Goal: Task Accomplishment & Management: Manage account settings

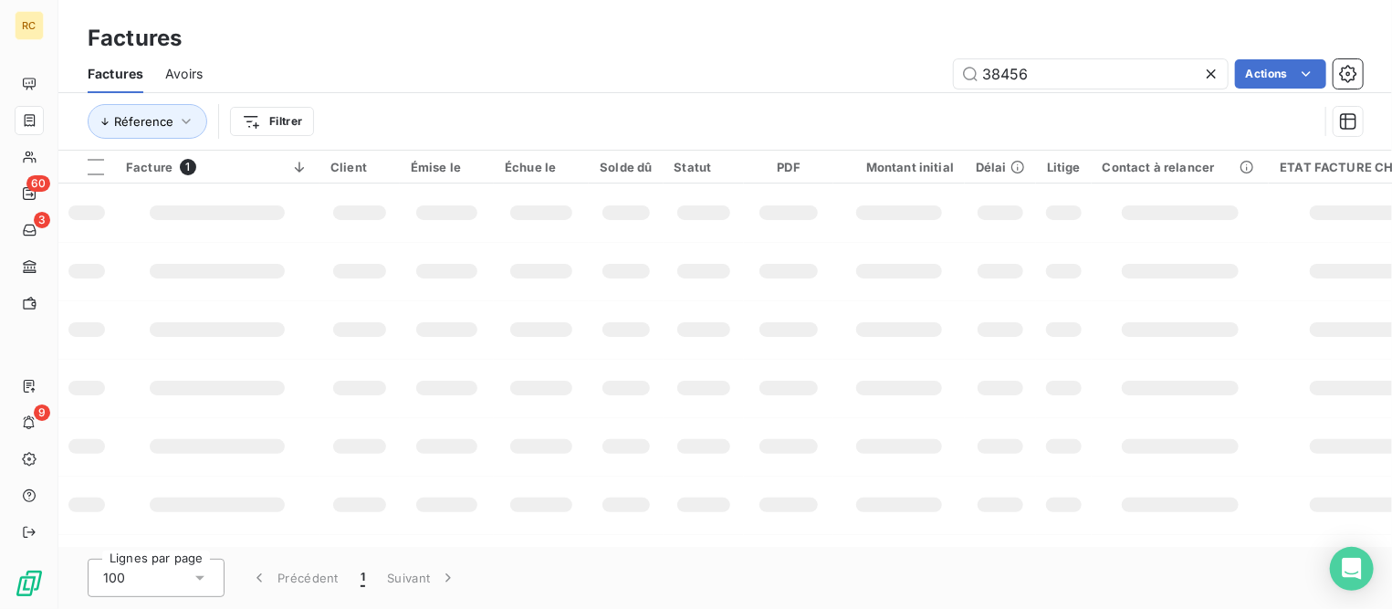
drag, startPoint x: 1068, startPoint y: 72, endPoint x: 517, endPoint y: -25, distance: 559.8
click at [517, 0] on html "RC 60 3 9 Factures Factures Avoirs 38456 Actions Réference Filtrer Facture 1 Cl…" at bounding box center [696, 304] width 1392 height 609
type input "CHAPONN"
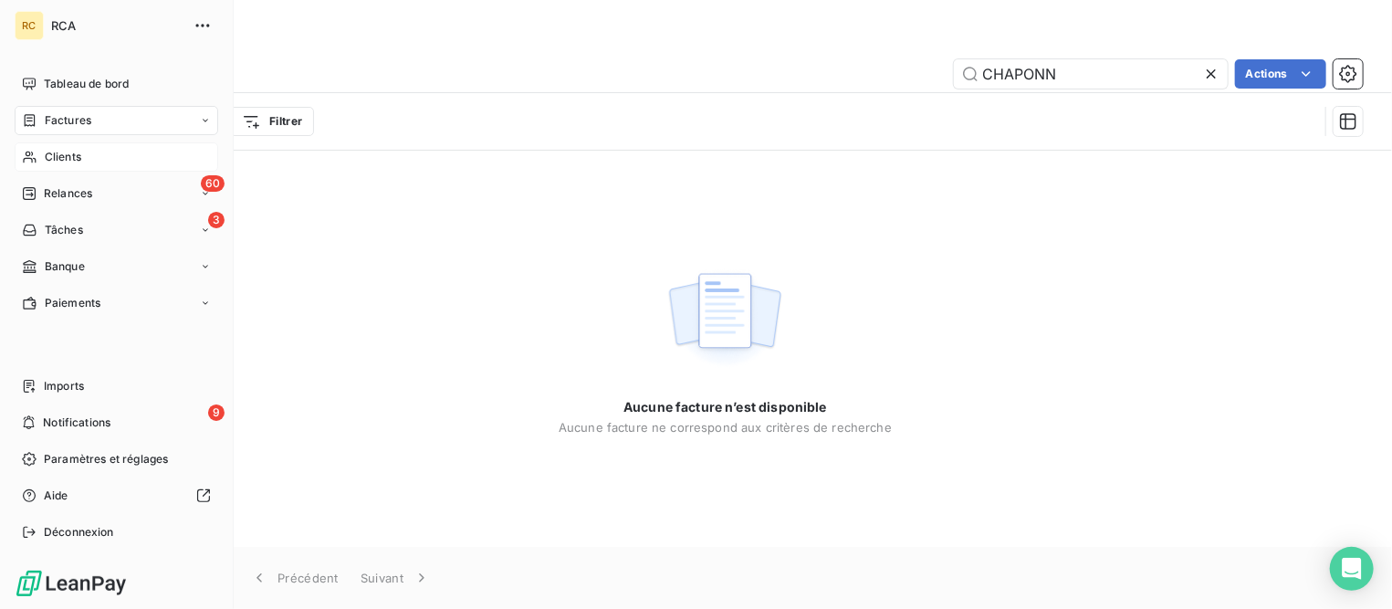
click at [52, 158] on span "Clients" at bounding box center [63, 157] width 37 height 16
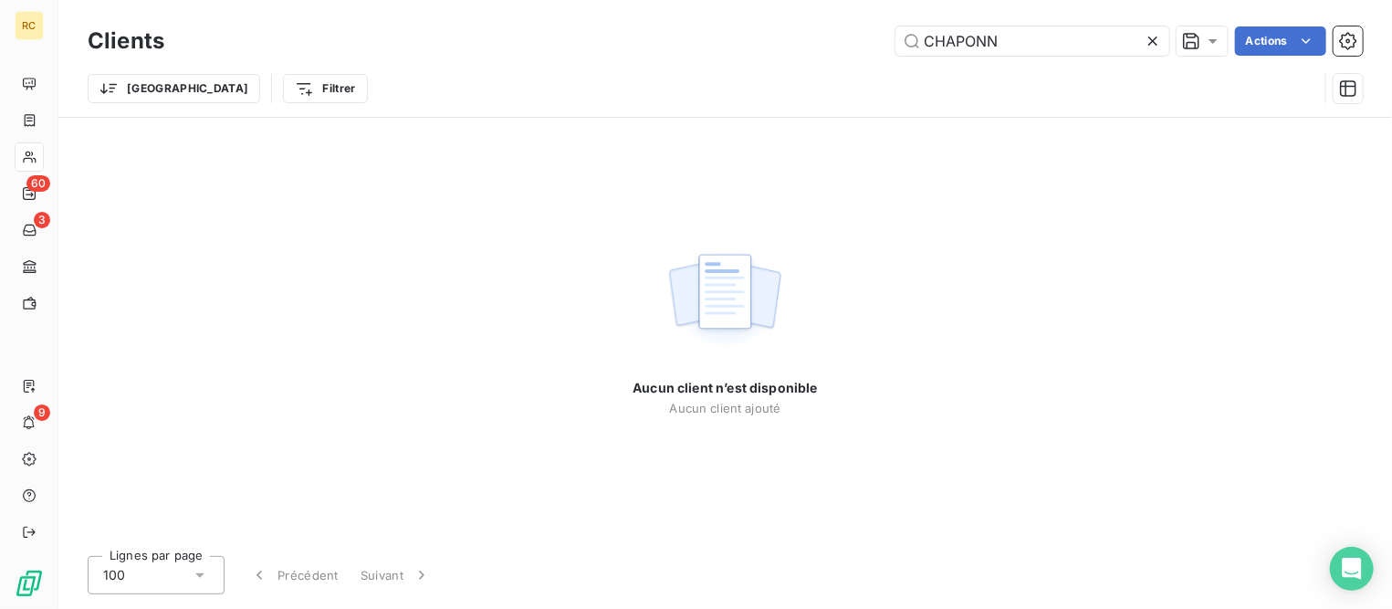
drag, startPoint x: 1009, startPoint y: 41, endPoint x: 592, endPoint y: -4, distance: 418.6
click at [592, 0] on html "RC 60 3 9 Clients CHAPONN Actions Trier Filtrer Aucun client n’est disponible A…" at bounding box center [696, 304] width 1392 height 609
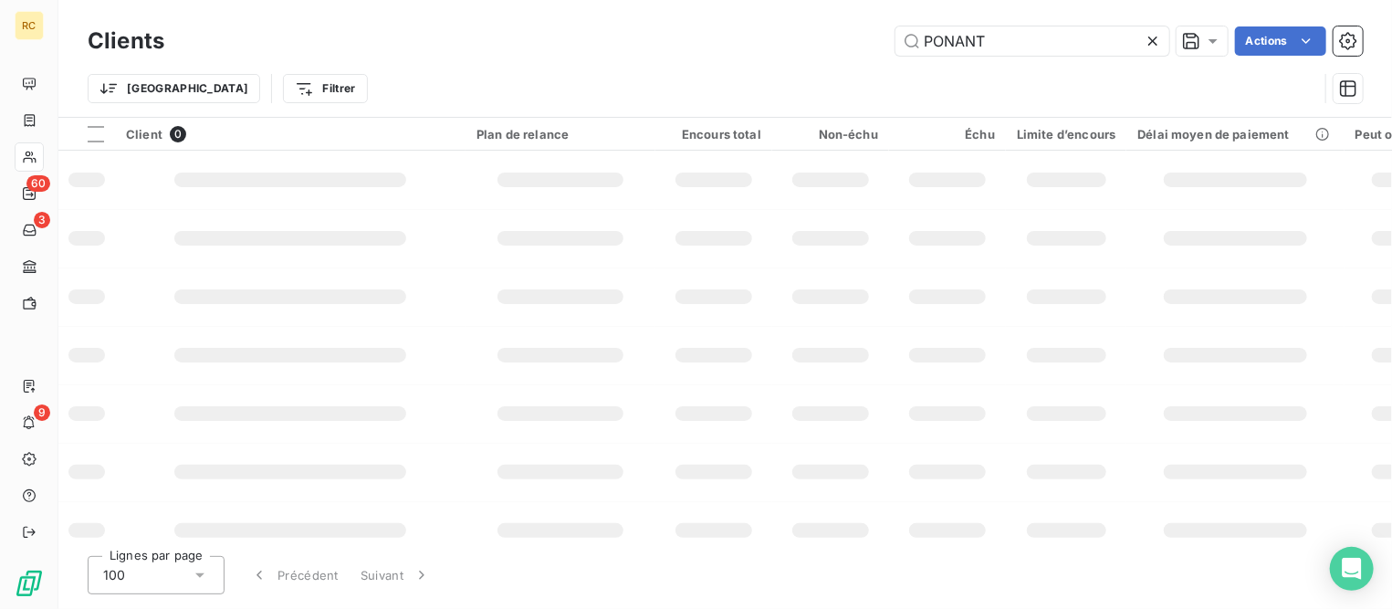
type input "PONANT"
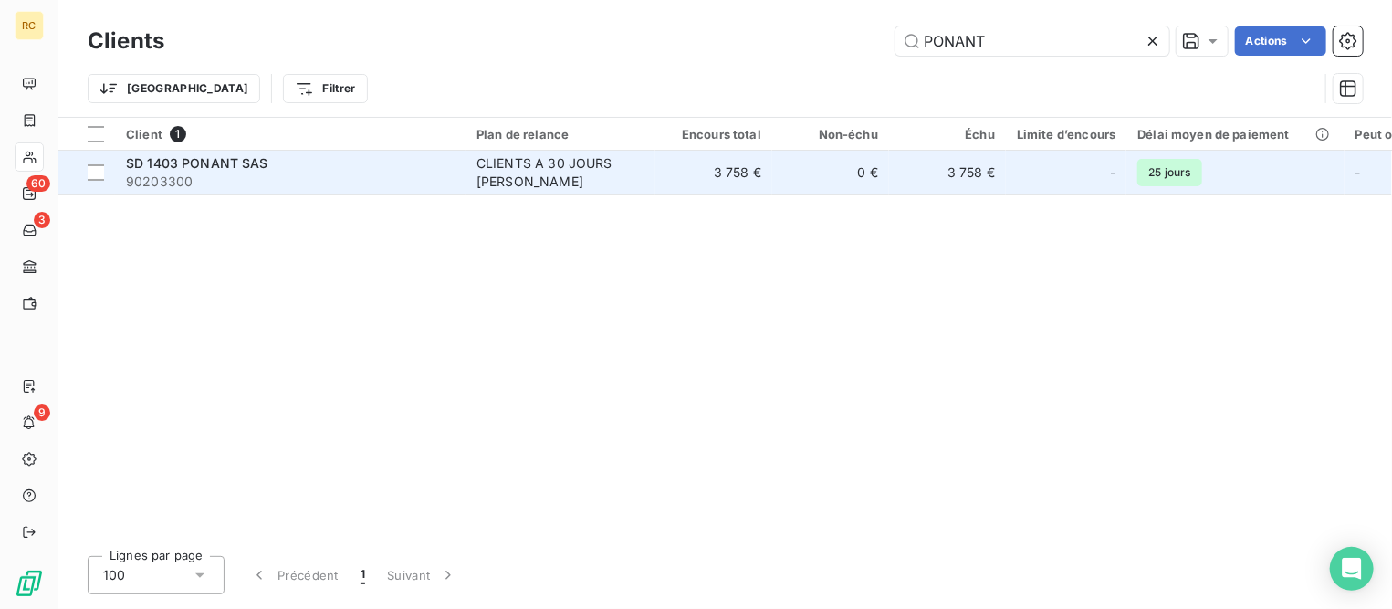
click at [490, 177] on div "CLIENTS A 30 JOURS [PERSON_NAME]" at bounding box center [560, 172] width 168 height 37
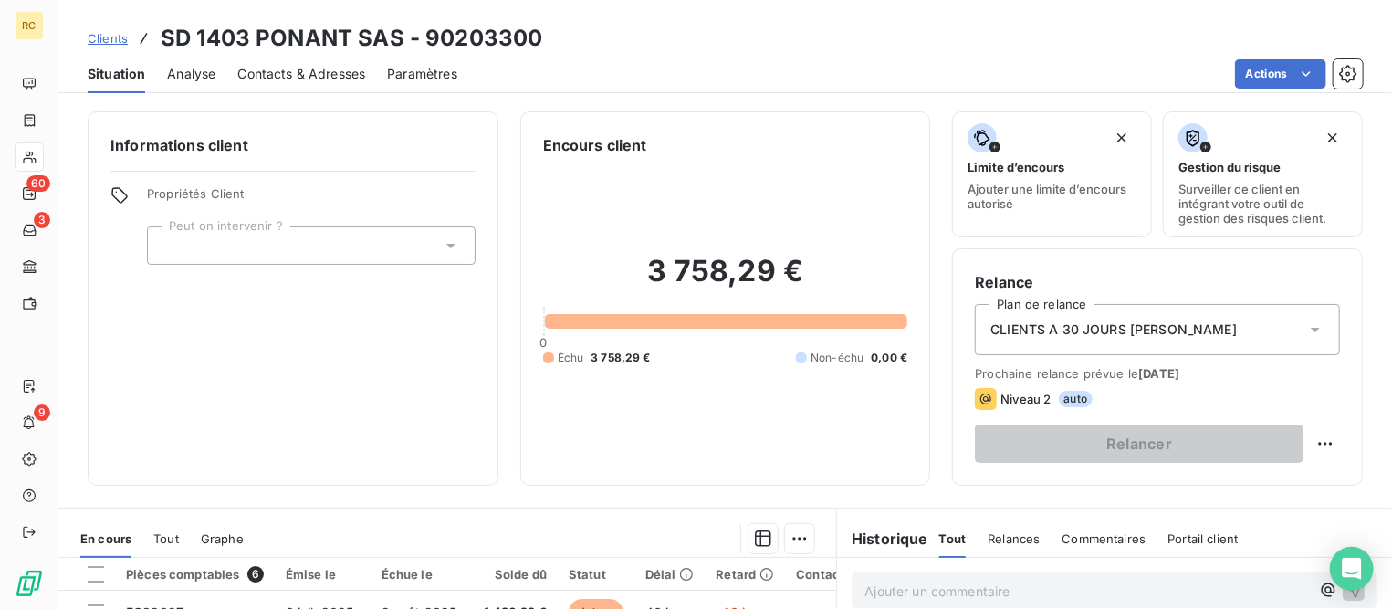
scroll to position [342, 0]
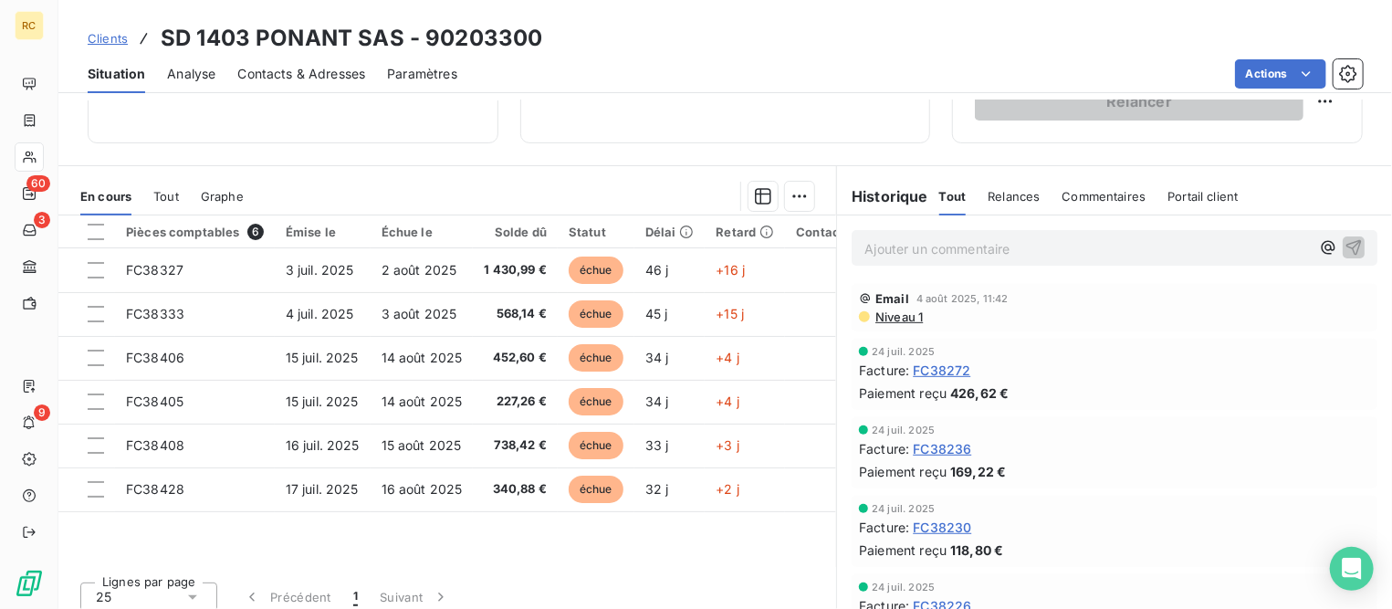
click at [115, 36] on span "Clients" at bounding box center [108, 38] width 40 height 15
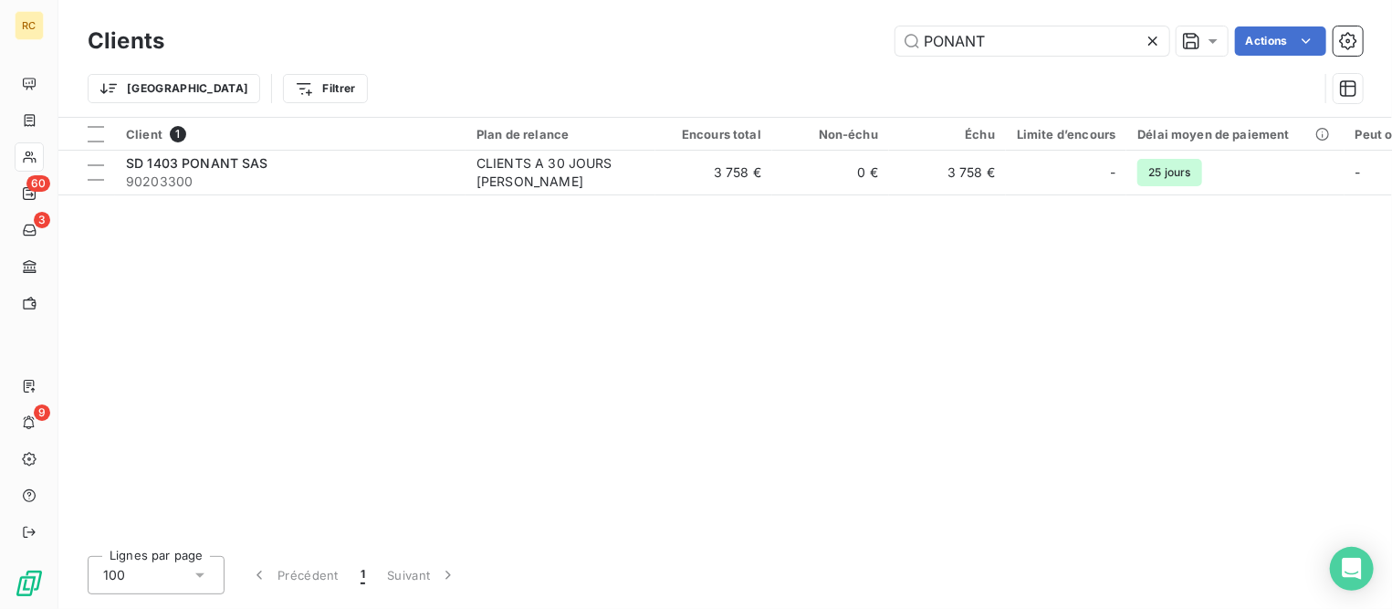
drag, startPoint x: 1035, startPoint y: 43, endPoint x: 349, endPoint y: 37, distance: 686.5
click at [348, 37] on div "PONANT Actions" at bounding box center [774, 40] width 1177 height 29
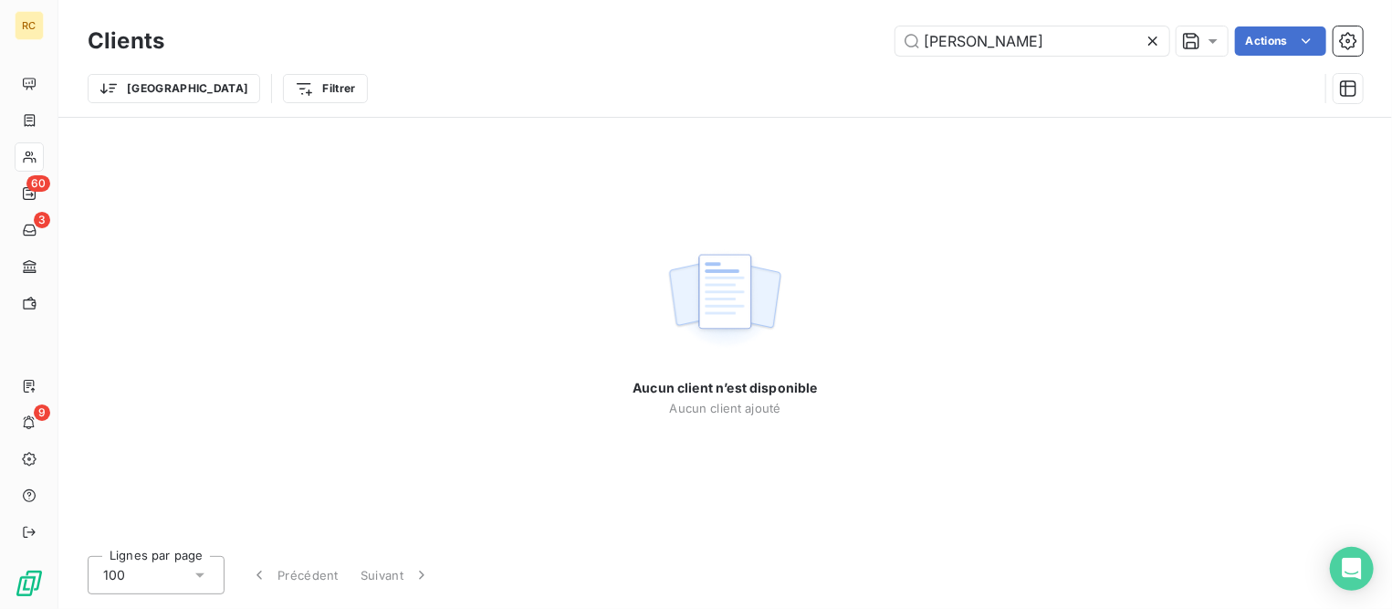
drag, startPoint x: 955, startPoint y: 39, endPoint x: 995, endPoint y: 68, distance: 49.7
click at [955, 39] on input "[PERSON_NAME]" at bounding box center [1032, 40] width 274 height 29
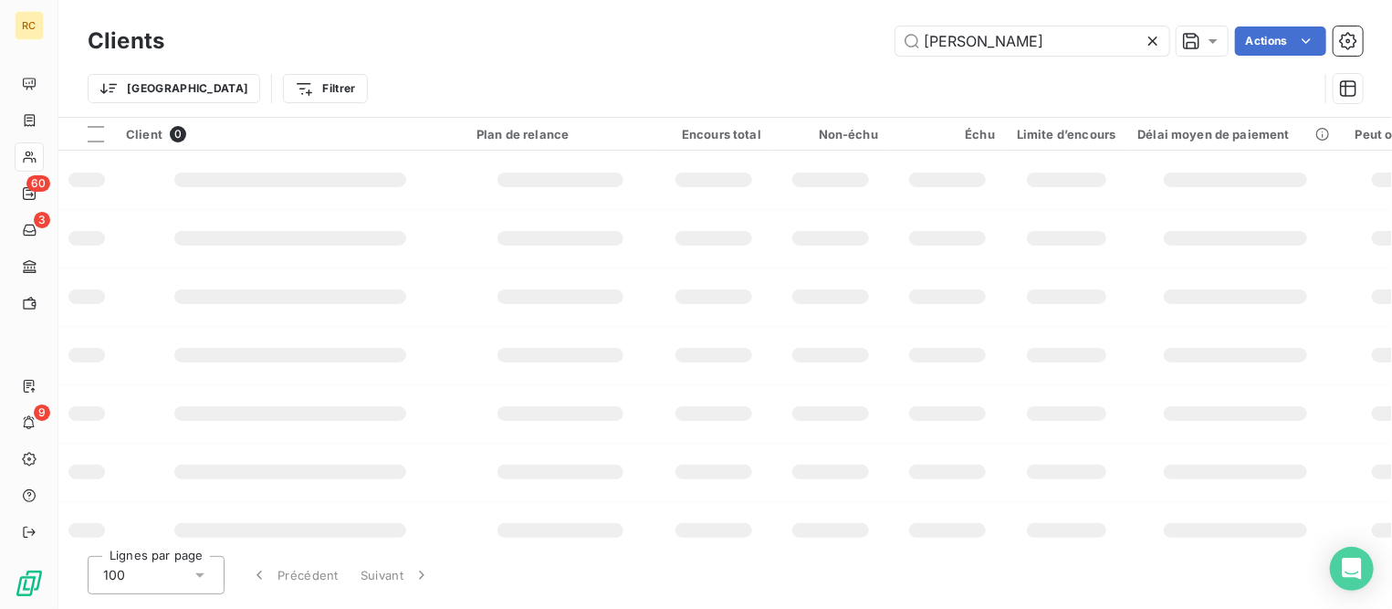
type input "[PERSON_NAME]"
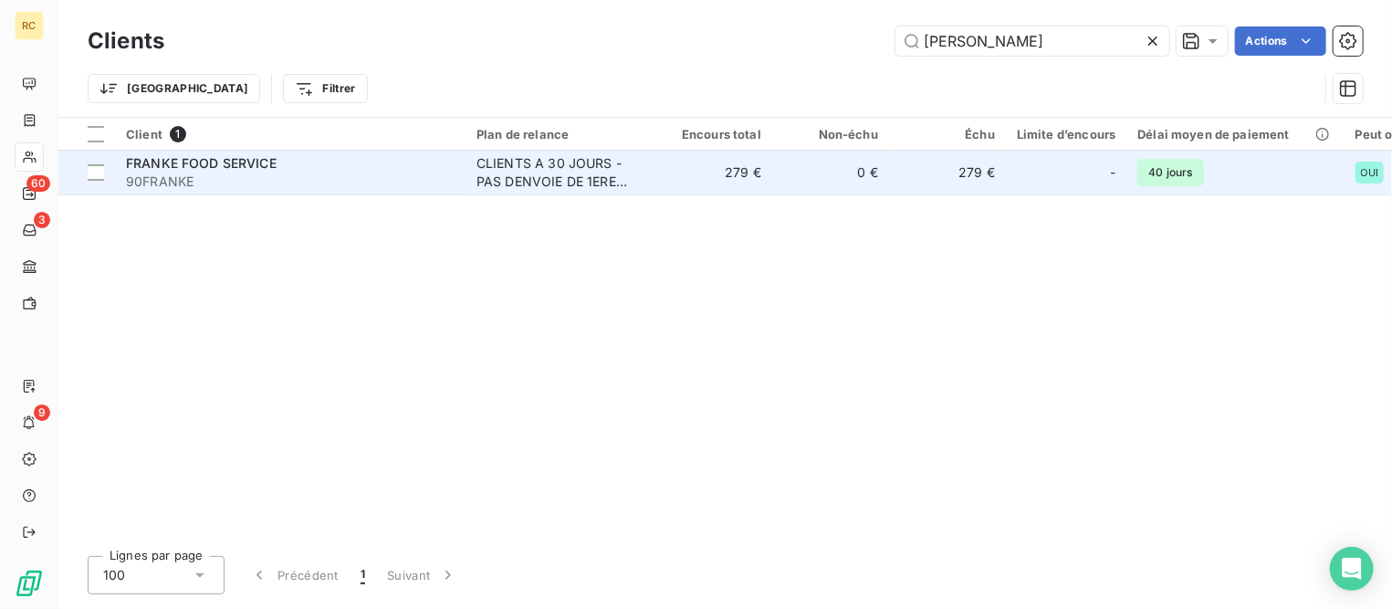
click at [289, 162] on div "FRANKE FOOD SERVICE" at bounding box center [290, 163] width 329 height 18
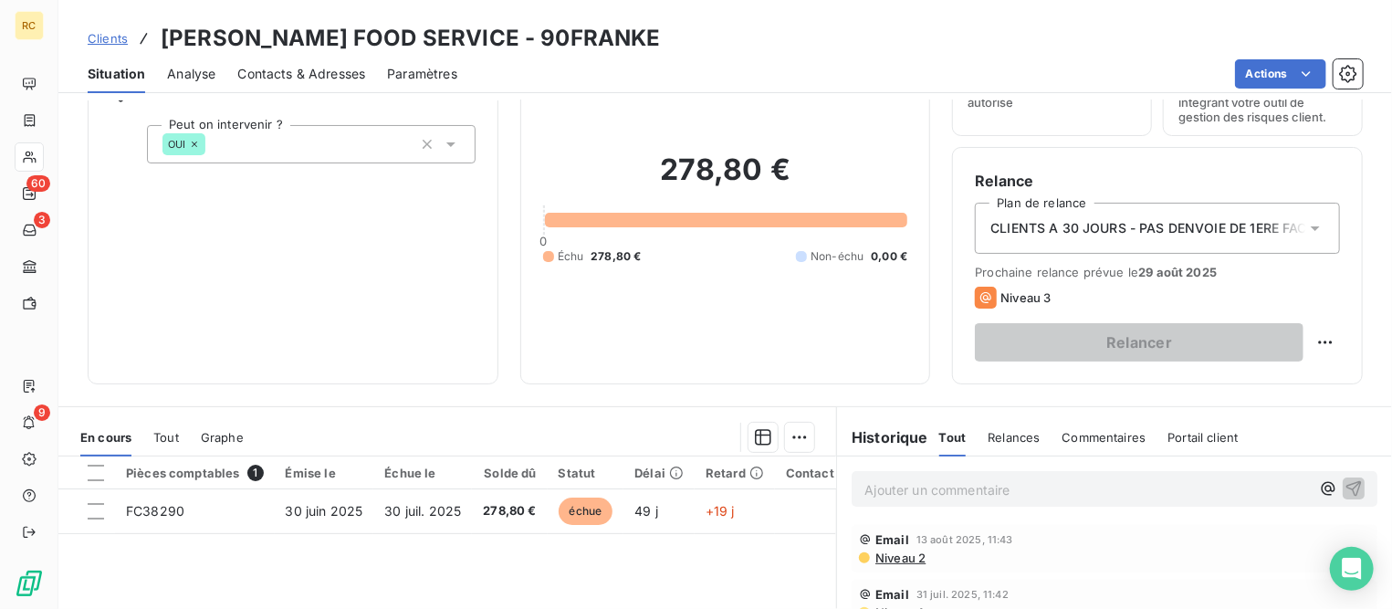
scroll to position [227, 0]
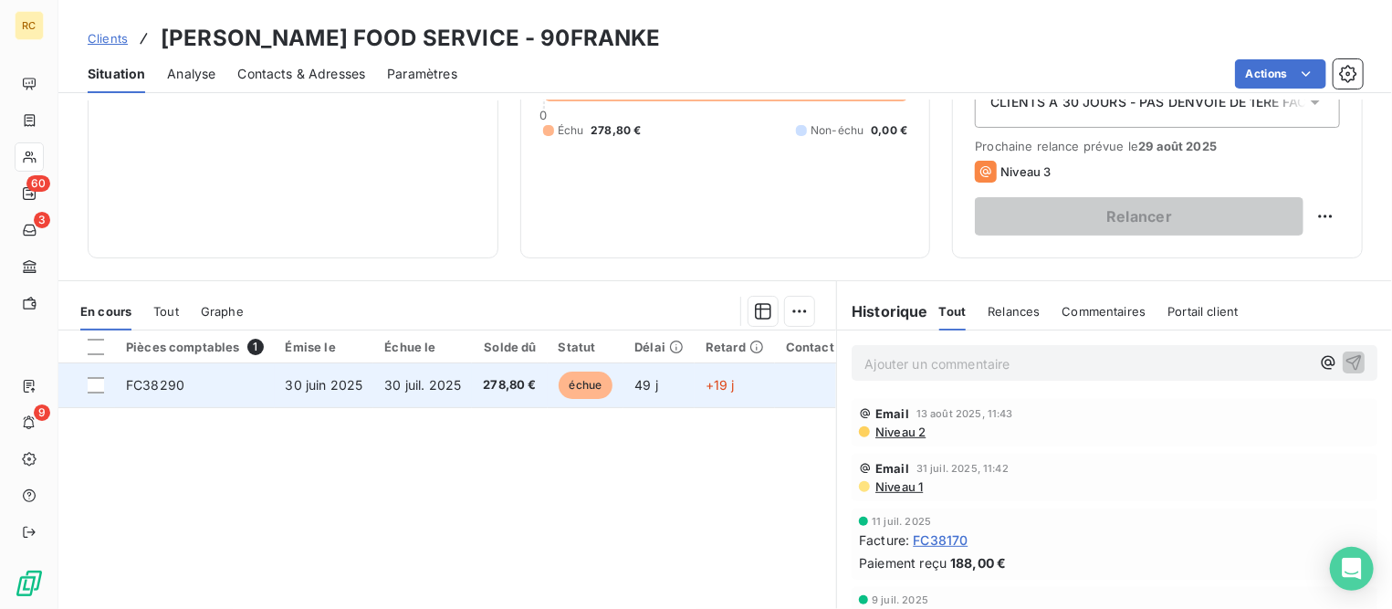
click at [351, 391] on td "30 juin 2025" at bounding box center [324, 385] width 99 height 44
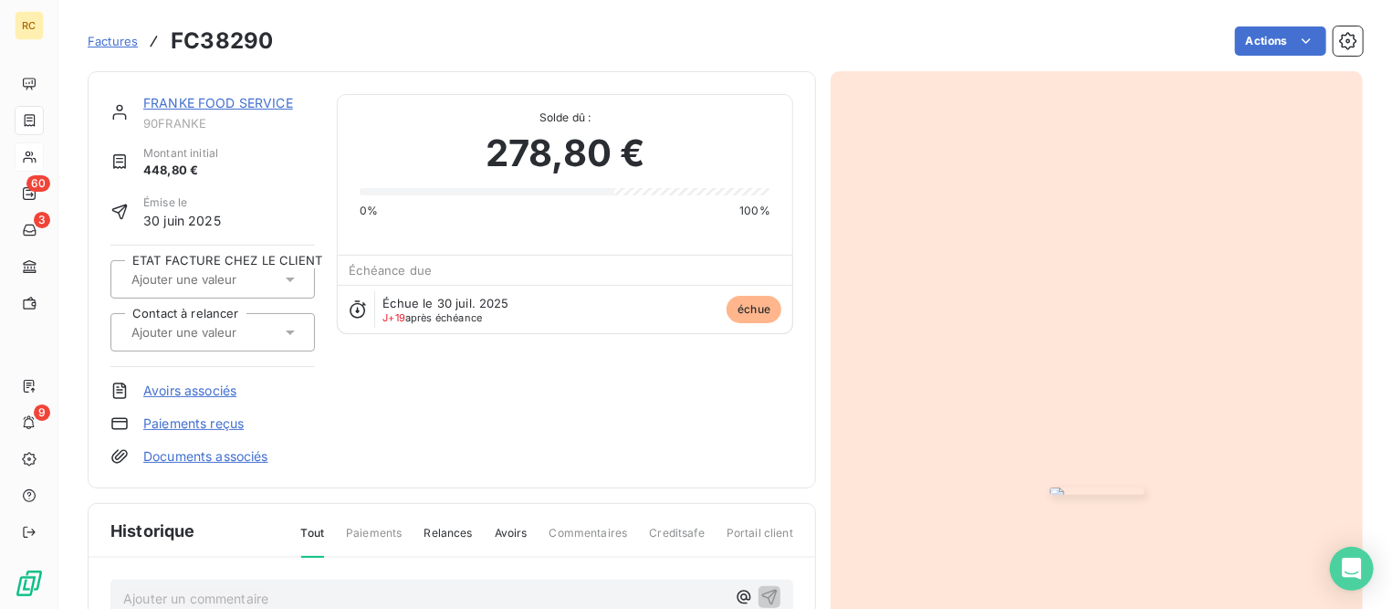
click at [176, 391] on link "Avoirs associés" at bounding box center [189, 391] width 93 height 18
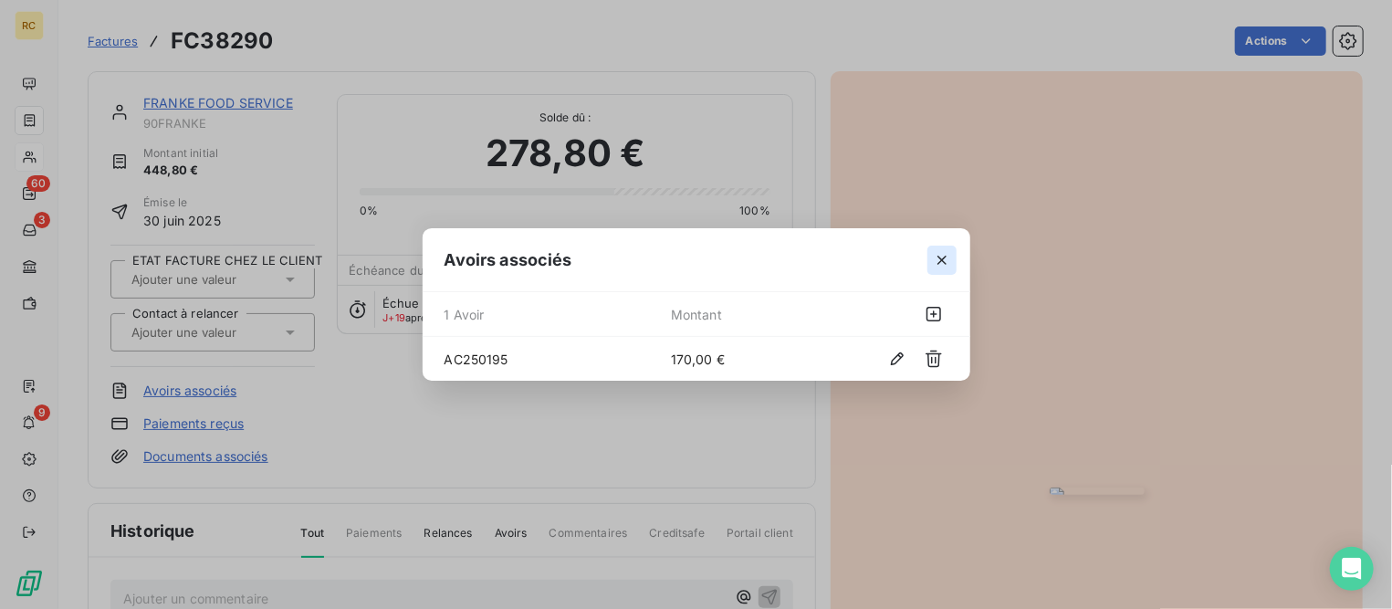
click at [942, 264] on icon "button" at bounding box center [942, 260] width 18 height 18
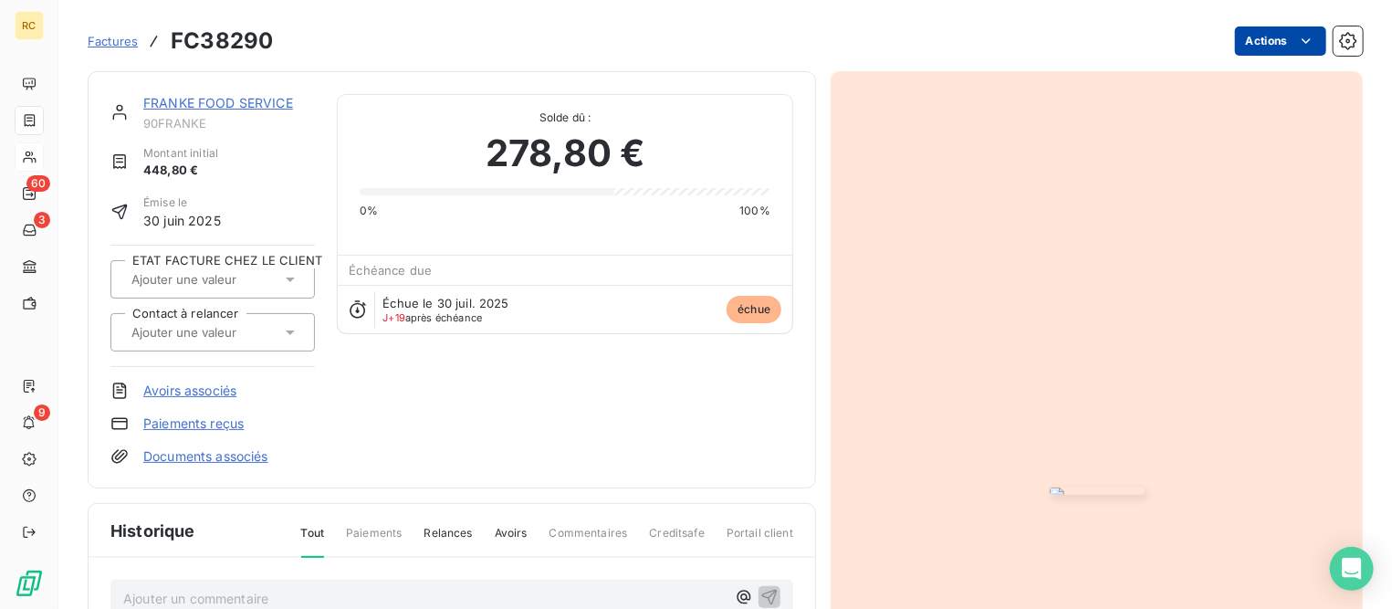
click at [1247, 47] on html "RC 60 3 9 Factures FC38290 Actions [PERSON_NAME] FOOD SERVICE 90FRANKE Montant …" at bounding box center [696, 304] width 1392 height 609
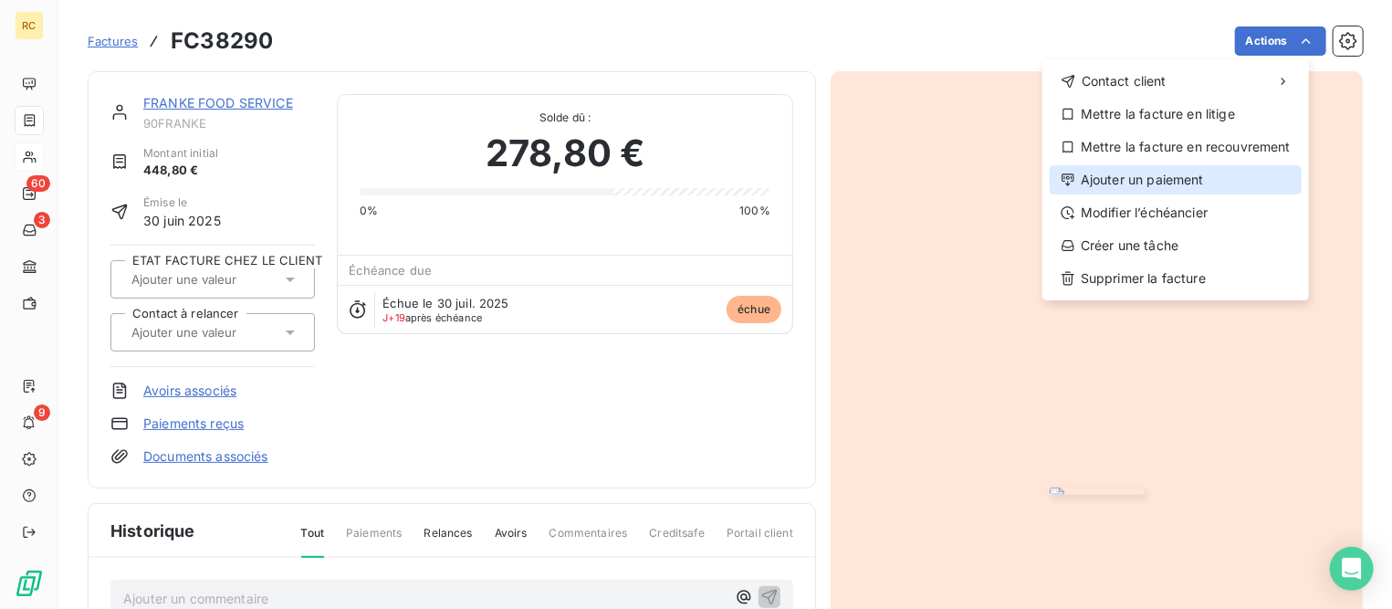
click at [1134, 173] on div "Ajouter un paiement" at bounding box center [1176, 179] width 252 height 29
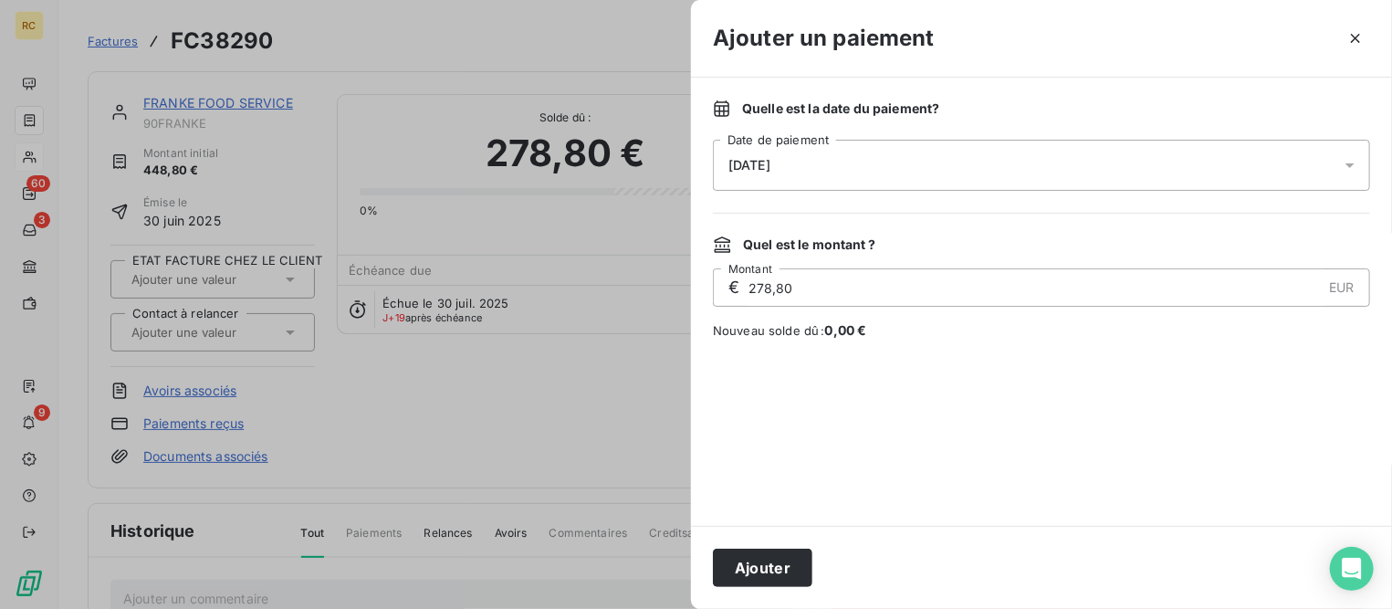
click at [864, 160] on div "[DATE]" at bounding box center [1041, 165] width 657 height 51
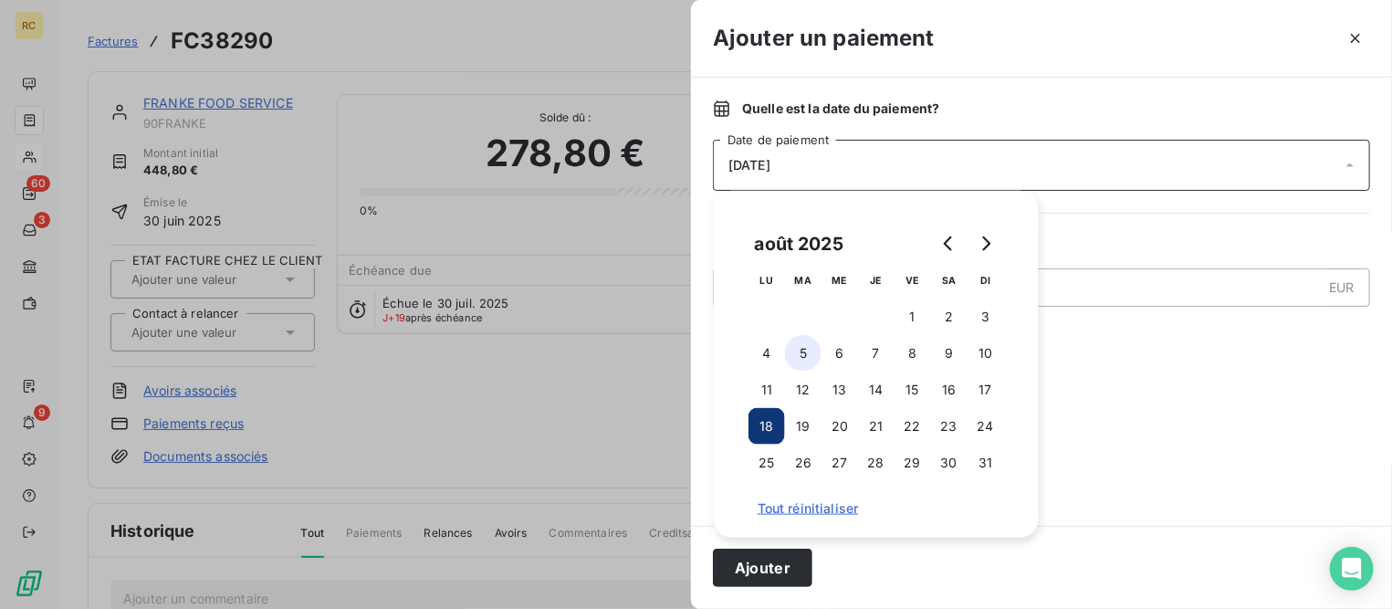
click at [812, 348] on button "5" at bounding box center [803, 353] width 37 height 37
click at [780, 565] on button "Ajouter" at bounding box center [762, 568] width 99 height 38
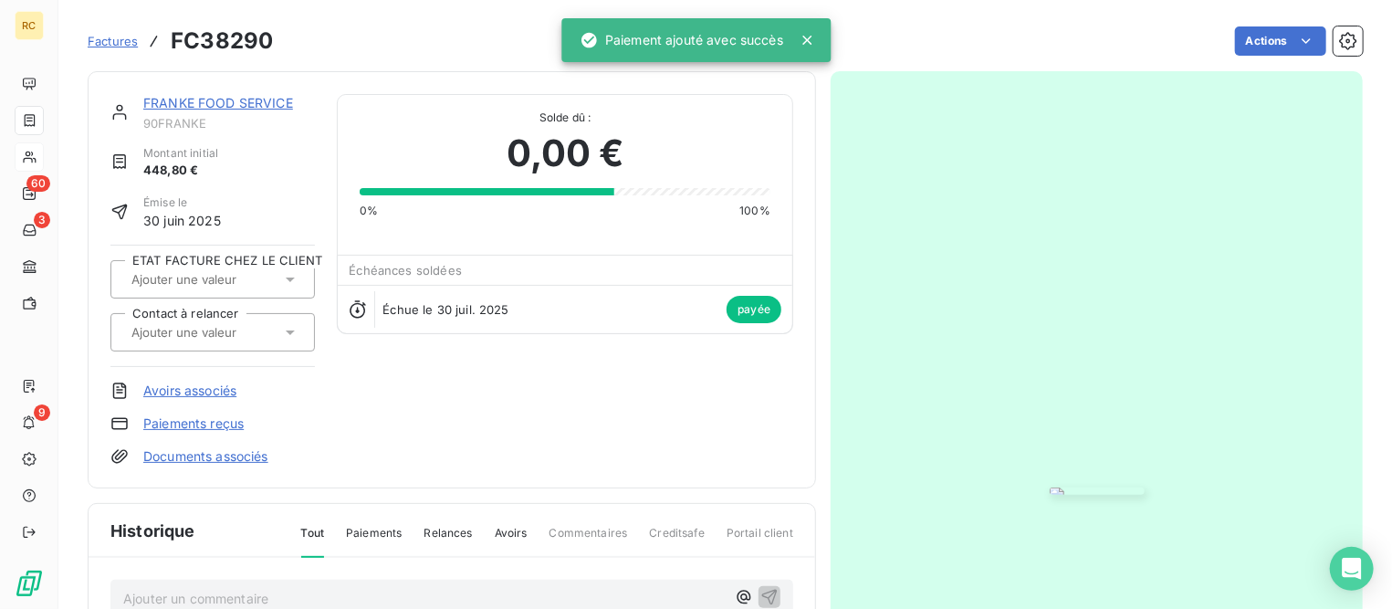
click at [90, 47] on span "Factures" at bounding box center [113, 41] width 50 height 15
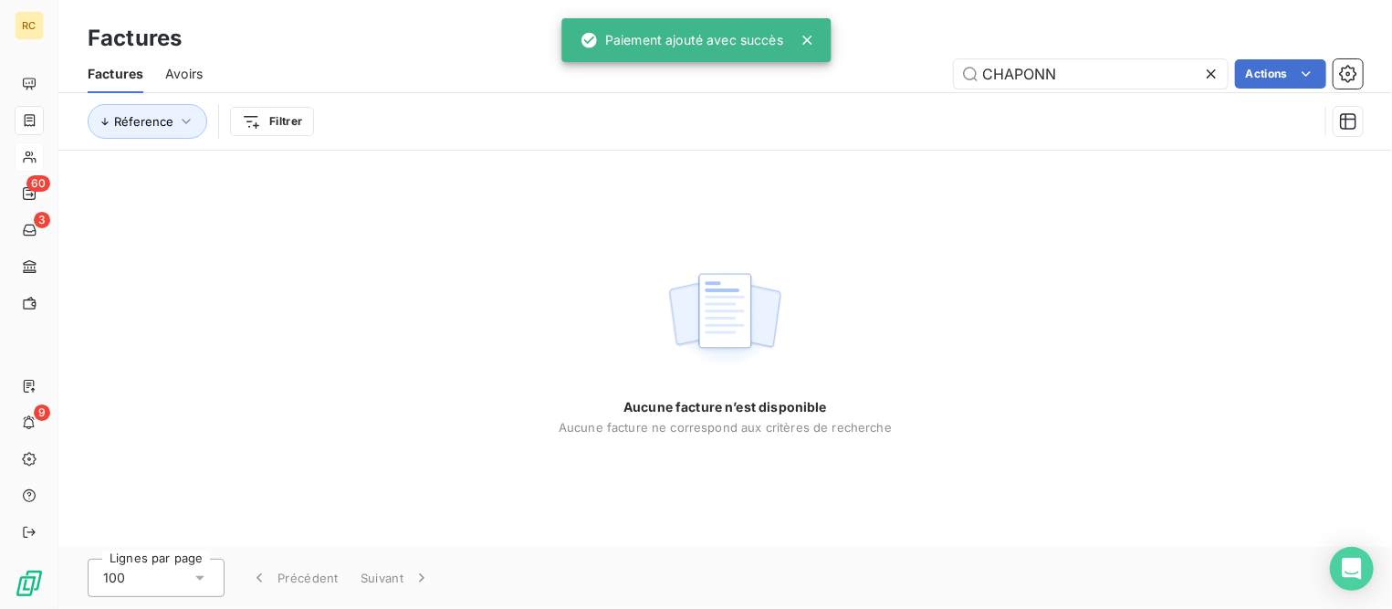
drag, startPoint x: 740, startPoint y: 68, endPoint x: 721, endPoint y: 68, distance: 19.2
click at [721, 68] on div "CHAPONN Actions" at bounding box center [794, 73] width 1138 height 29
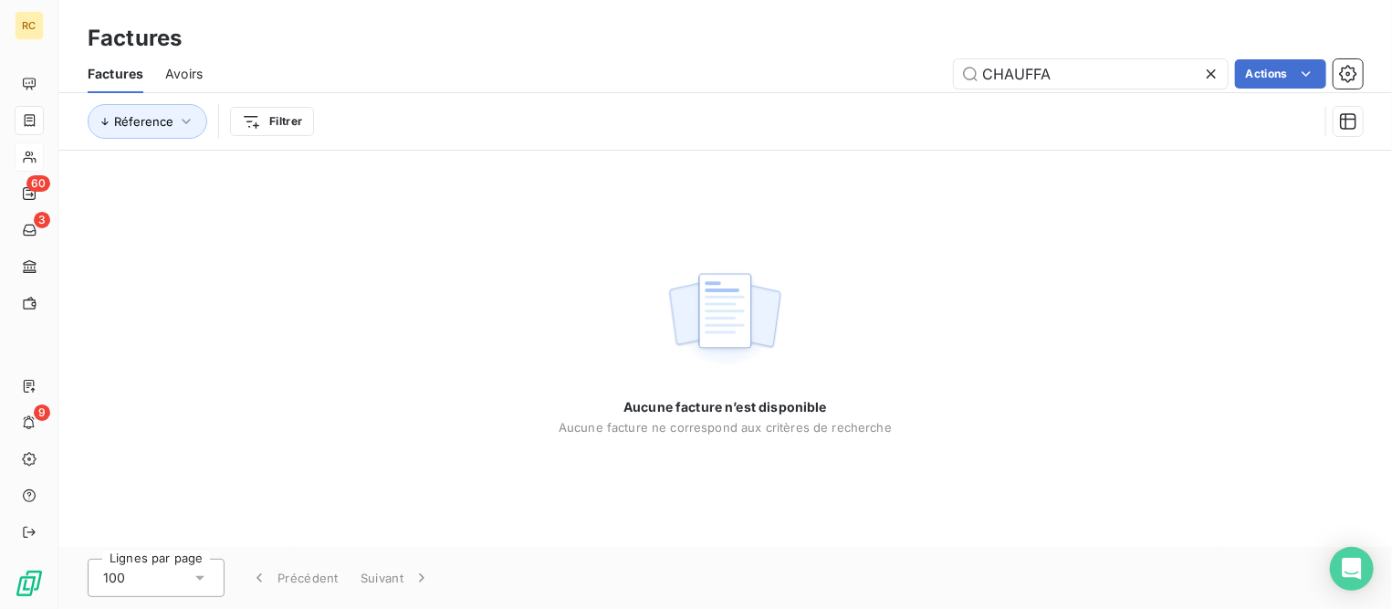
drag, startPoint x: 1073, startPoint y: 70, endPoint x: 758, endPoint y: 69, distance: 315.8
click at [758, 69] on div "CHAUFFA Actions" at bounding box center [794, 73] width 1138 height 29
type input "38336"
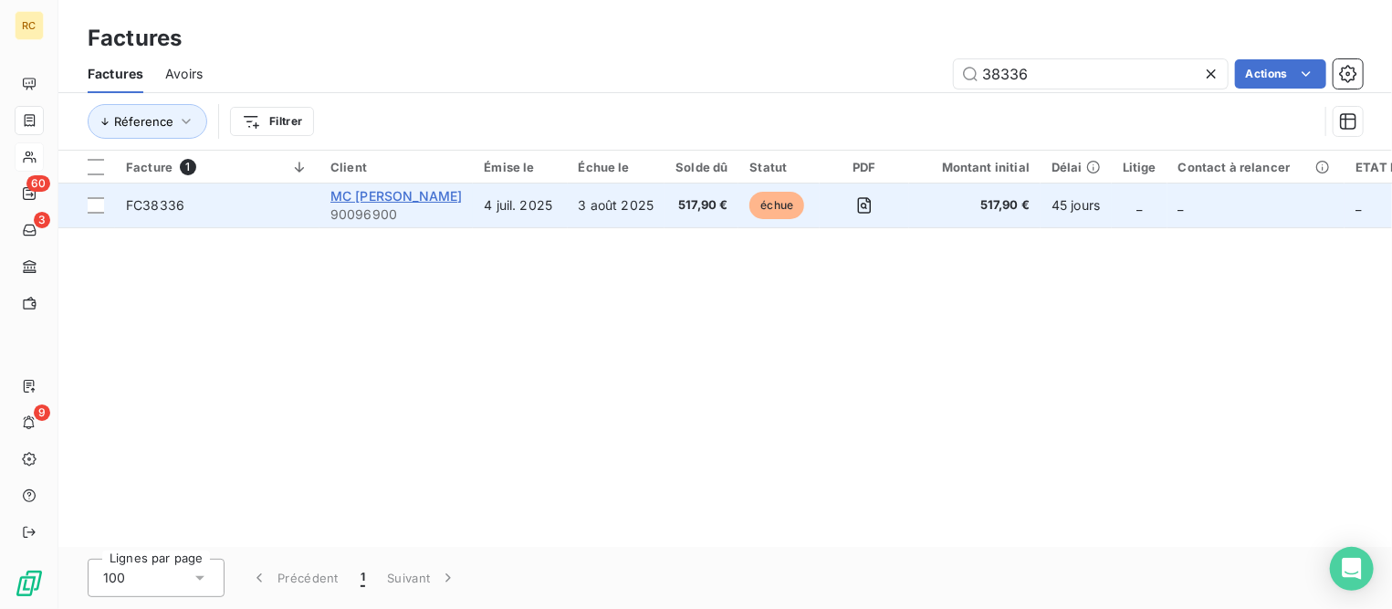
click at [375, 191] on span "MC [PERSON_NAME]" at bounding box center [395, 196] width 131 height 16
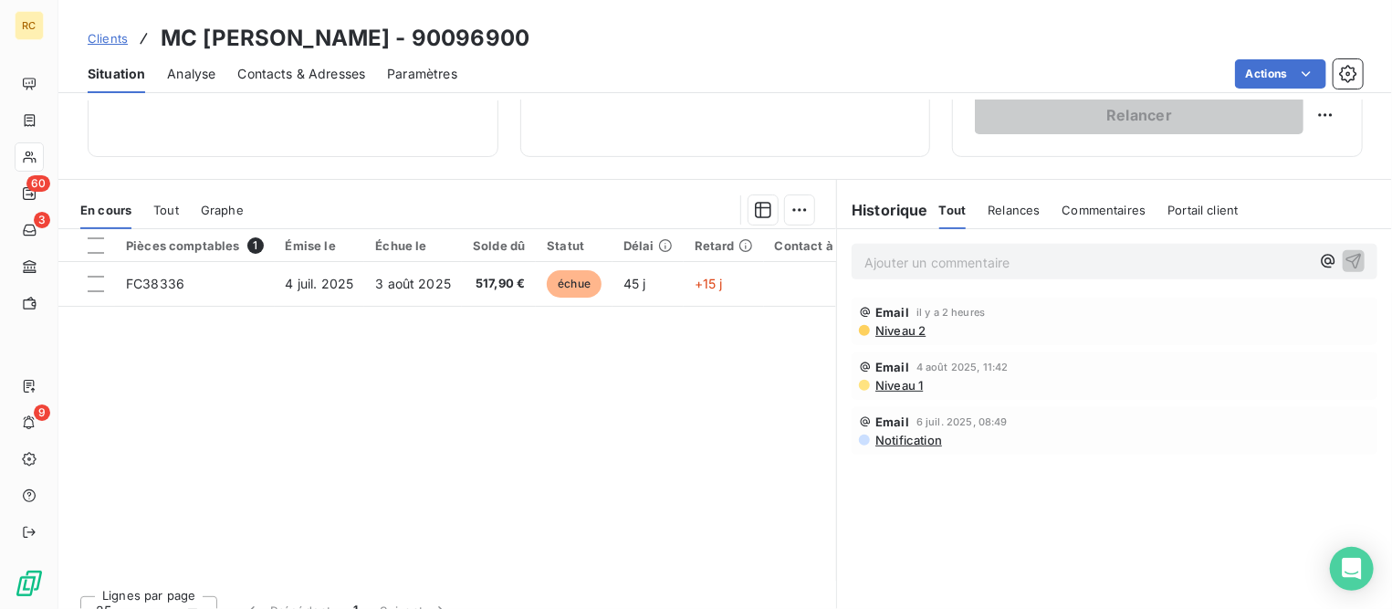
scroll to position [342, 0]
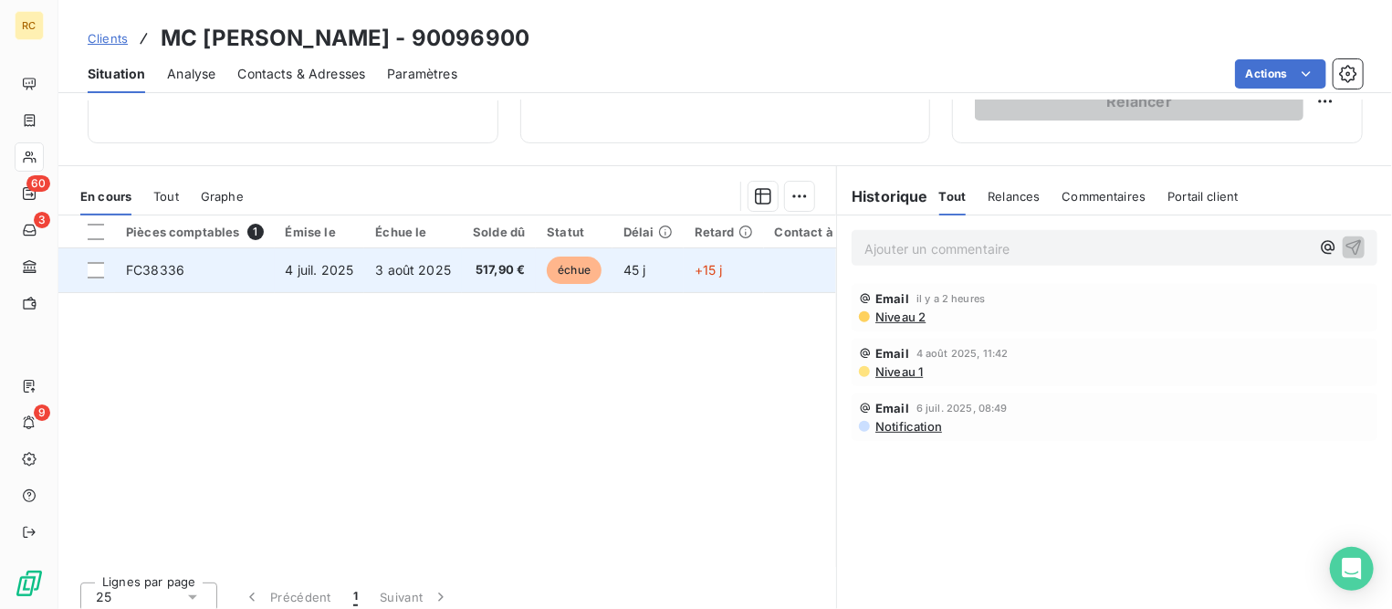
click at [175, 275] on span "FC38336" at bounding box center [155, 270] width 58 height 16
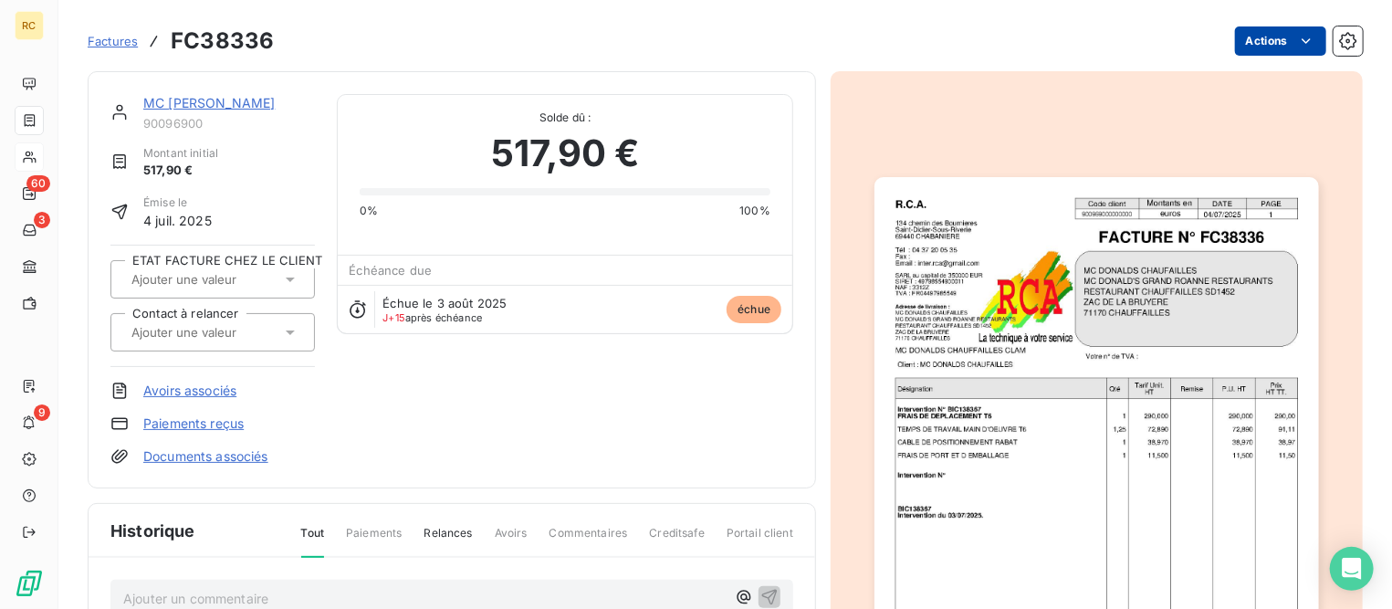
click at [1237, 37] on html "RC 60 3 9 Factures FC38336 Actions MC [PERSON_NAME] 90096900 Montant initial 51…" at bounding box center [696, 304] width 1392 height 609
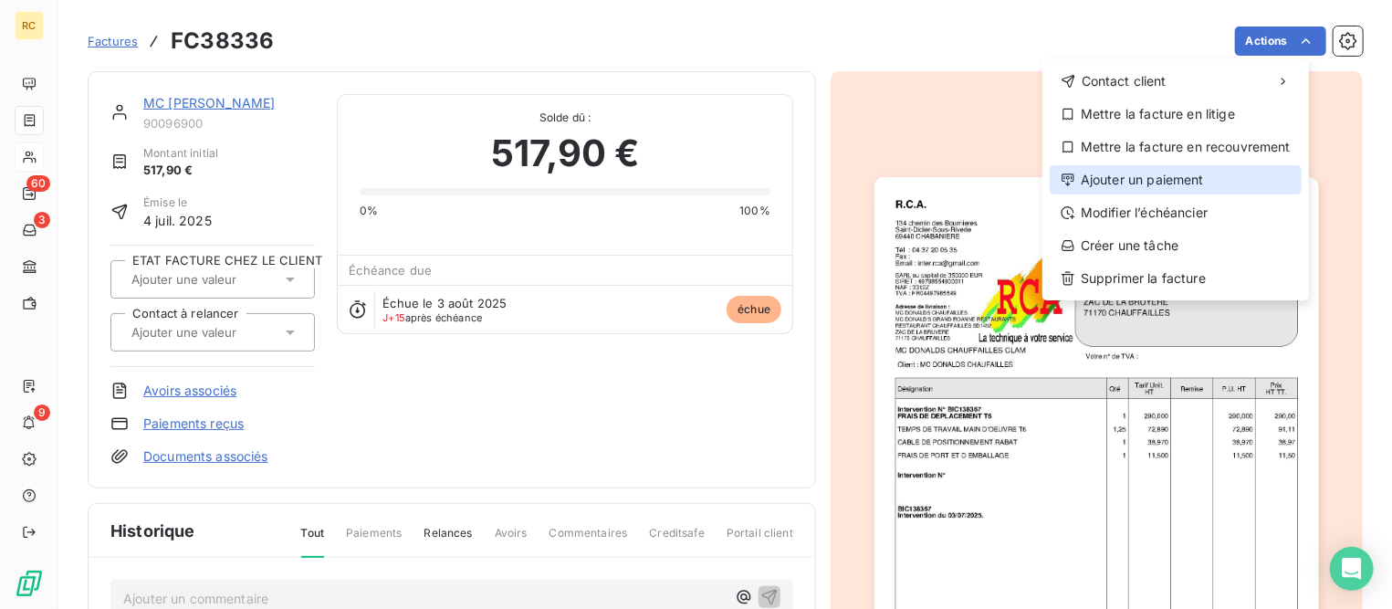
click at [1188, 181] on div "Ajouter un paiement" at bounding box center [1176, 179] width 252 height 29
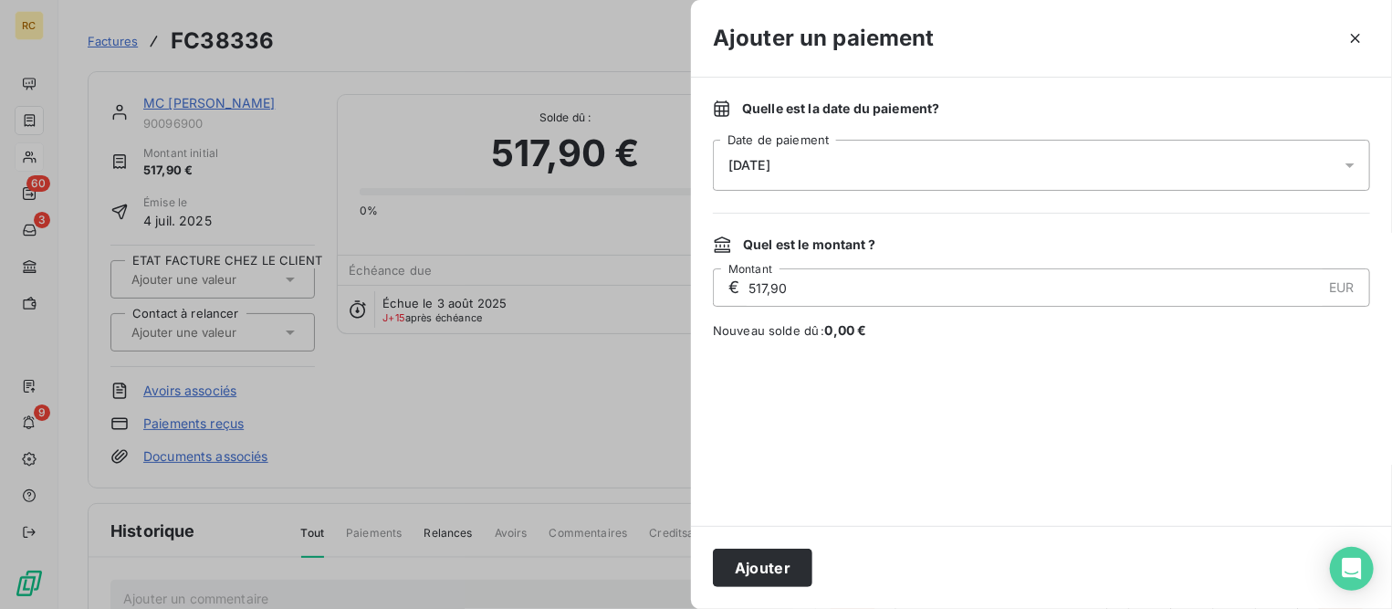
click at [839, 162] on div "[DATE]" at bounding box center [1041, 165] width 657 height 51
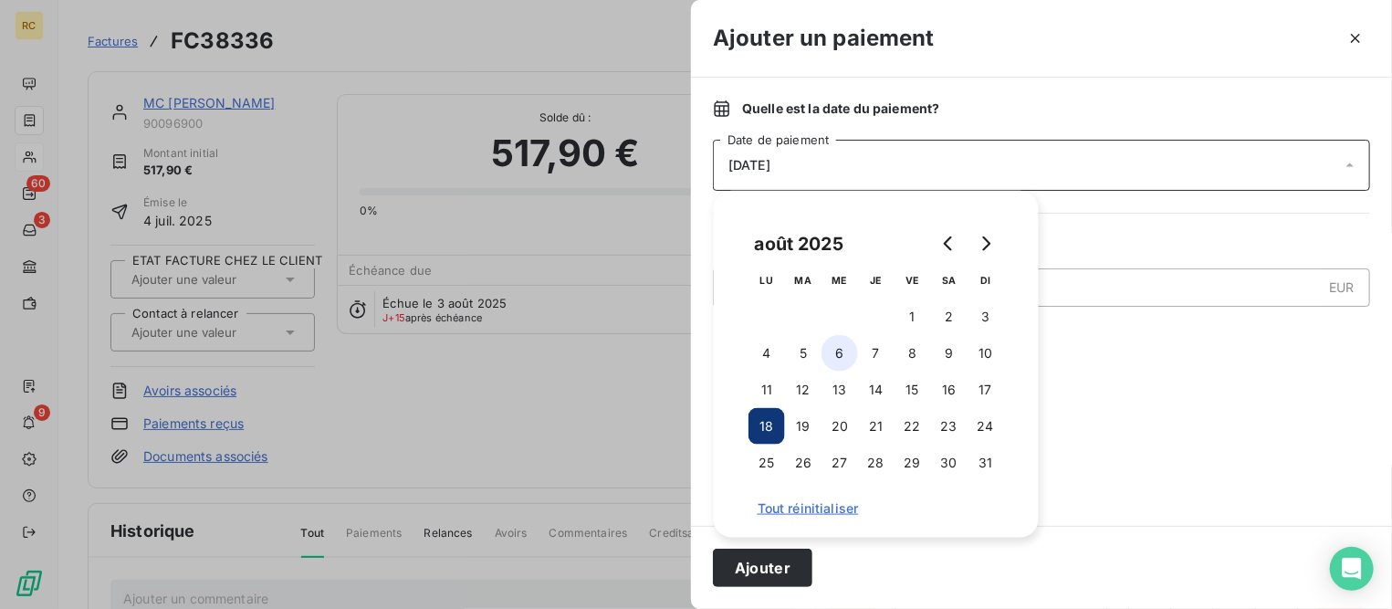
click at [837, 355] on button "6" at bounding box center [840, 353] width 37 height 37
click at [766, 555] on button "Ajouter" at bounding box center [762, 568] width 99 height 38
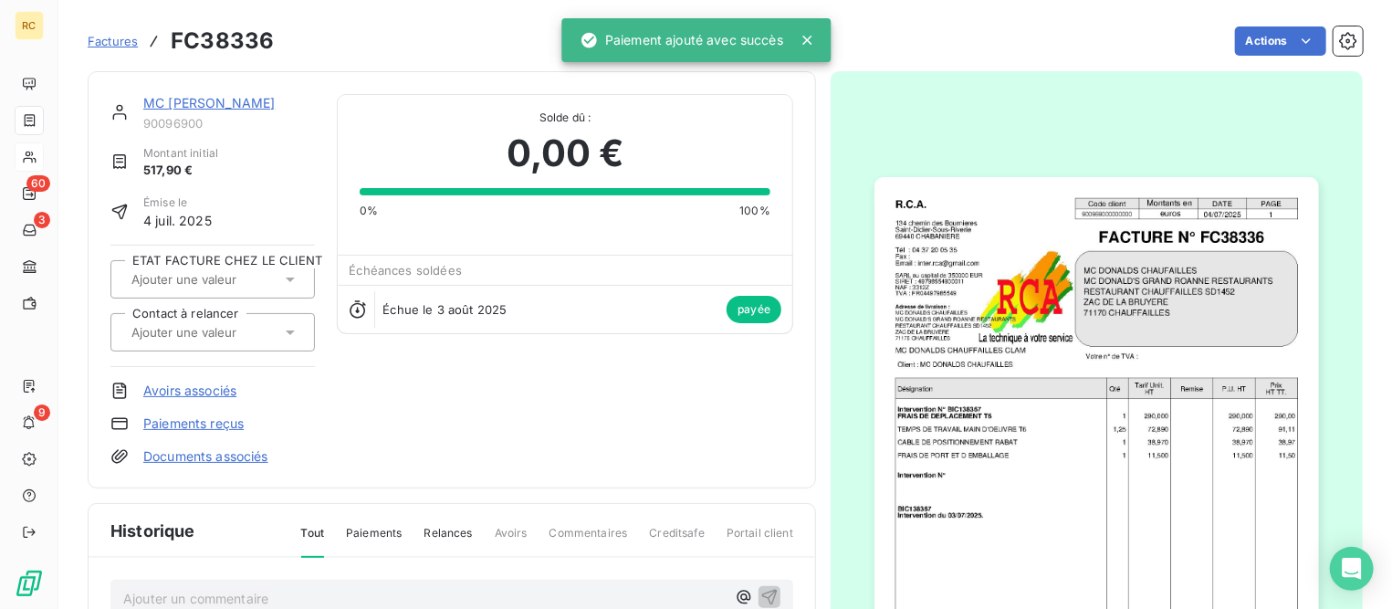
click at [122, 46] on span "Factures" at bounding box center [113, 41] width 50 height 15
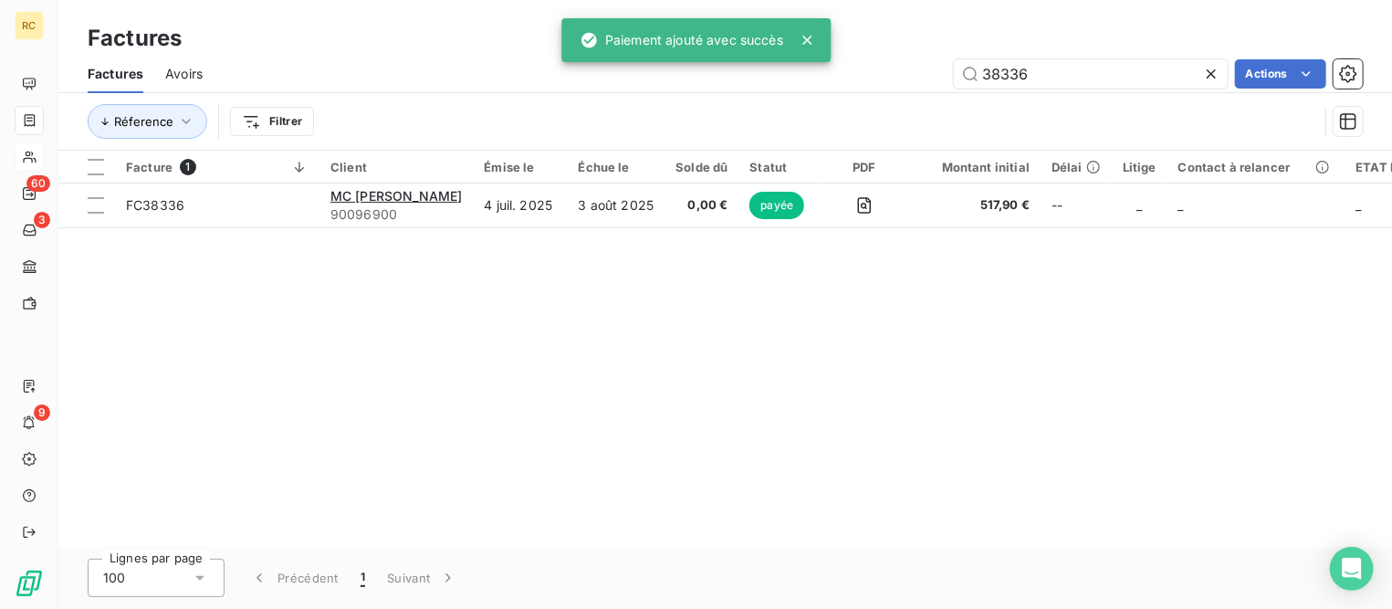
drag, startPoint x: 1068, startPoint y: 76, endPoint x: 930, endPoint y: 76, distance: 137.8
click at [930, 76] on div "38336 Actions" at bounding box center [794, 73] width 1138 height 29
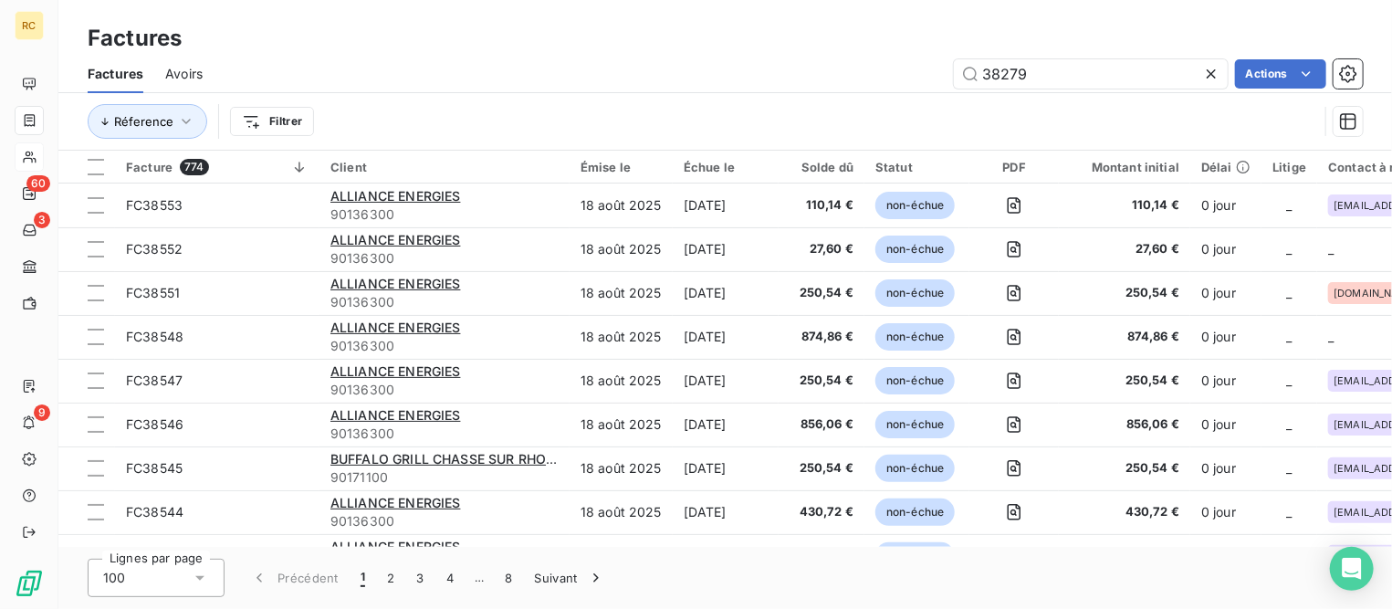
type input "38279"
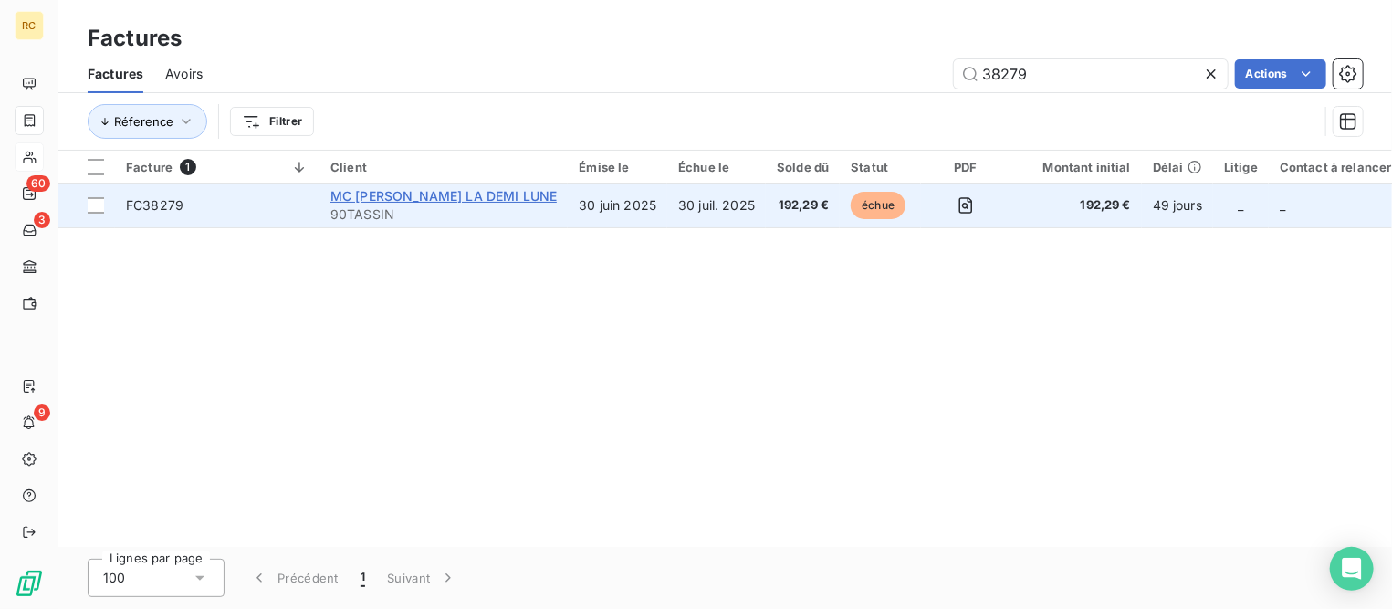
click at [460, 196] on span "MC [PERSON_NAME] LA DEMI LUNE" at bounding box center [443, 196] width 226 height 16
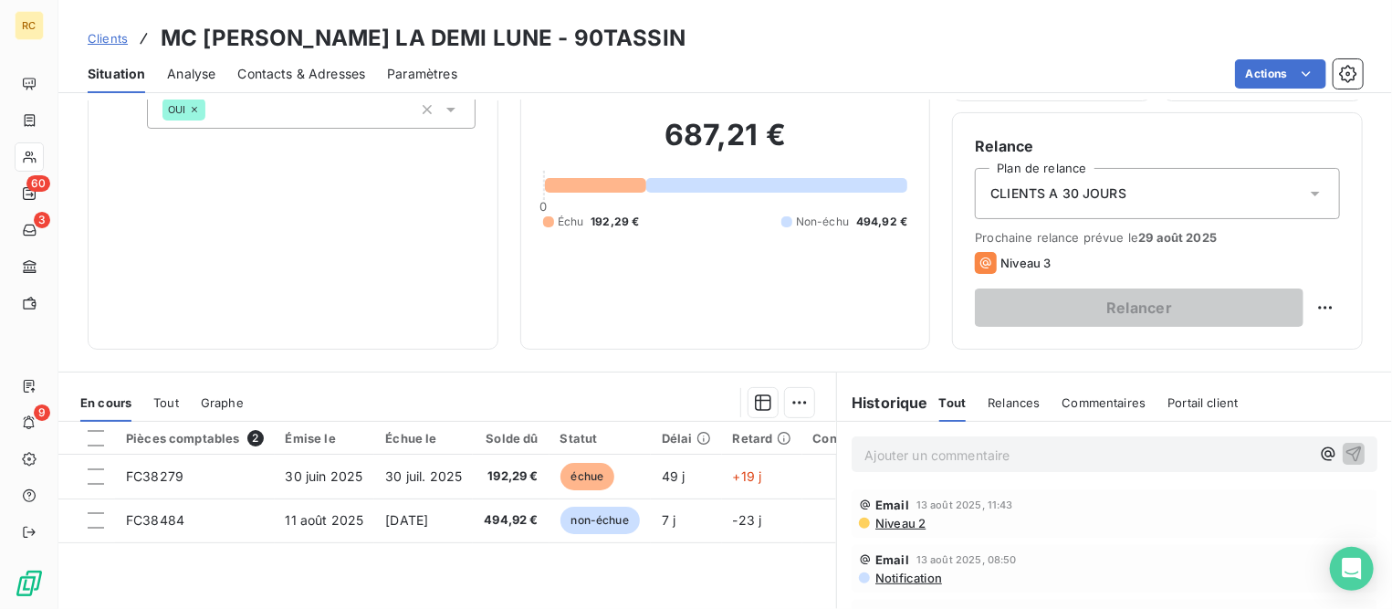
scroll to position [342, 0]
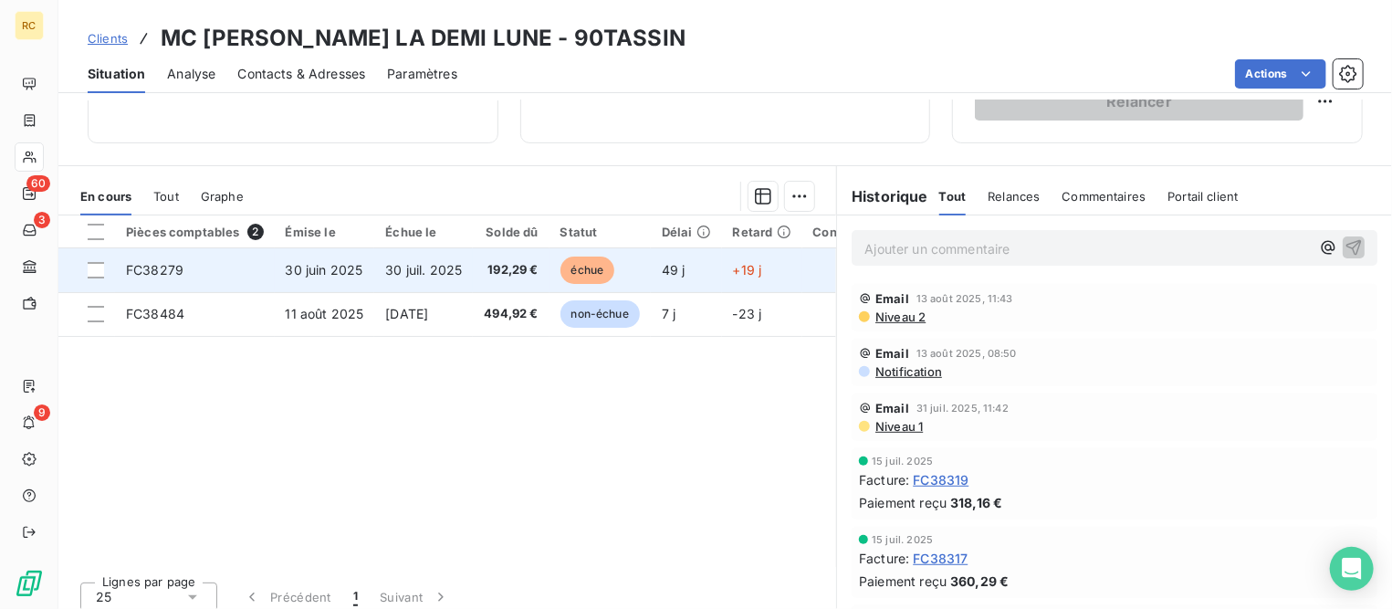
click at [289, 266] on span "30 juin 2025" at bounding box center [325, 270] width 78 height 16
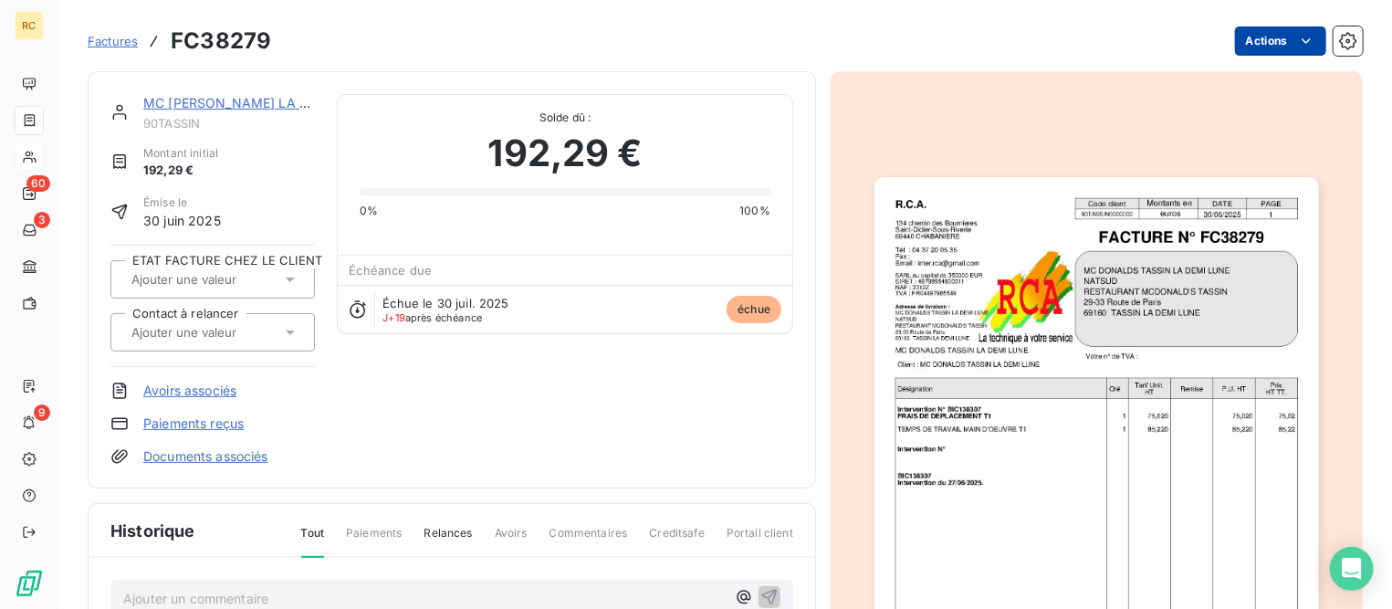
click at [1247, 43] on html "RC 60 3 9 Factures FC38279 Actions MC [PERSON_NAME] LA DEMI LUNE 90TASSIN Monta…" at bounding box center [696, 304] width 1392 height 609
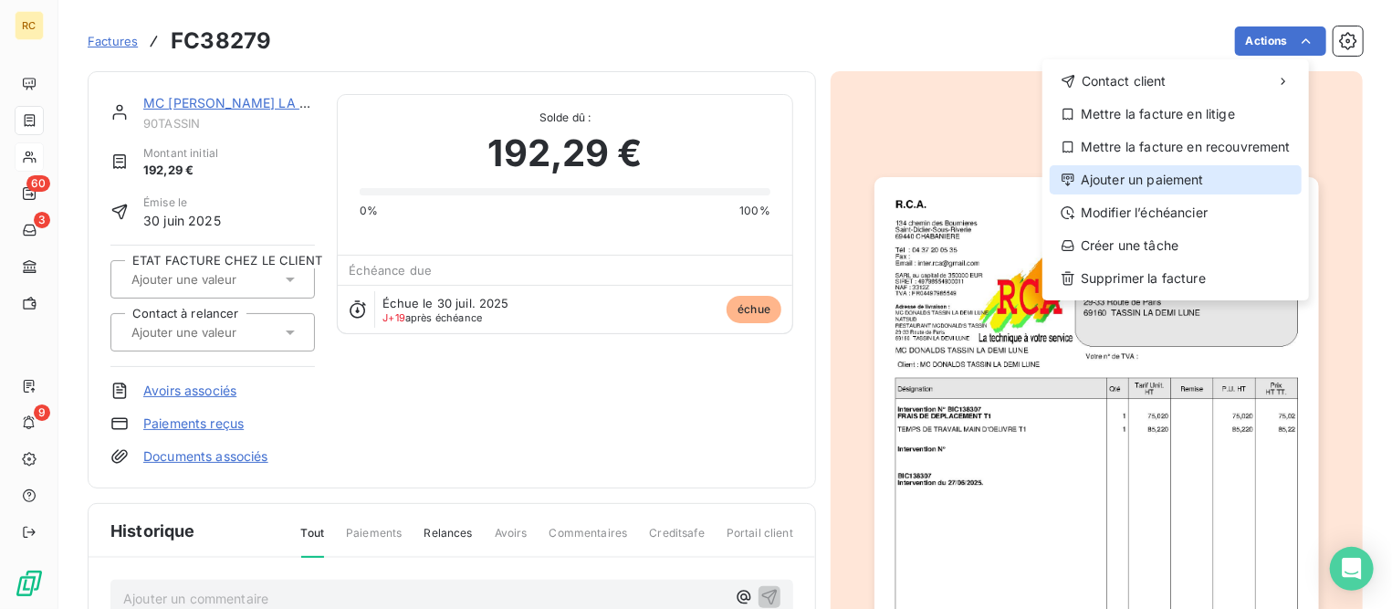
click at [1135, 186] on div "Ajouter un paiement" at bounding box center [1176, 179] width 252 height 29
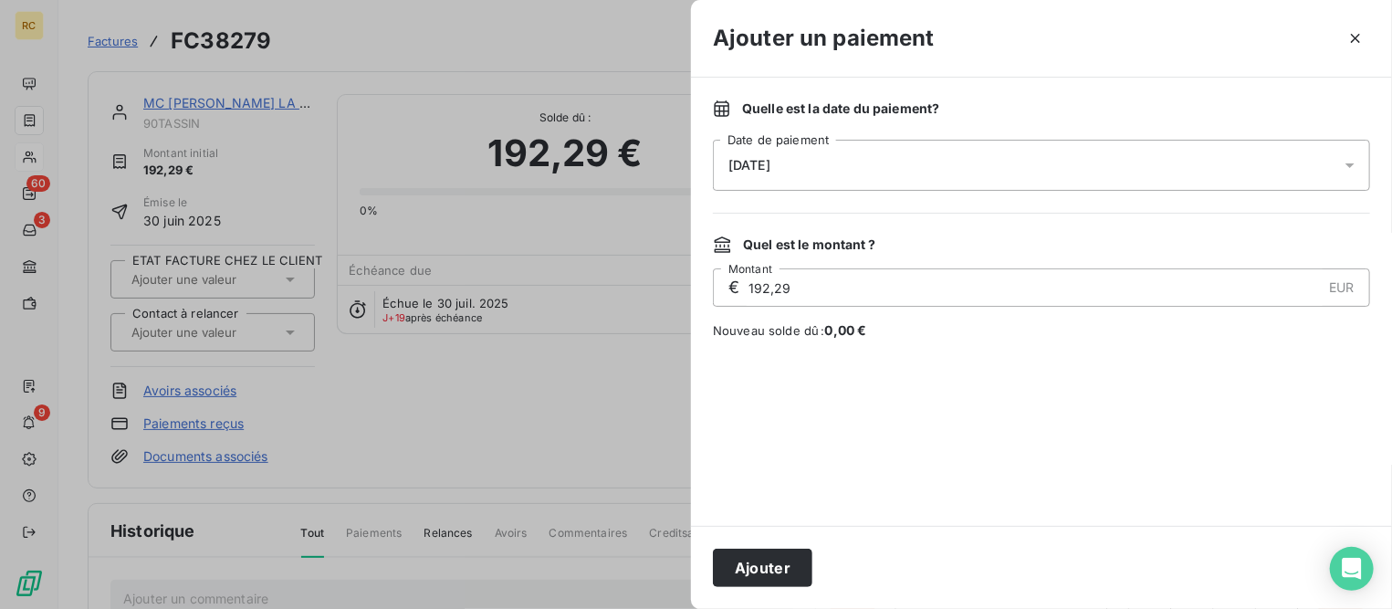
click at [752, 168] on span "[DATE]" at bounding box center [749, 165] width 42 height 15
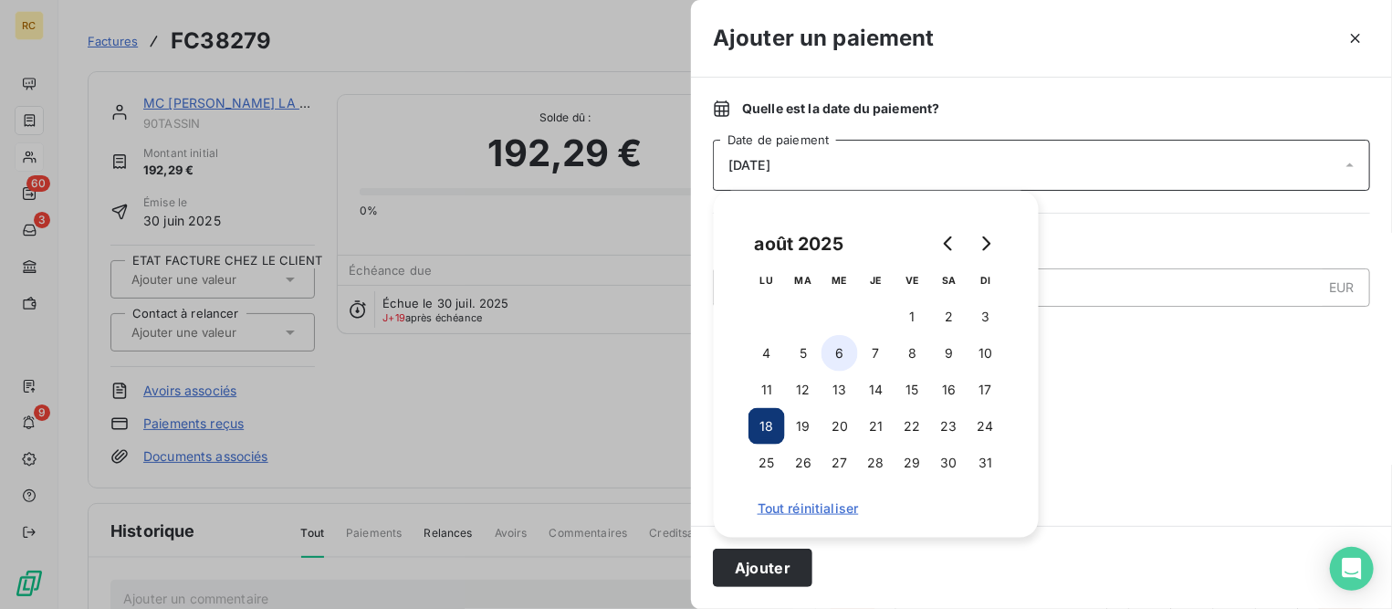
click at [840, 362] on button "6" at bounding box center [840, 353] width 37 height 37
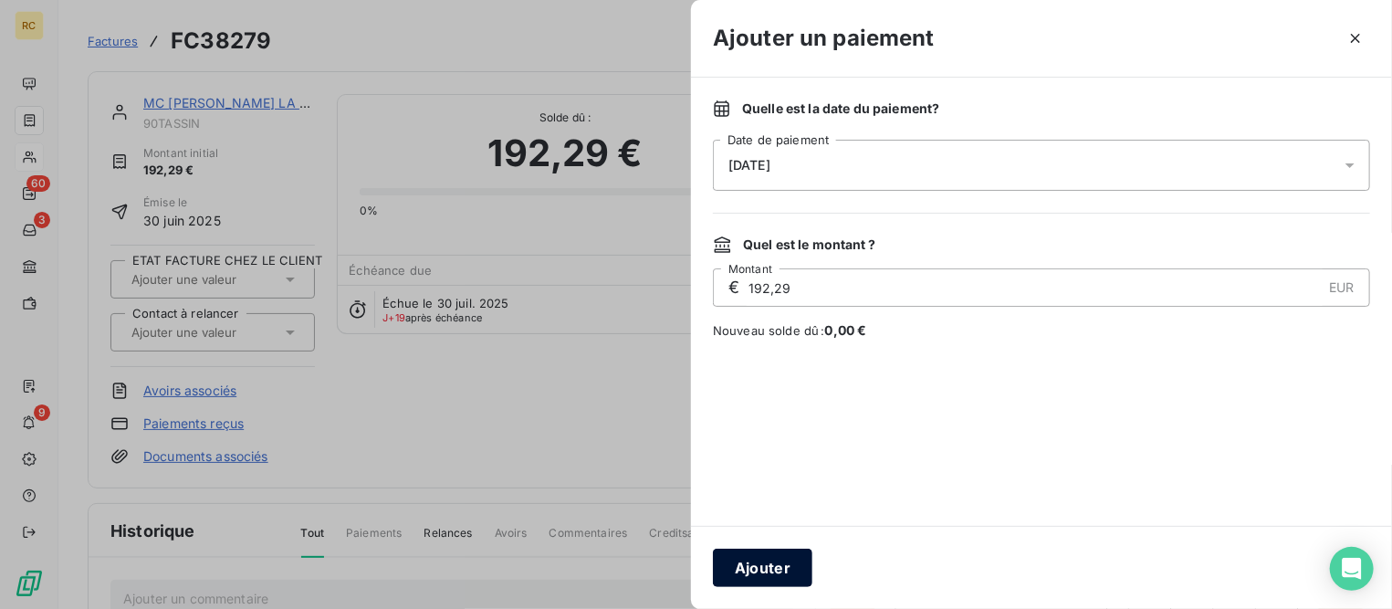
click at [769, 566] on button "Ajouter" at bounding box center [762, 568] width 99 height 38
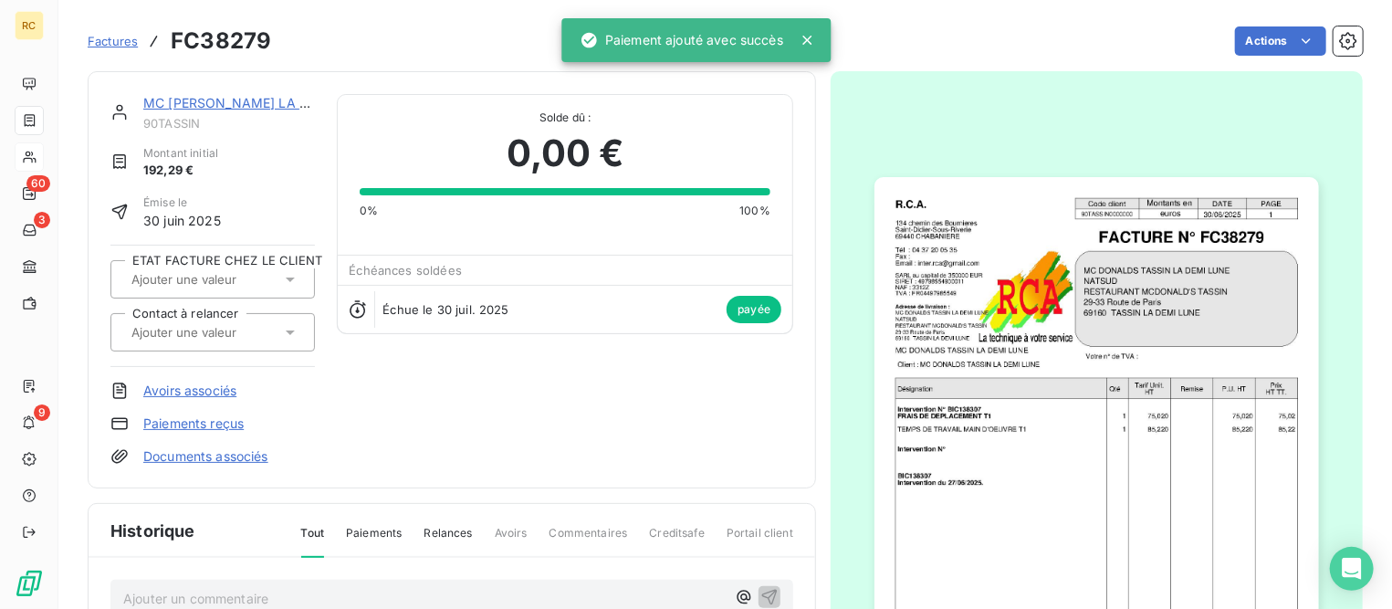
click at [110, 37] on span "Factures" at bounding box center [113, 41] width 50 height 15
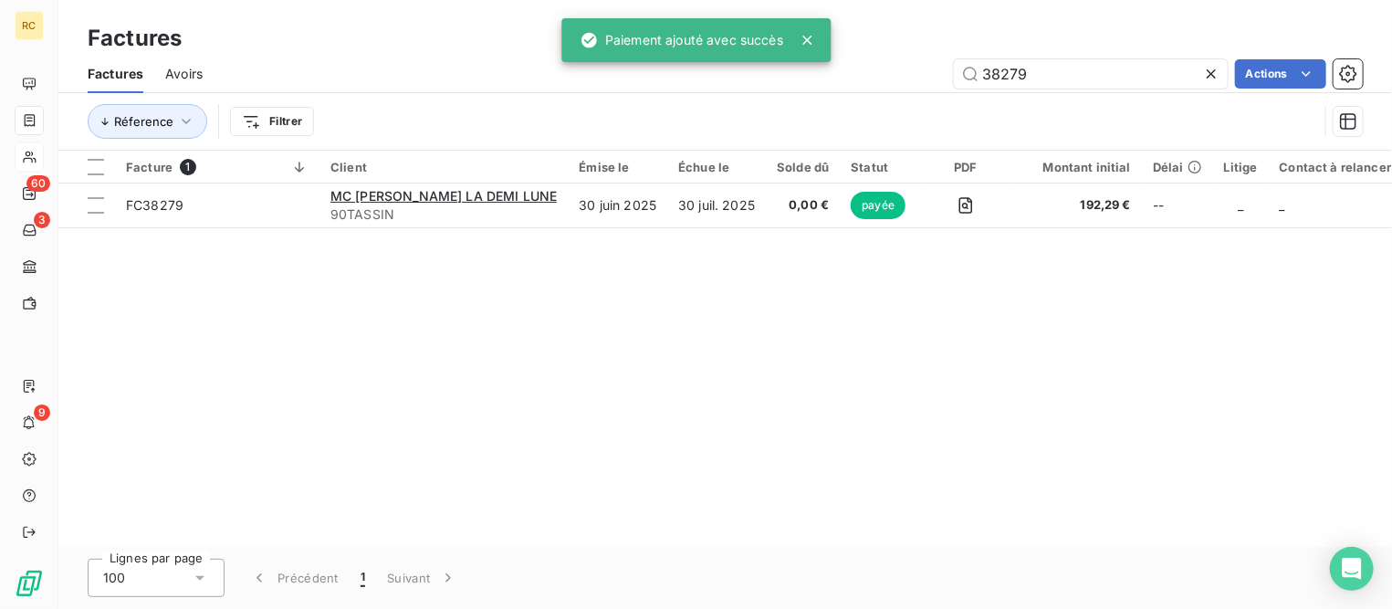
drag, startPoint x: 1083, startPoint y: 76, endPoint x: 849, endPoint y: 66, distance: 233.9
click at [849, 66] on div "38279 Actions" at bounding box center [794, 73] width 1138 height 29
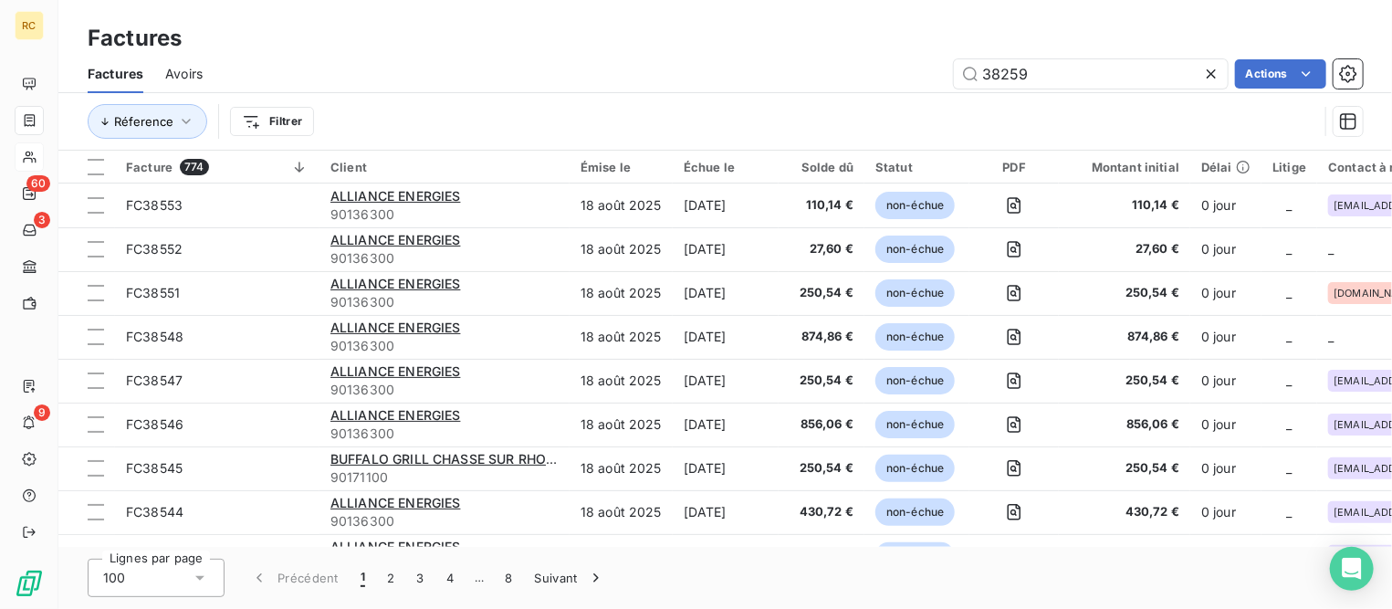
type input "38259"
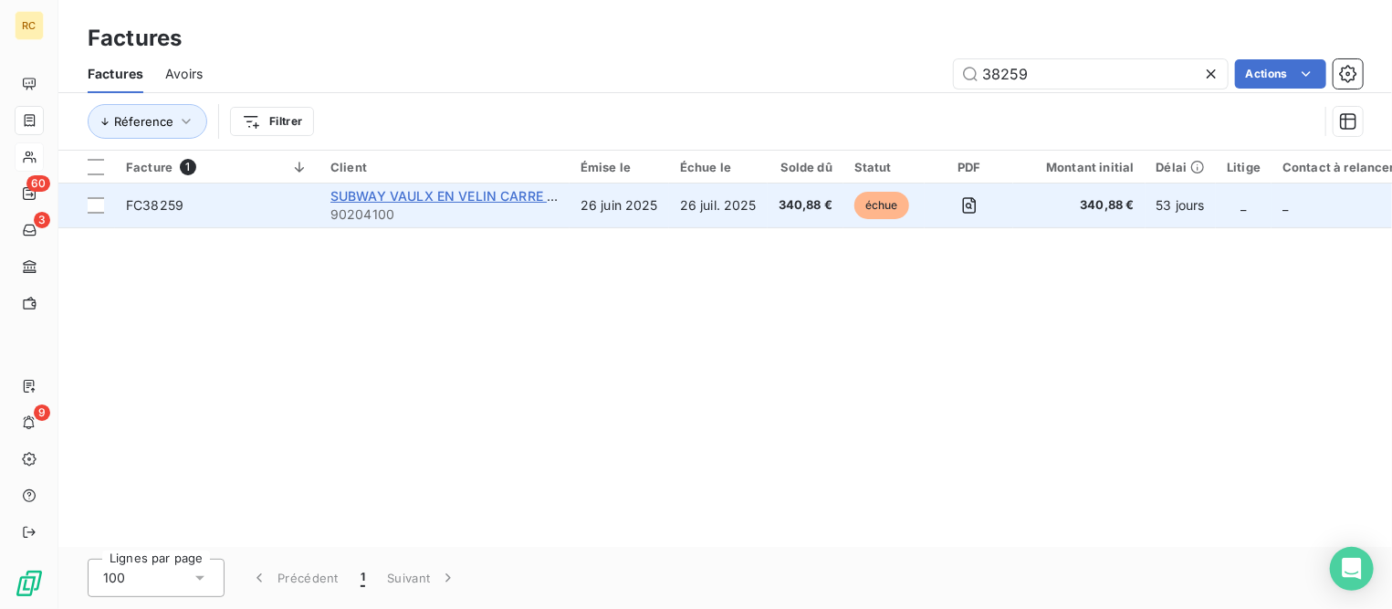
click at [446, 194] on span "SUBWAY VAULX EN VELIN CARRE DE SOIE" at bounding box center [463, 196] width 267 height 16
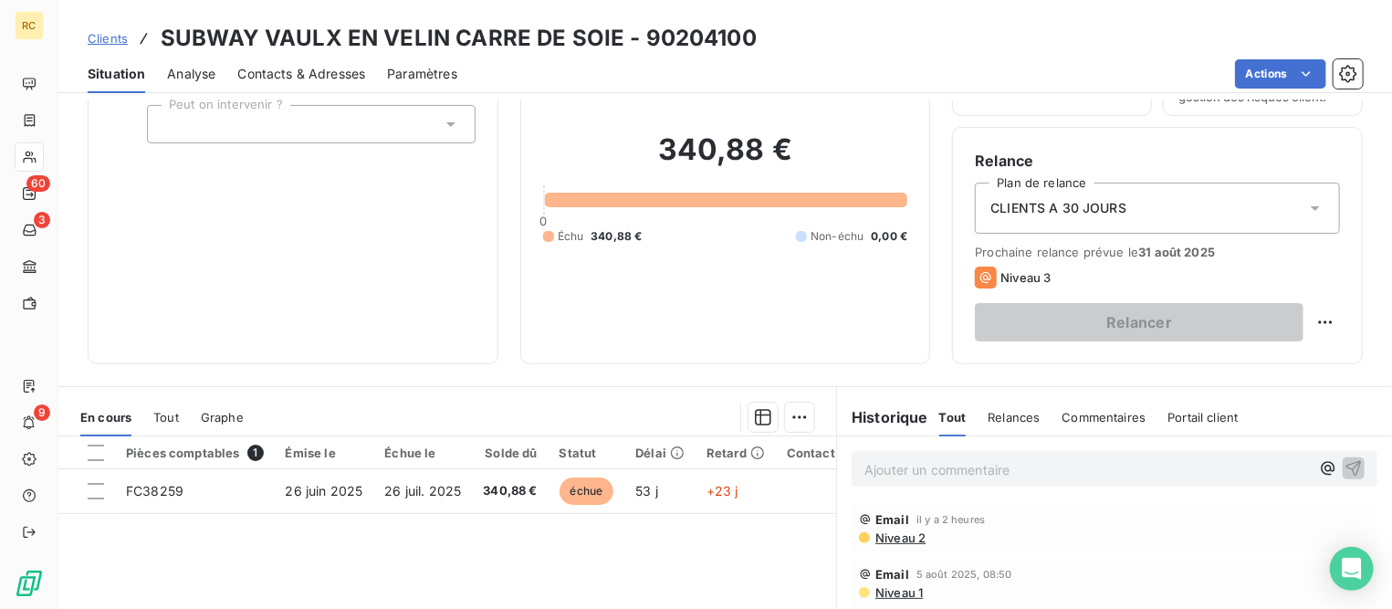
scroll to position [342, 0]
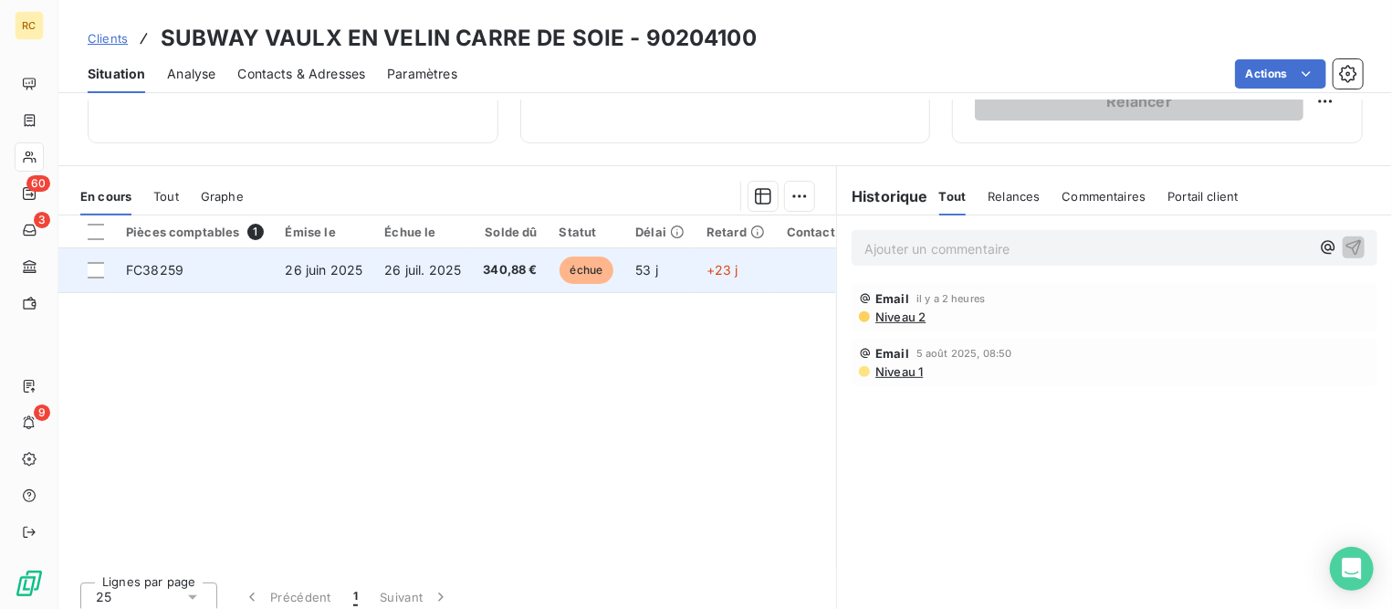
click at [411, 266] on span "26 juil. 2025" at bounding box center [422, 270] width 77 height 16
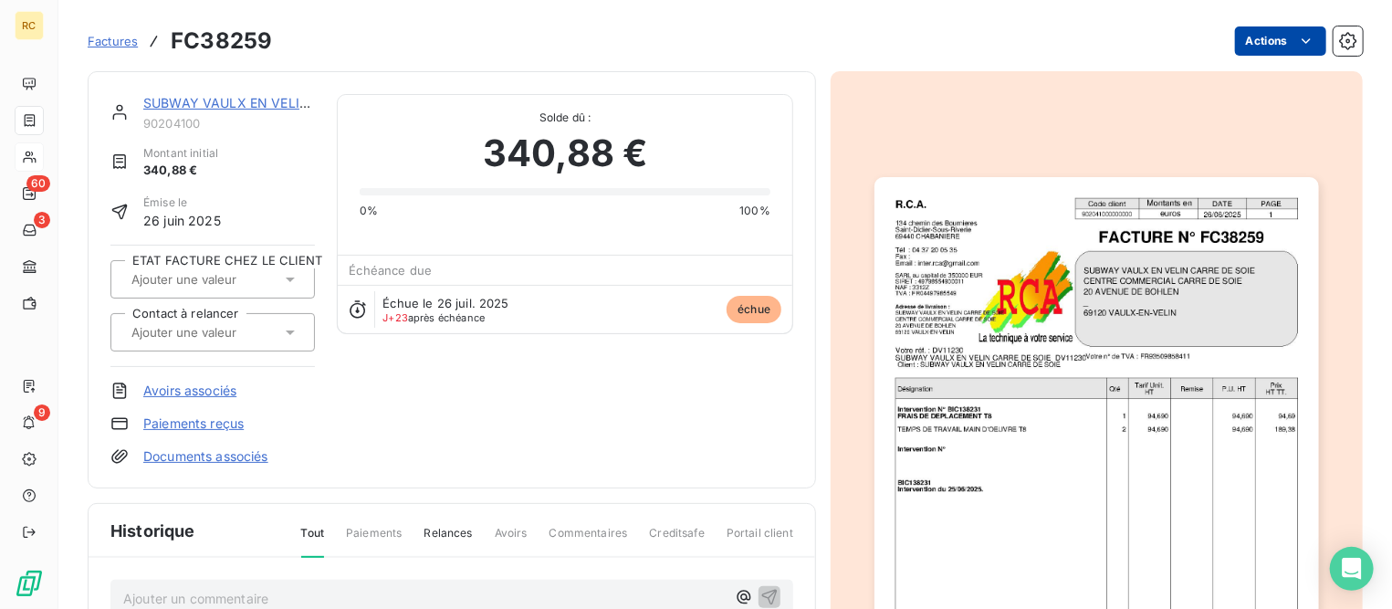
click at [1249, 46] on html "RC 60 3 9 Factures FC38259 Actions SUBWAY VAULX EN VELIN CARRE DE SOIE 90204100…" at bounding box center [696, 304] width 1392 height 609
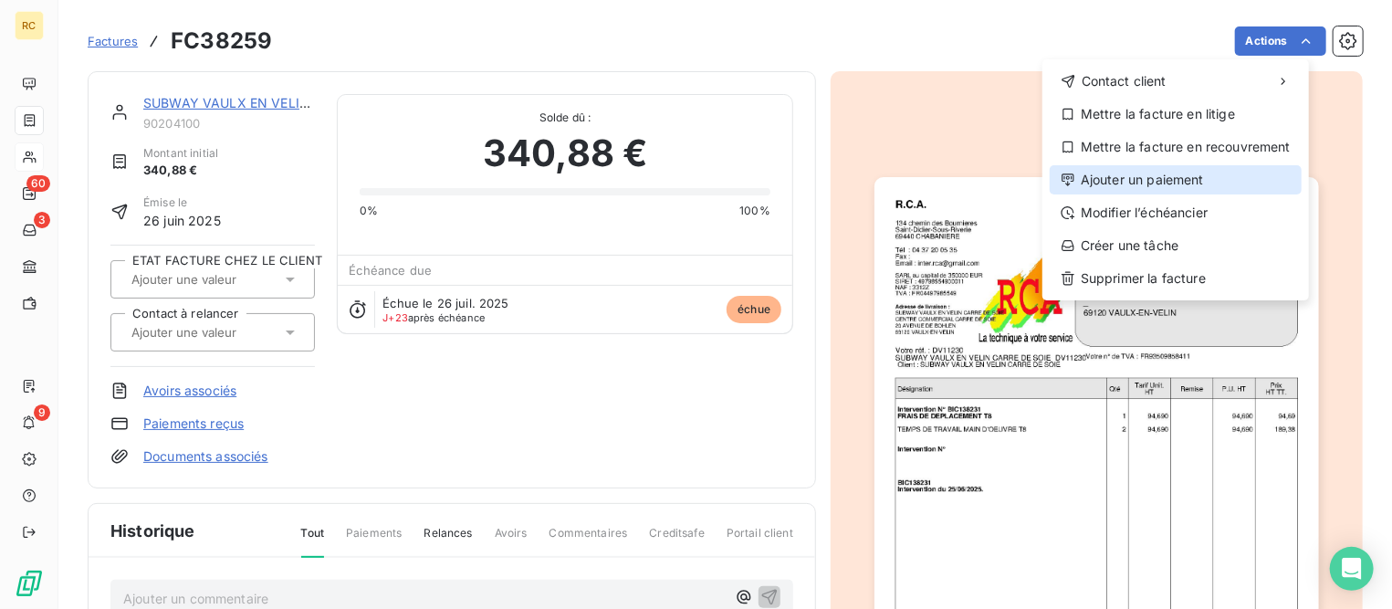
click at [1109, 180] on div "Ajouter un paiement" at bounding box center [1176, 179] width 252 height 29
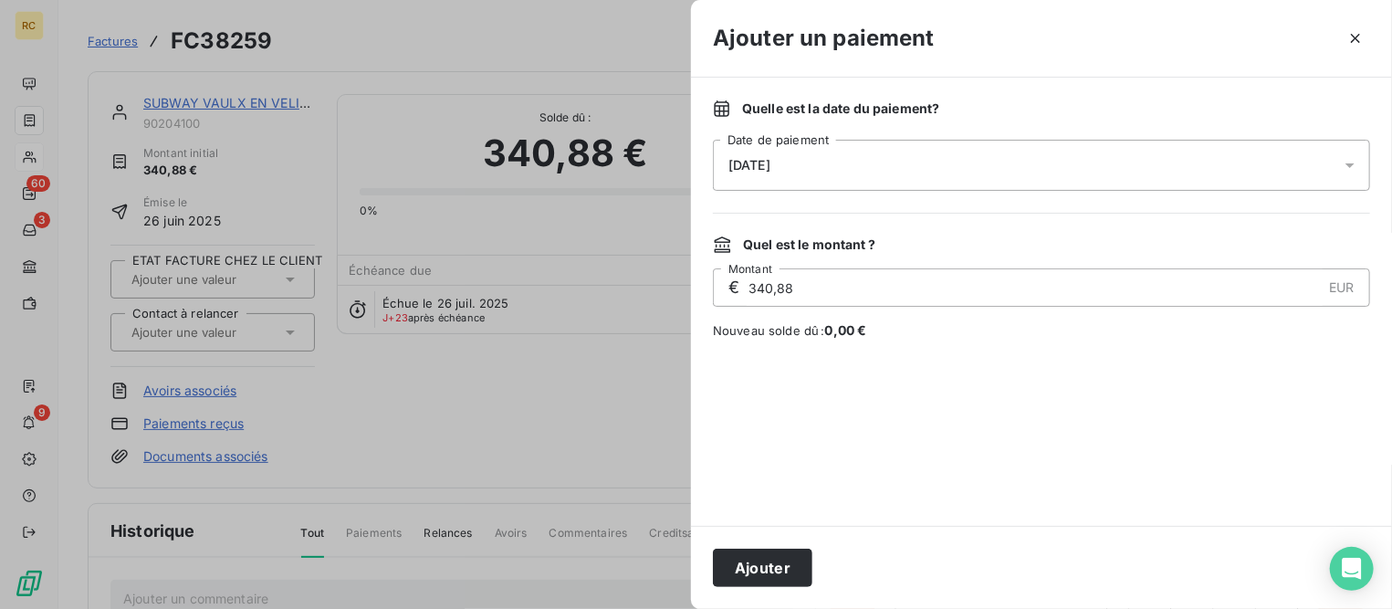
click at [857, 156] on div "[DATE]" at bounding box center [1041, 165] width 657 height 51
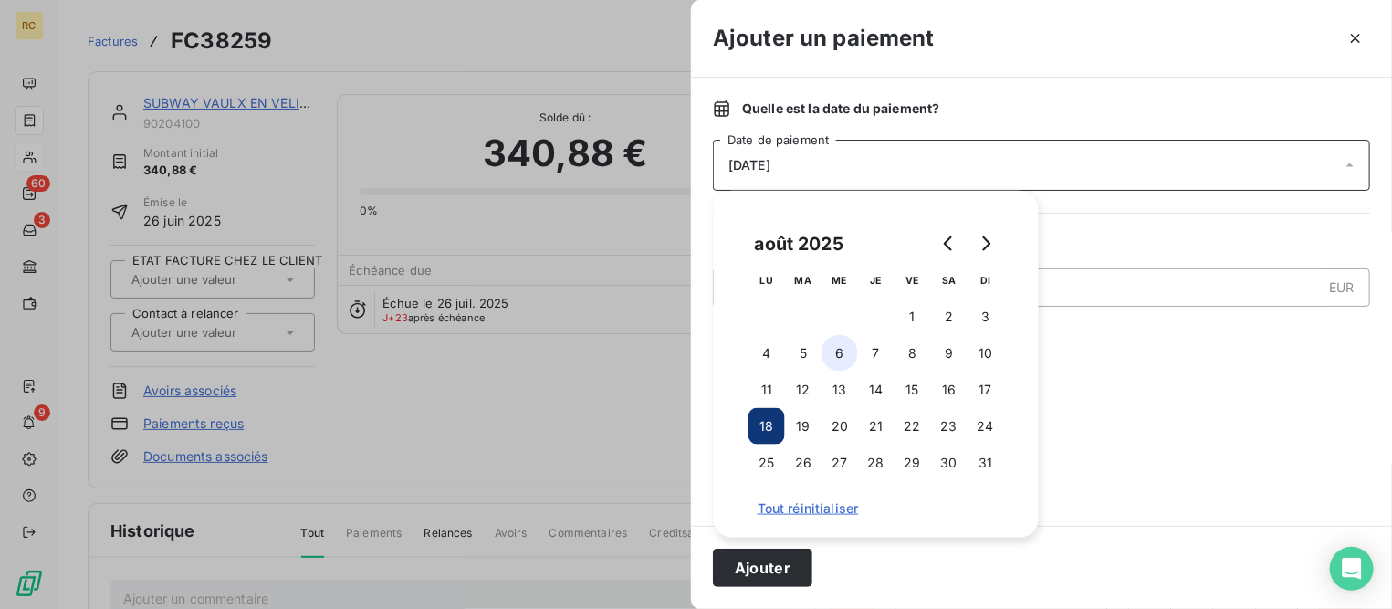
click at [837, 353] on button "6" at bounding box center [840, 353] width 37 height 37
click at [777, 571] on button "Ajouter" at bounding box center [762, 568] width 99 height 38
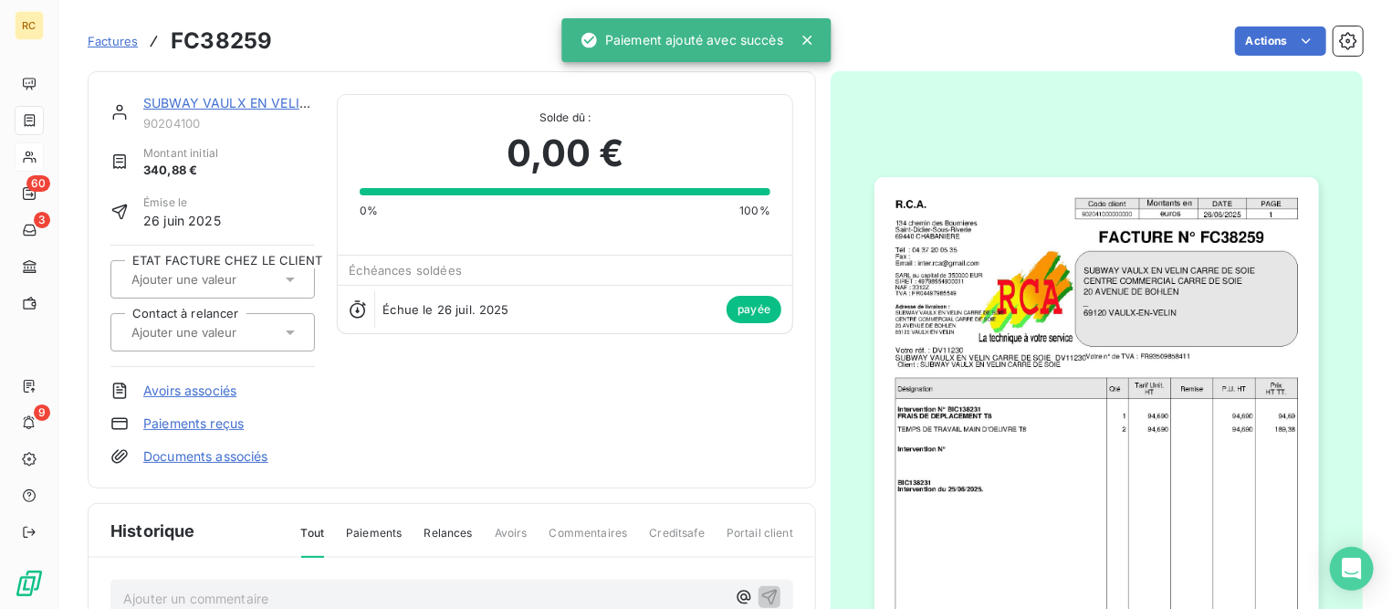
drag, startPoint x: 124, startPoint y: 35, endPoint x: 684, endPoint y: 47, distance: 559.7
click at [125, 35] on span "Factures" at bounding box center [113, 41] width 50 height 15
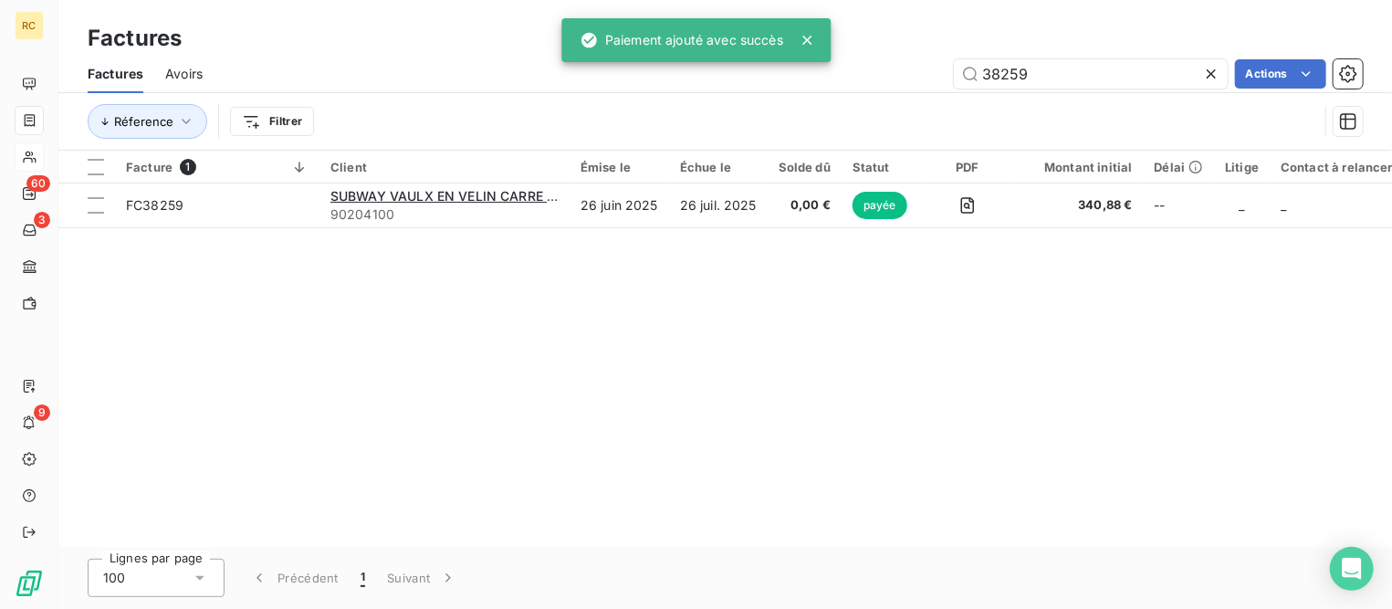
drag, startPoint x: 1056, startPoint y: 74, endPoint x: 839, endPoint y: 63, distance: 217.5
click at [839, 63] on div "38259 Actions" at bounding box center [794, 73] width 1138 height 29
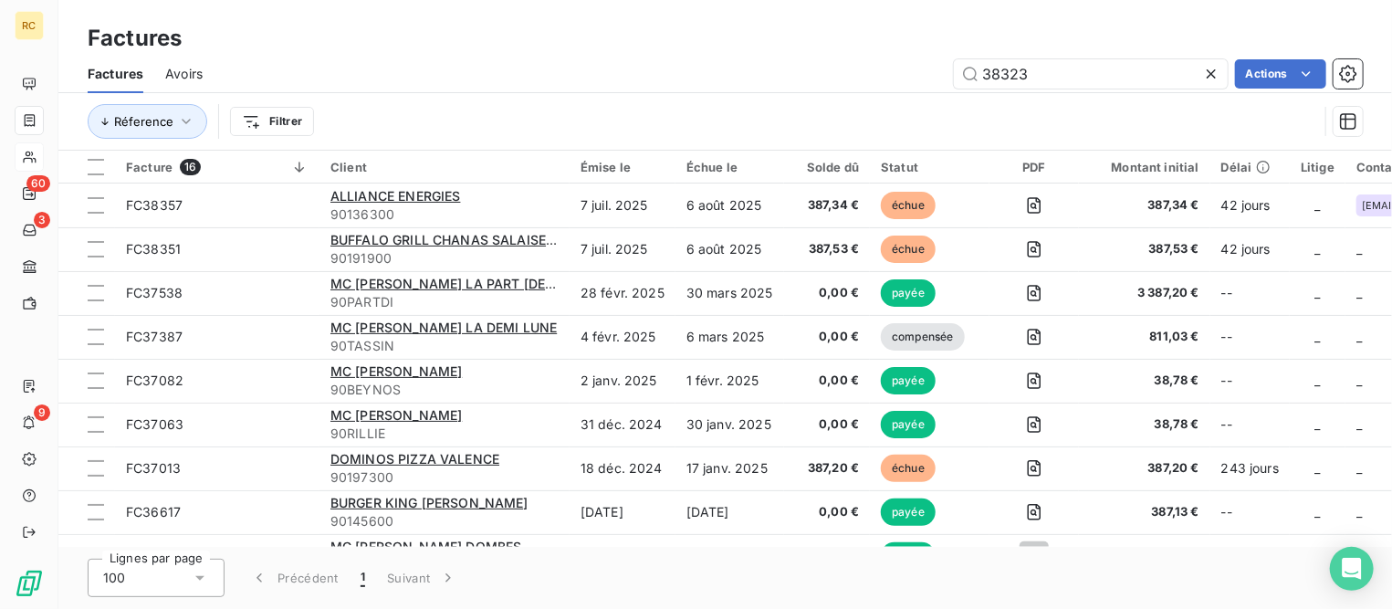
type input "38323"
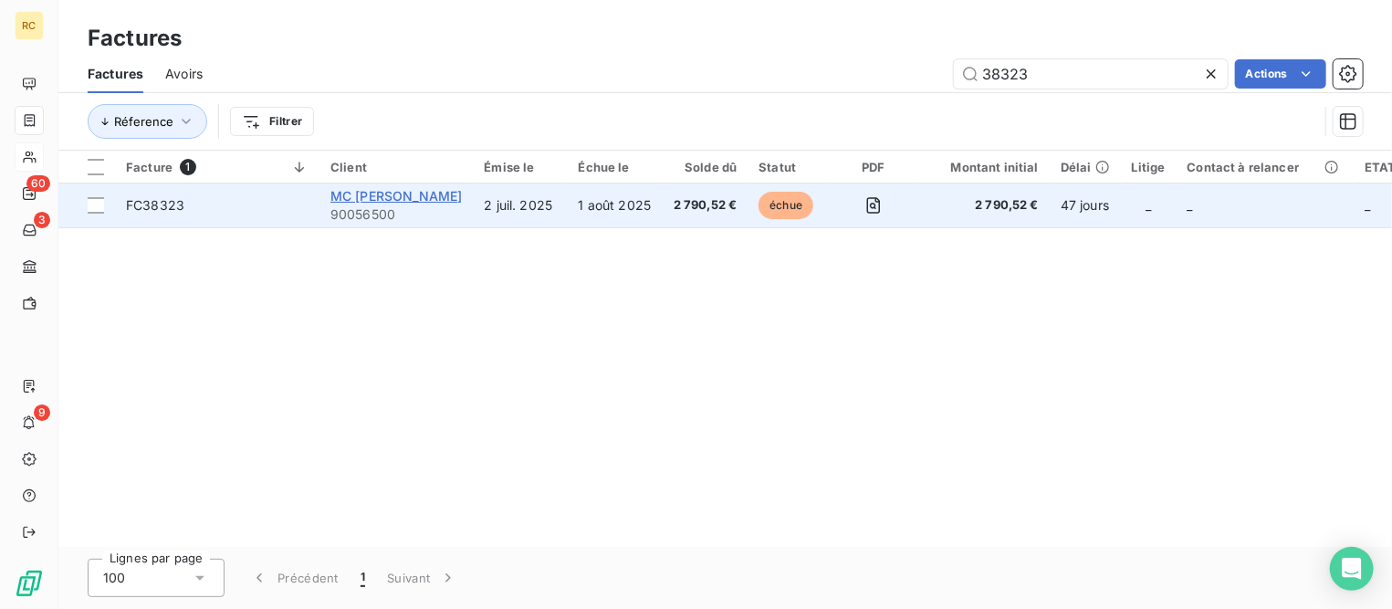
click at [442, 202] on span "MC [PERSON_NAME]" at bounding box center [395, 196] width 131 height 16
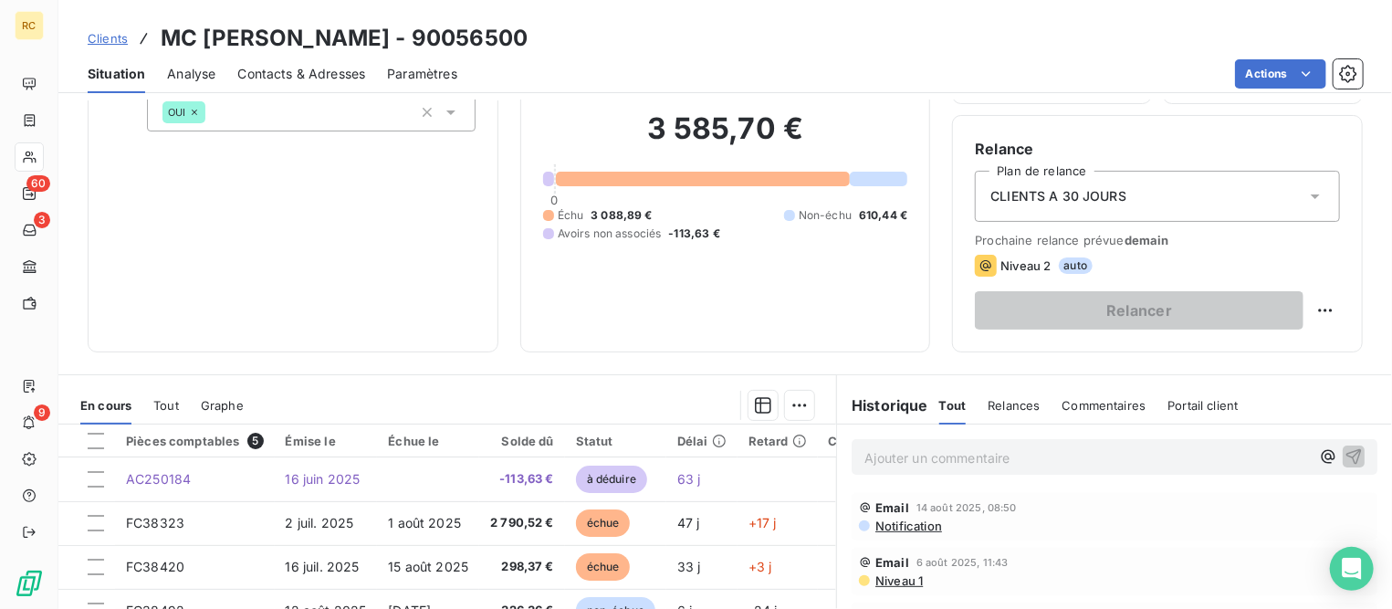
scroll to position [342, 0]
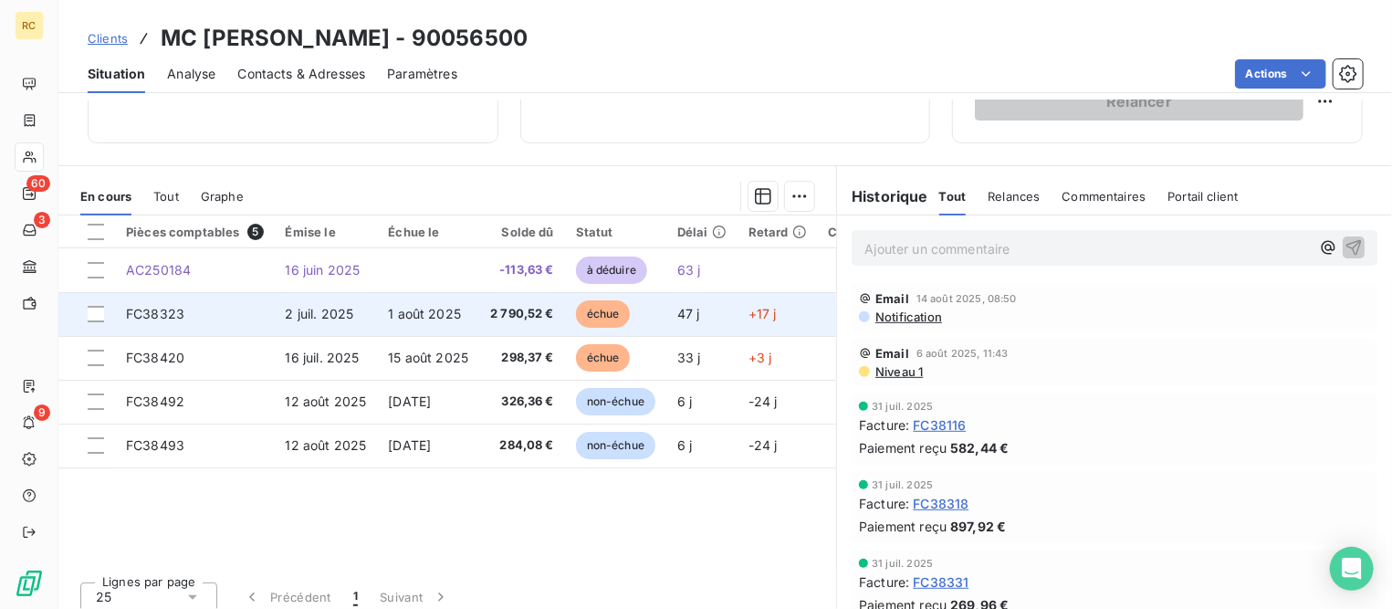
click at [395, 309] on span "1 août 2025" at bounding box center [424, 314] width 73 height 16
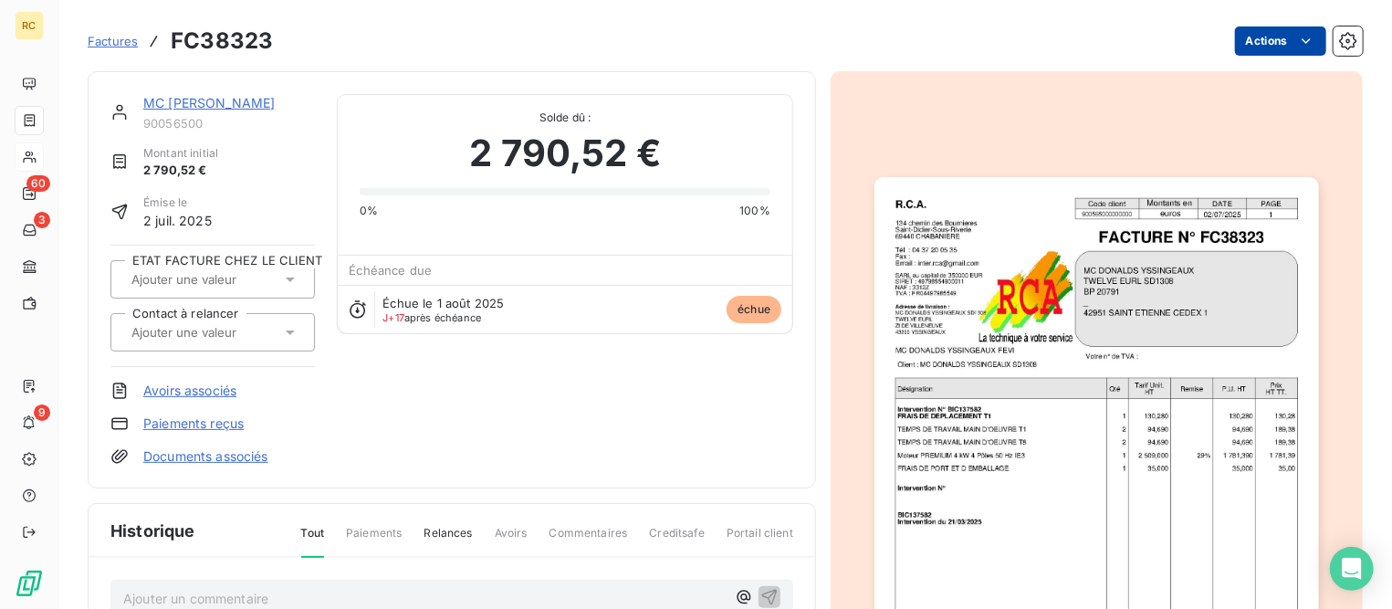
click at [1272, 51] on html "RC 60 3 9 Factures FC38323 Actions MC [PERSON_NAME] YSSINGEAUX 90056500 Montant…" at bounding box center [696, 304] width 1392 height 609
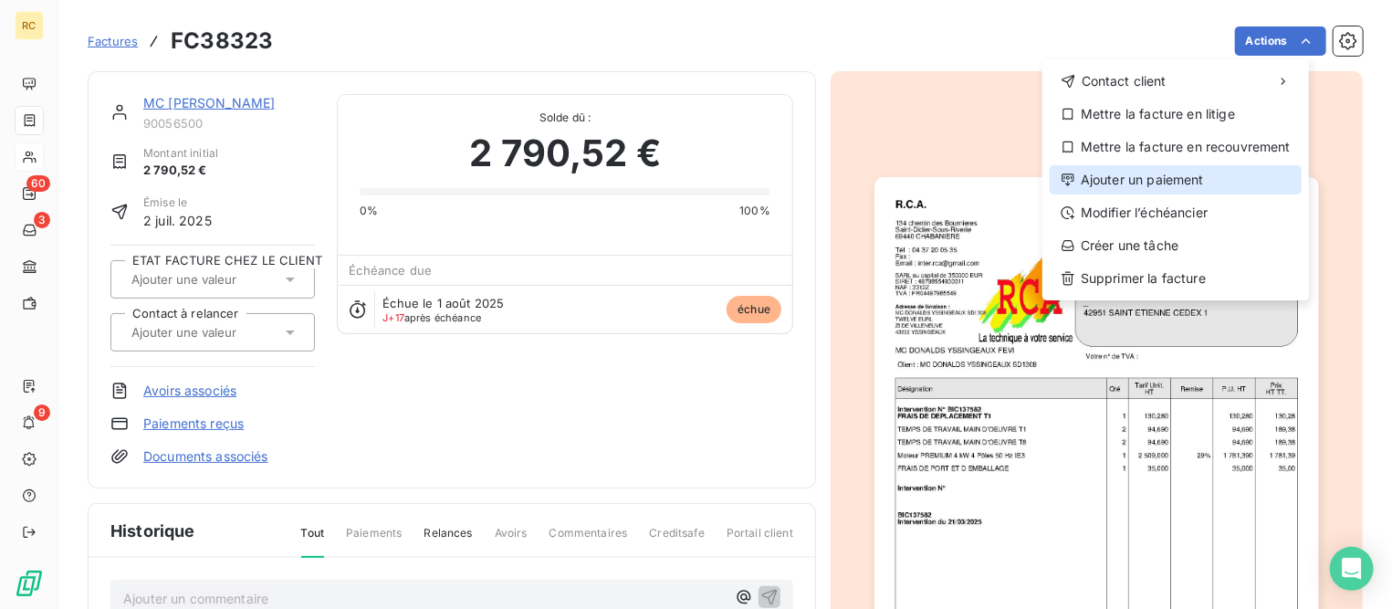
click at [1151, 173] on div "Ajouter un paiement" at bounding box center [1176, 179] width 252 height 29
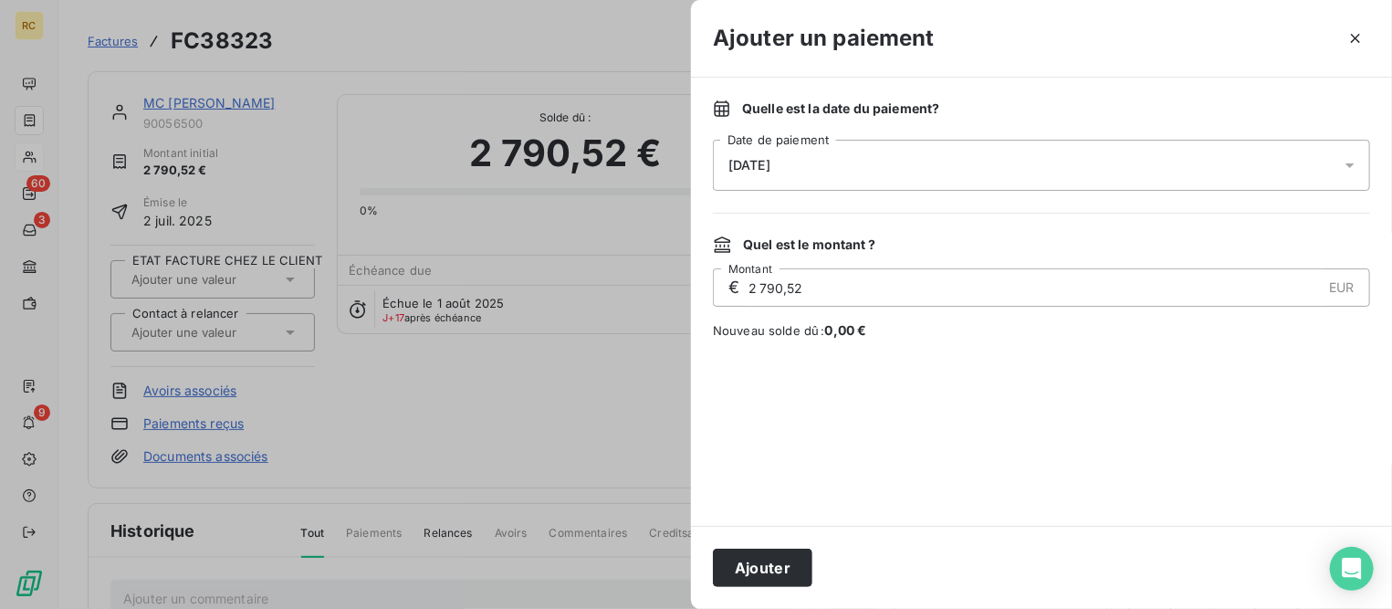
click at [923, 162] on div "[DATE]" at bounding box center [1041, 165] width 657 height 51
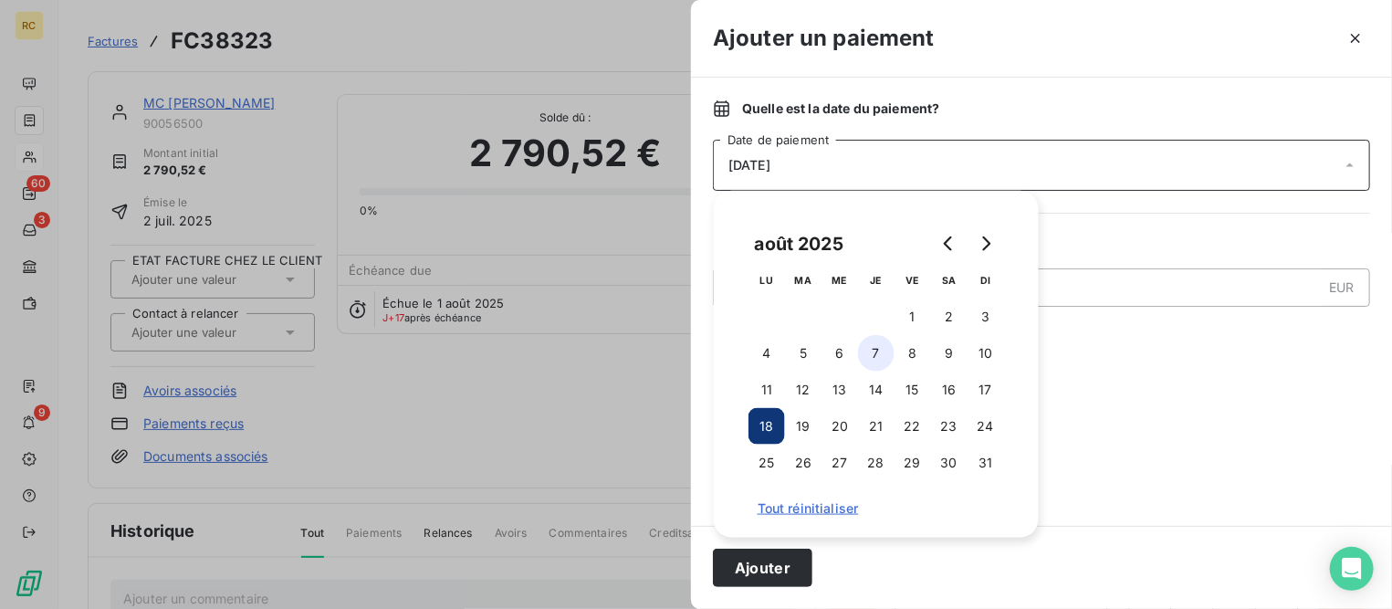
click at [870, 346] on button "7" at bounding box center [876, 353] width 37 height 37
click at [768, 566] on button "Ajouter" at bounding box center [762, 568] width 99 height 38
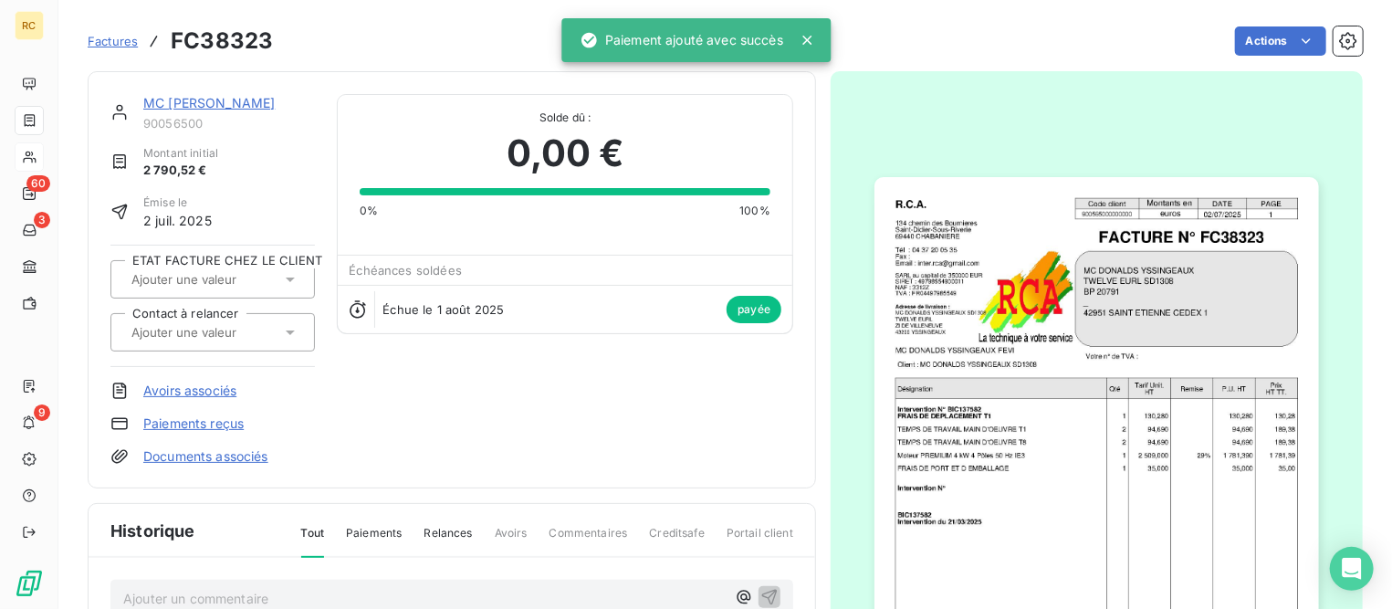
click at [120, 33] on link "Factures" at bounding box center [113, 41] width 50 height 18
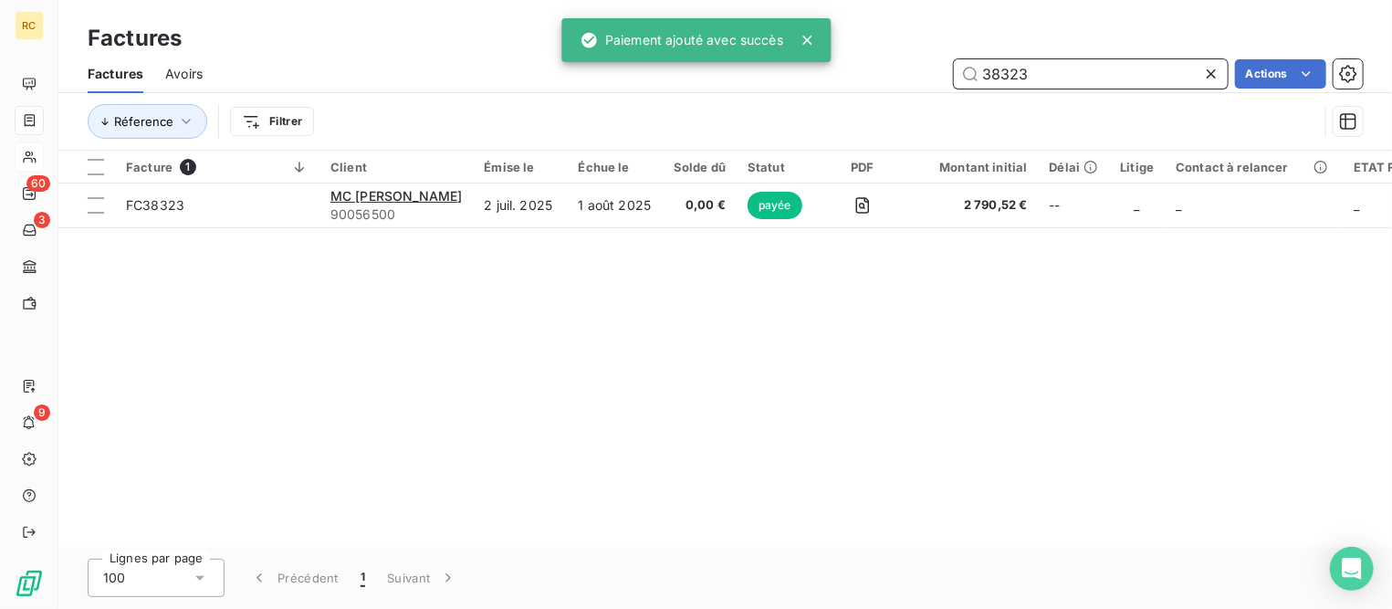
drag, startPoint x: 832, startPoint y: 29, endPoint x: 714, endPoint y: 26, distance: 117.8
click at [716, 22] on div "RC 60 3 9 Factures Factures Avoirs 38323 Actions Réference Filtrer Facture 1 Cl…" at bounding box center [696, 304] width 1392 height 609
type input "PART DI"
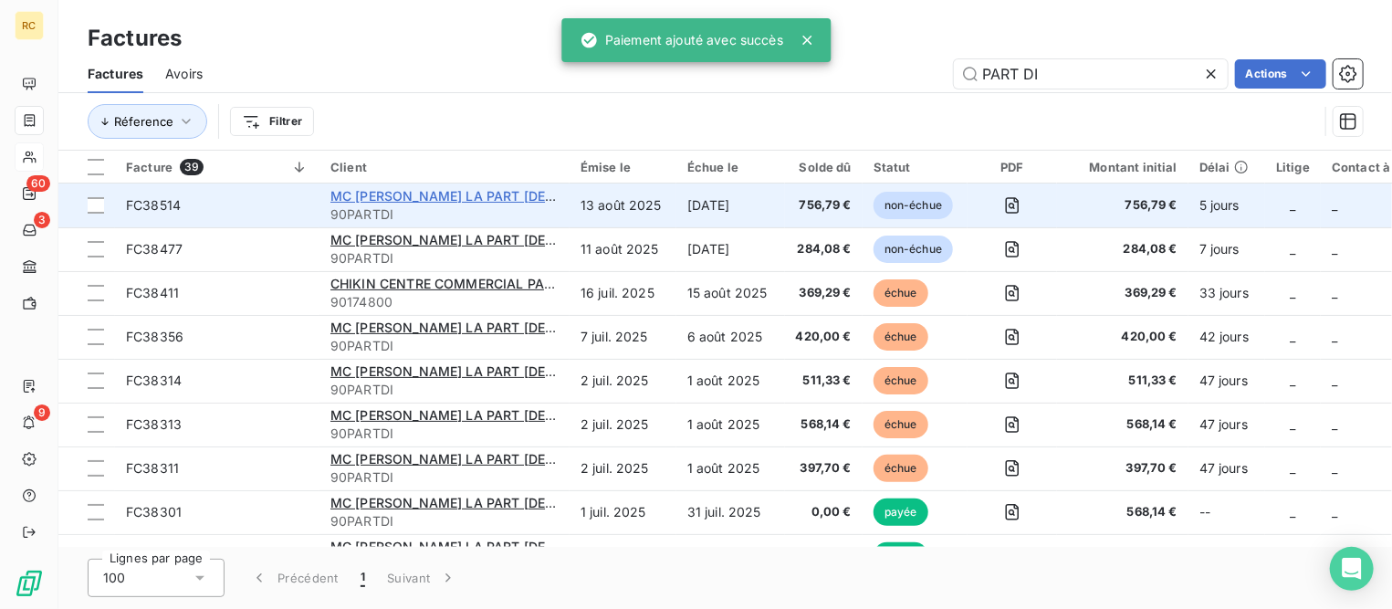
click at [447, 201] on span "MC [PERSON_NAME] LA PART [DEMOGRAPHIC_DATA]" at bounding box center [498, 196] width 337 height 16
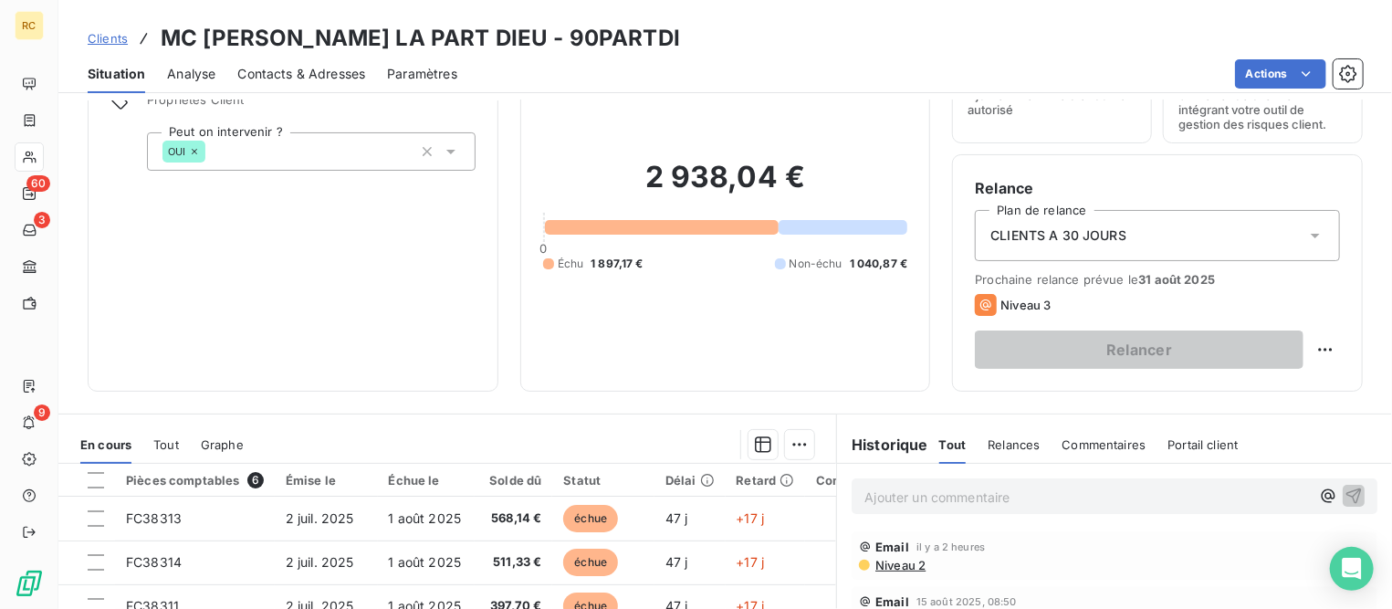
scroll to position [342, 0]
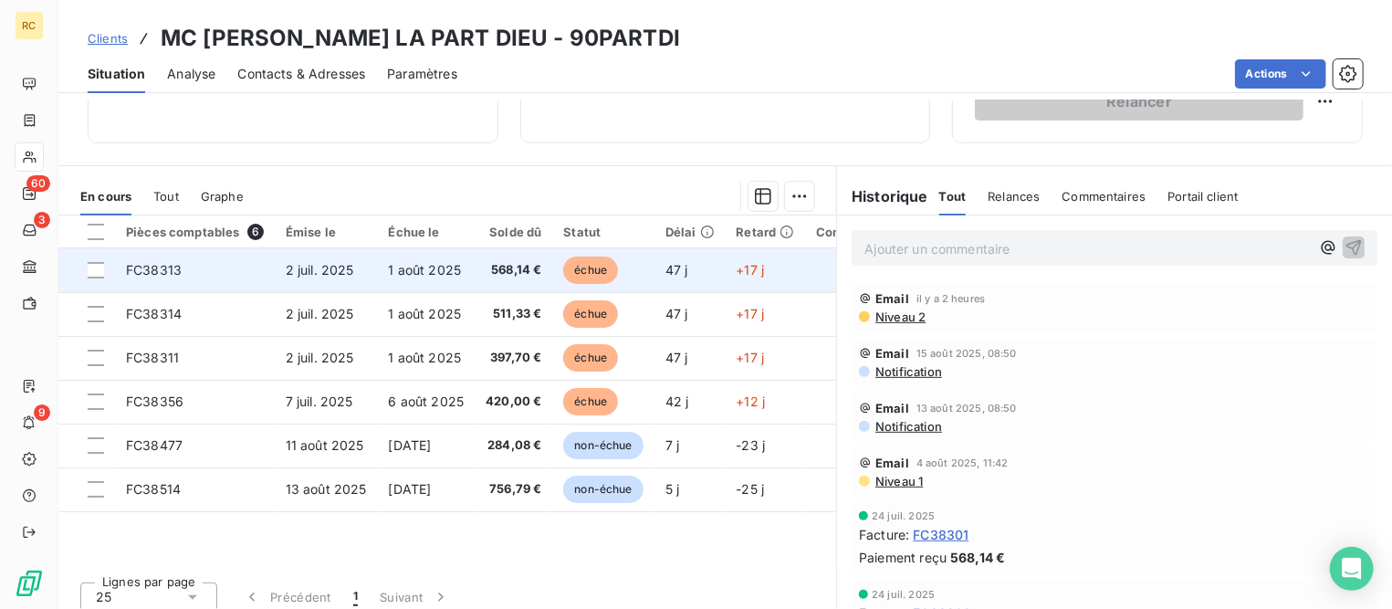
click at [417, 267] on span "1 août 2025" at bounding box center [425, 270] width 73 height 16
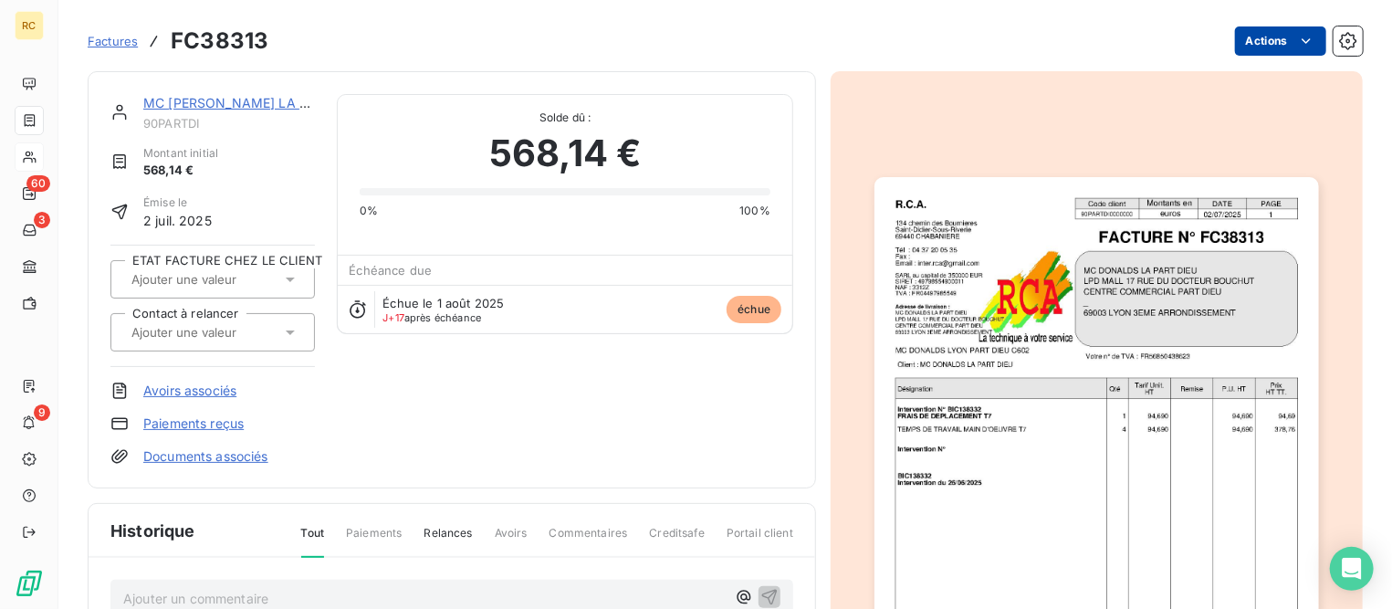
click at [1250, 44] on html "RC 60 3 9 Factures FC38313 Actions MC [PERSON_NAME] LA PART DIEU 90PARTDI Monta…" at bounding box center [696, 304] width 1392 height 609
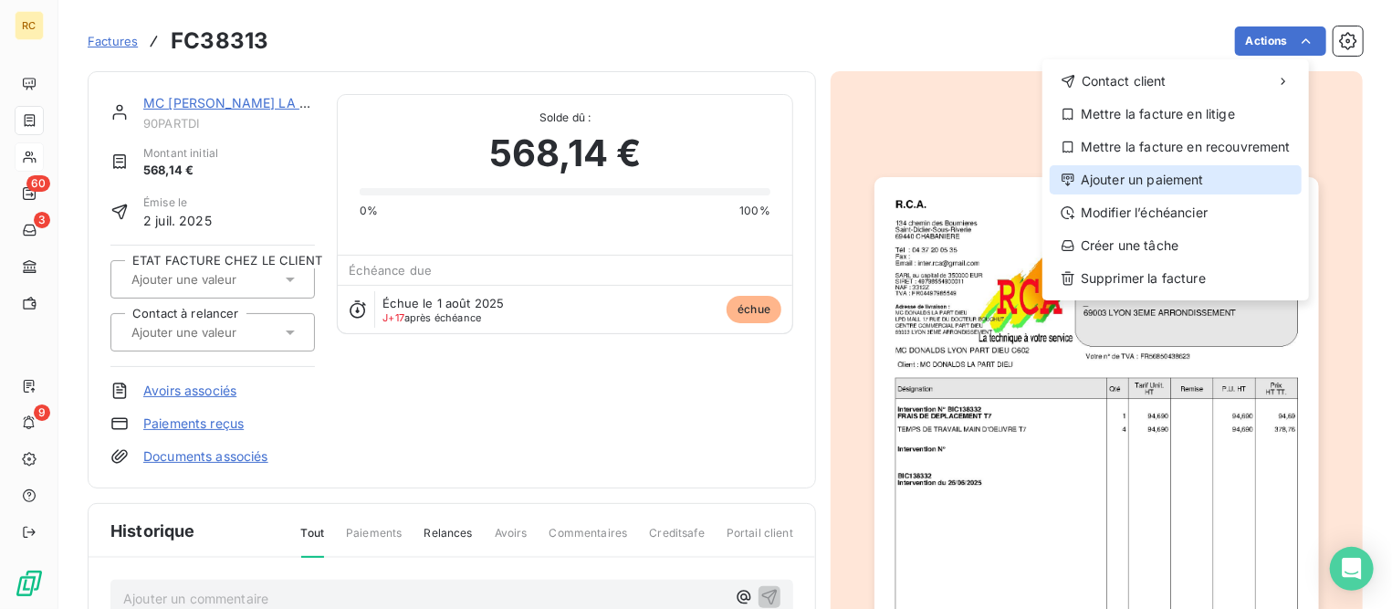
click at [1115, 183] on div "Ajouter un paiement" at bounding box center [1176, 179] width 252 height 29
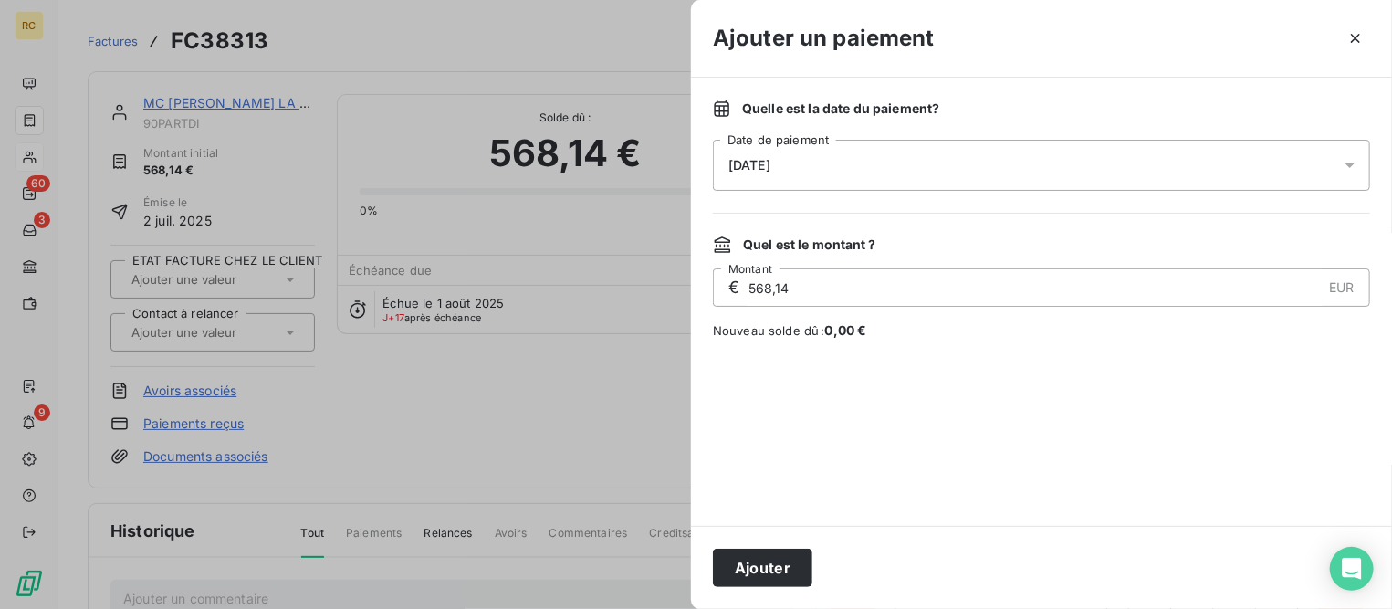
click at [886, 159] on div "[DATE]" at bounding box center [1041, 165] width 657 height 51
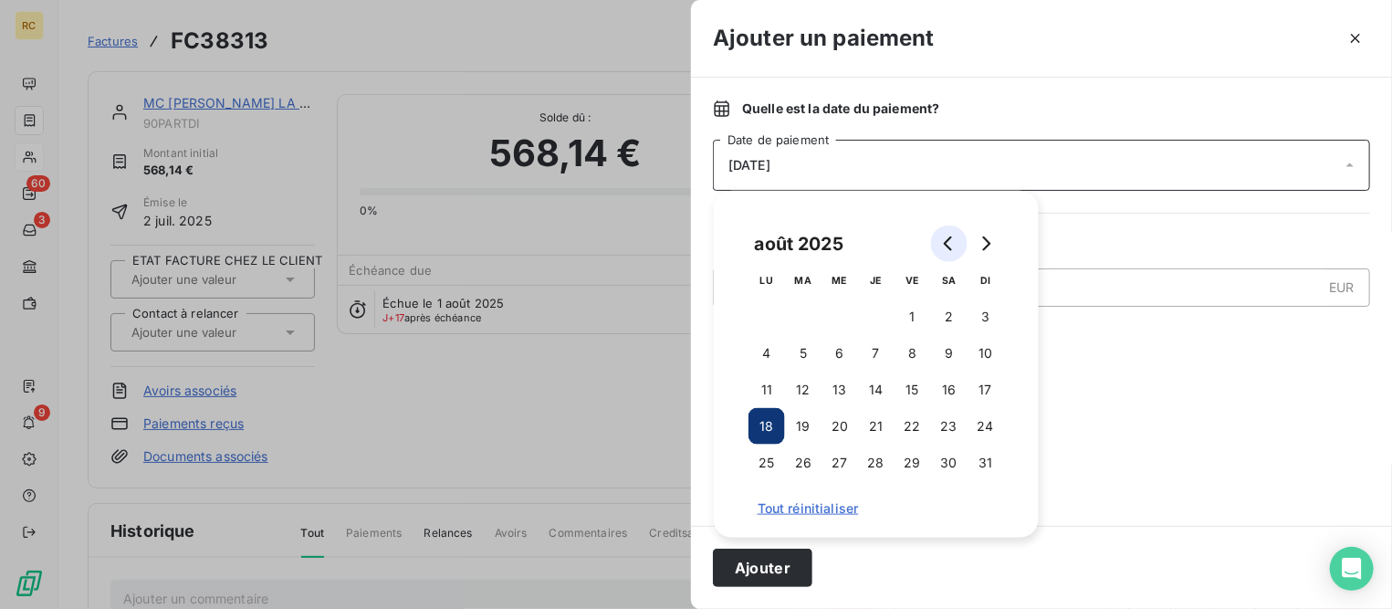
drag, startPoint x: 951, startPoint y: 241, endPoint x: 923, endPoint y: 278, distance: 46.9
click at [951, 240] on icon "Go to previous month" at bounding box center [949, 243] width 15 height 15
click at [883, 461] on button "31" at bounding box center [876, 463] width 37 height 37
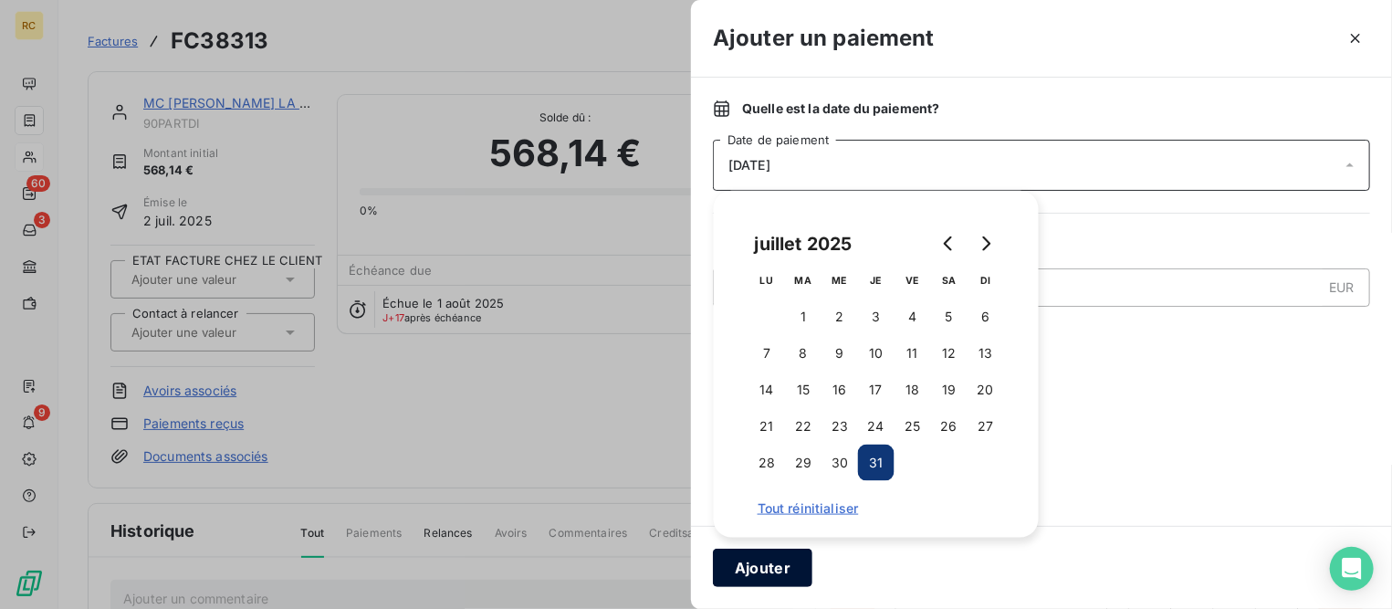
click at [793, 571] on button "Ajouter" at bounding box center [762, 568] width 99 height 38
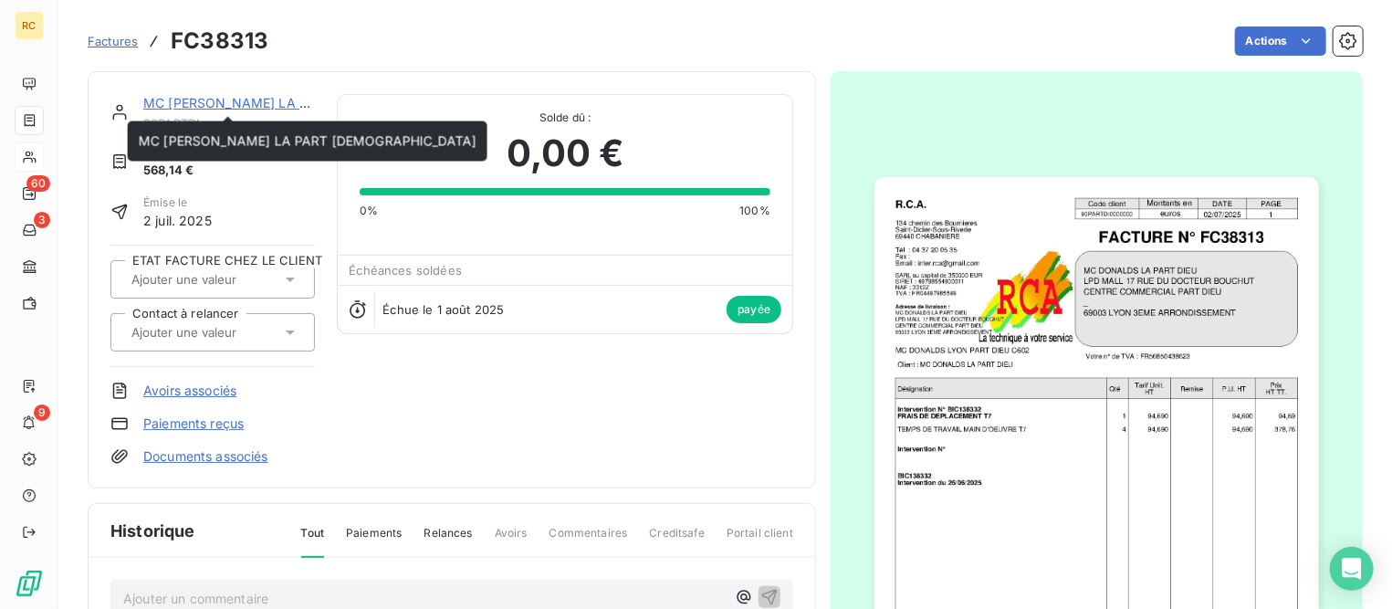
click at [210, 104] on link "MC [PERSON_NAME] LA PART [DEMOGRAPHIC_DATA]" at bounding box center [312, 103] width 338 height 16
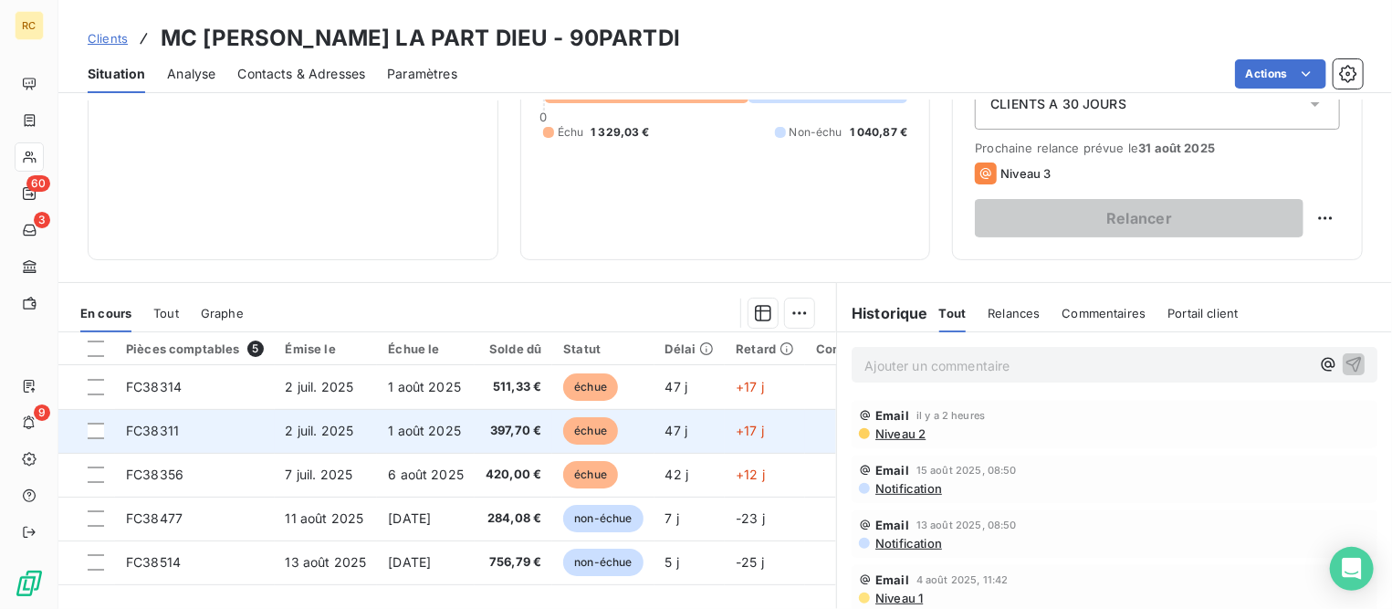
scroll to position [227, 0]
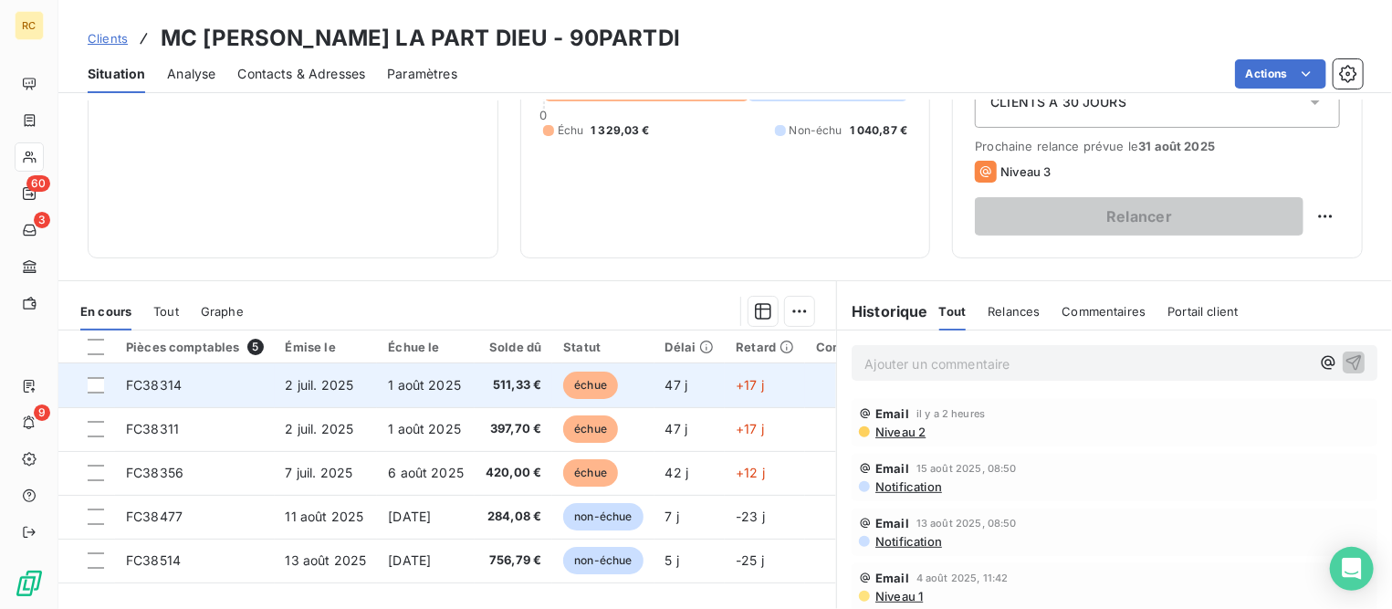
click at [395, 389] on span "1 août 2025" at bounding box center [424, 385] width 73 height 16
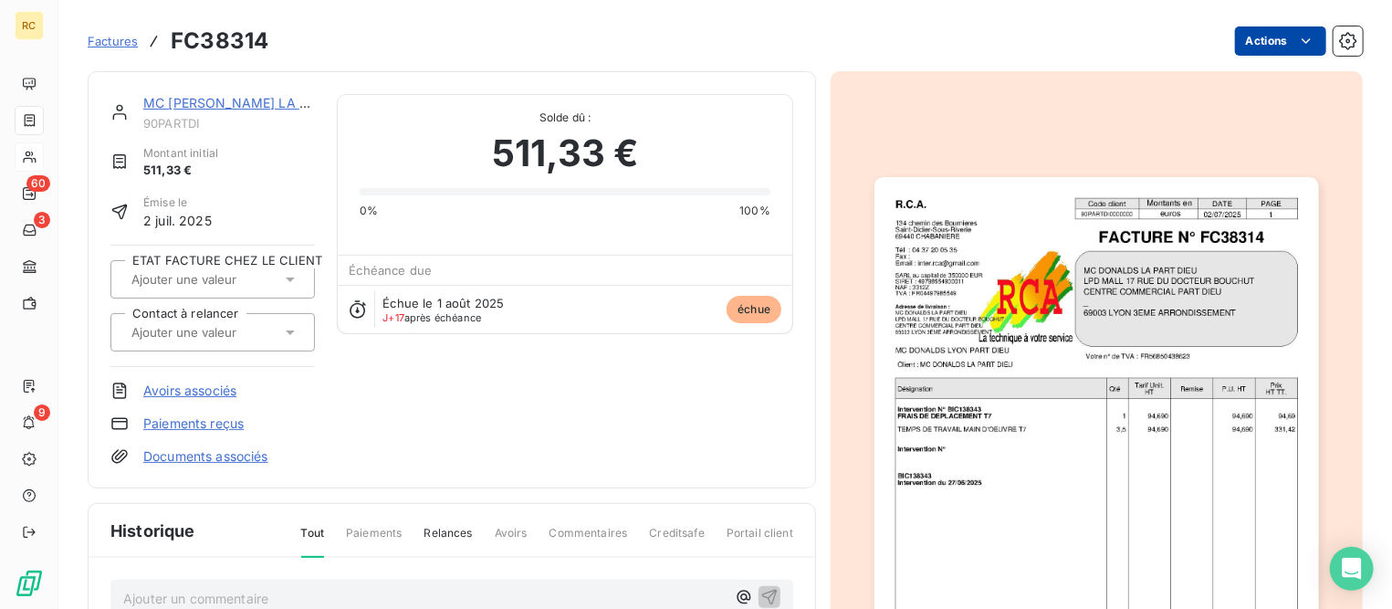
click at [1230, 37] on html "RC 60 3 9 Factures FC38314 Actions MC [PERSON_NAME] LA PART DIEU 90PARTDI Monta…" at bounding box center [696, 304] width 1392 height 609
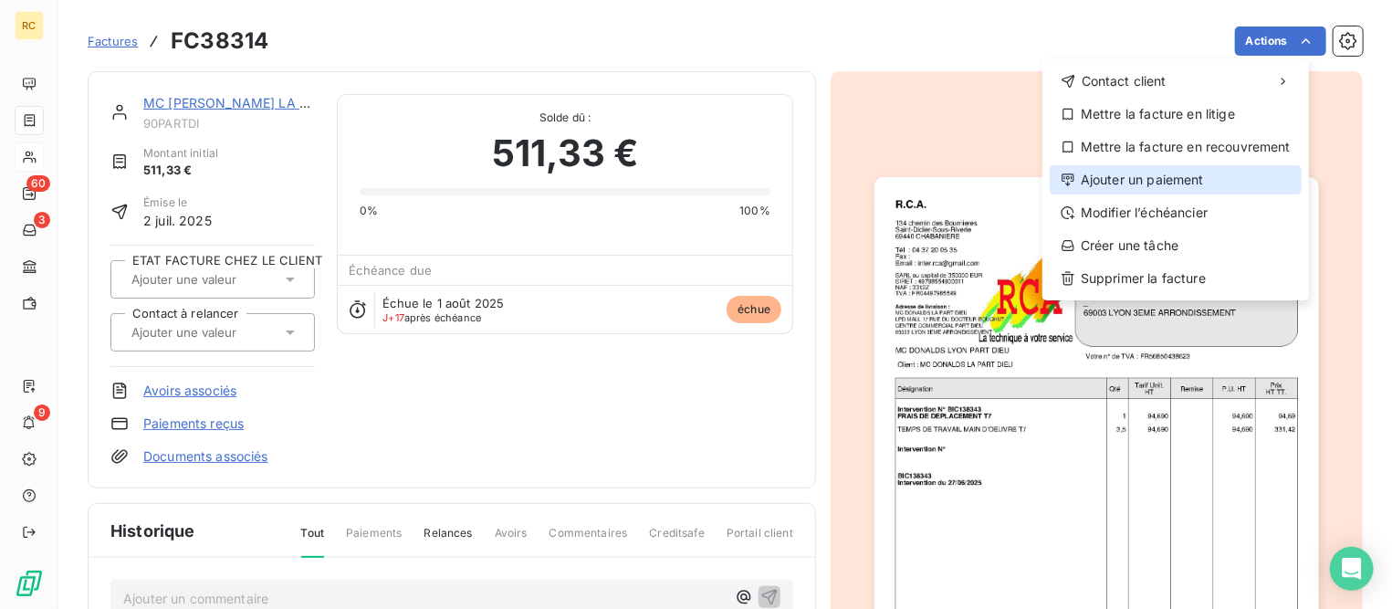
click at [1118, 183] on div "Ajouter un paiement" at bounding box center [1176, 179] width 252 height 29
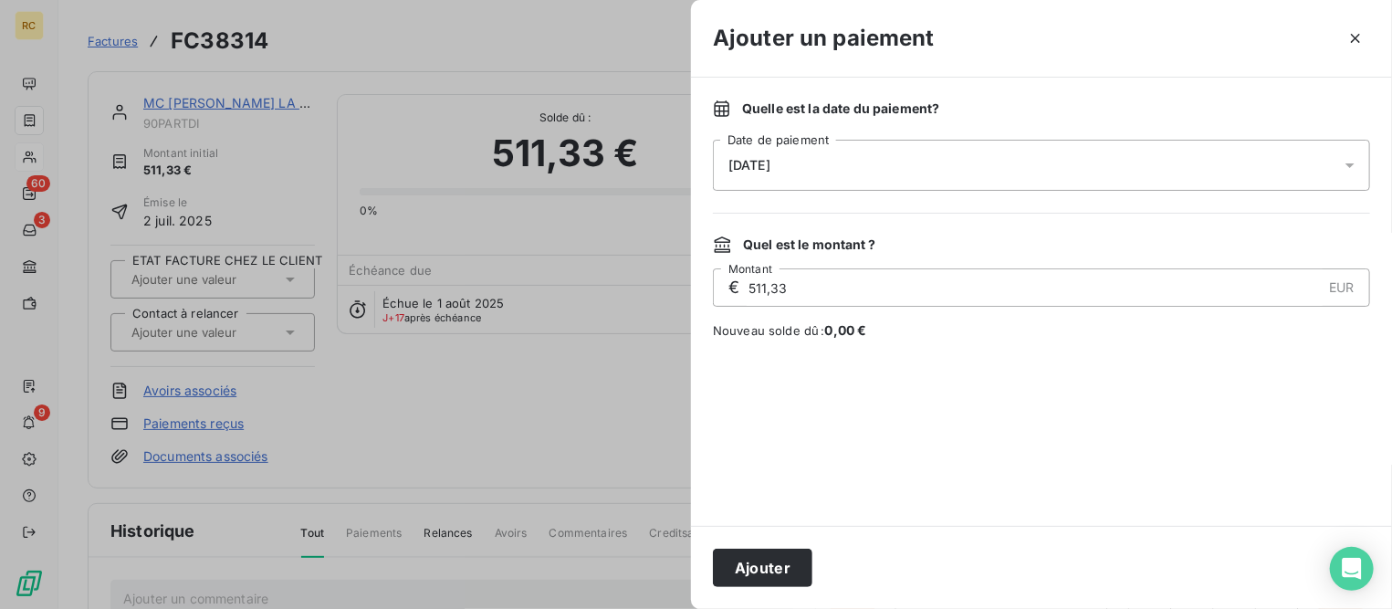
click at [875, 166] on div "[DATE]" at bounding box center [1041, 165] width 657 height 51
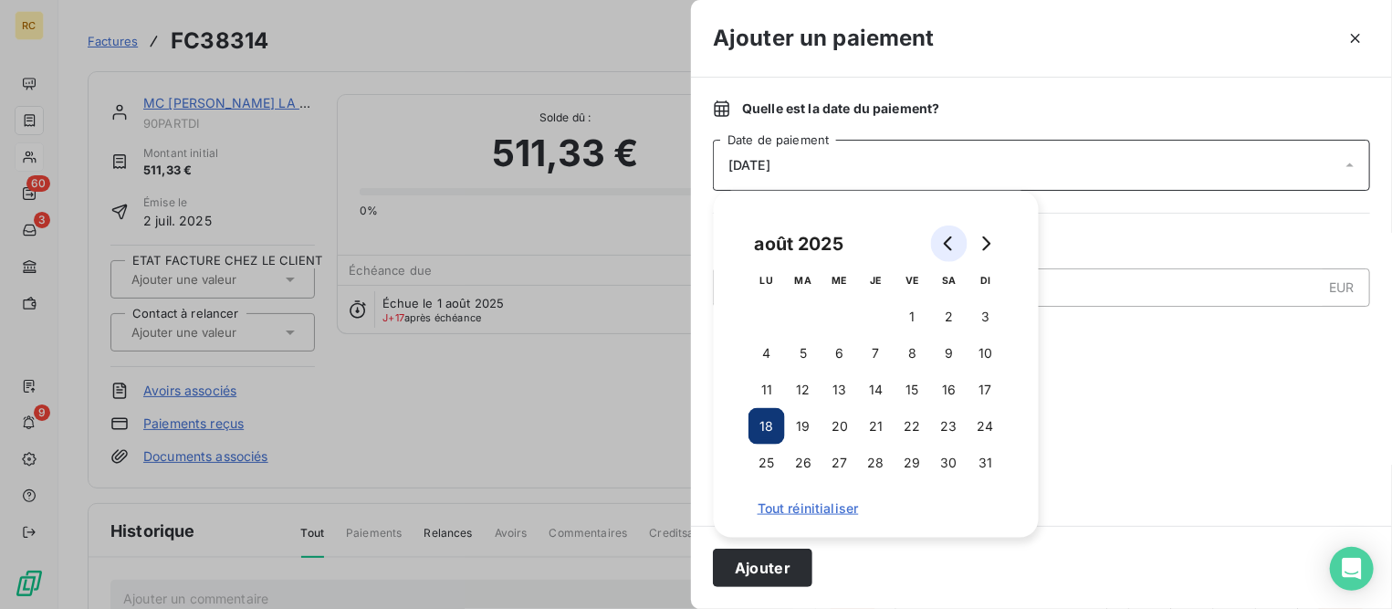
click at [951, 246] on icon "Go to previous month" at bounding box center [949, 243] width 15 height 15
click at [873, 460] on button "31" at bounding box center [876, 463] width 37 height 37
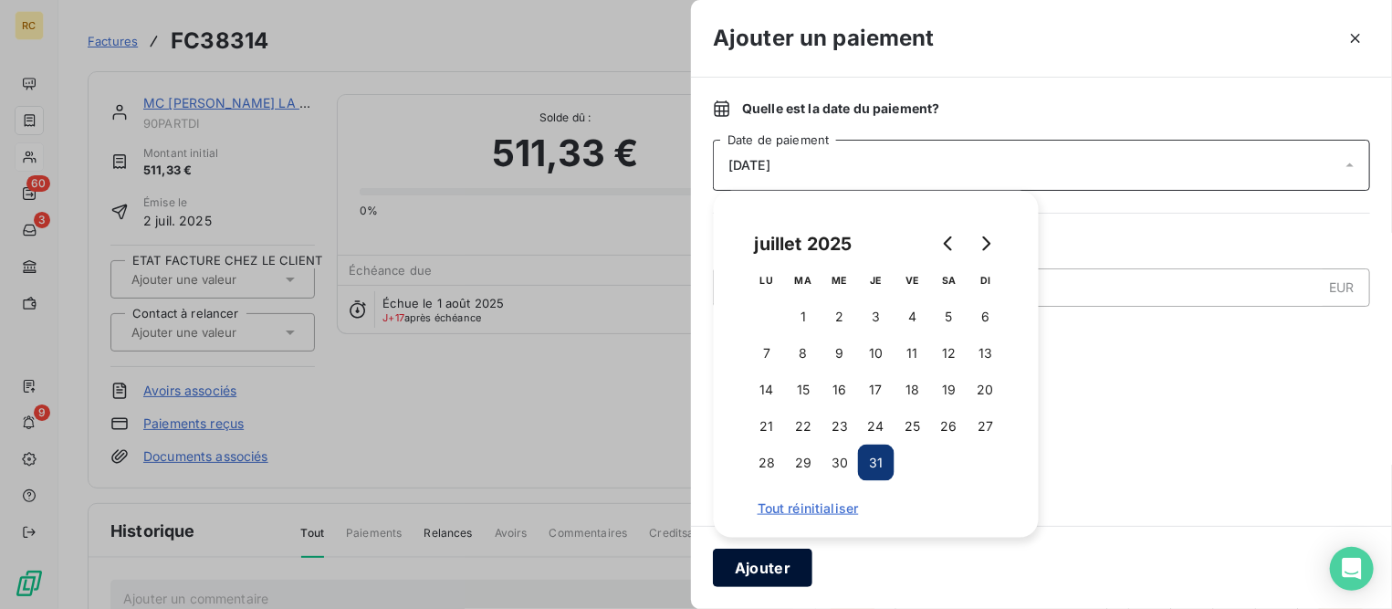
click at [784, 564] on button "Ajouter" at bounding box center [762, 568] width 99 height 38
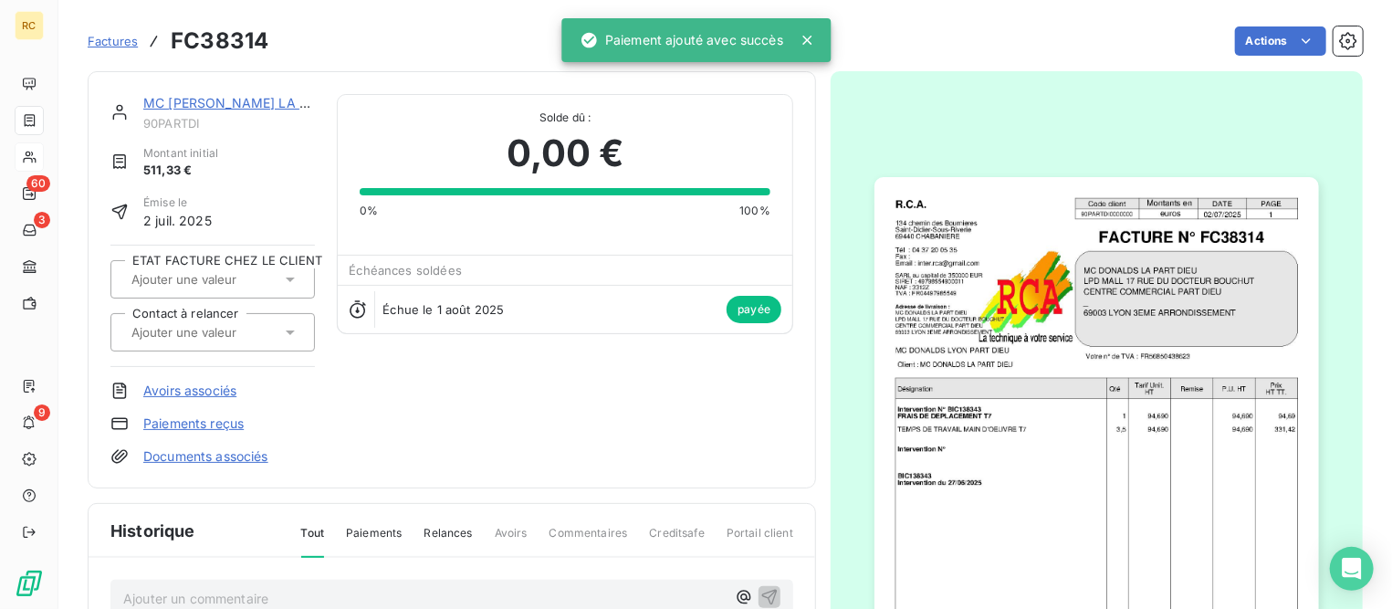
click at [277, 103] on link "MC [PERSON_NAME] LA PART [DEMOGRAPHIC_DATA]" at bounding box center [312, 103] width 338 height 16
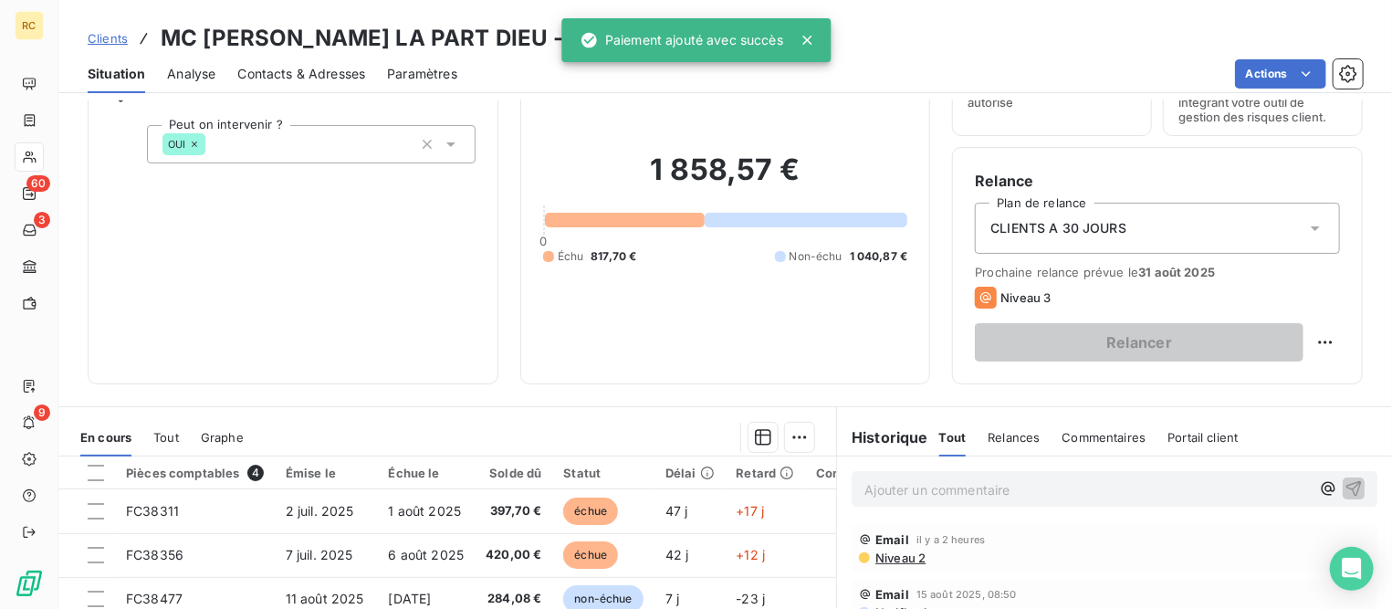
scroll to position [227, 0]
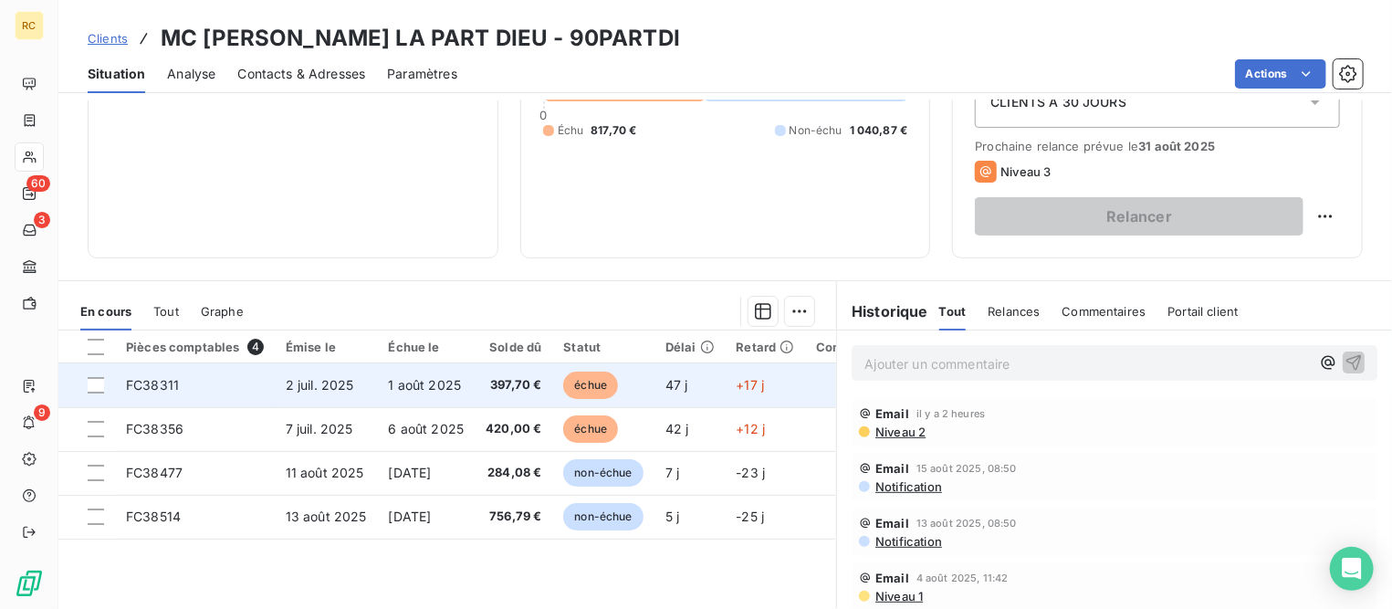
click at [417, 378] on span "1 août 2025" at bounding box center [425, 385] width 73 height 16
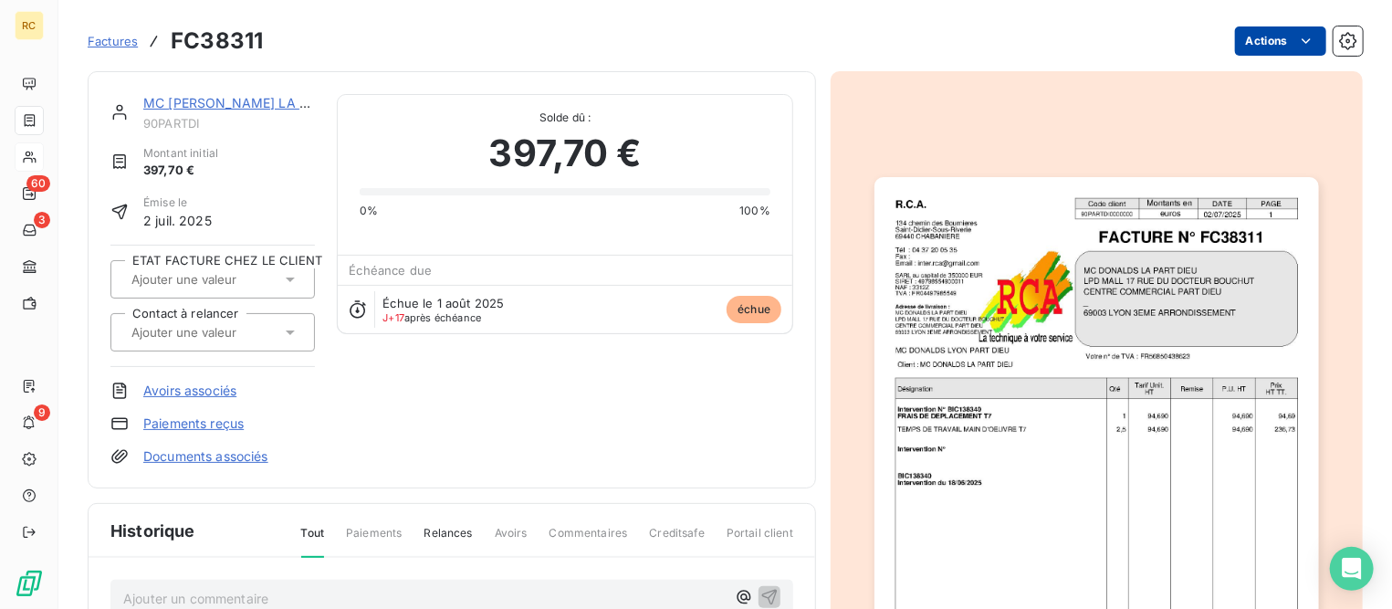
click at [1241, 45] on html "RC 60 3 9 Factures FC38311 Actions MC [PERSON_NAME] LA PART DIEU 90PARTDI Monta…" at bounding box center [696, 304] width 1392 height 609
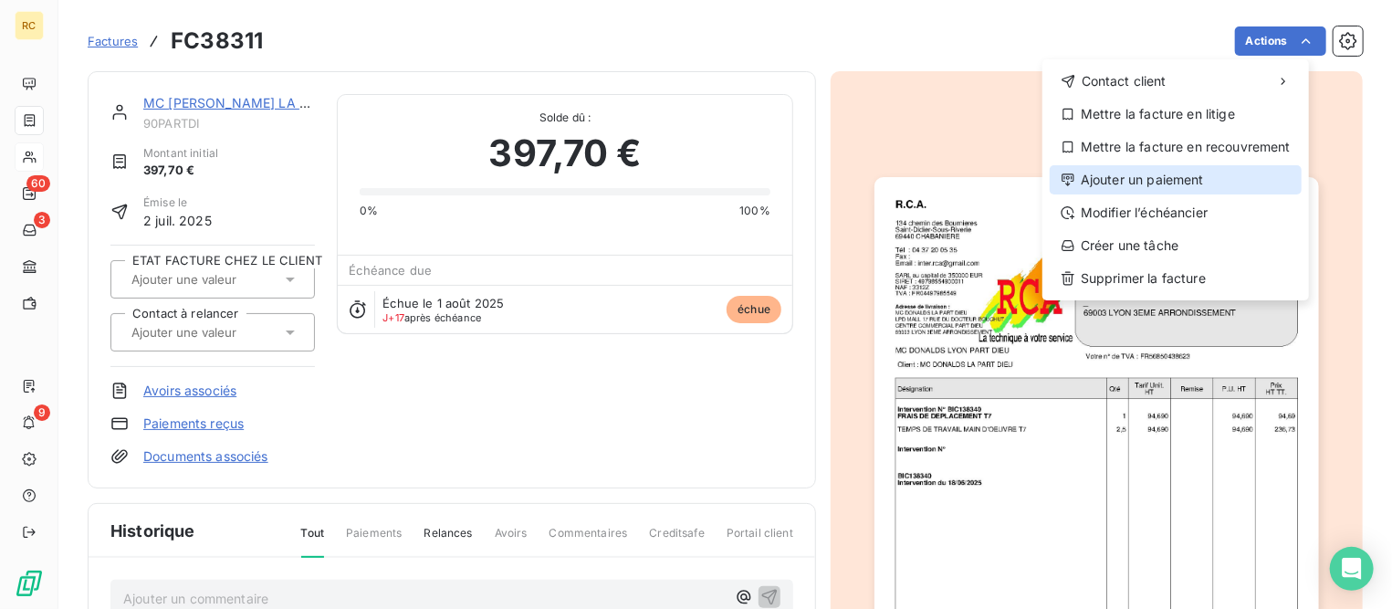
click at [1125, 174] on div "Ajouter un paiement" at bounding box center [1176, 179] width 252 height 29
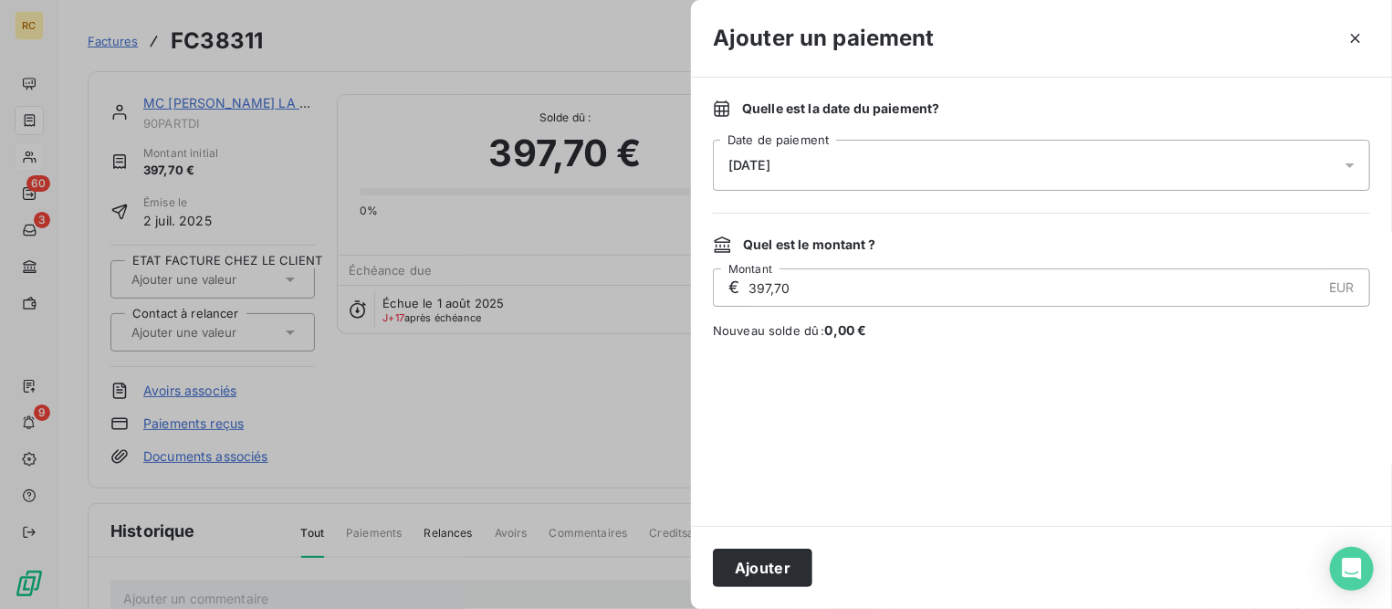
click at [770, 170] on span "[DATE]" at bounding box center [749, 165] width 42 height 15
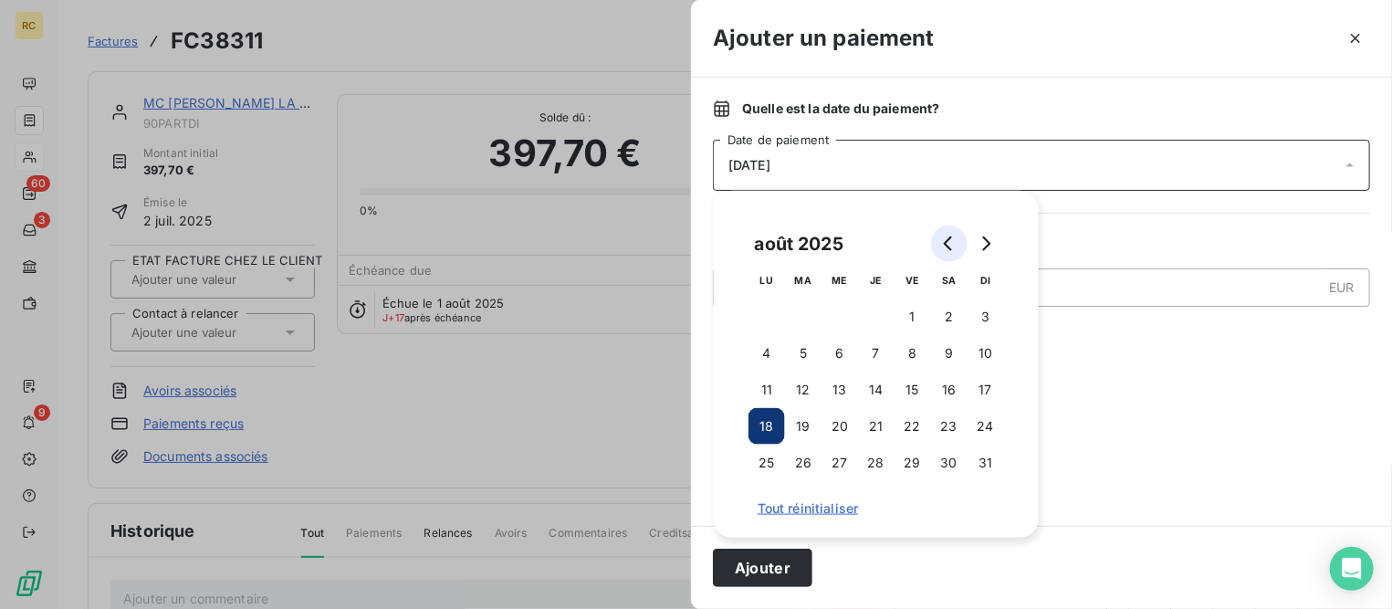
click at [954, 248] on icon "Go to previous month" at bounding box center [949, 243] width 15 height 15
click at [886, 453] on button "31" at bounding box center [876, 463] width 37 height 37
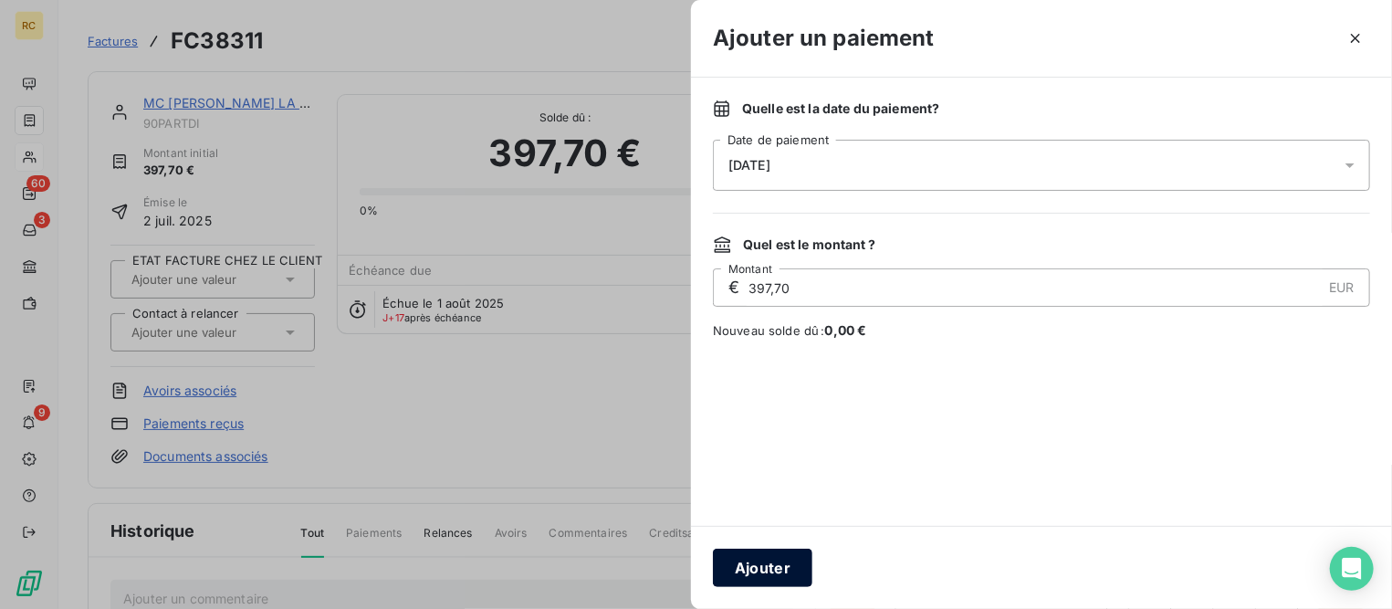
click at [790, 560] on button "Ajouter" at bounding box center [762, 568] width 99 height 38
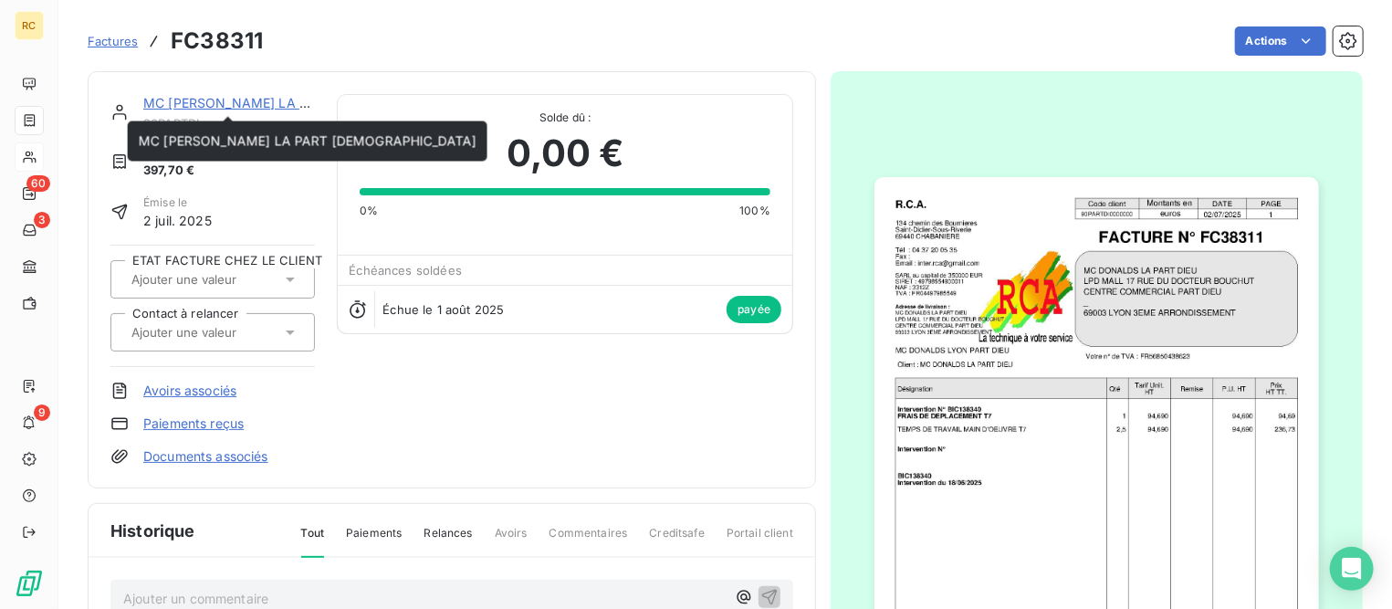
click at [200, 105] on link "MC [PERSON_NAME] LA PART [DEMOGRAPHIC_DATA]" at bounding box center [312, 103] width 338 height 16
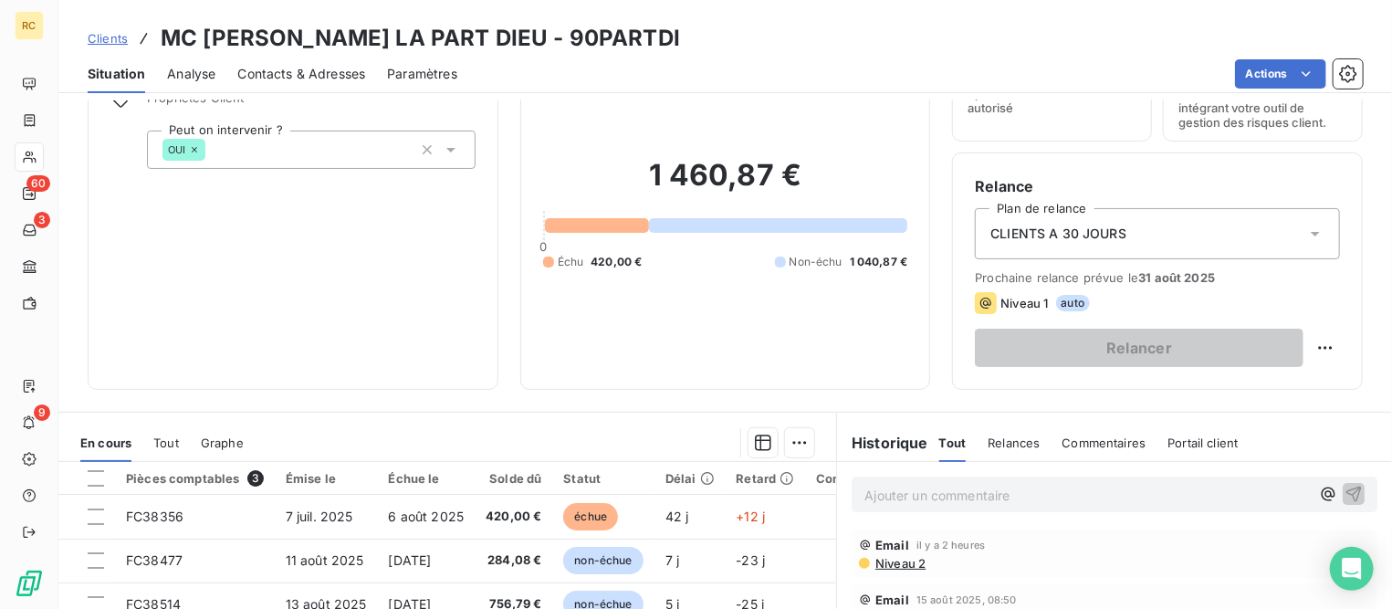
scroll to position [227, 0]
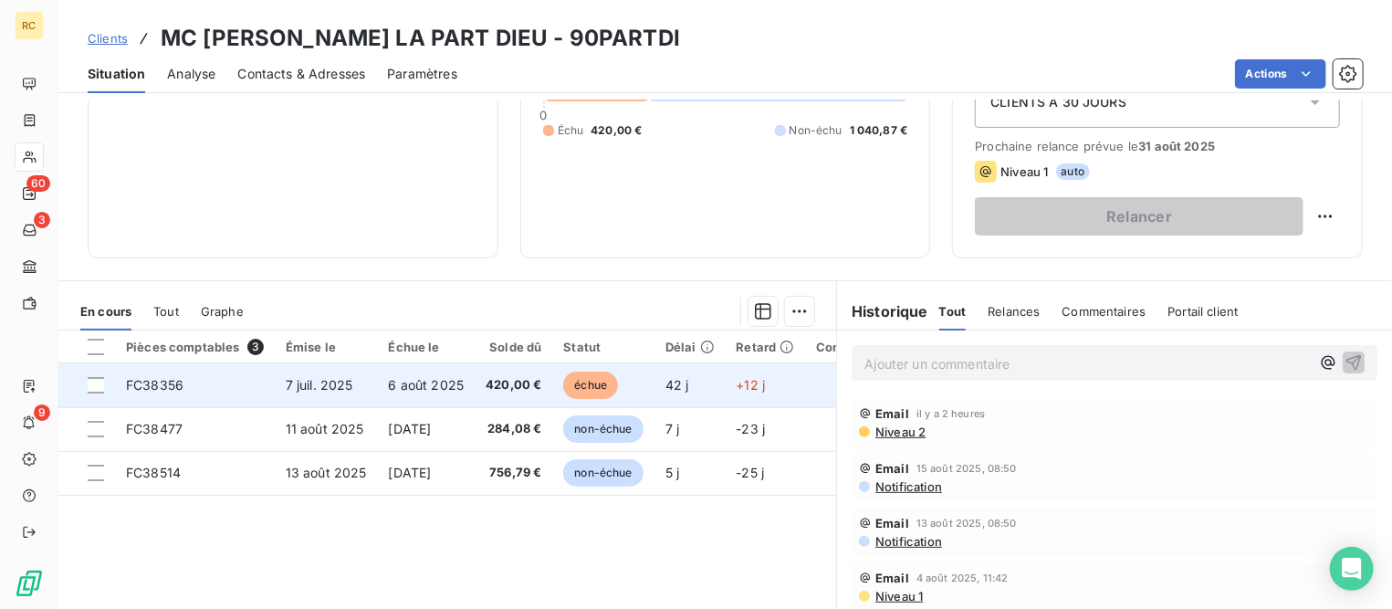
click at [340, 390] on span "7 juil. 2025" at bounding box center [320, 385] width 68 height 16
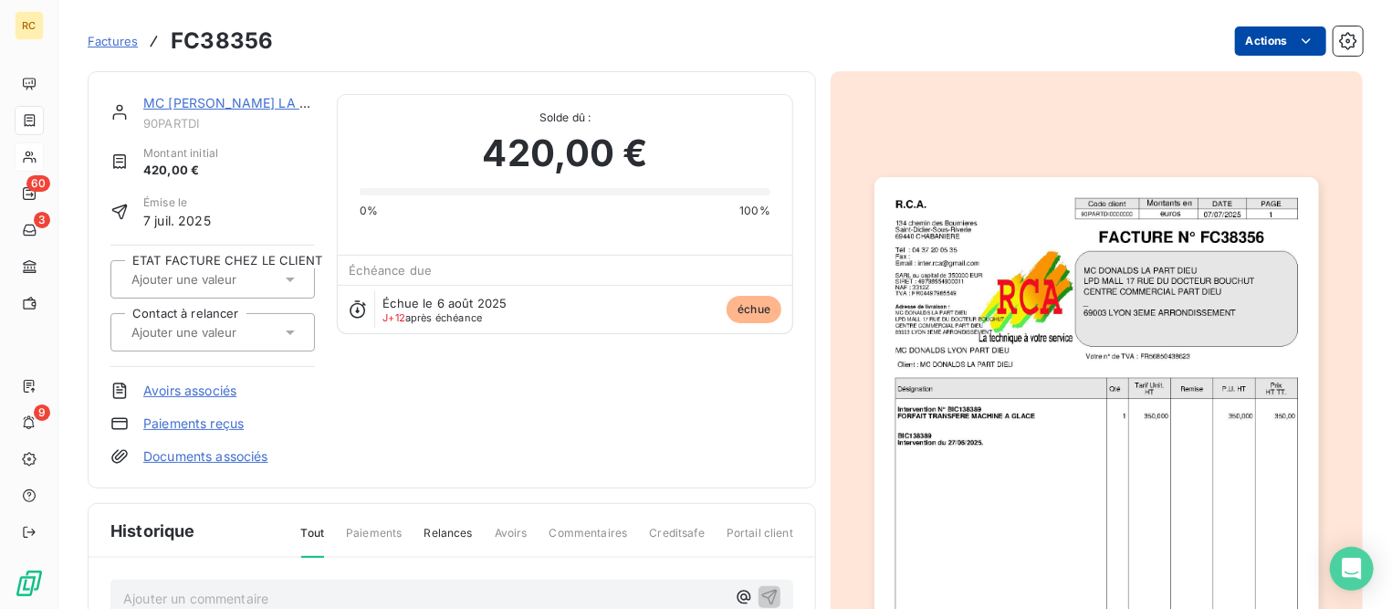
click at [1263, 38] on html "RC 60 3 9 Factures FC38356 Actions MC [PERSON_NAME] LA PART DIEU 90PARTDI Monta…" at bounding box center [696, 304] width 1392 height 609
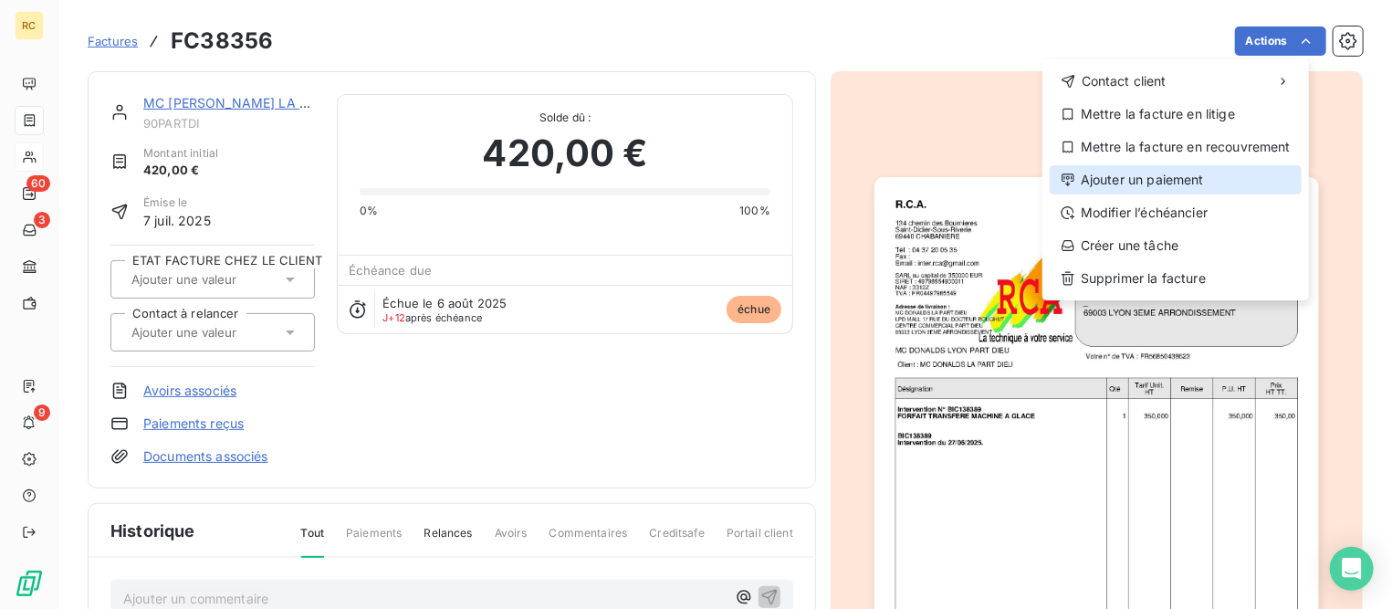
click at [1214, 175] on div "Ajouter un paiement" at bounding box center [1176, 179] width 252 height 29
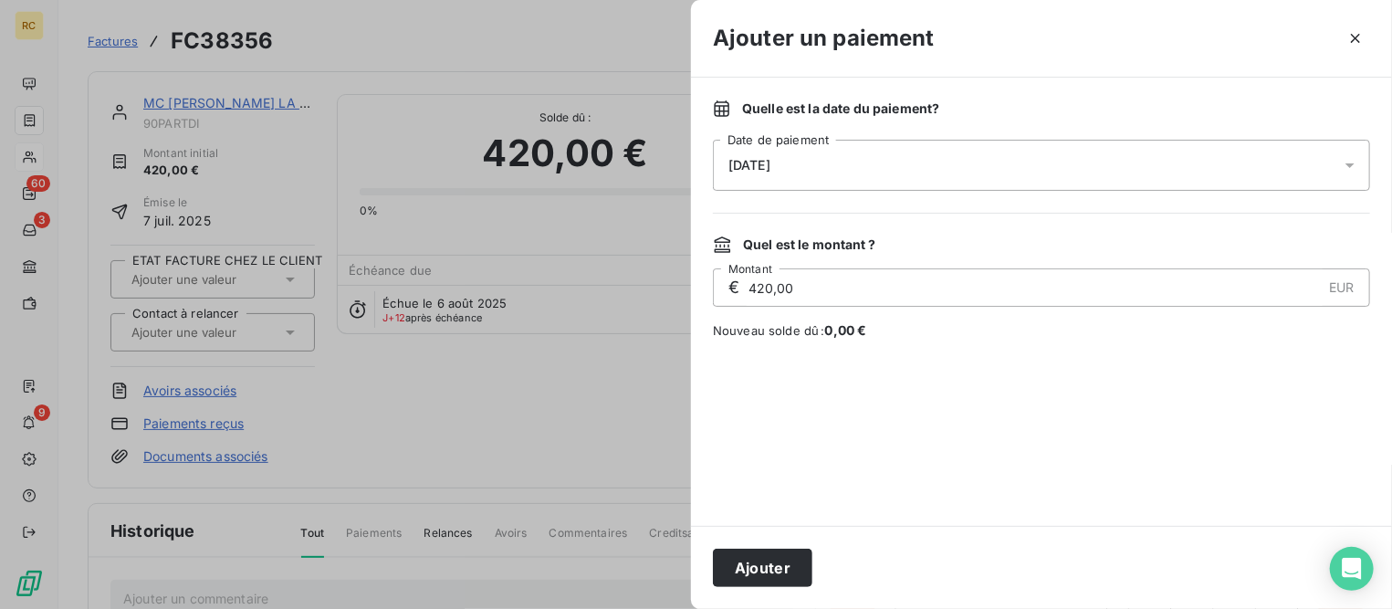
click at [1213, 175] on div "[DATE]" at bounding box center [1041, 165] width 657 height 51
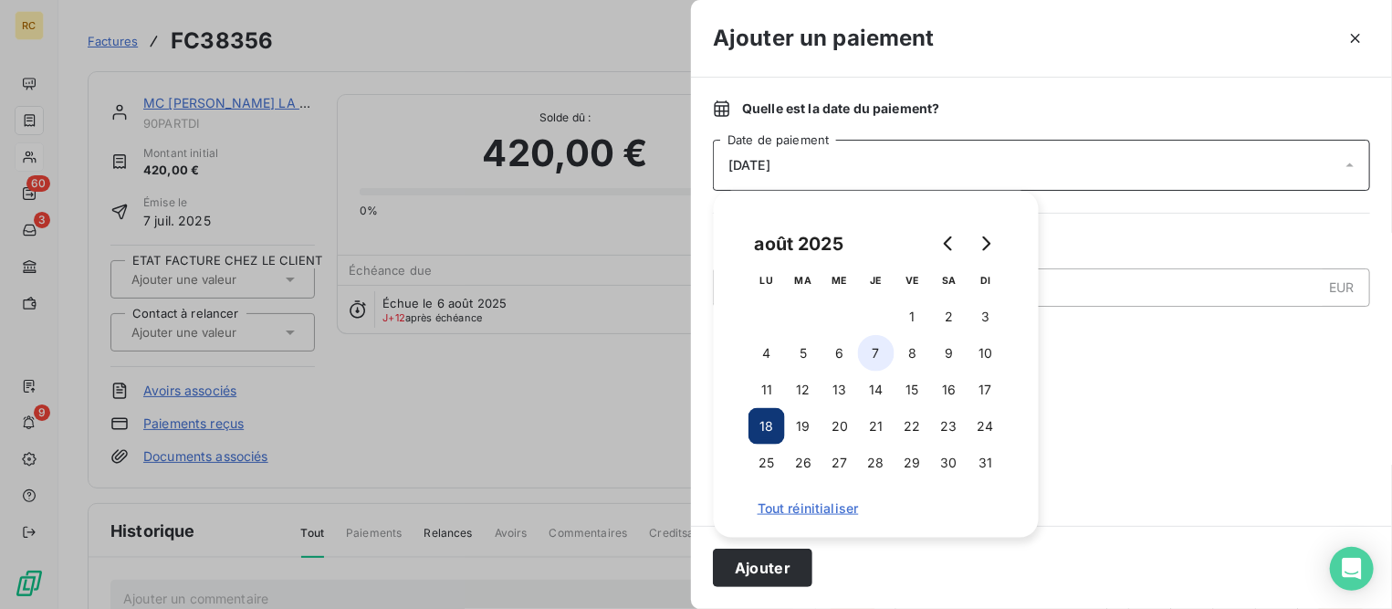
click at [872, 349] on button "7" at bounding box center [876, 353] width 37 height 37
click at [788, 565] on button "Ajouter" at bounding box center [762, 568] width 99 height 38
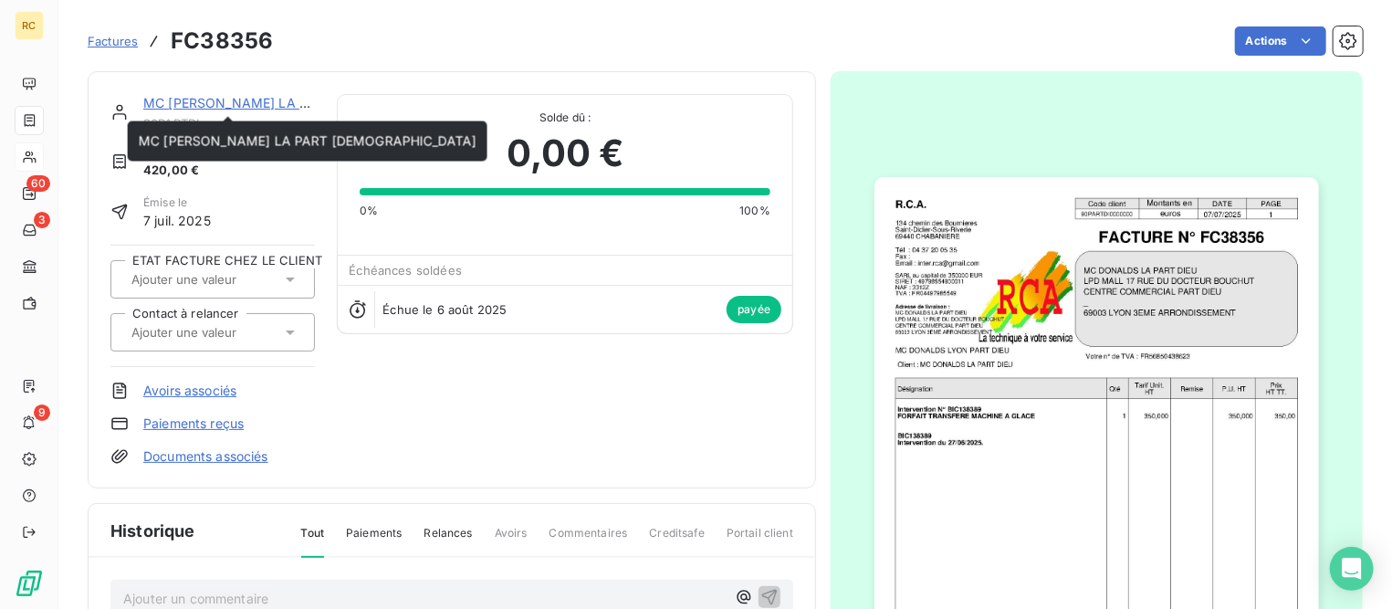
click at [214, 99] on link "MC [PERSON_NAME] LA PART [DEMOGRAPHIC_DATA]" at bounding box center [312, 103] width 338 height 16
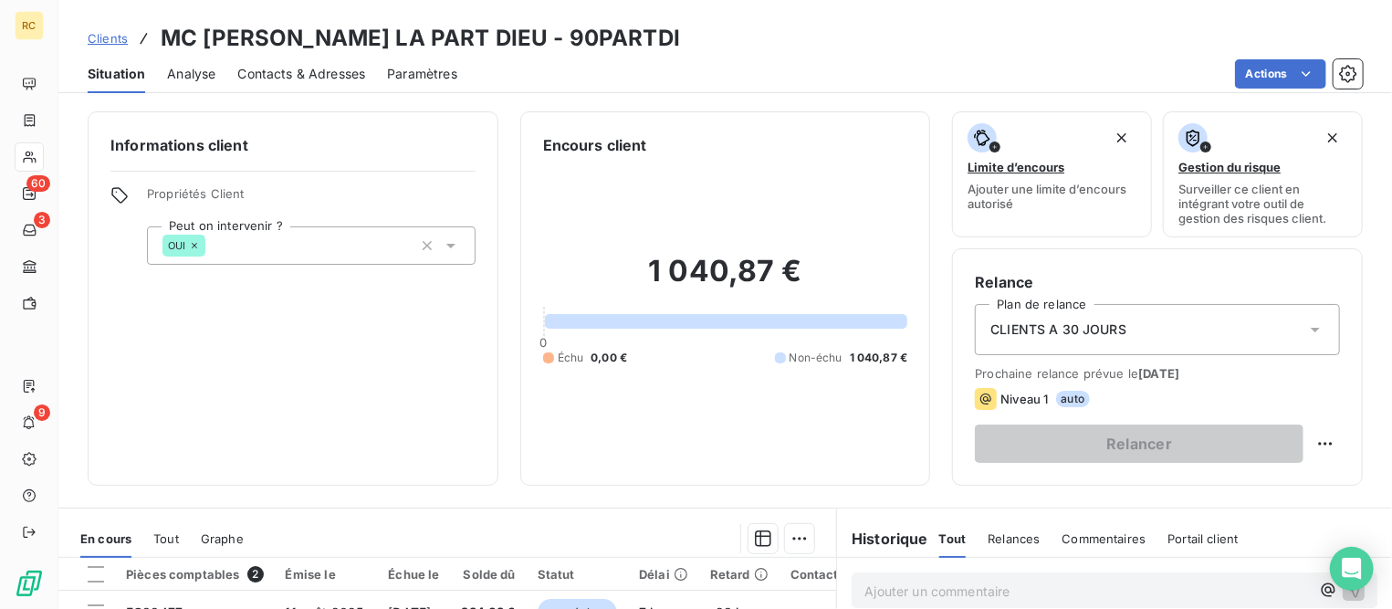
click at [107, 39] on span "Clients" at bounding box center [108, 38] width 40 height 15
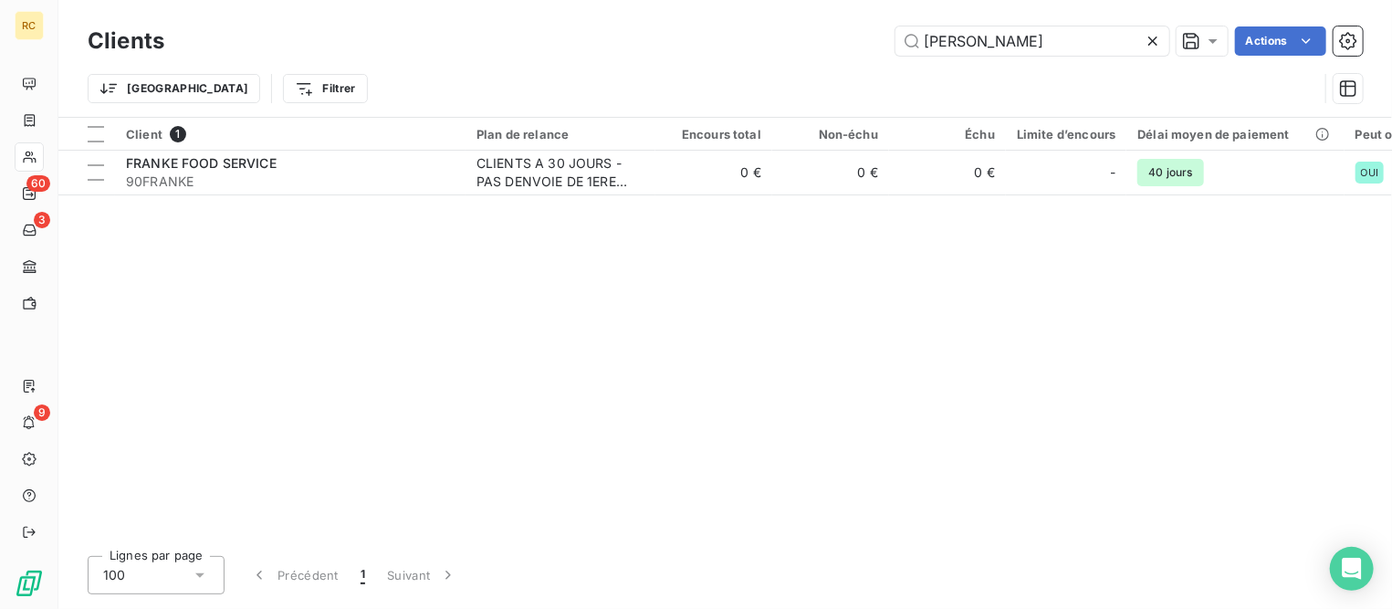
drag, startPoint x: 997, startPoint y: 48, endPoint x: 737, endPoint y: 30, distance: 260.8
click at [737, 30] on div "[PERSON_NAME] Actions" at bounding box center [774, 40] width 1177 height 29
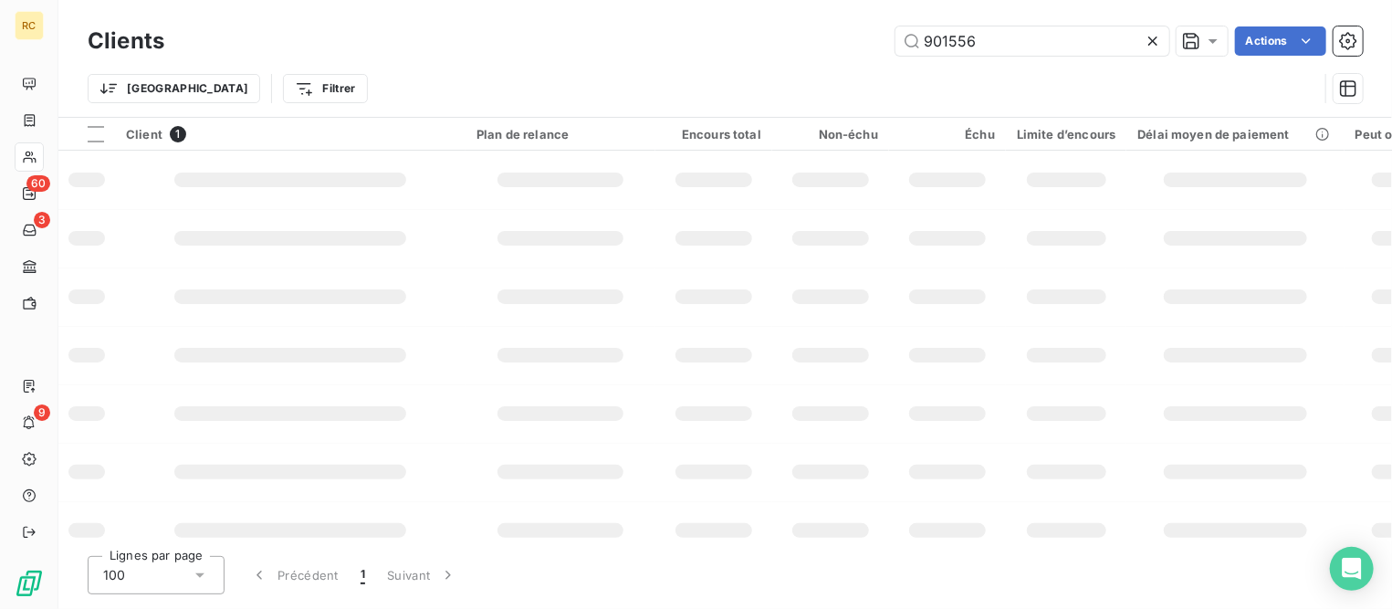
type input "901556"
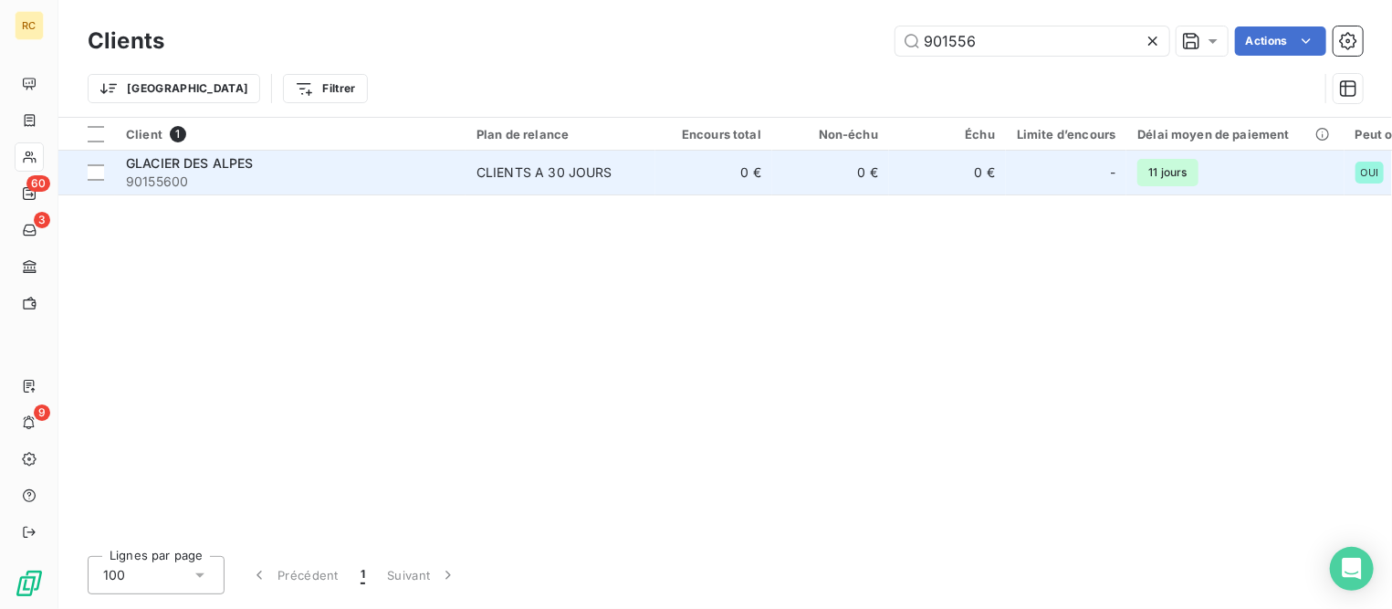
click at [256, 174] on span "90155600" at bounding box center [290, 182] width 329 height 18
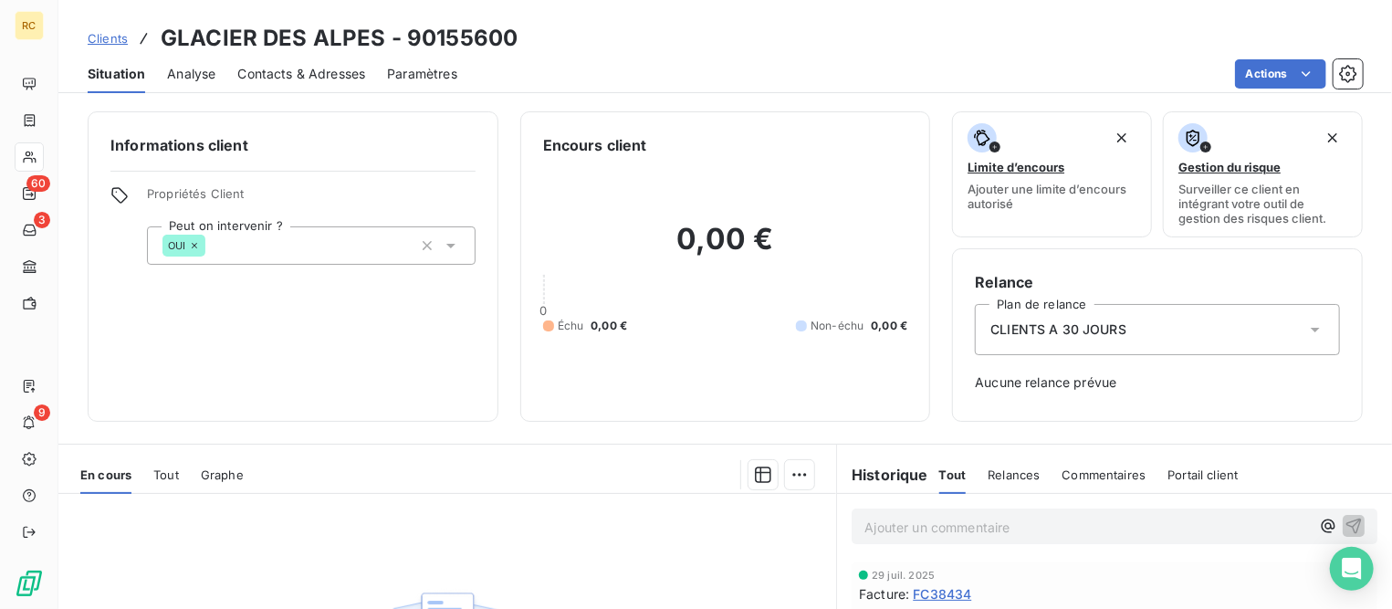
click at [175, 481] on div "Tout" at bounding box center [166, 474] width 26 height 38
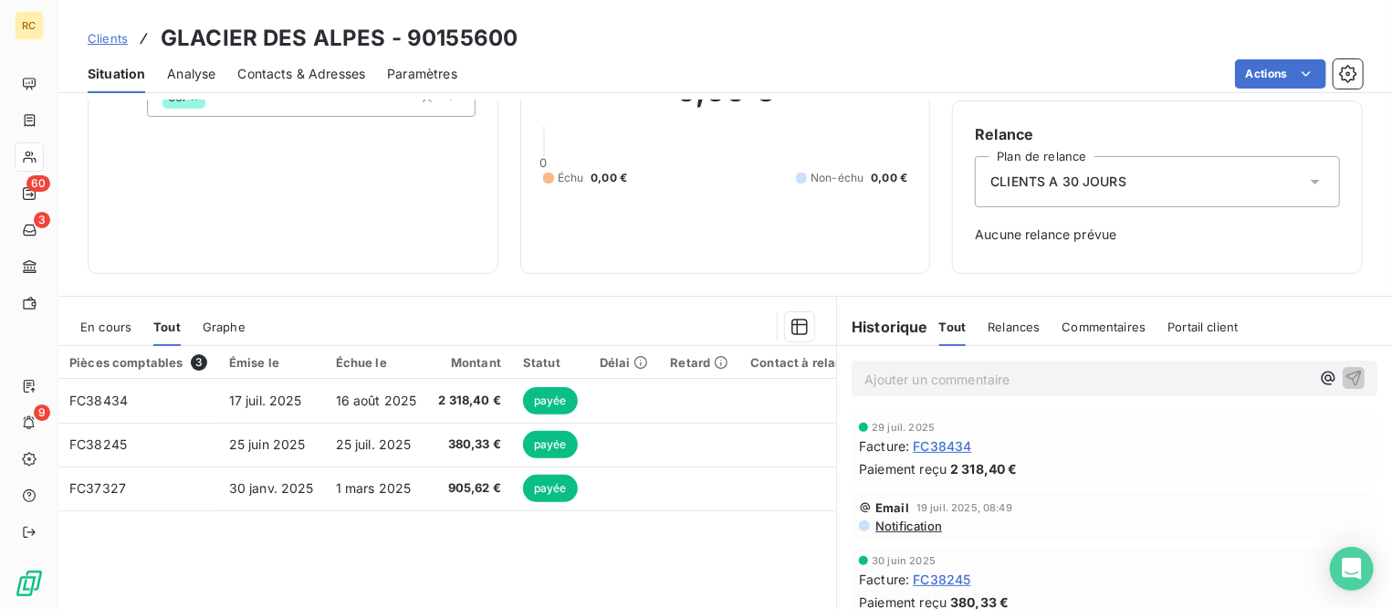
scroll to position [114, 0]
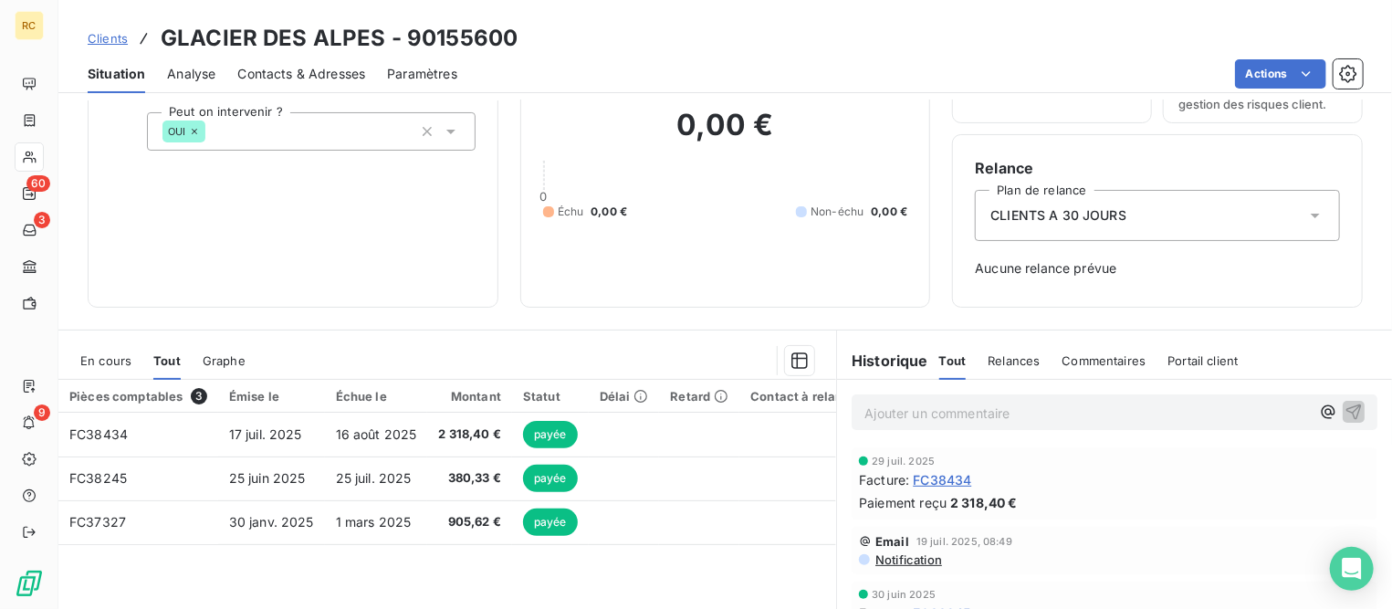
click at [119, 44] on span "Clients" at bounding box center [108, 38] width 40 height 15
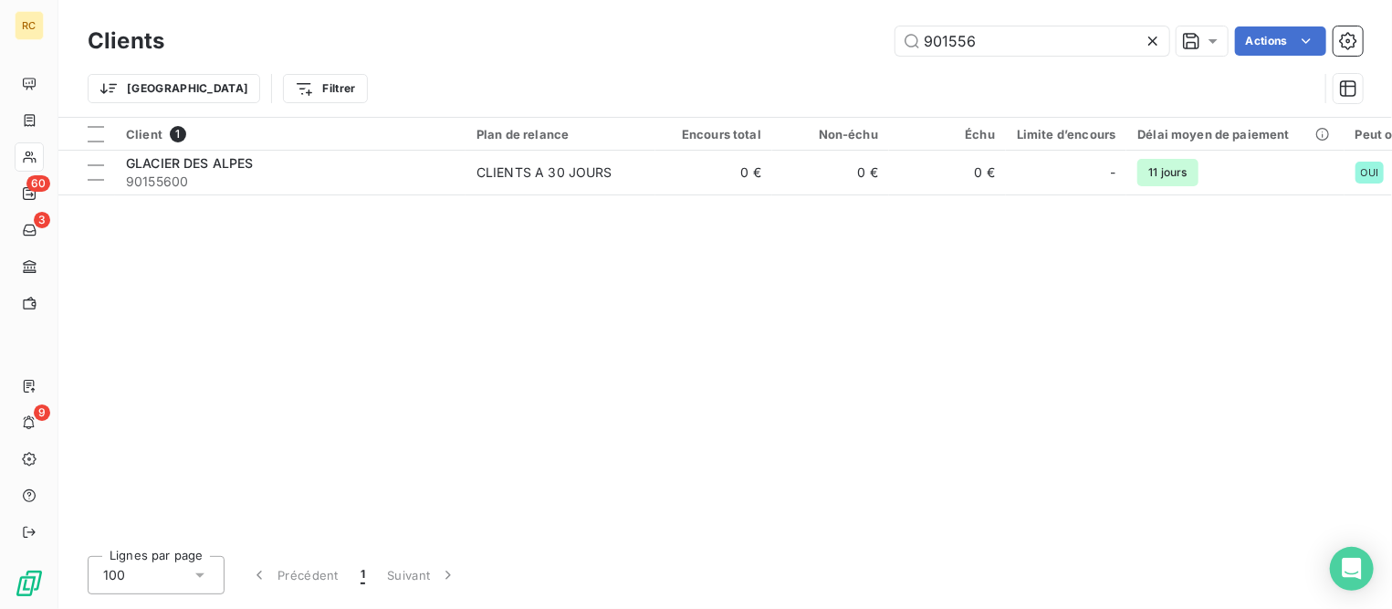
drag, startPoint x: 730, startPoint y: 8, endPoint x: 612, endPoint y: -3, distance: 119.2
click at [612, 0] on html "RC 60 3 9 Clients 901556 Actions Trier Filtrer Client 1 Plan de relance Encours…" at bounding box center [696, 304] width 1392 height 609
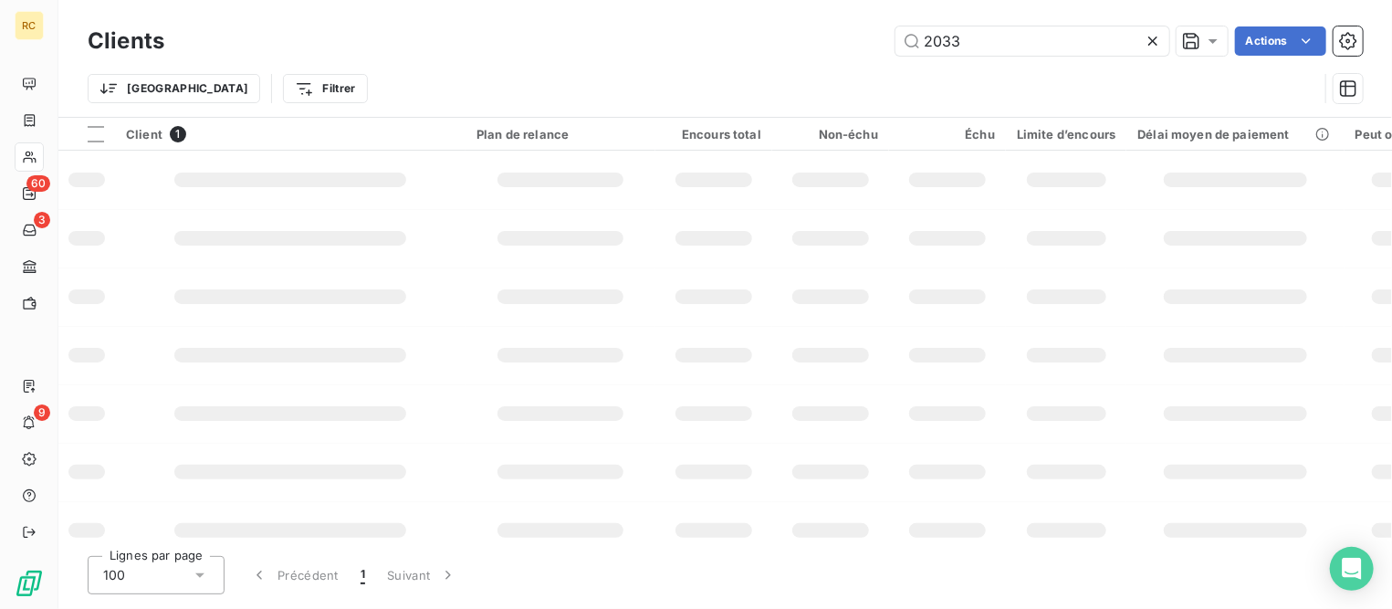
type input "2033"
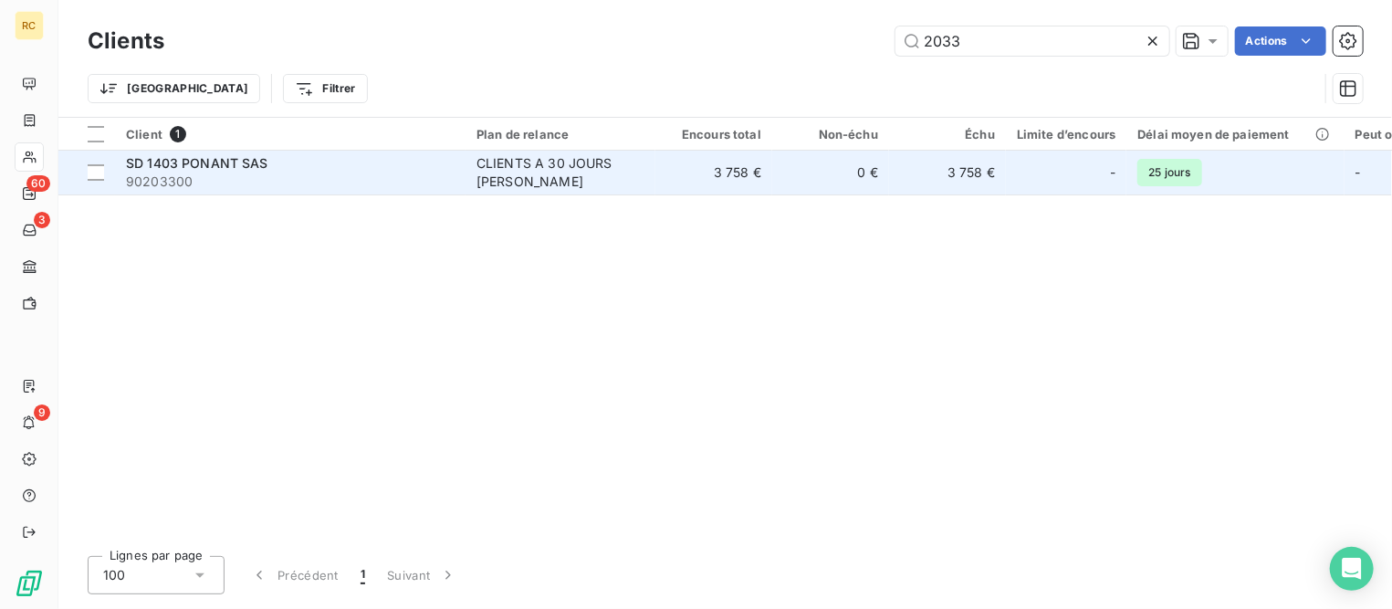
click at [237, 166] on span "SD 1403 PONANT SAS" at bounding box center [197, 163] width 142 height 16
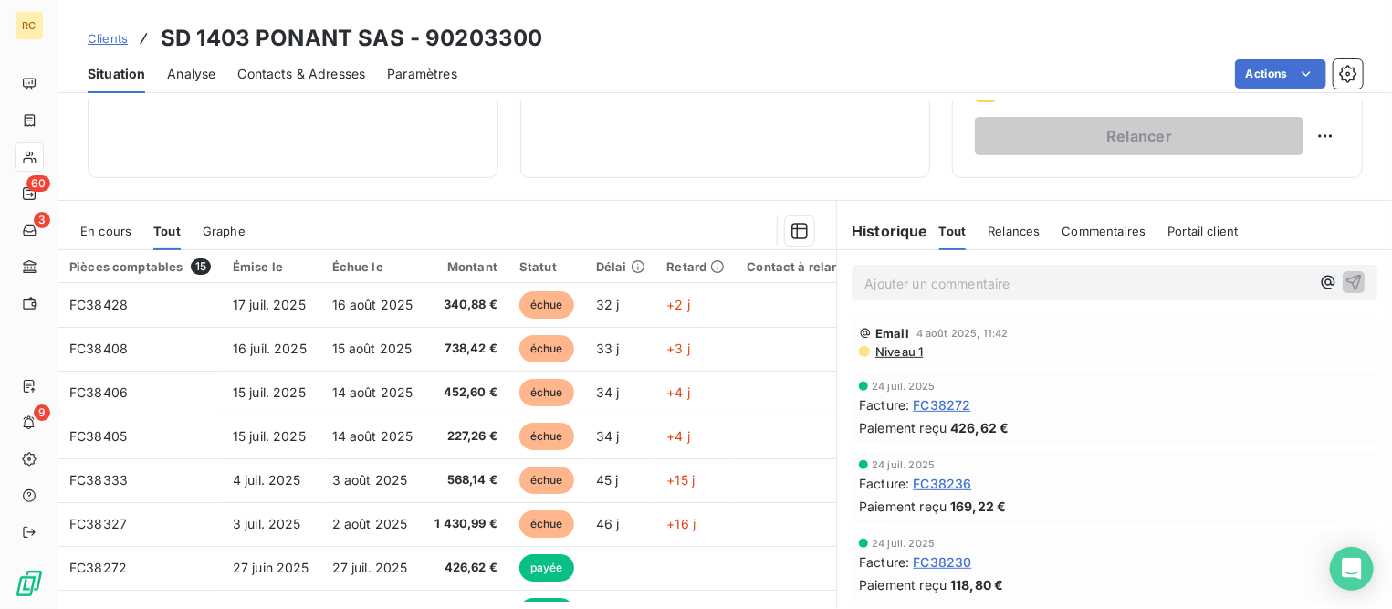
scroll to position [342, 0]
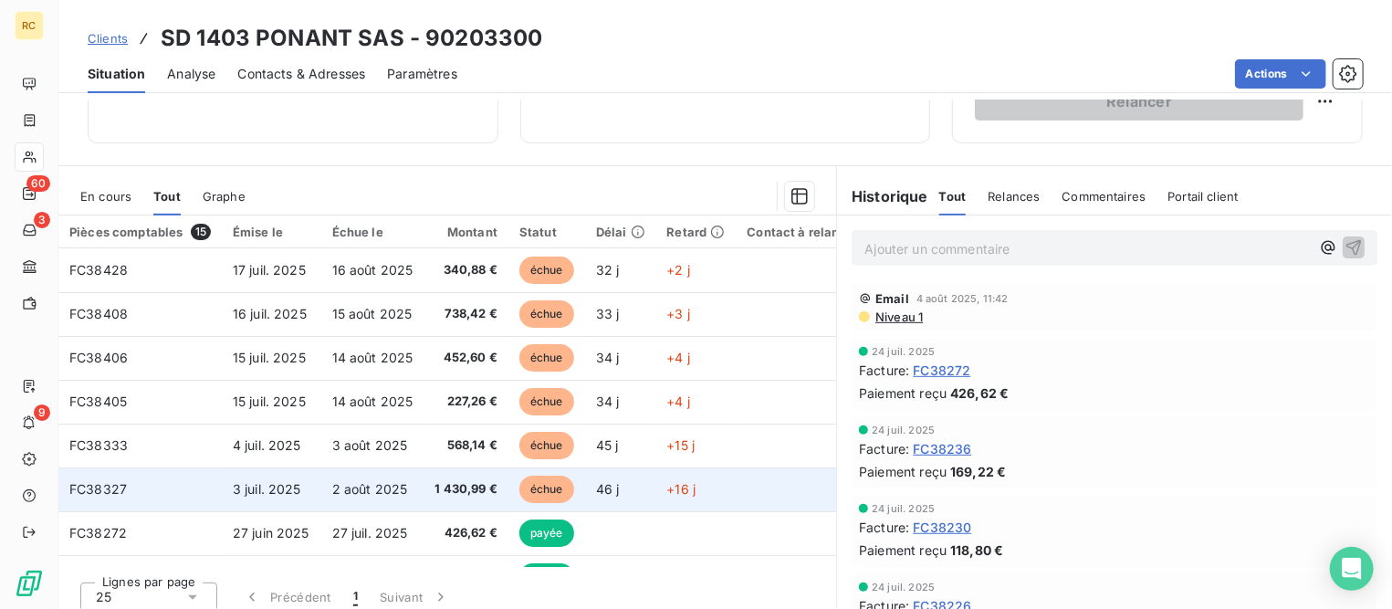
click at [204, 487] on td "FC38327" at bounding box center [139, 489] width 163 height 44
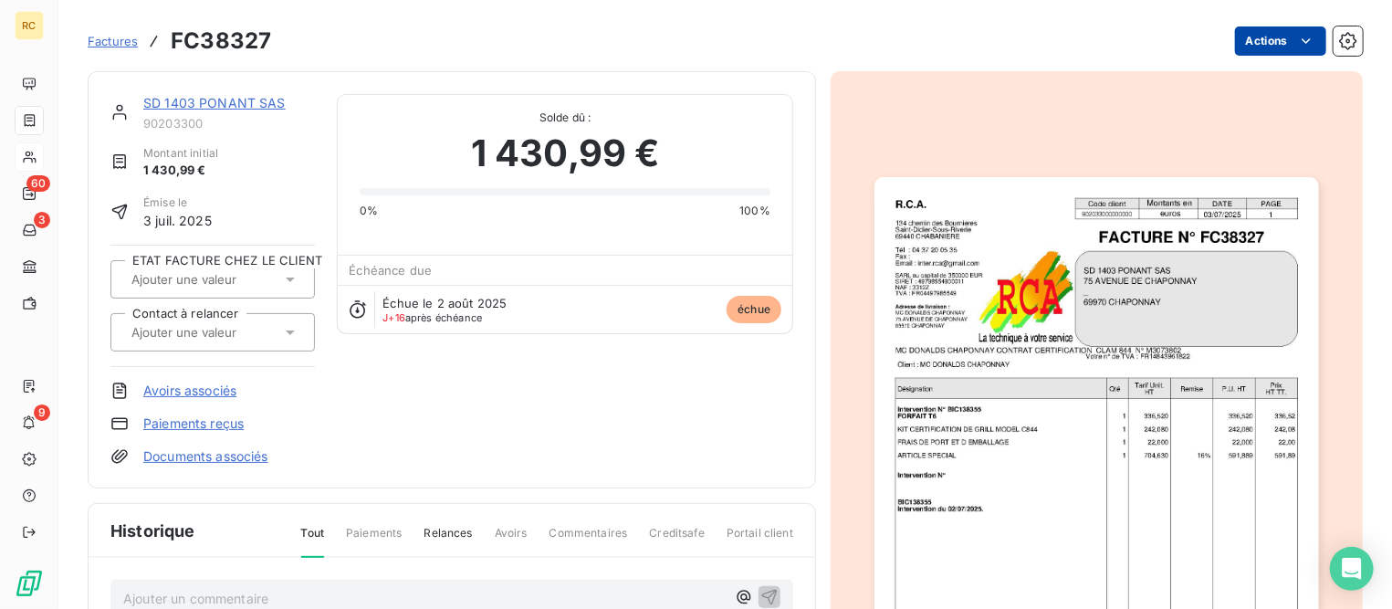
click at [1243, 41] on html "RC 60 3 9 Factures FC38327 Actions SD 1403 PONANT SAS 90203300 Montant initial …" at bounding box center [696, 304] width 1392 height 609
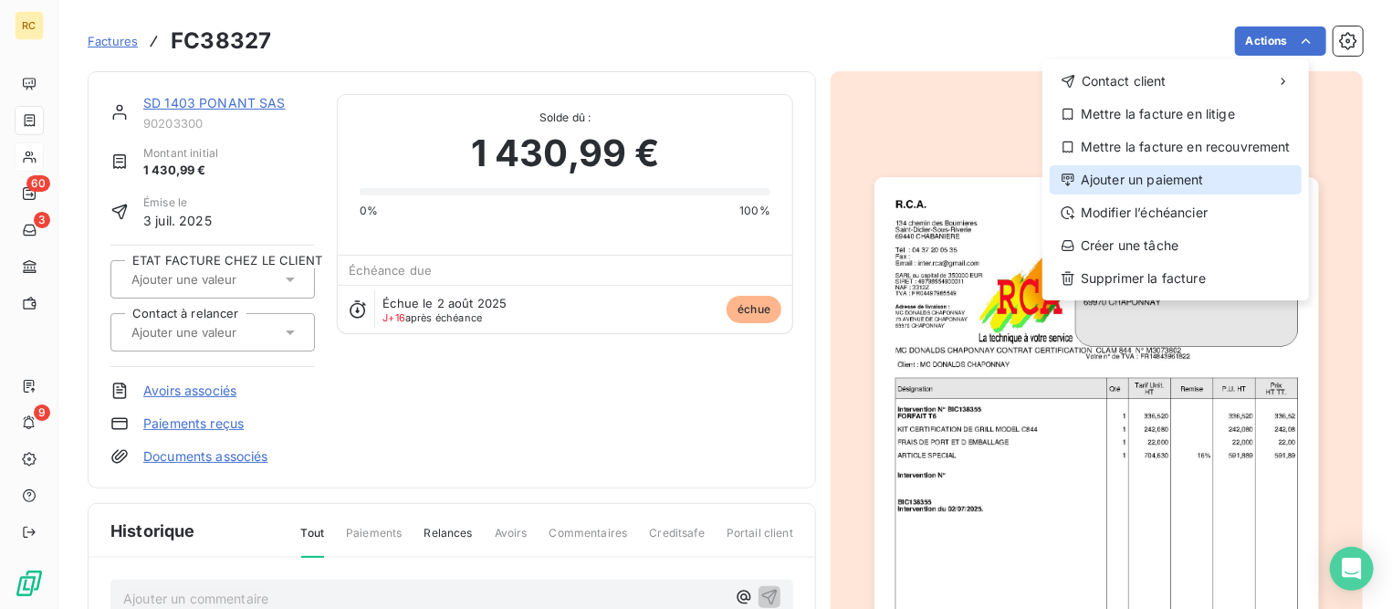
click at [1125, 183] on div "Ajouter un paiement" at bounding box center [1176, 179] width 252 height 29
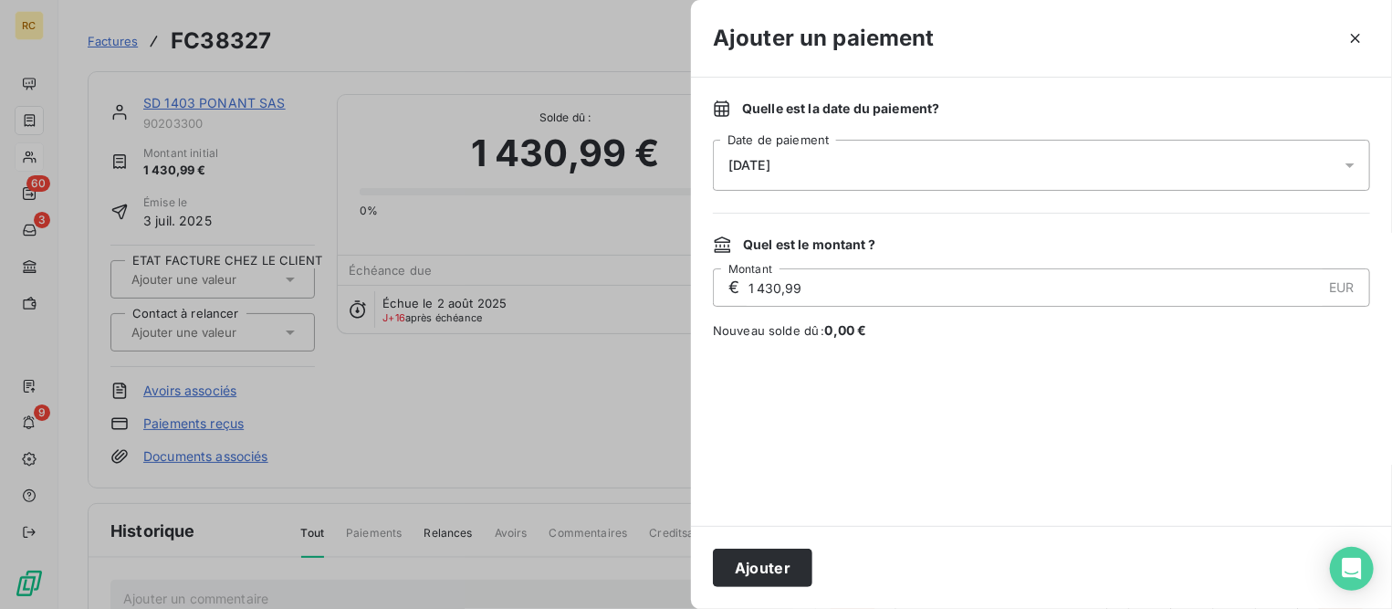
click at [815, 159] on div "[DATE]" at bounding box center [1041, 165] width 657 height 51
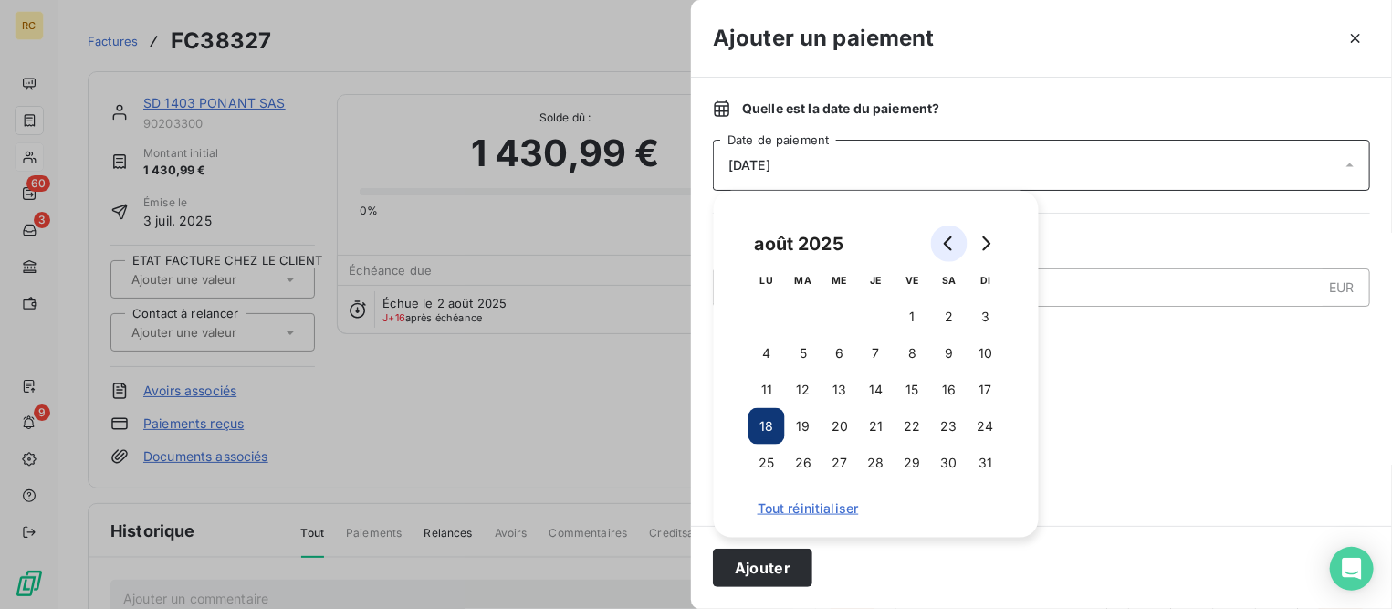
click at [948, 244] on icon "Go to previous month" at bounding box center [949, 243] width 15 height 15
click at [880, 461] on button "31" at bounding box center [876, 463] width 37 height 37
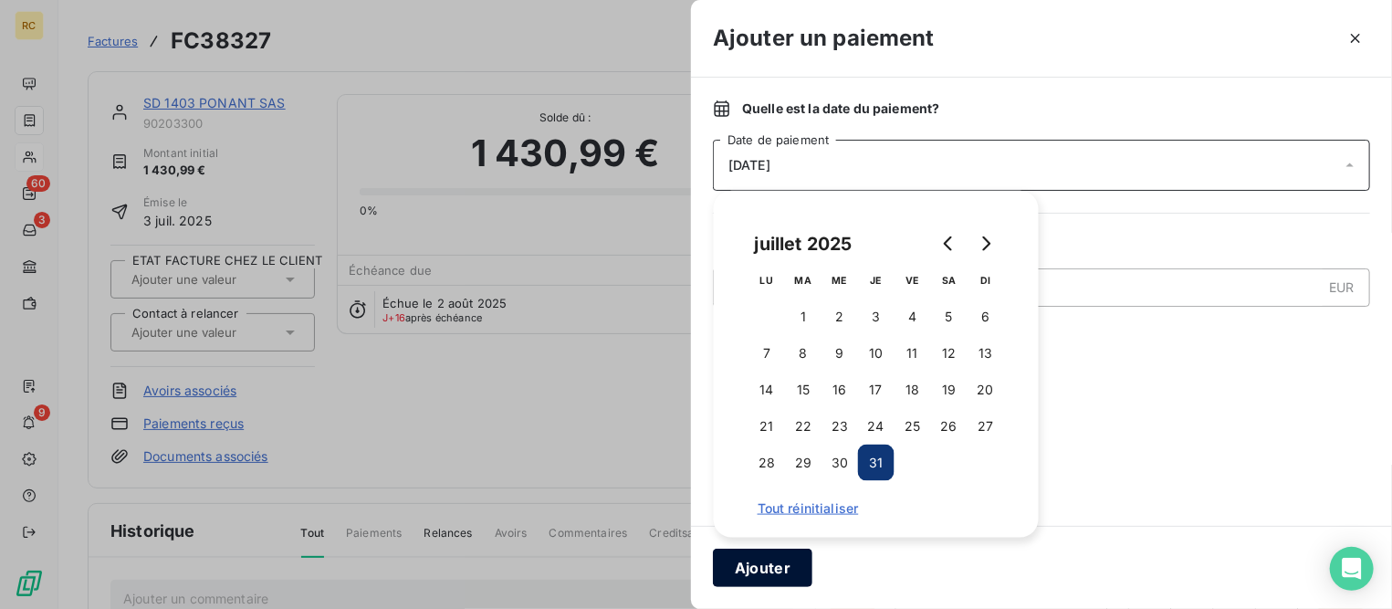
click at [778, 572] on button "Ajouter" at bounding box center [762, 568] width 99 height 38
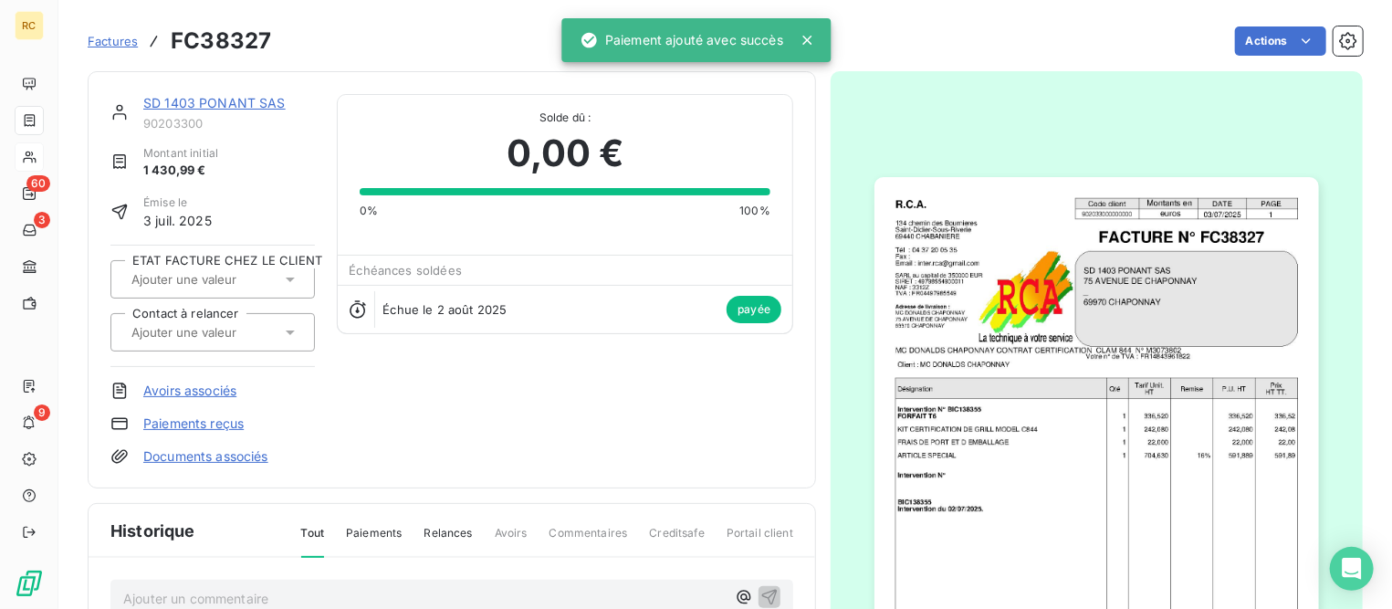
click at [247, 104] on link "SD 1403 PONANT SAS" at bounding box center [214, 103] width 142 height 16
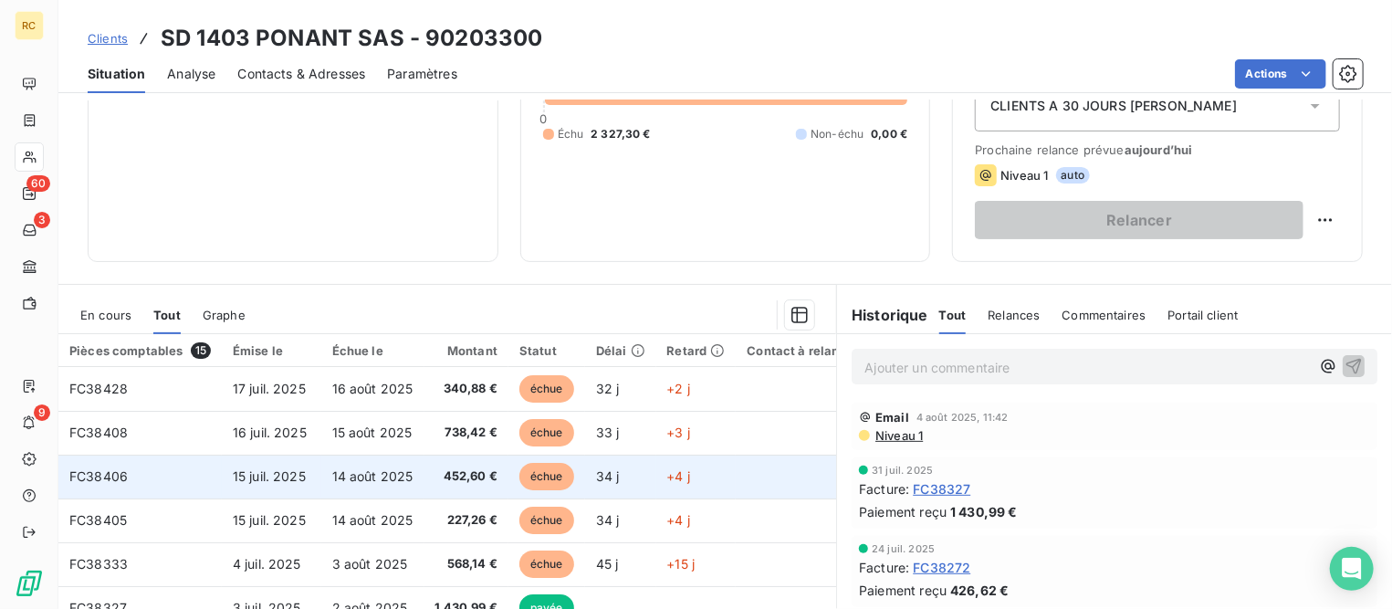
scroll to position [342, 0]
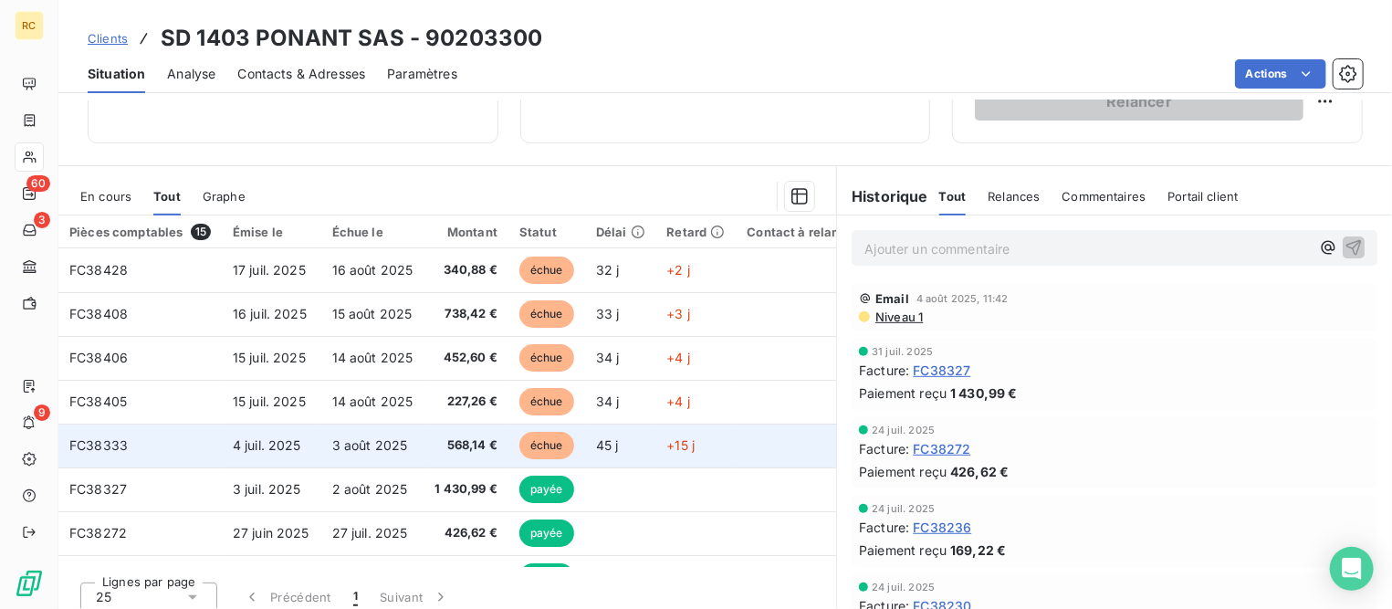
click at [334, 443] on span "3 août 2025" at bounding box center [370, 445] width 76 height 16
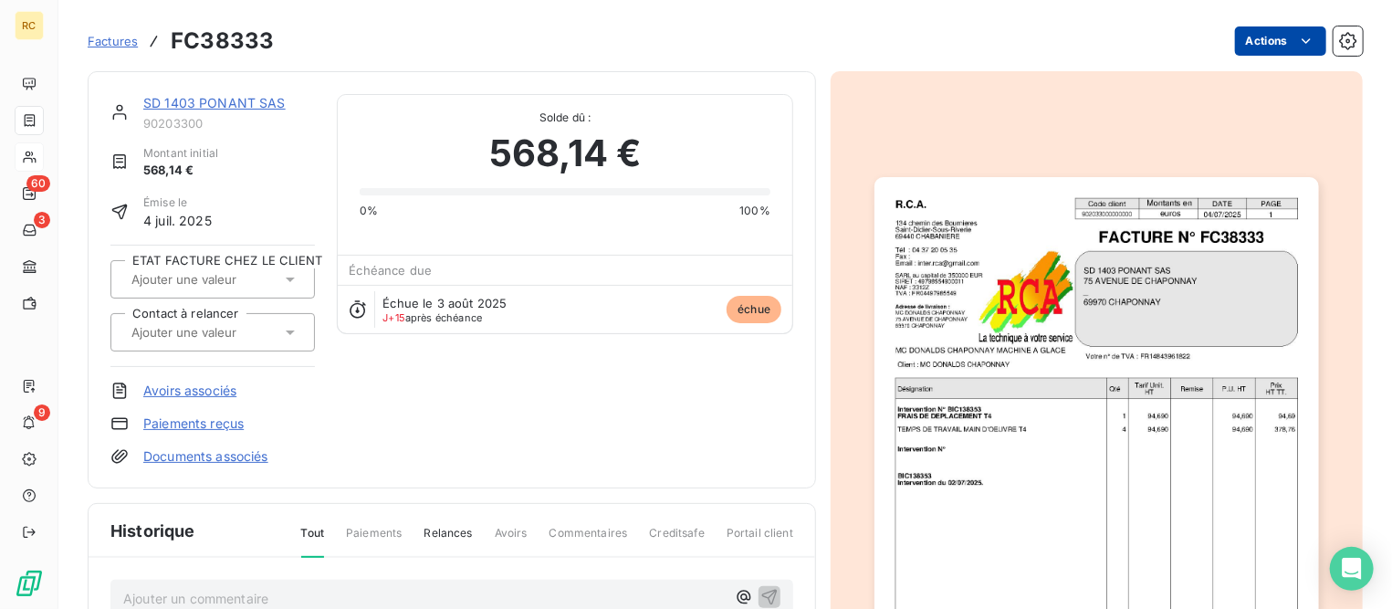
click at [1269, 43] on html "RC 60 3 9 Factures FC38333 Actions SD 1403 PONANT SAS 90203300 Montant initial …" at bounding box center [696, 304] width 1392 height 609
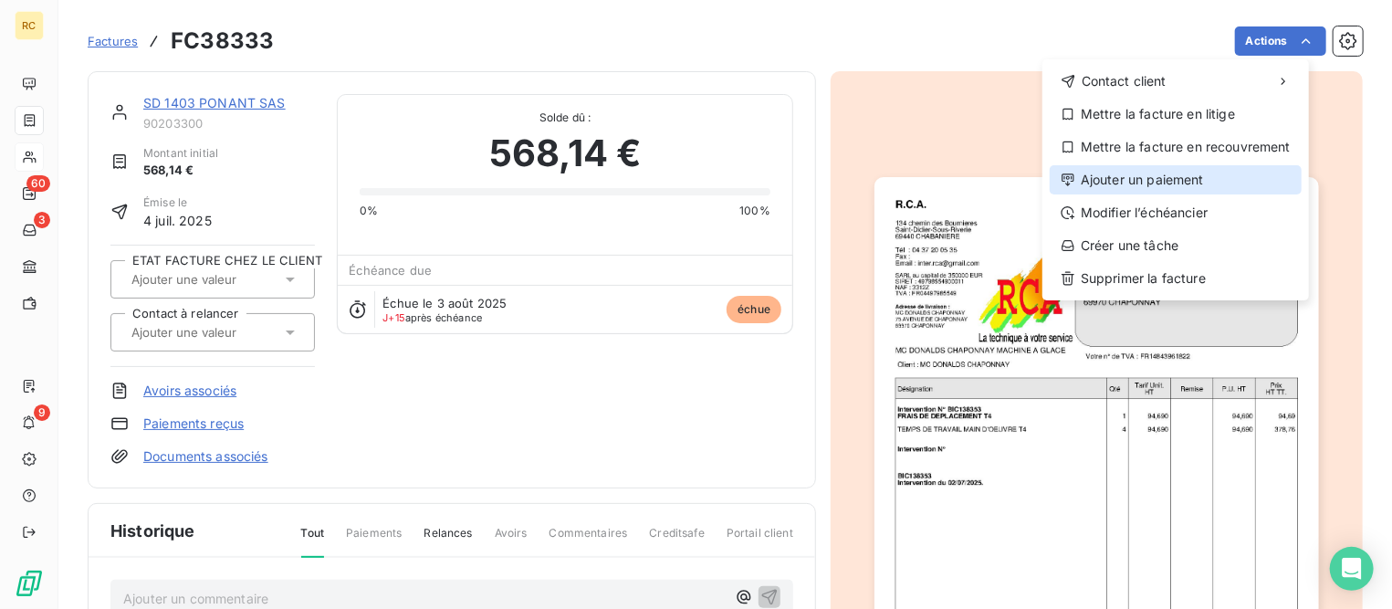
click at [1167, 183] on div "Ajouter un paiement" at bounding box center [1176, 179] width 252 height 29
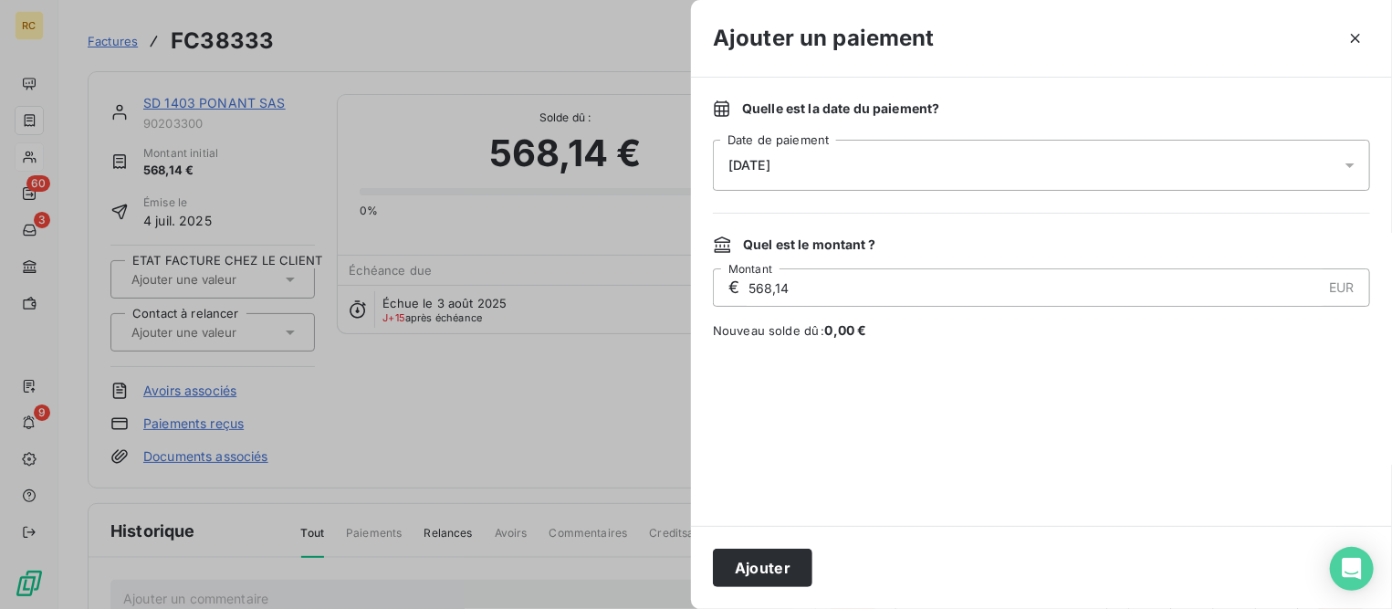
click at [770, 170] on span "[DATE]" at bounding box center [749, 165] width 42 height 15
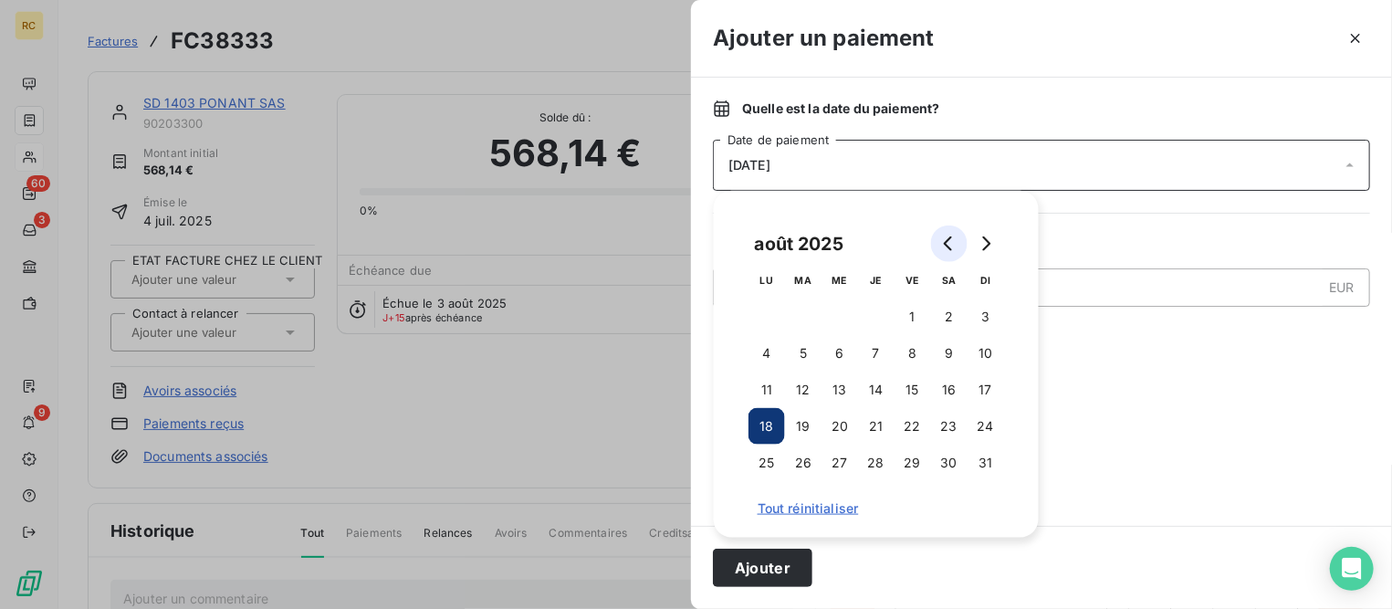
click at [947, 242] on icon "Go to previous month" at bounding box center [949, 243] width 15 height 15
click at [874, 460] on button "31" at bounding box center [876, 463] width 37 height 37
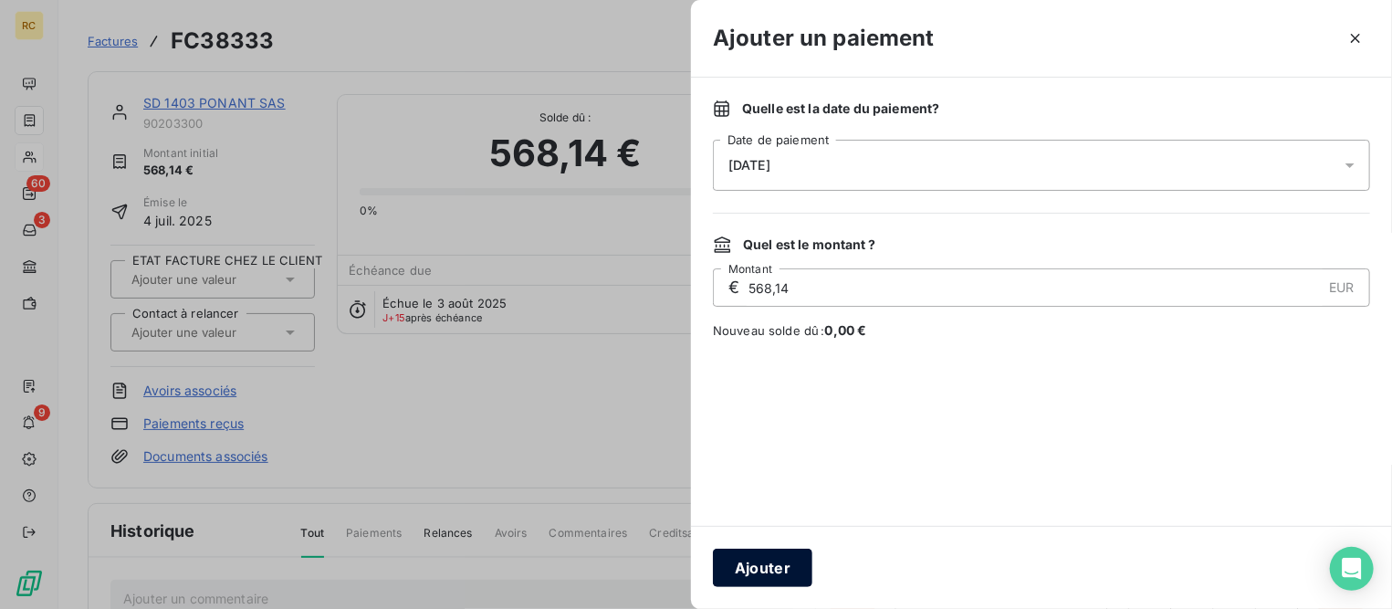
click at [768, 570] on button "Ajouter" at bounding box center [762, 568] width 99 height 38
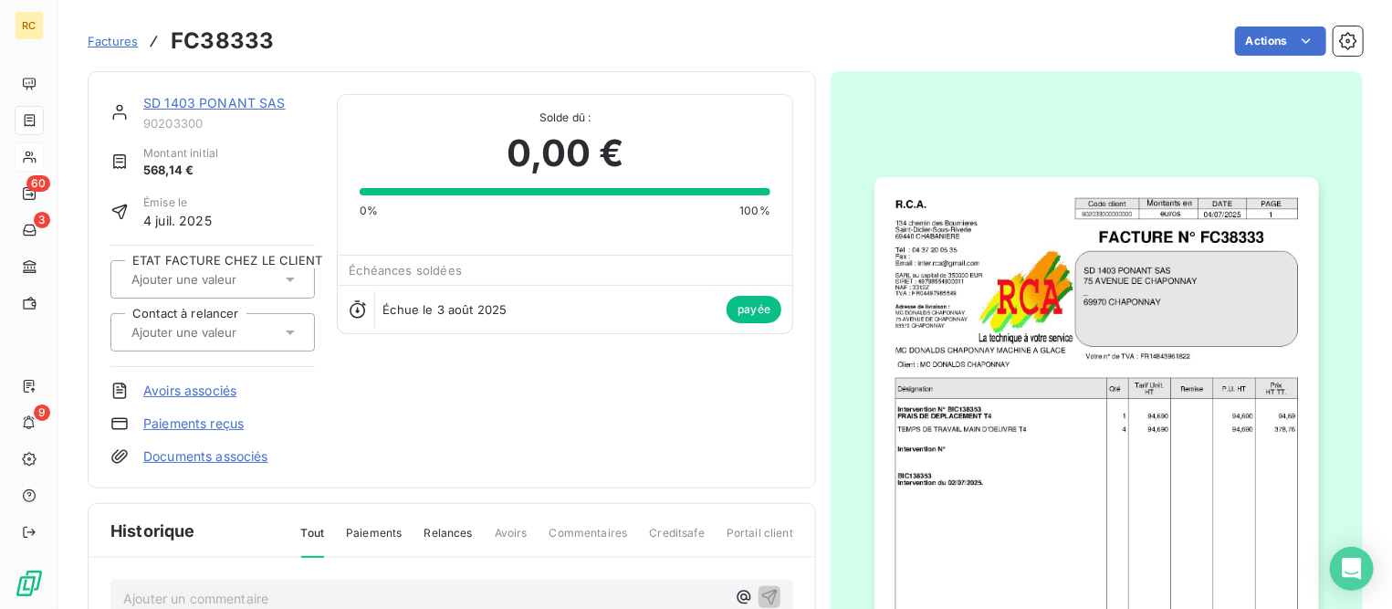
click at [202, 99] on link "SD 1403 PONANT SAS" at bounding box center [214, 103] width 142 height 16
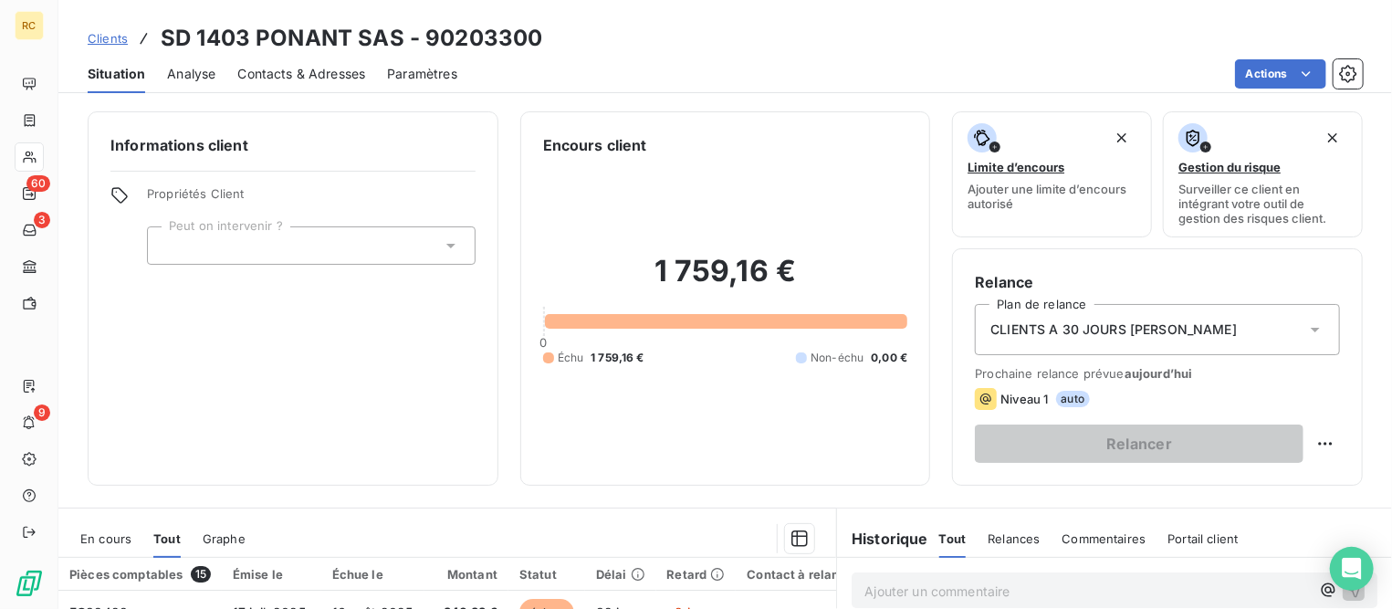
click at [109, 39] on span "Clients" at bounding box center [108, 38] width 40 height 15
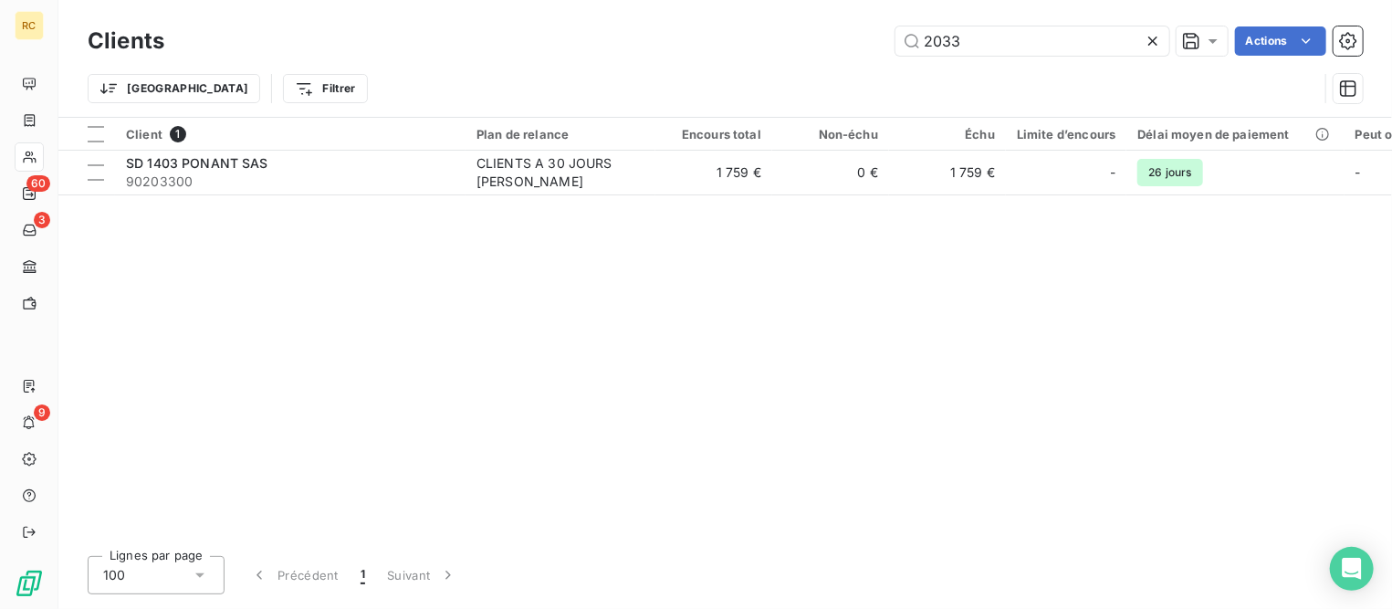
drag, startPoint x: 580, startPoint y: 17, endPoint x: 574, endPoint y: 28, distance: 12.2
click at [569, 17] on div "Clients 2033 Actions Trier Filtrer" at bounding box center [725, 58] width 1334 height 117
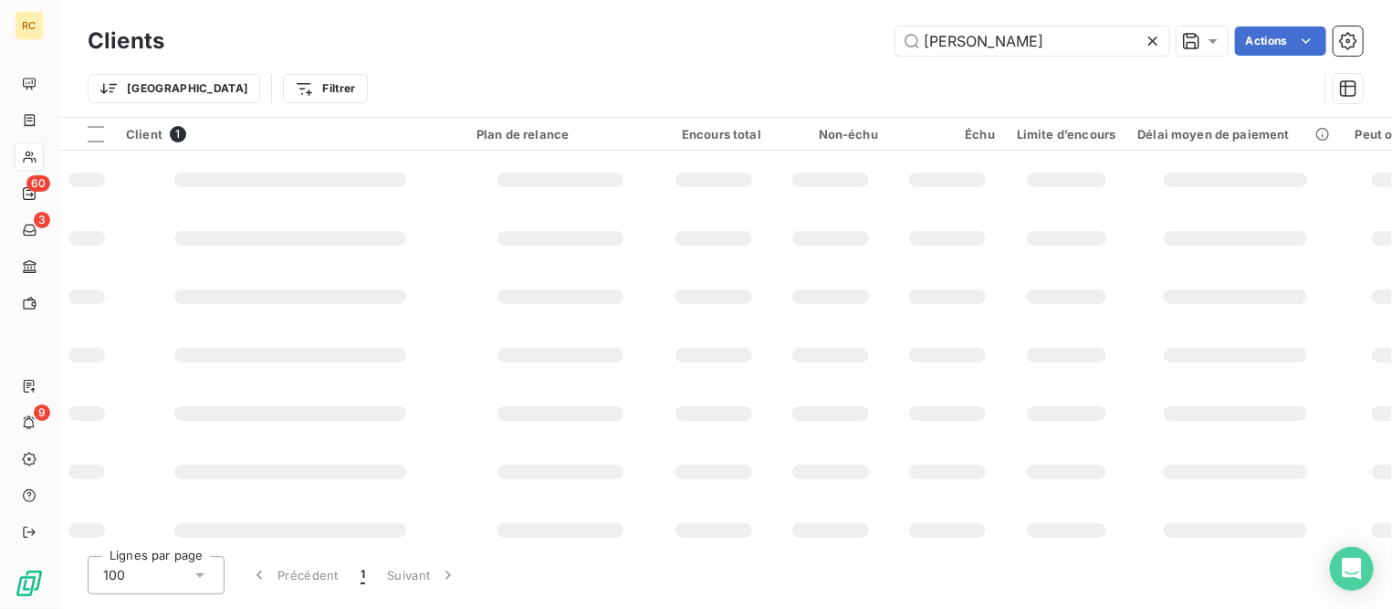
type input "[PERSON_NAME]"
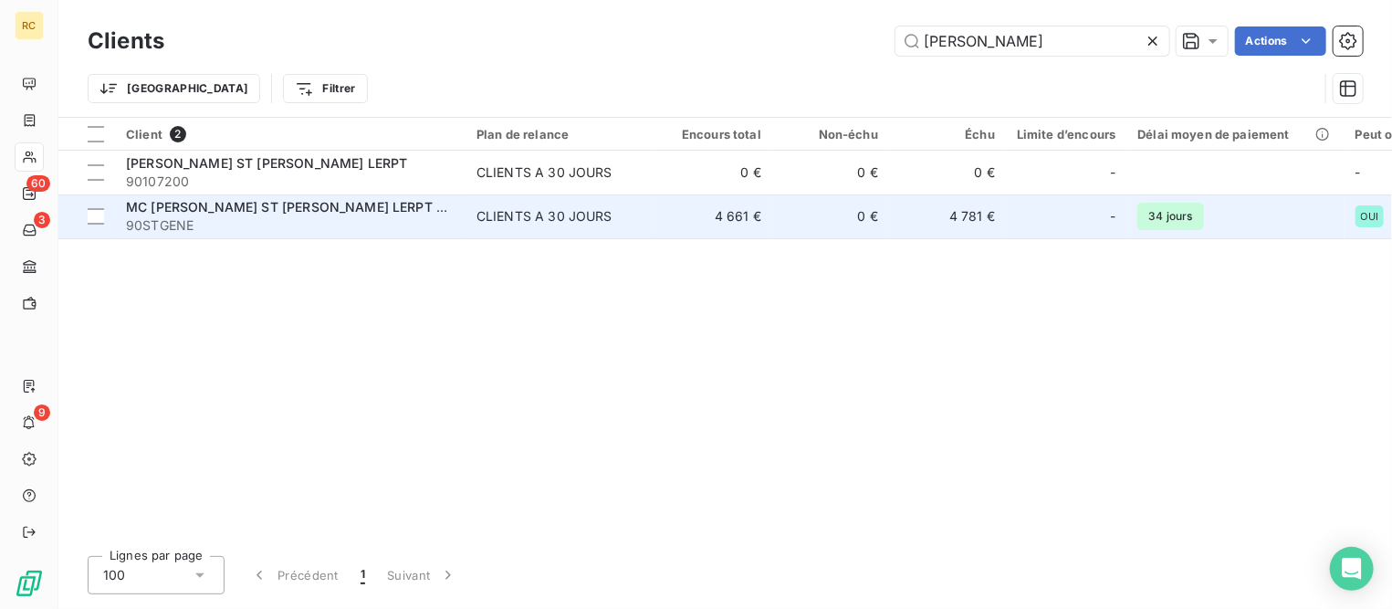
click at [263, 205] on span "MC [PERSON_NAME] ST [PERSON_NAME] LERPT 957" at bounding box center [292, 207] width 333 height 16
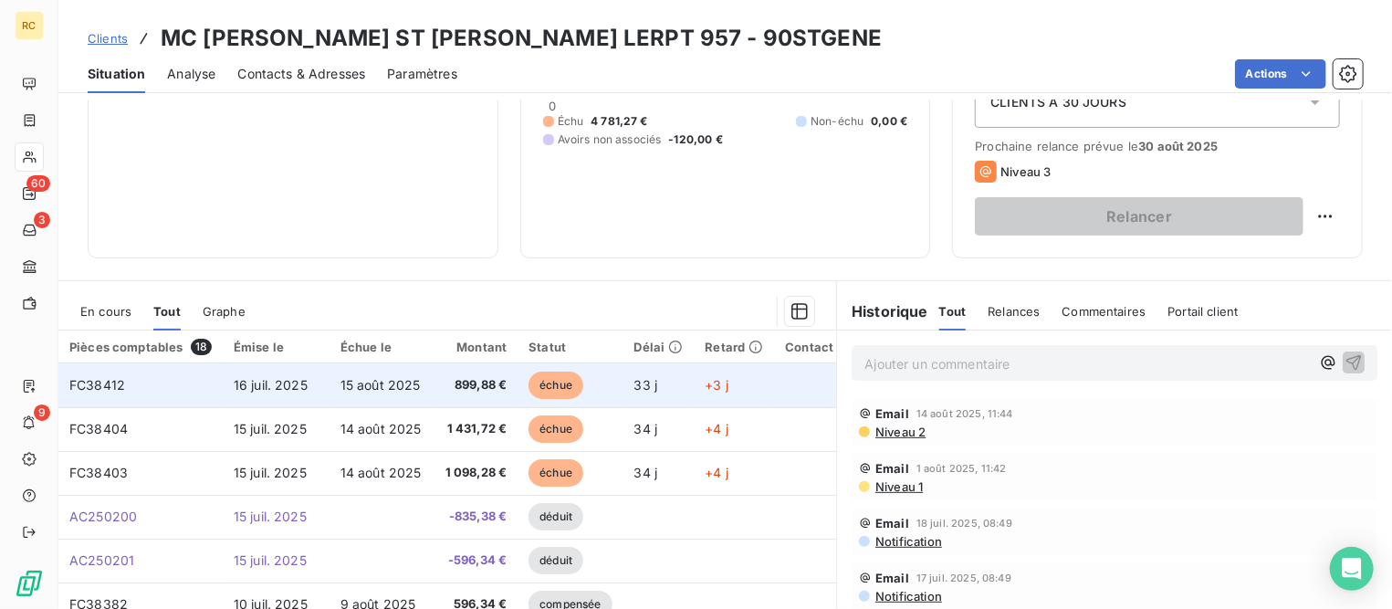
scroll to position [114, 0]
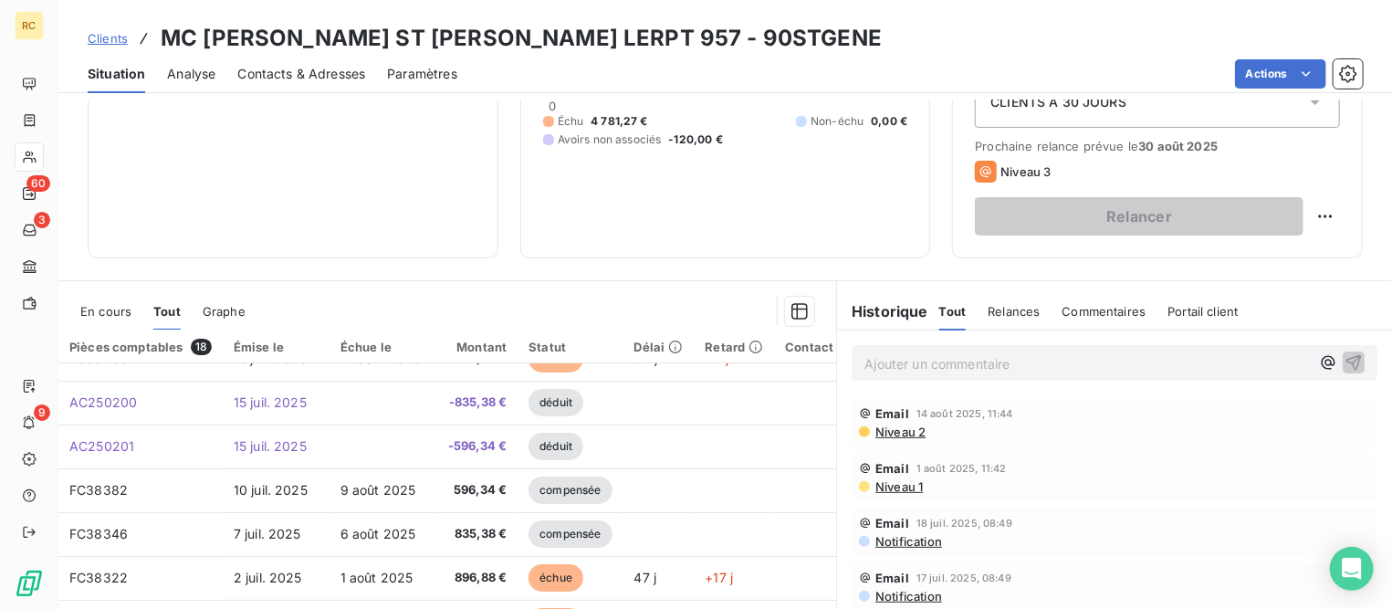
click at [104, 304] on span "En cours" at bounding box center [105, 311] width 51 height 15
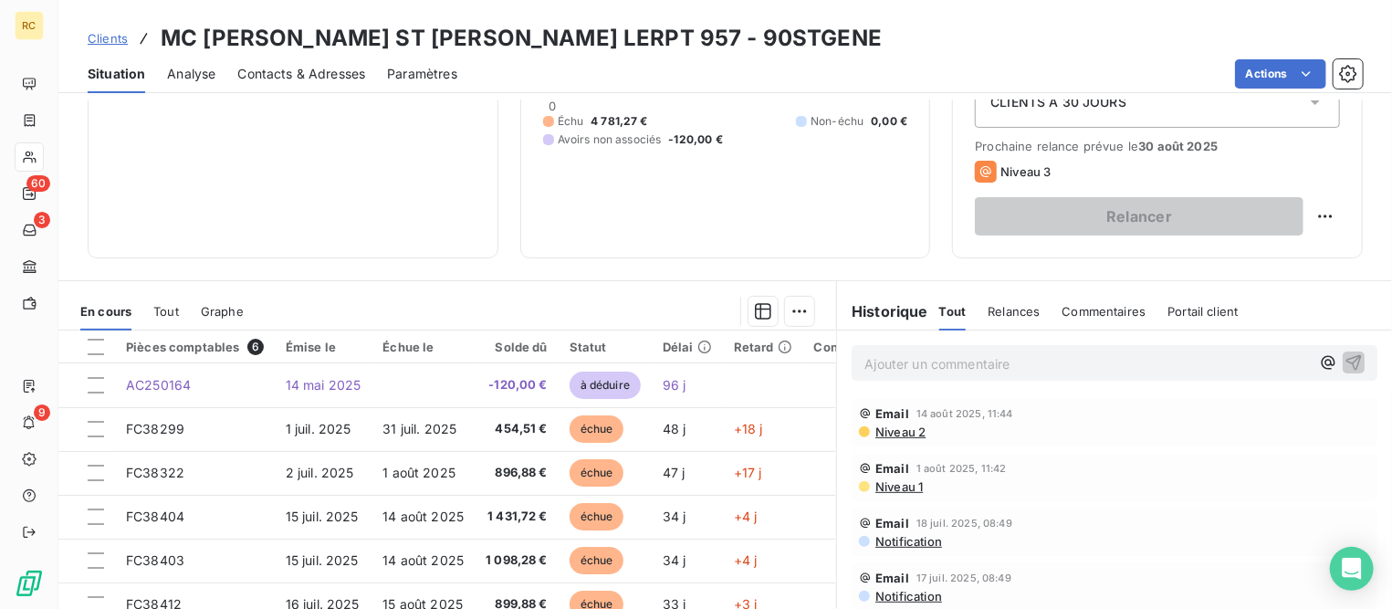
click at [769, 236] on div "Encours client 4 661,27 € 0 Échu 4 781,27 € Non-échu 0,00 € Avoirs non associés…" at bounding box center [725, 71] width 411 height 374
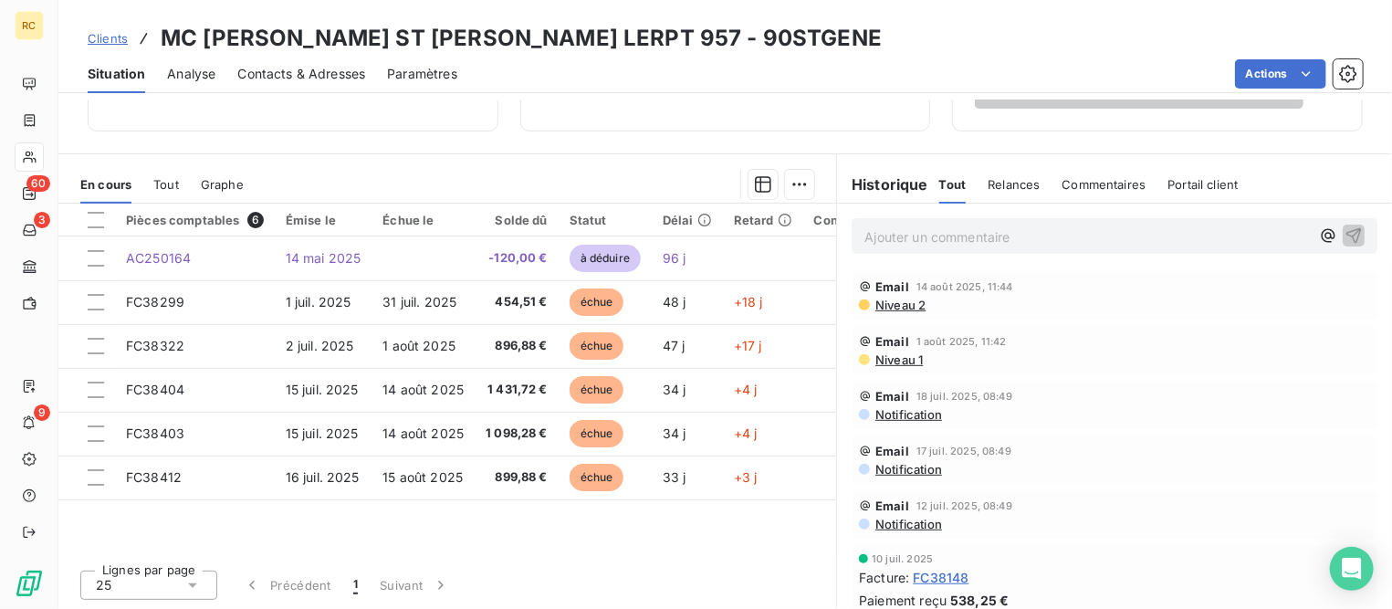
scroll to position [240, 0]
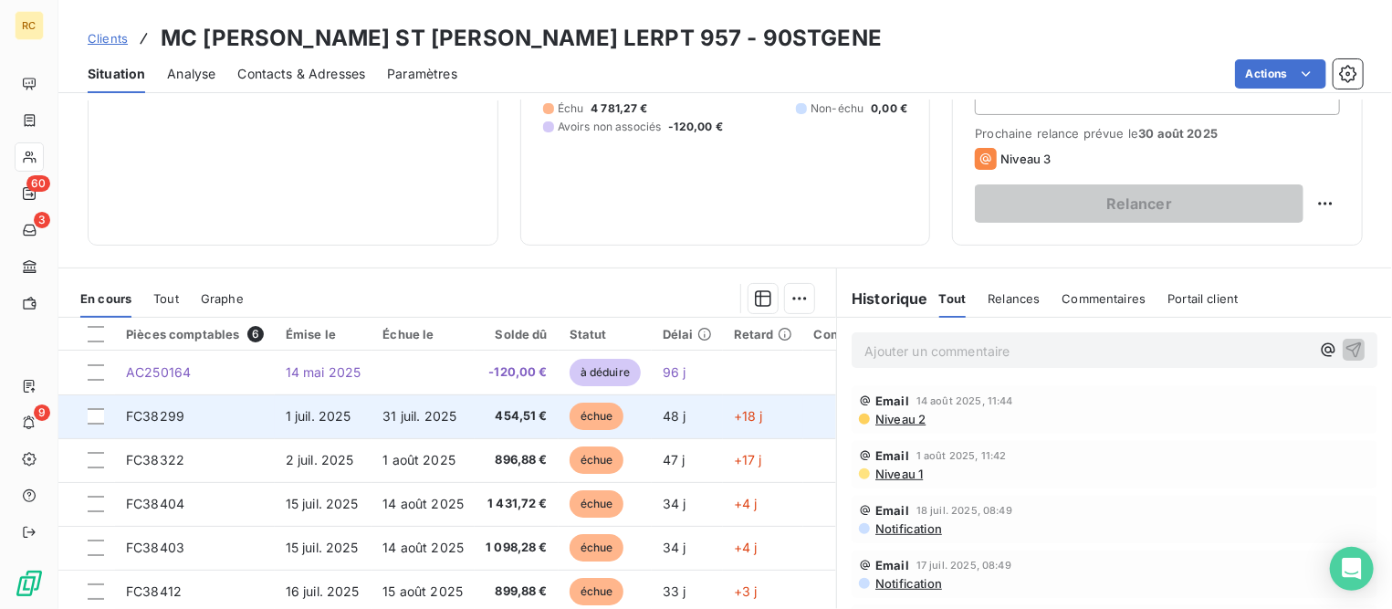
click at [406, 418] on span "31 juil. 2025" at bounding box center [419, 416] width 74 height 16
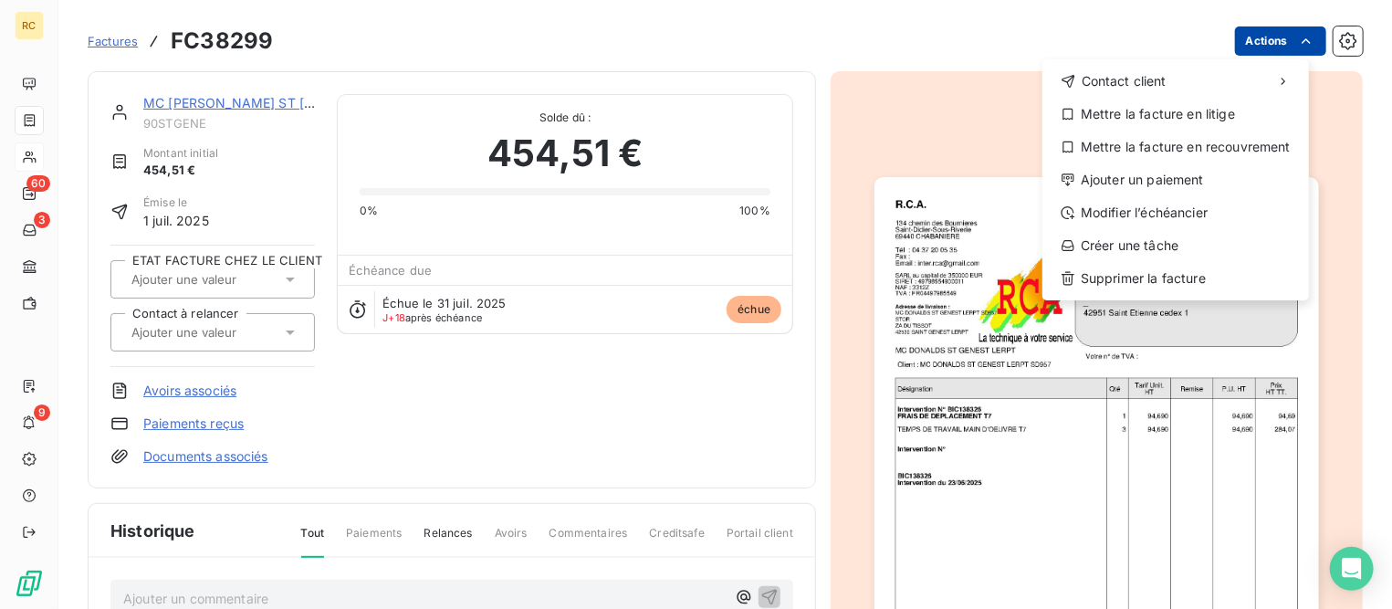
click at [1239, 39] on html "RC 60 3 9 Factures FC38299 Actions Contact client Mettre la facture en litige M…" at bounding box center [696, 304] width 1392 height 609
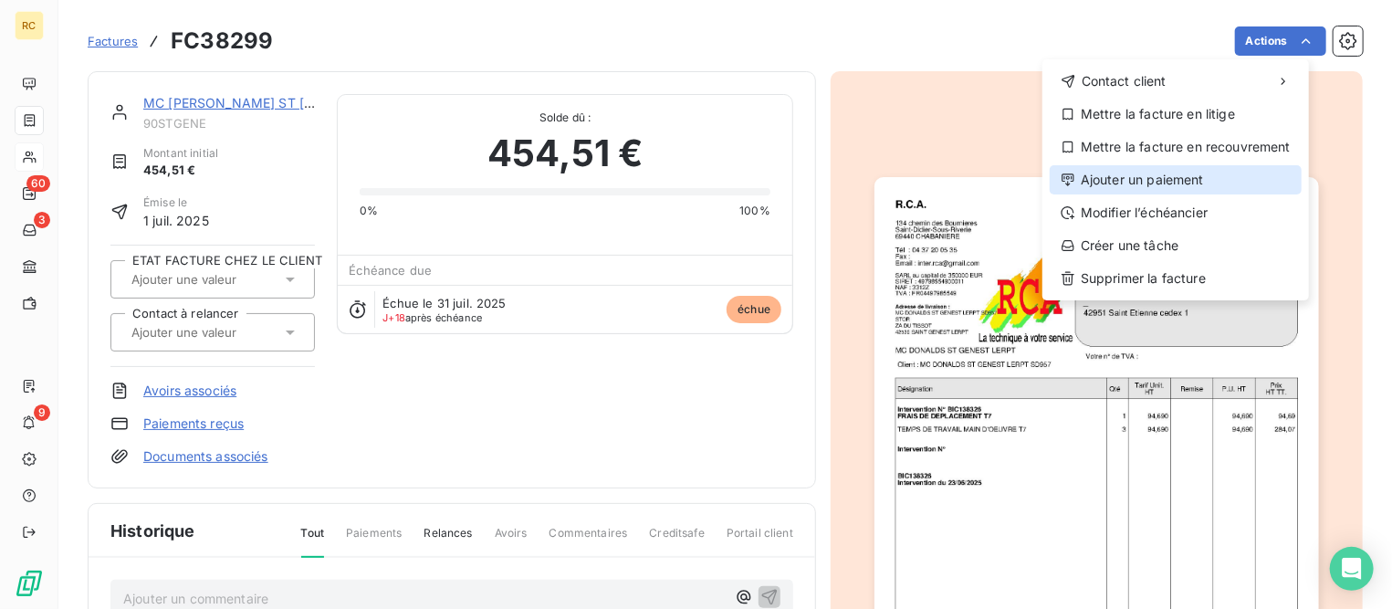
click at [1119, 173] on div "Ajouter un paiement" at bounding box center [1176, 179] width 252 height 29
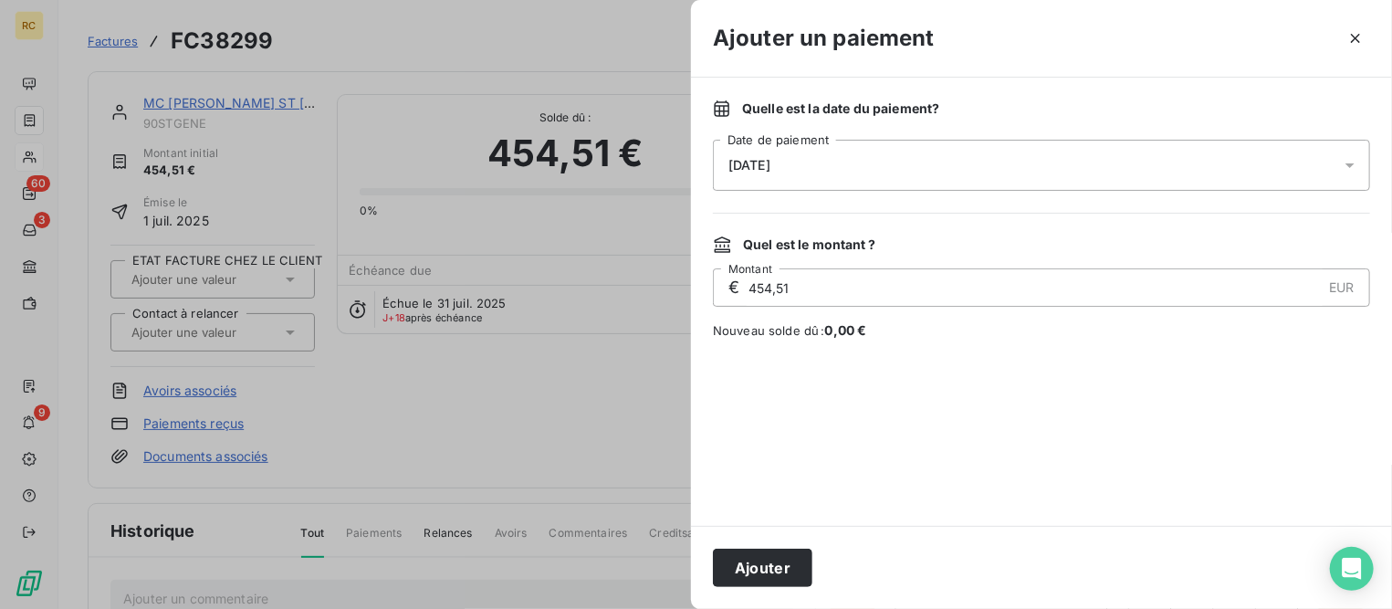
click at [770, 166] on span "[DATE]" at bounding box center [749, 165] width 42 height 15
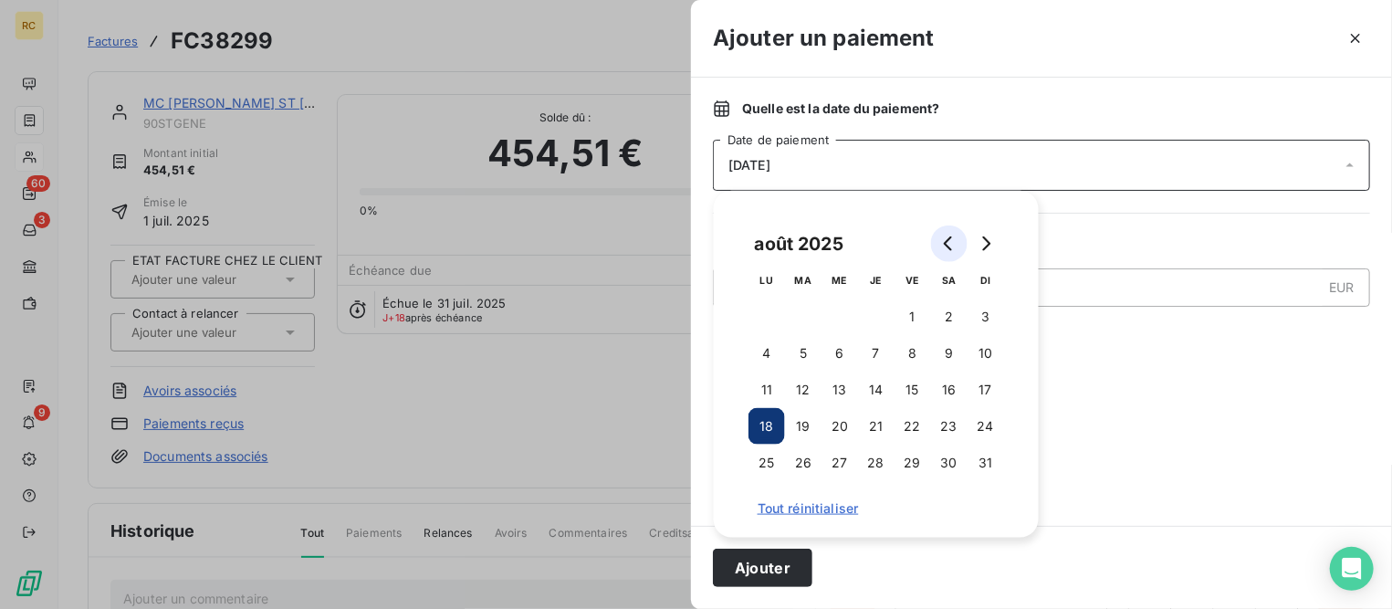
click at [949, 240] on icon "Go to previous month" at bounding box center [949, 243] width 15 height 15
drag, startPoint x: 877, startPoint y: 469, endPoint x: 814, endPoint y: 520, distance: 81.1
click at [876, 469] on button "31" at bounding box center [876, 463] width 37 height 37
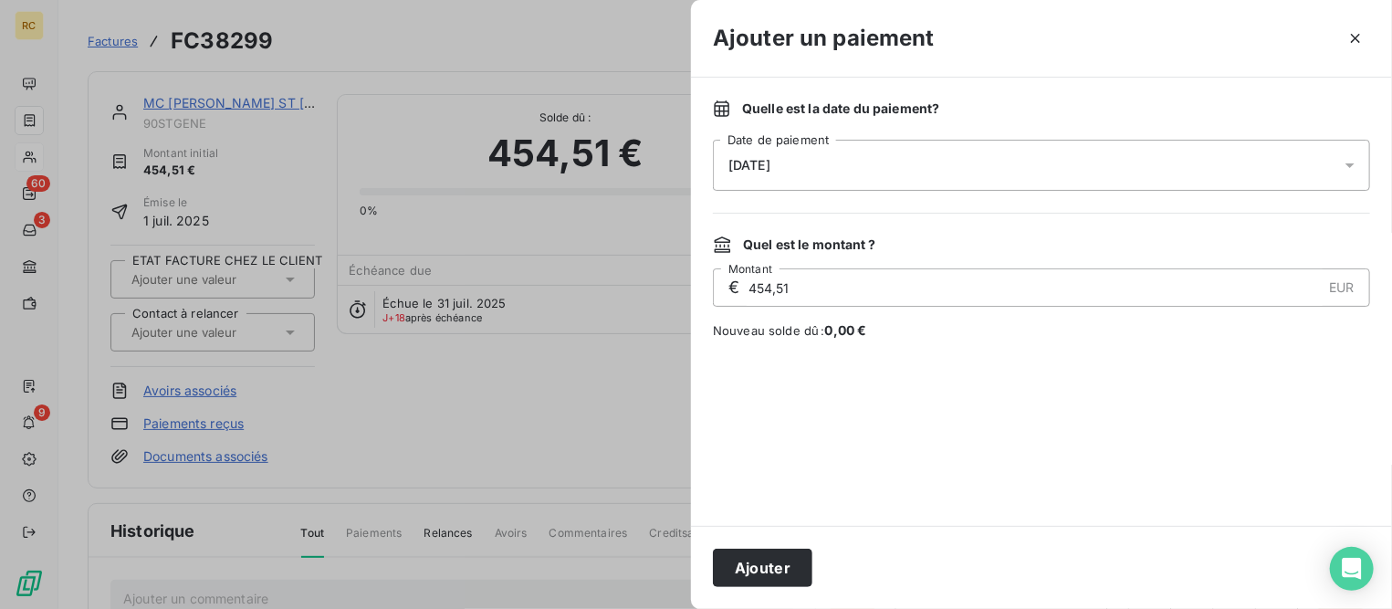
click at [765, 568] on button "Ajouter" at bounding box center [762, 568] width 99 height 38
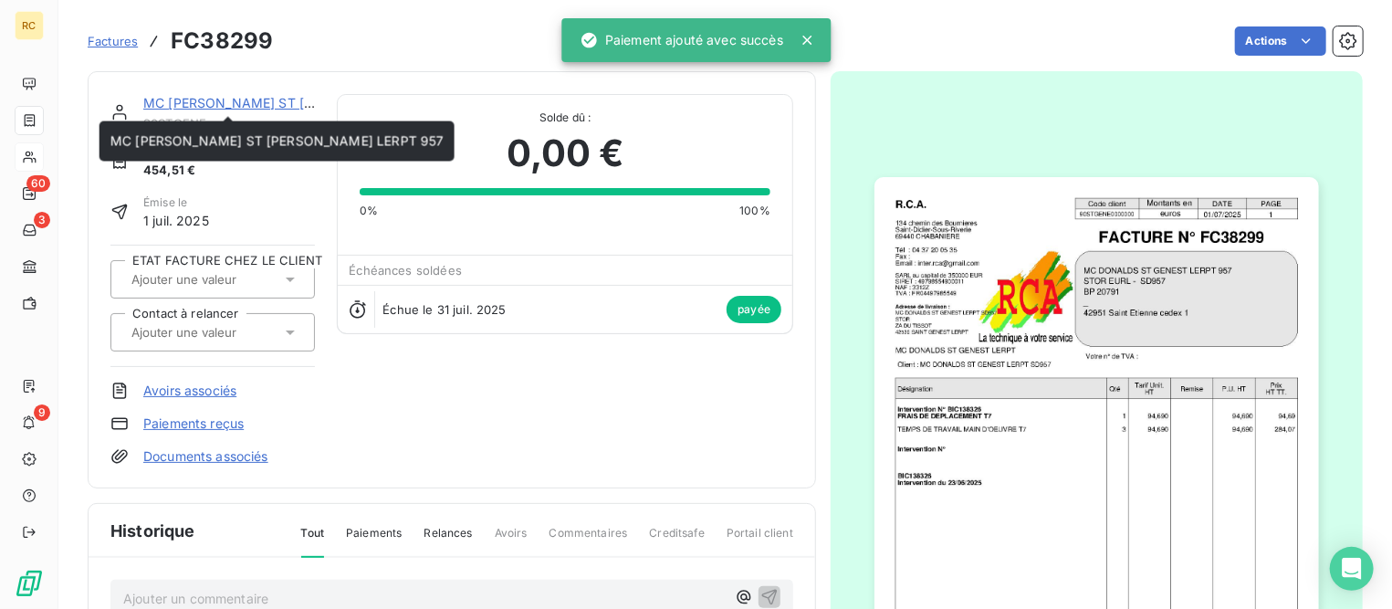
click at [288, 99] on link "MC [PERSON_NAME] ST [PERSON_NAME] LERPT 957" at bounding box center [309, 103] width 333 height 16
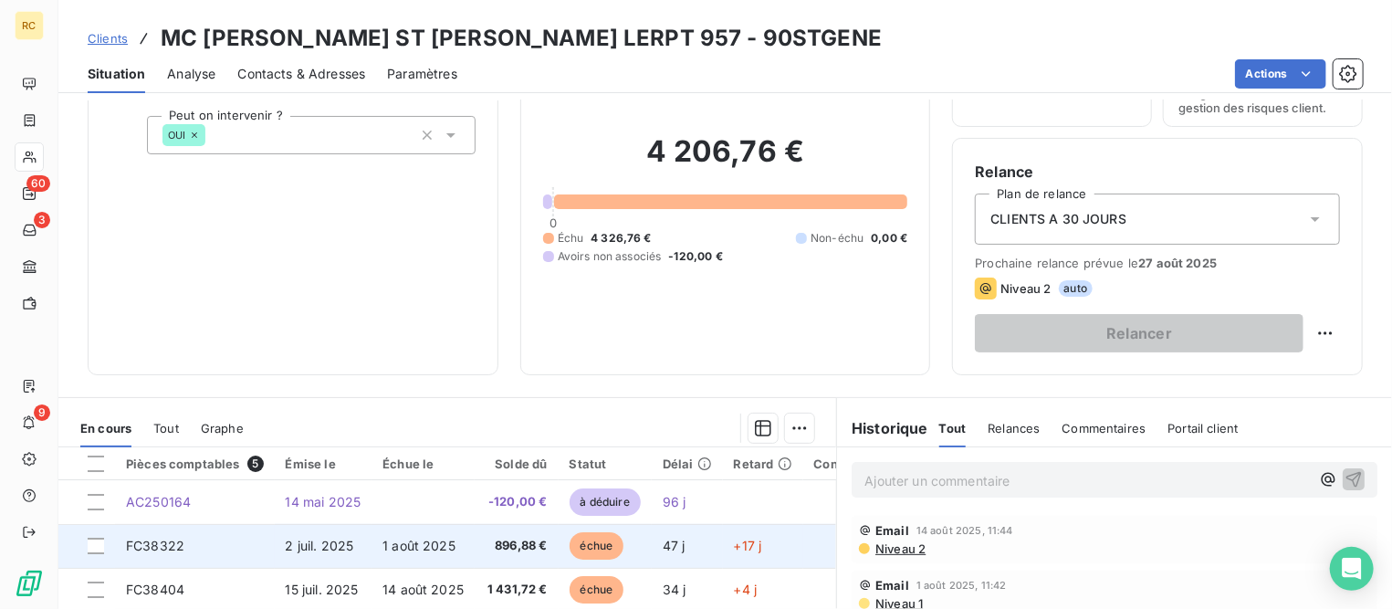
scroll to position [342, 0]
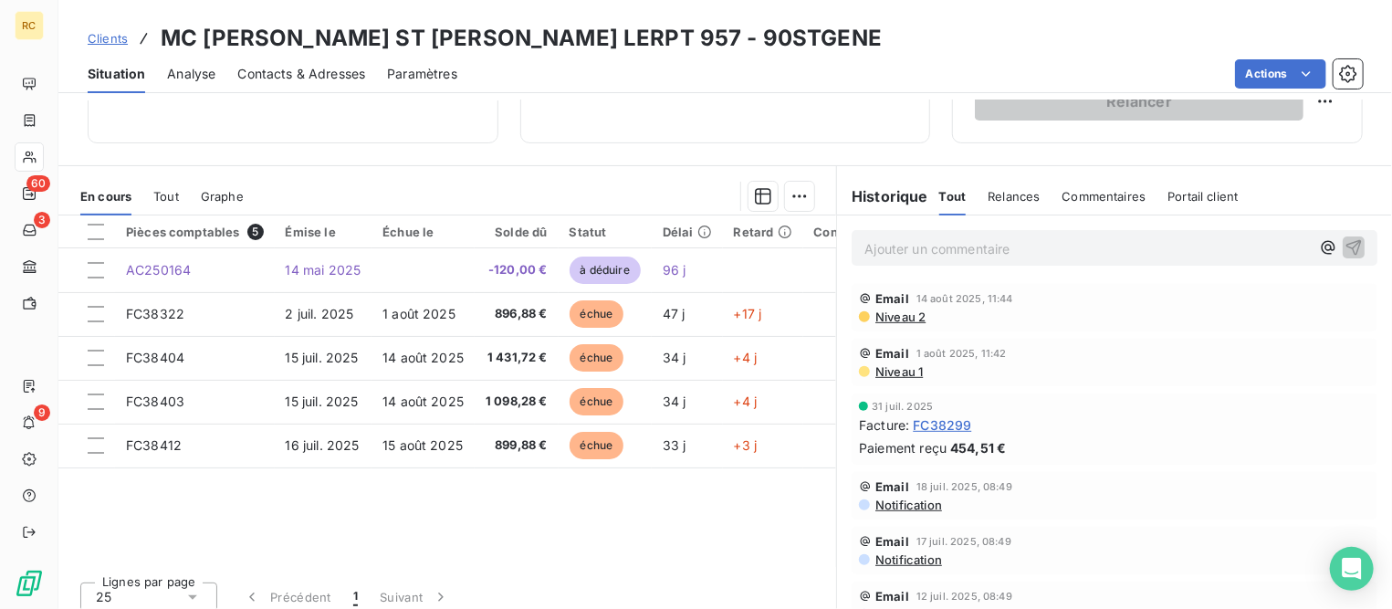
click at [109, 37] on span "Clients" at bounding box center [108, 38] width 40 height 15
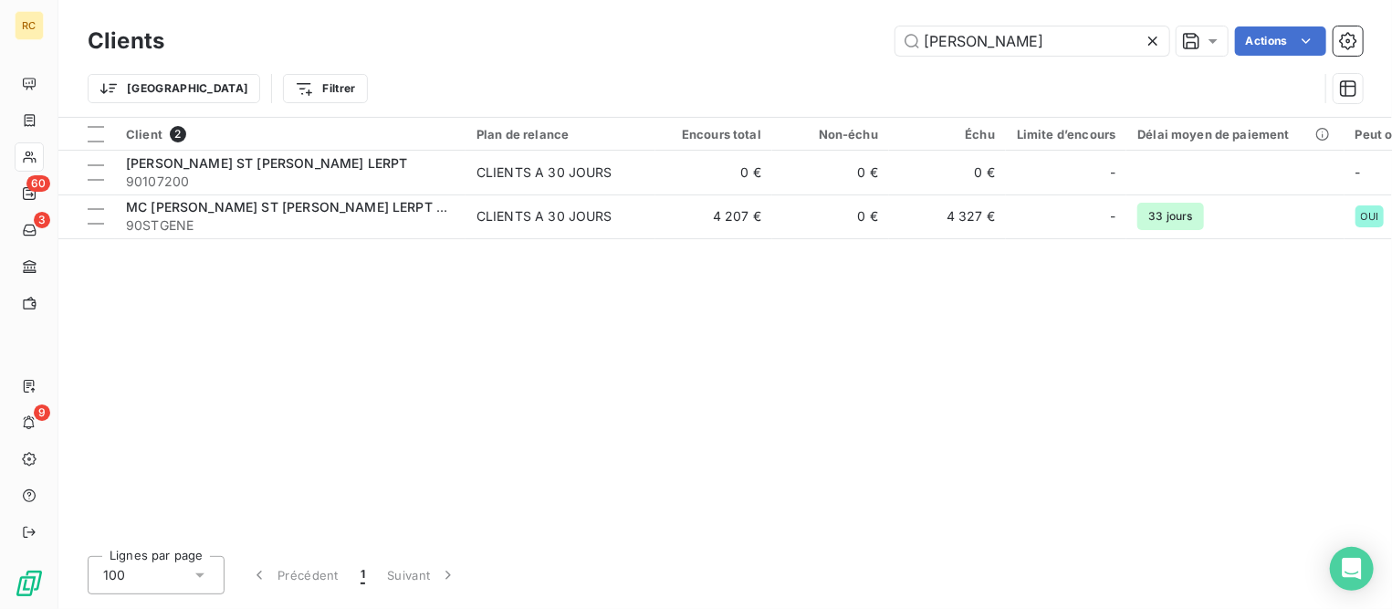
drag, startPoint x: 1039, startPoint y: 38, endPoint x: 393, endPoint y: 2, distance: 646.4
click at [385, 0] on html "RC 60 3 9 Clients [PERSON_NAME] Actions Trier Filtrer Client 2 Plan de relance …" at bounding box center [696, 304] width 1392 height 609
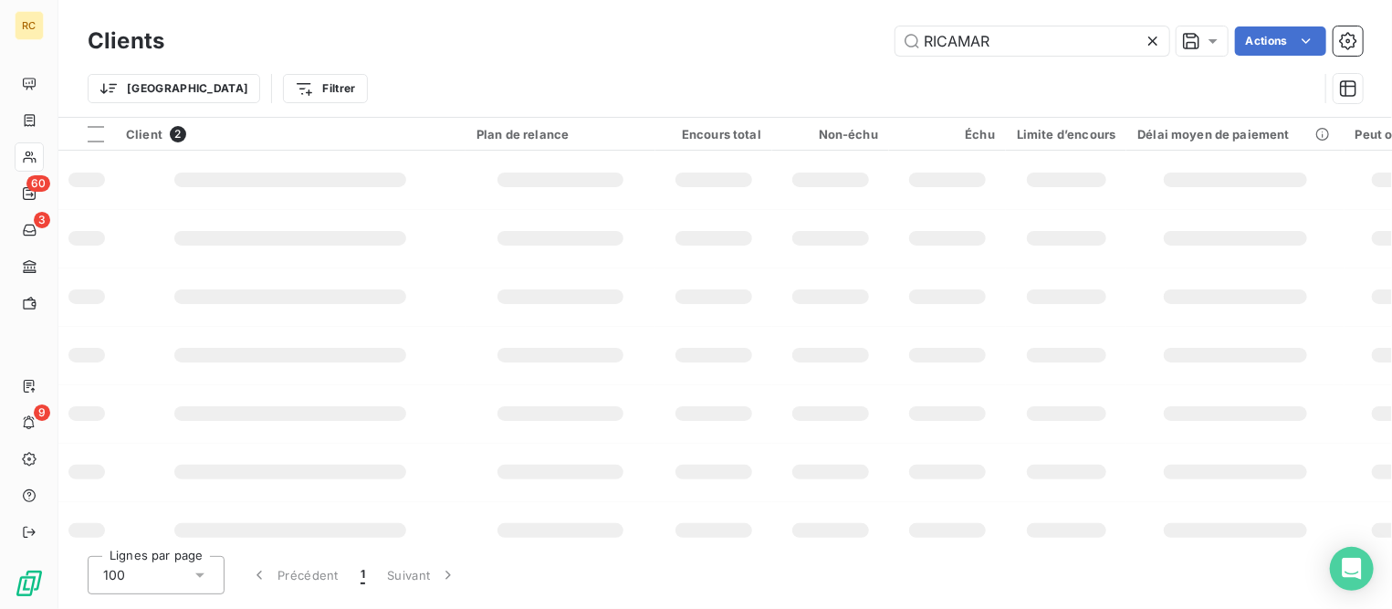
type input "RICAMAR"
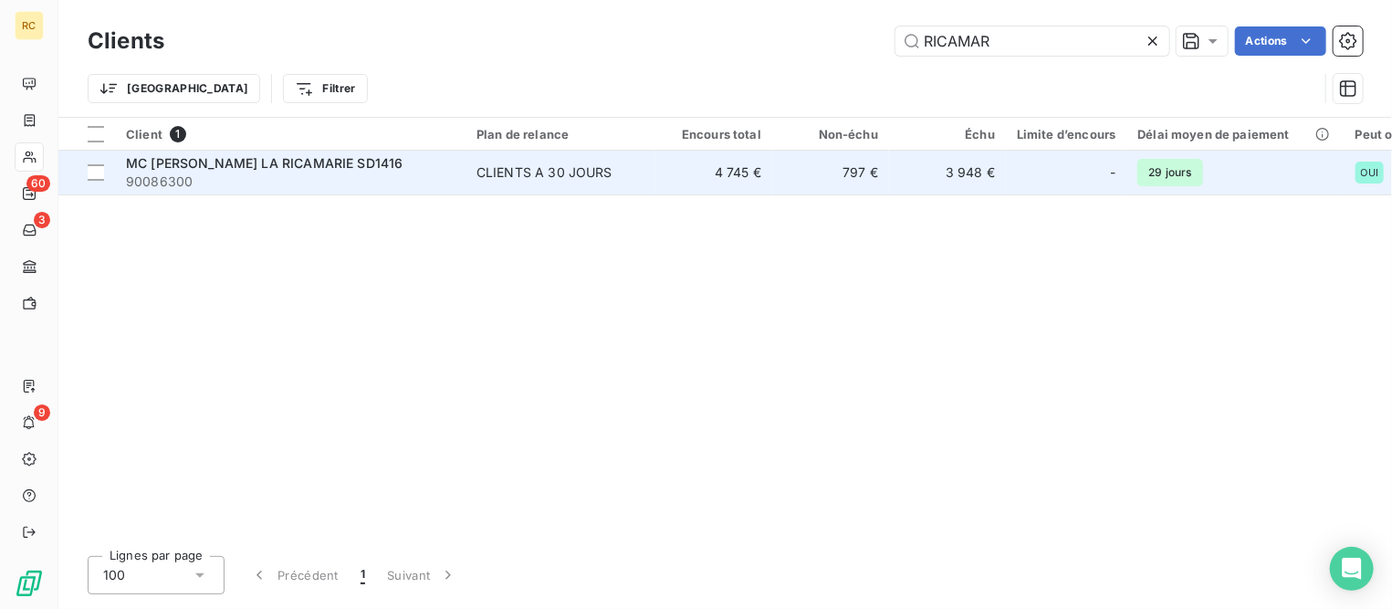
click at [343, 173] on span "90086300" at bounding box center [290, 182] width 329 height 18
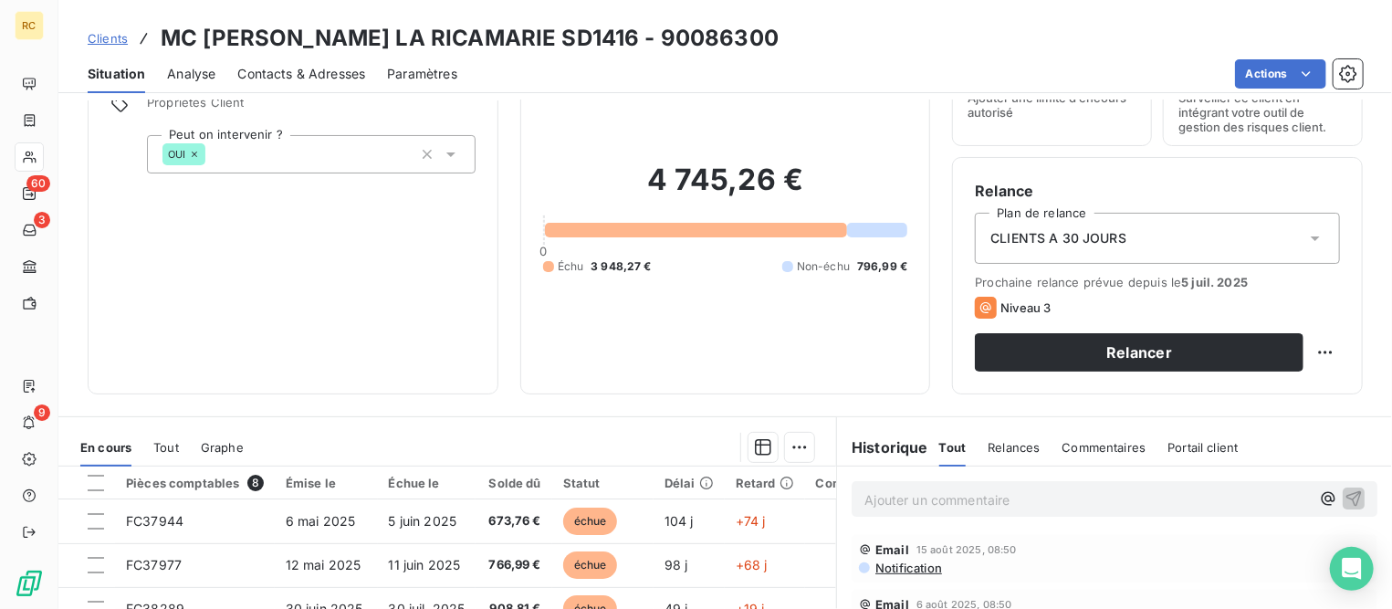
scroll to position [342, 0]
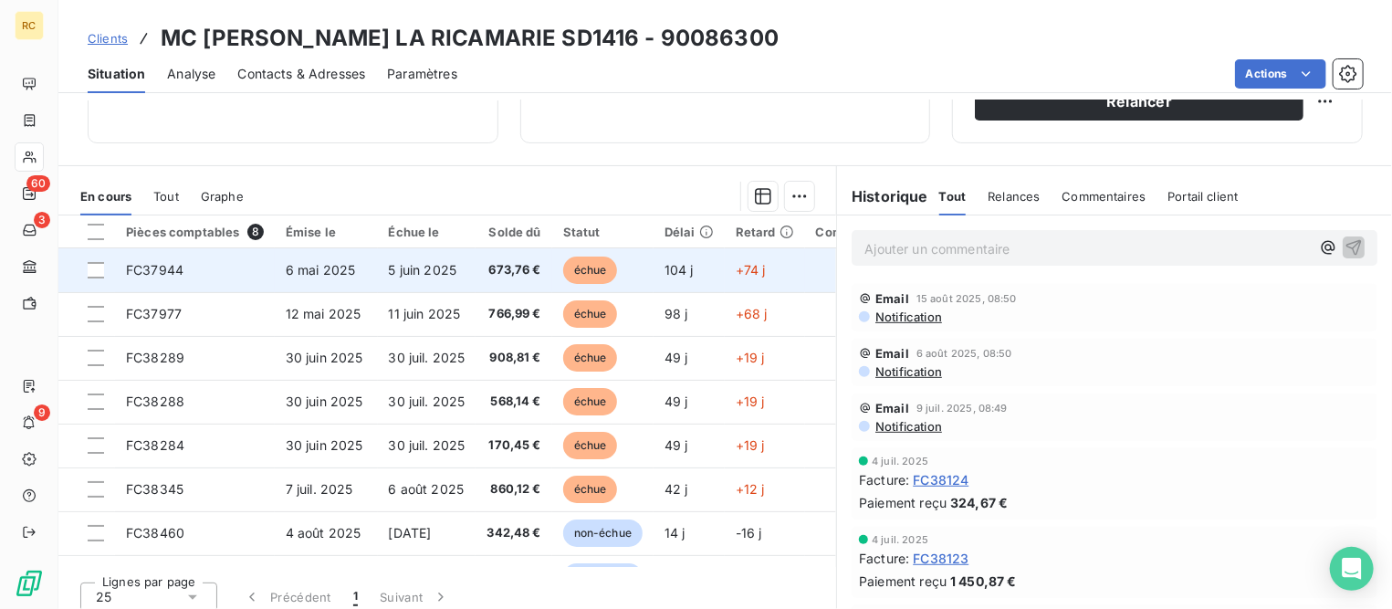
click at [487, 275] on td "673,76 €" at bounding box center [514, 270] width 76 height 44
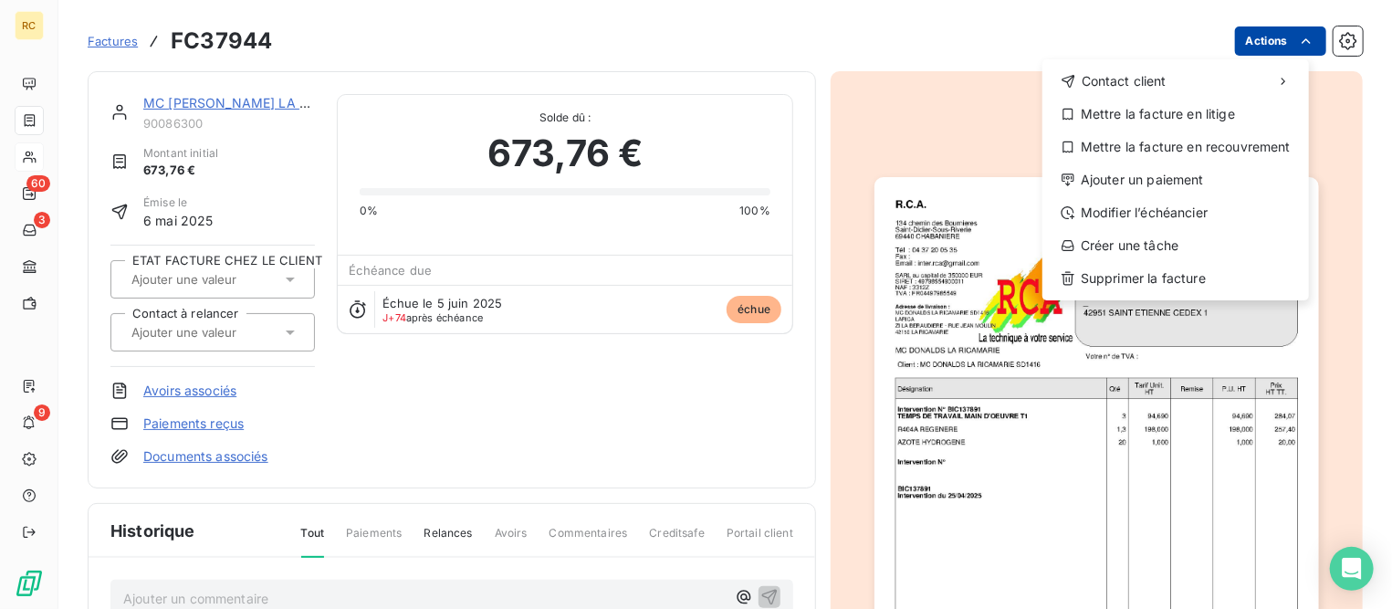
click at [1261, 39] on html "RC 60 3 9 Factures FC37944 Actions Contact client Mettre la facture en litige M…" at bounding box center [696, 304] width 1392 height 609
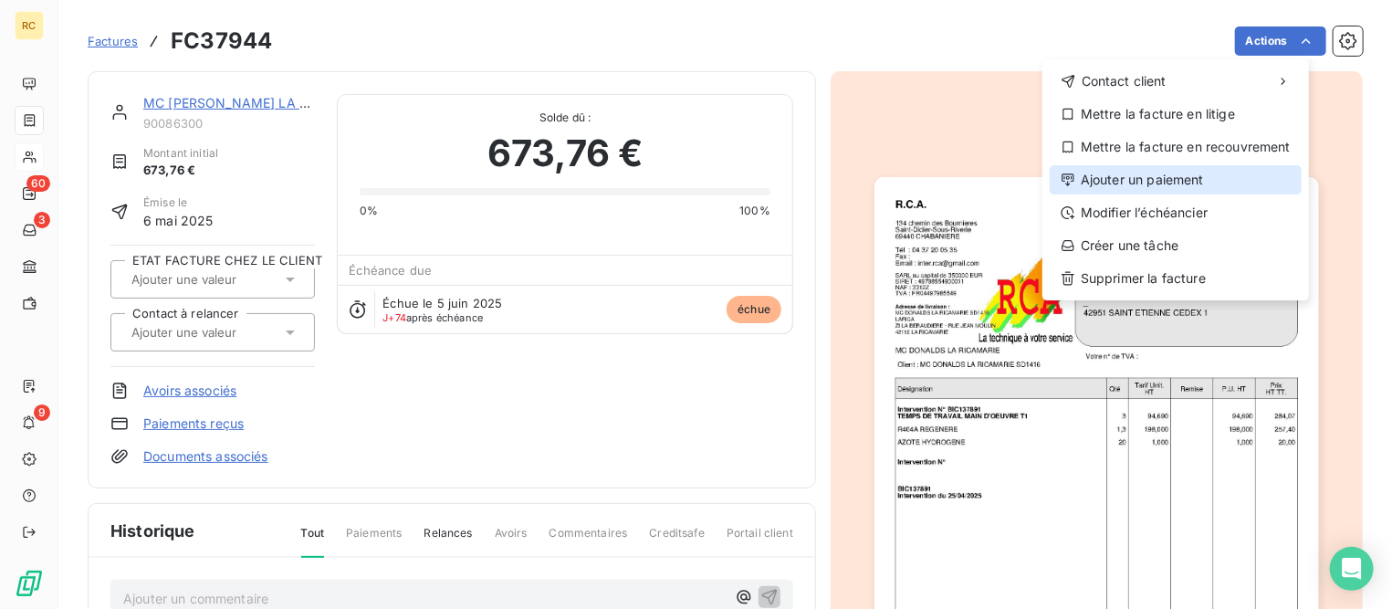
click at [1091, 173] on div "Ajouter un paiement" at bounding box center [1176, 179] width 252 height 29
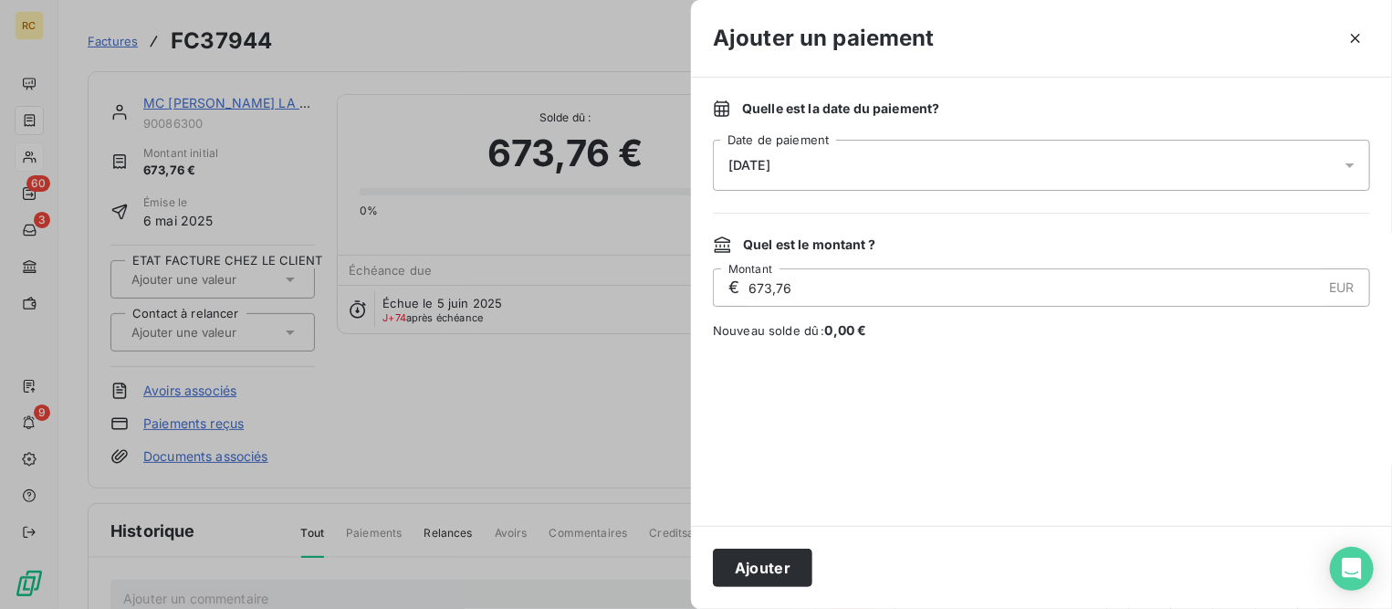
click at [927, 163] on div "[DATE]" at bounding box center [1041, 165] width 657 height 51
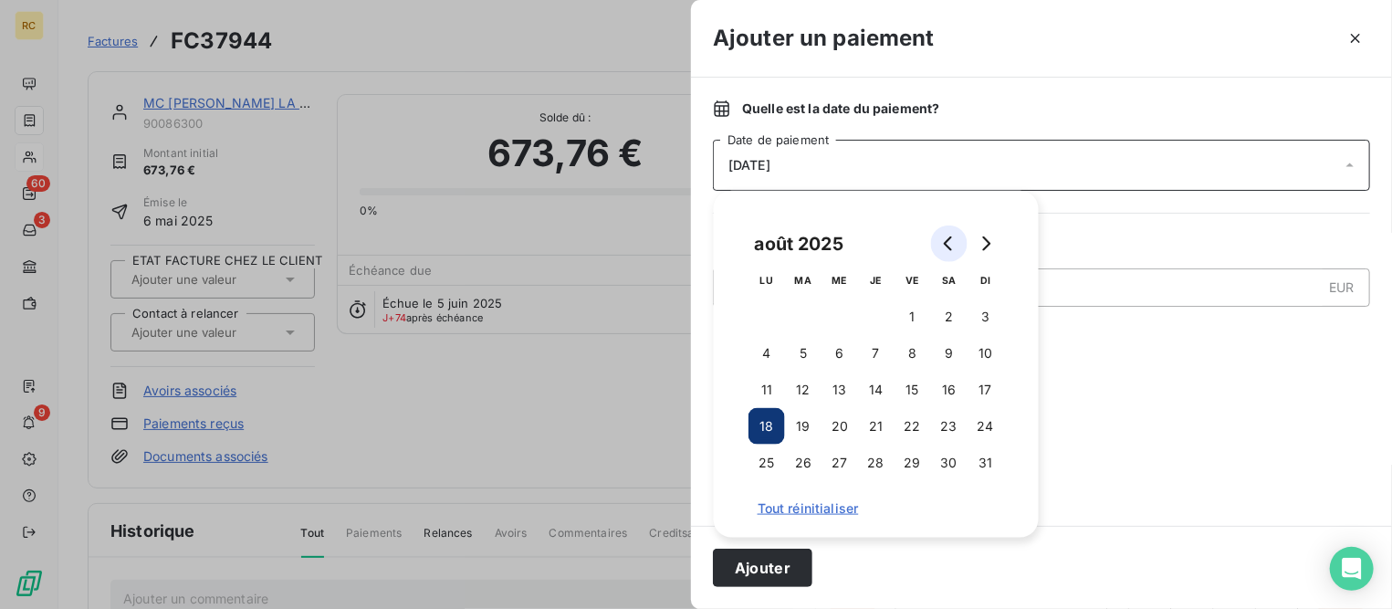
click at [942, 244] on icon "Go to previous month" at bounding box center [949, 243] width 15 height 15
click at [877, 464] on button "31" at bounding box center [876, 463] width 37 height 37
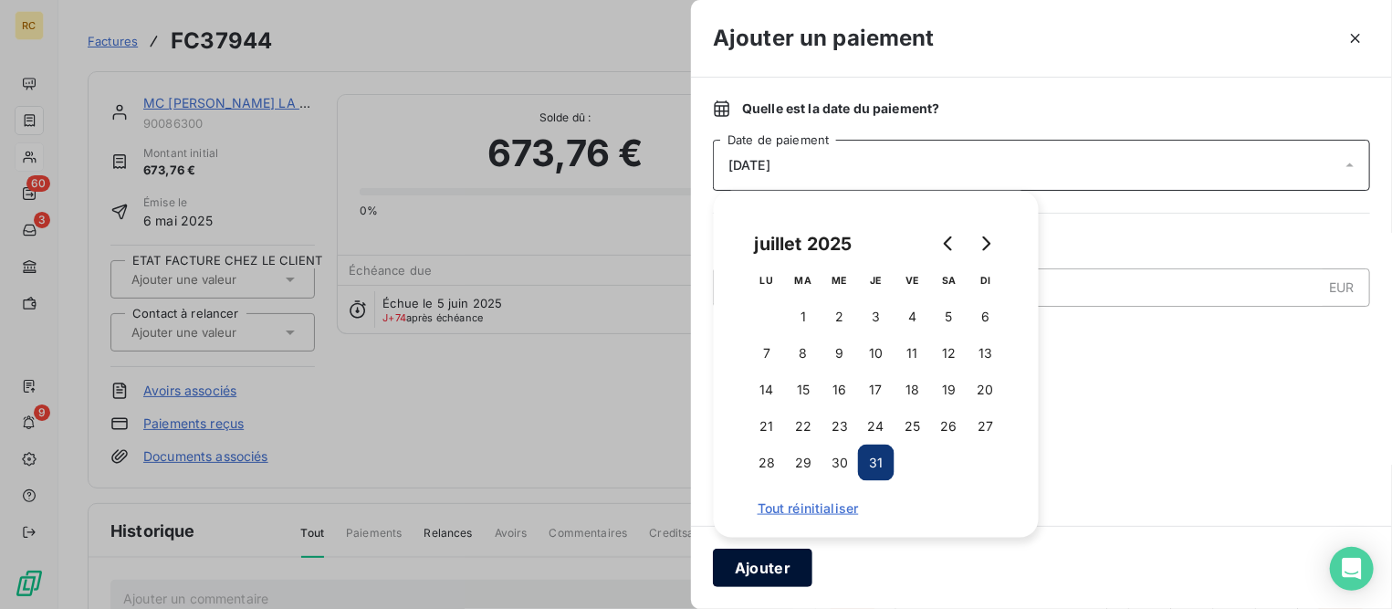
click at [780, 572] on button "Ajouter" at bounding box center [762, 568] width 99 height 38
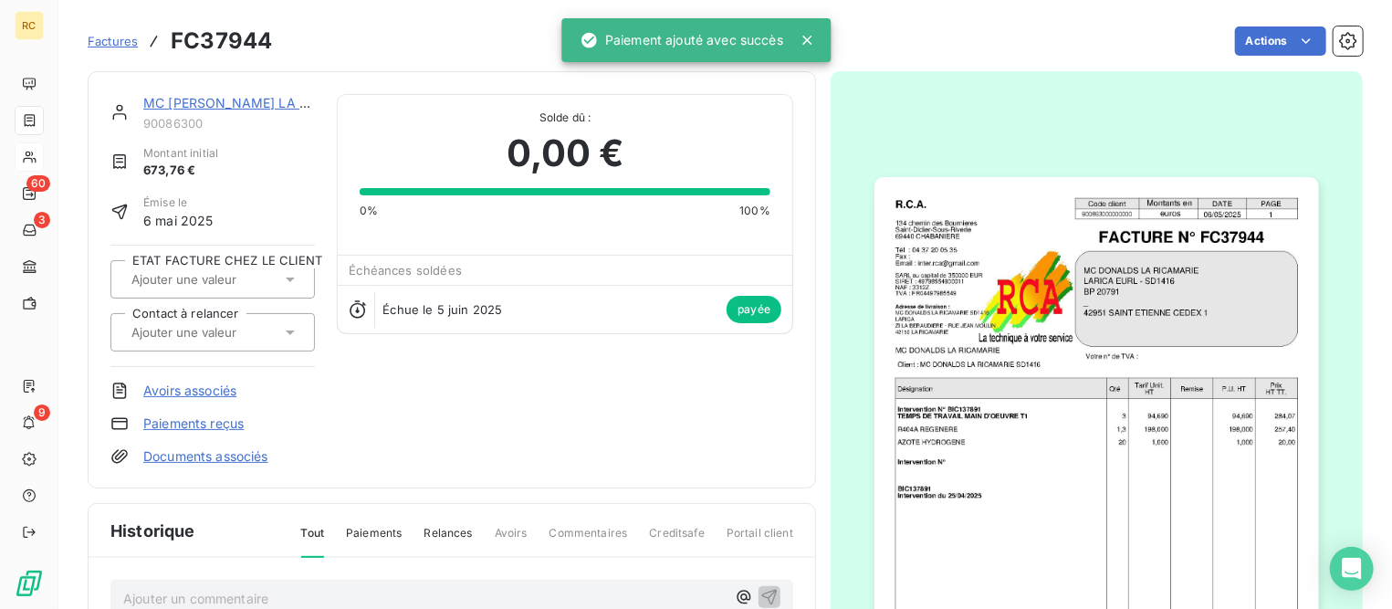
click at [243, 105] on link "MC [PERSON_NAME] LA RICAMARIE SD1416" at bounding box center [281, 103] width 277 height 16
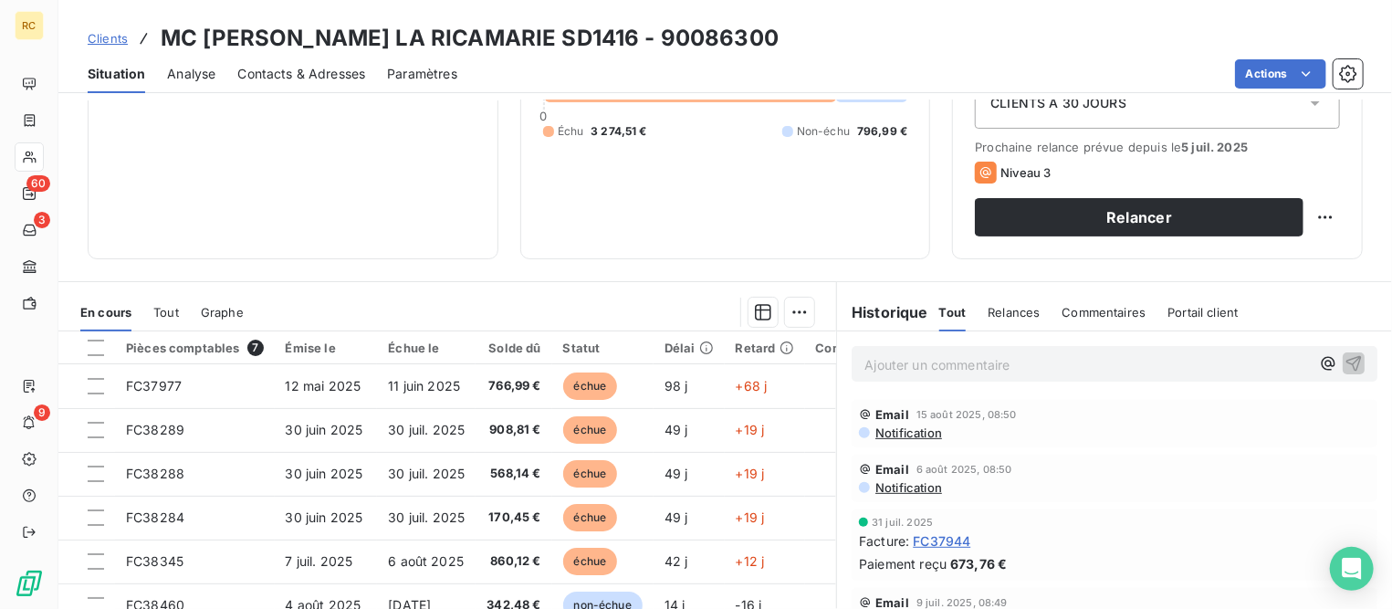
scroll to position [227, 0]
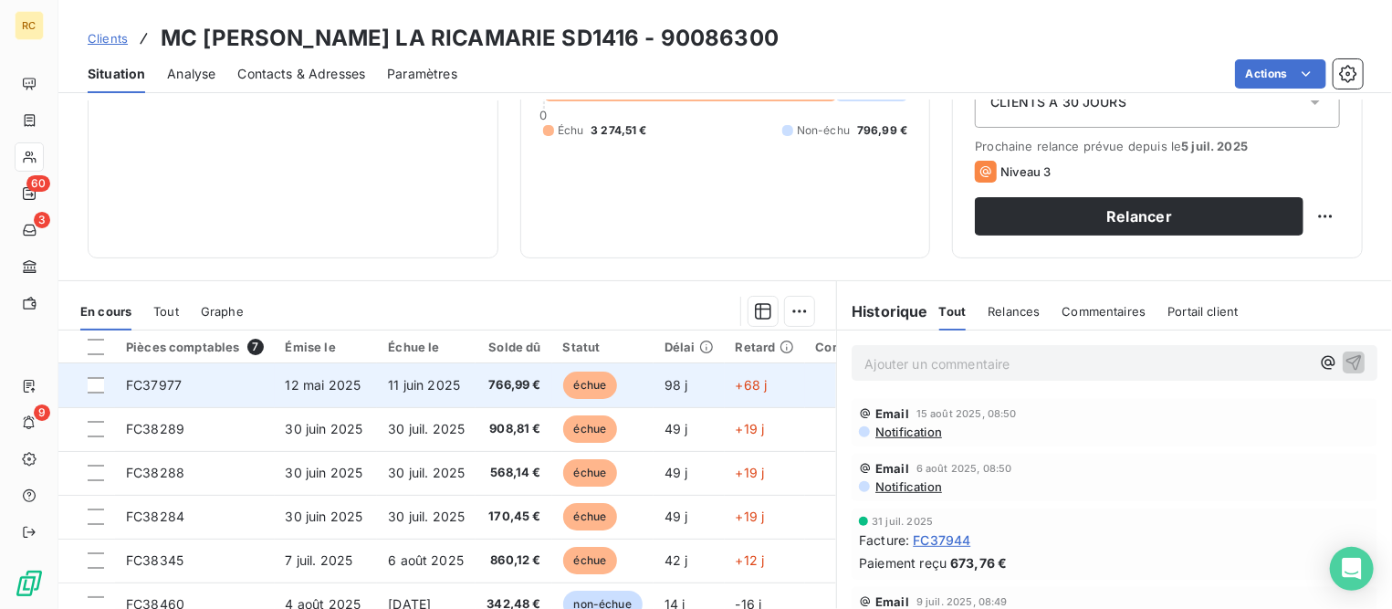
click at [390, 386] on span "11 juin 2025" at bounding box center [424, 385] width 72 height 16
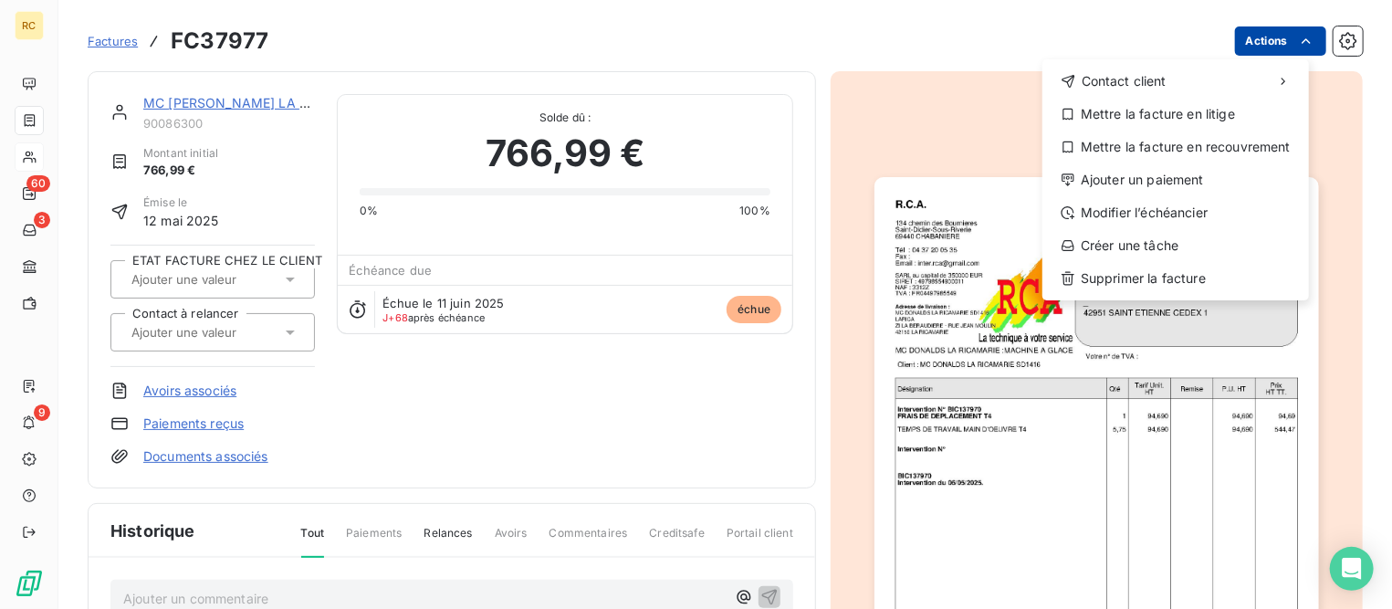
click at [1242, 43] on html "RC 60 3 9 Factures FC37977 Actions Contact client Mettre la facture en litige M…" at bounding box center [696, 304] width 1392 height 609
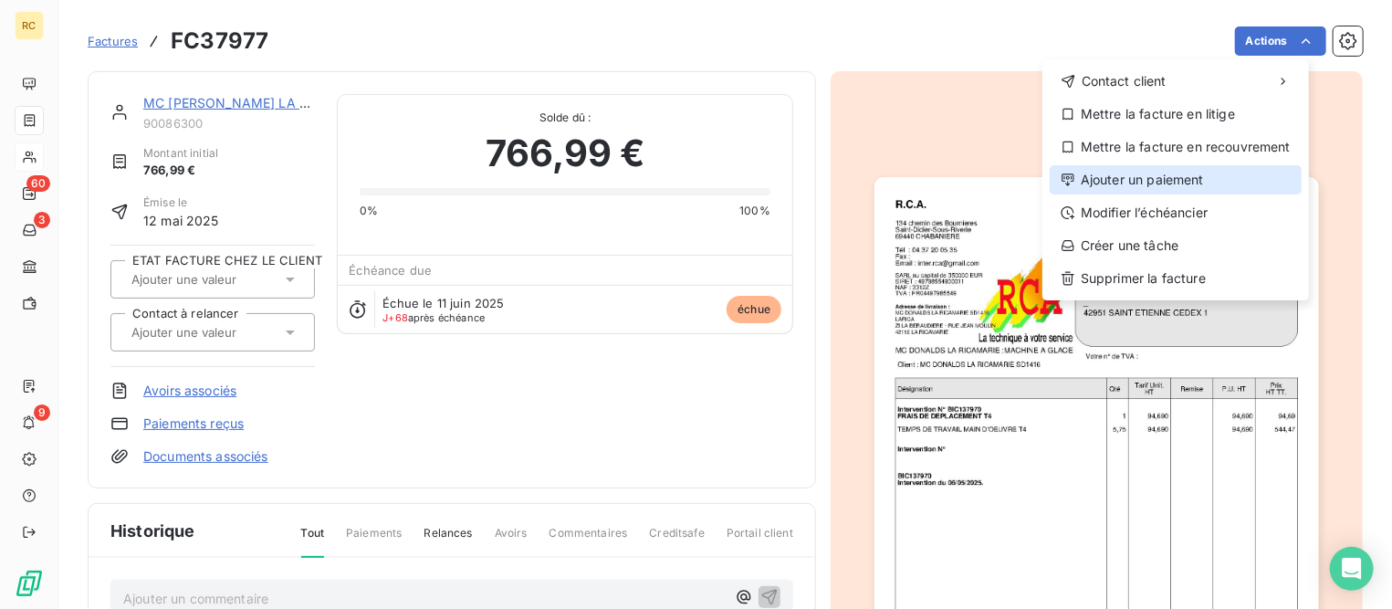
click at [1139, 181] on div "Ajouter un paiement" at bounding box center [1176, 179] width 252 height 29
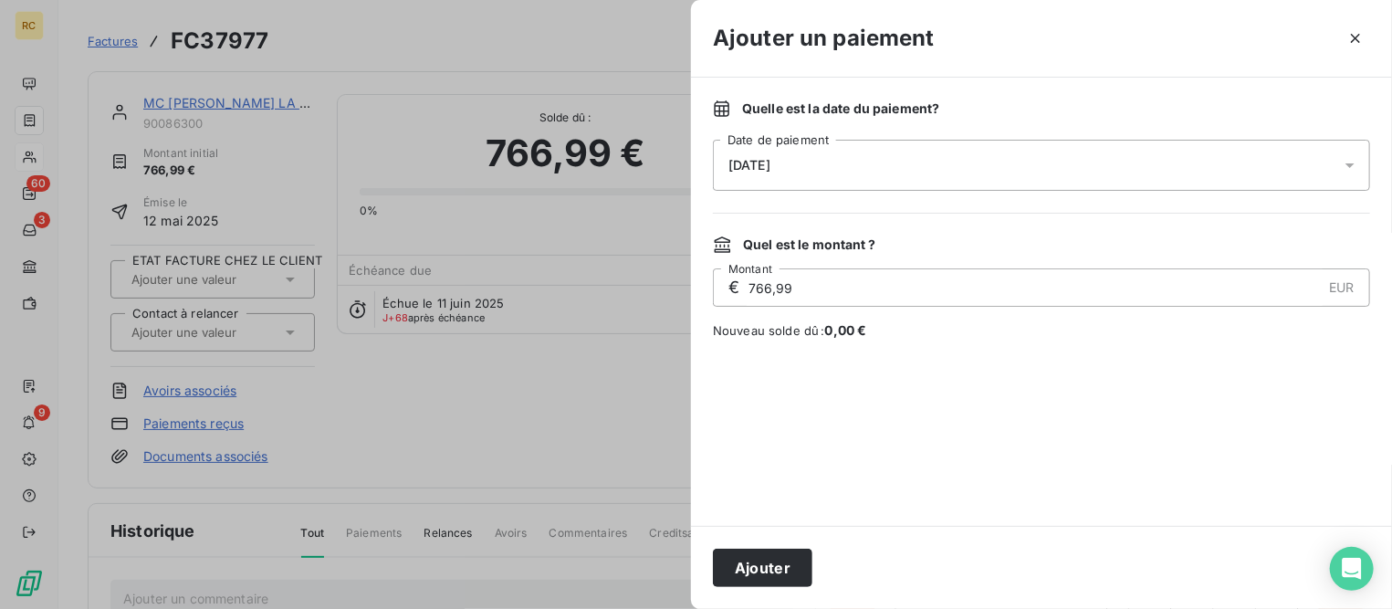
click at [804, 163] on div "[DATE]" at bounding box center [1041, 165] width 657 height 51
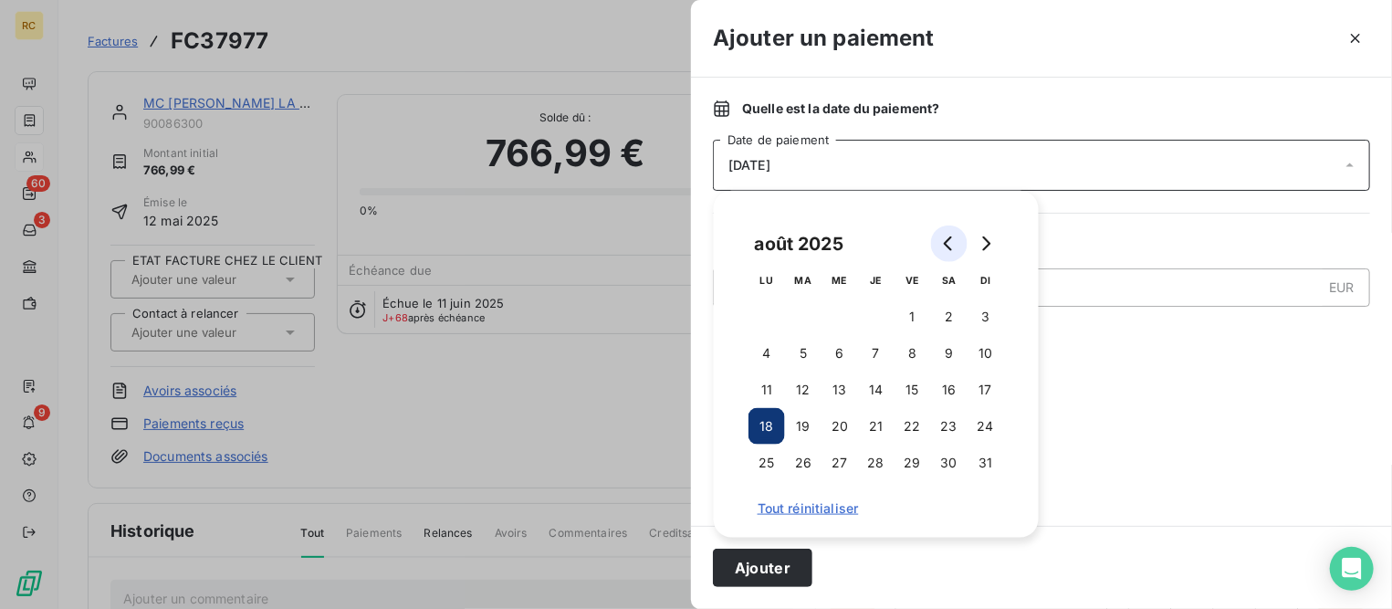
click at [946, 240] on icon "Go to previous month" at bounding box center [949, 243] width 15 height 15
click at [874, 460] on button "31" at bounding box center [876, 463] width 37 height 37
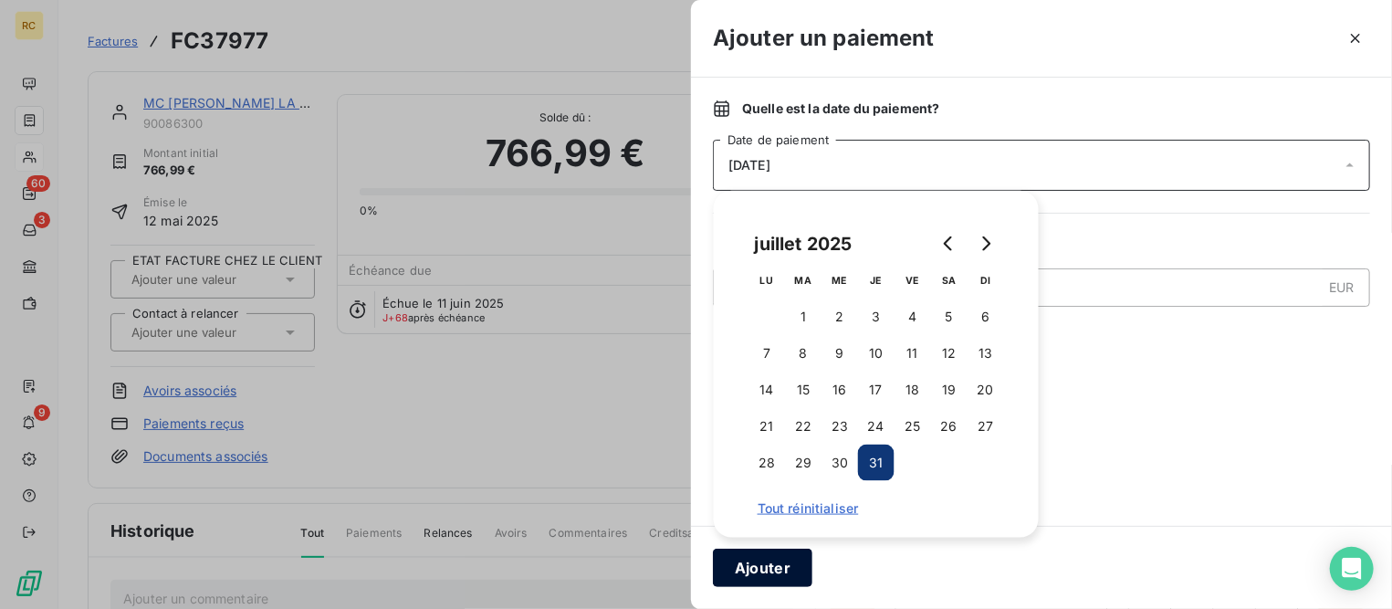
click at [744, 563] on button "Ajouter" at bounding box center [762, 568] width 99 height 38
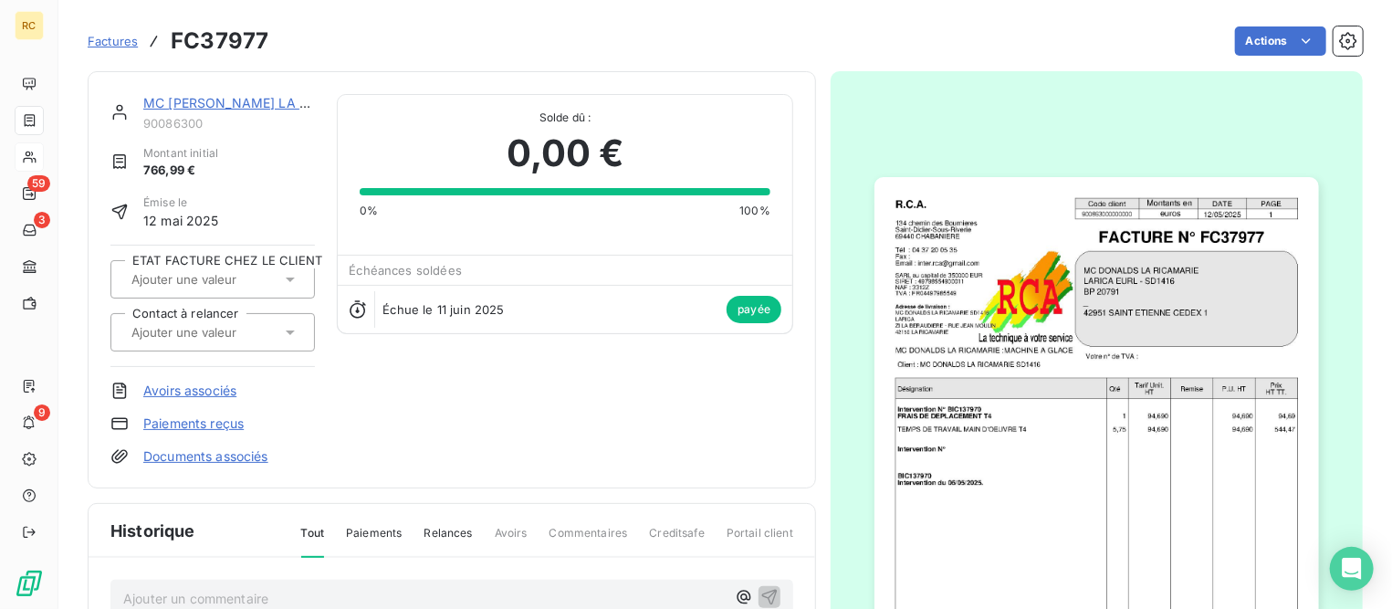
click at [126, 44] on span "Factures" at bounding box center [113, 41] width 50 height 15
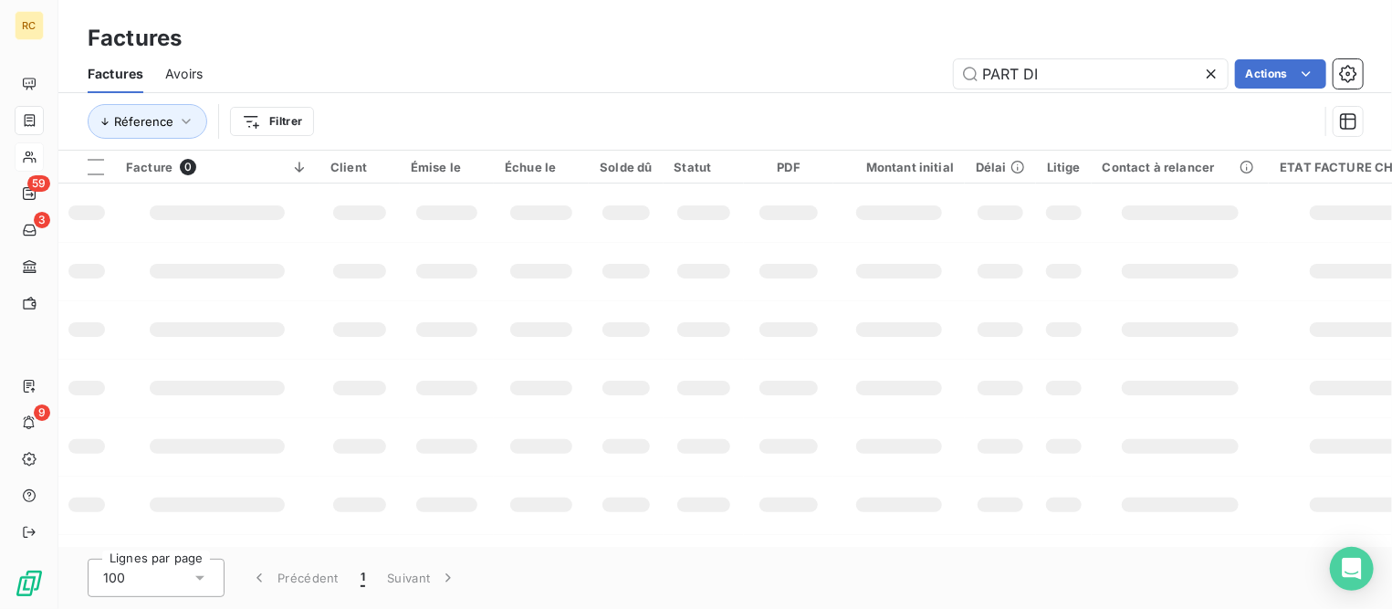
drag, startPoint x: 1055, startPoint y: 66, endPoint x: 709, endPoint y: 65, distance: 346.0
click at [706, 65] on div "PART DI Actions" at bounding box center [794, 73] width 1138 height 29
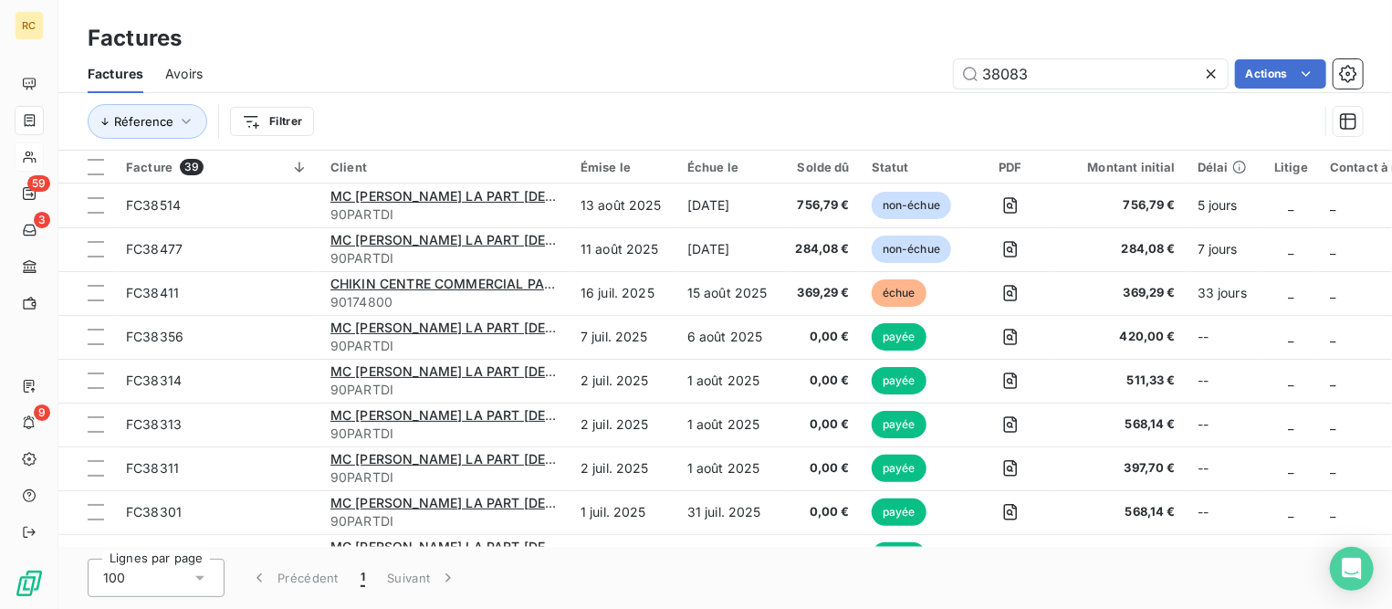
type input "38083"
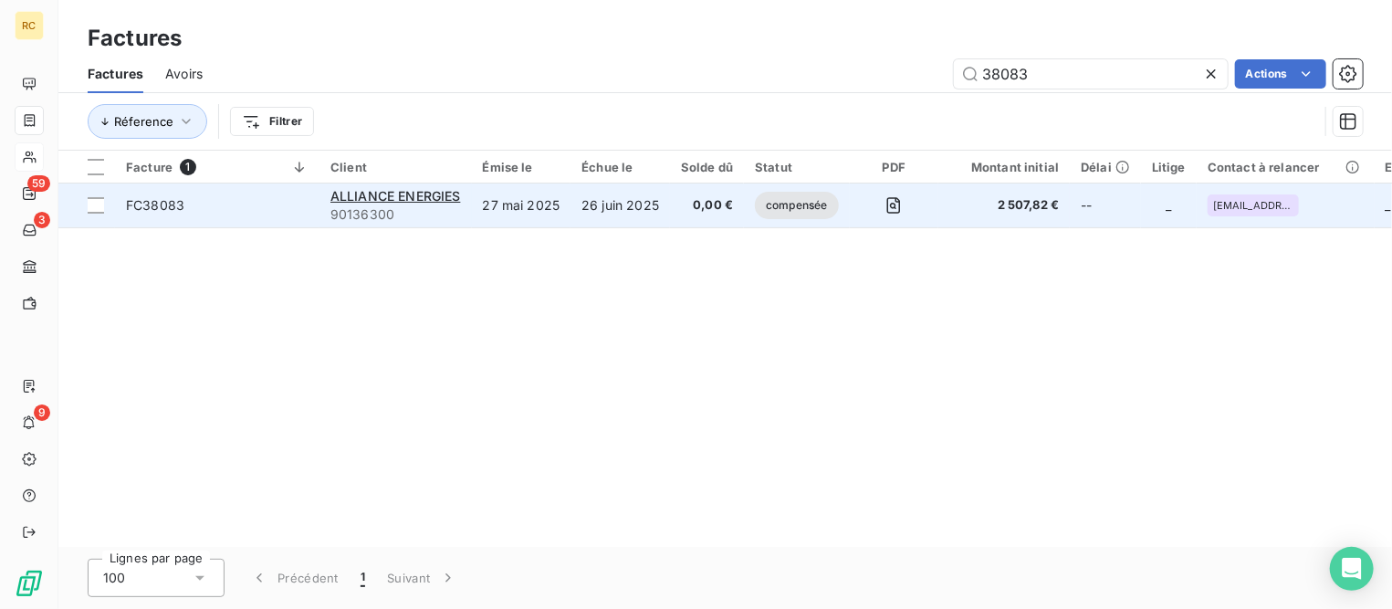
click at [230, 210] on span "FC38083" at bounding box center [217, 205] width 183 height 18
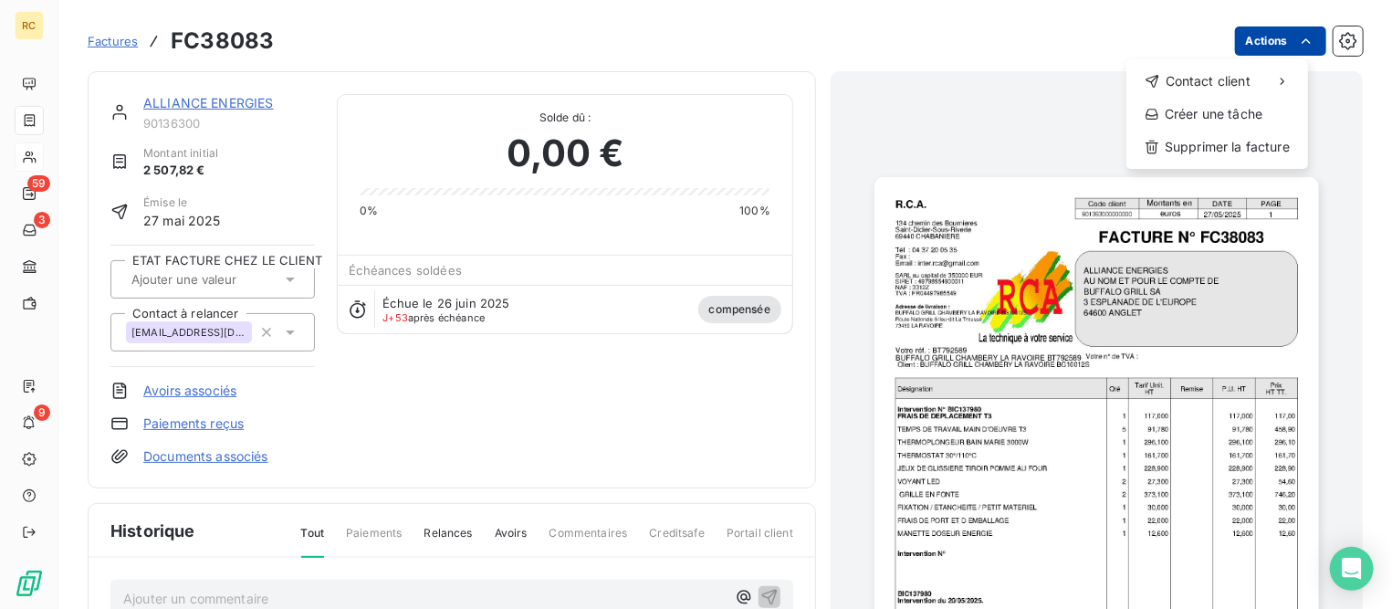
click at [1246, 43] on html "RC 59 3 9 Factures FC38083 Actions Contact client Créer une tâche Supprimer la …" at bounding box center [696, 304] width 1392 height 609
click at [732, 128] on html "RC 59 3 9 Factures FC38083 Actions Contact client Créer une tâche Supprimer la …" at bounding box center [696, 304] width 1392 height 609
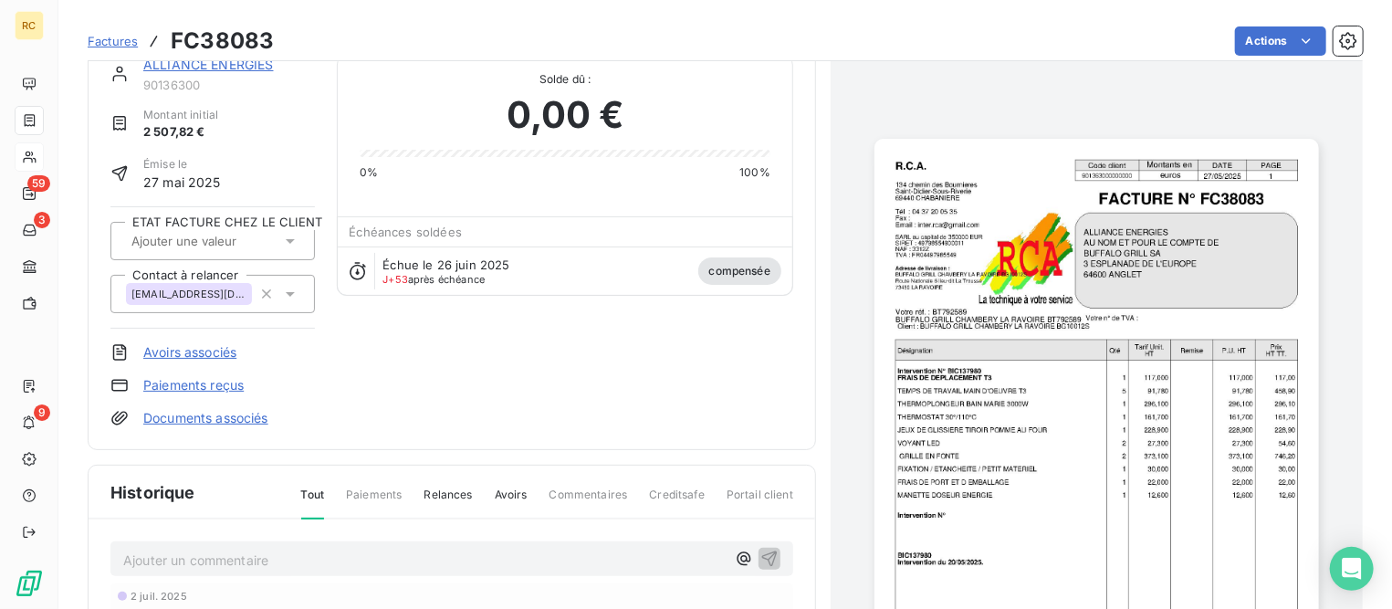
scroll to position [5, 0]
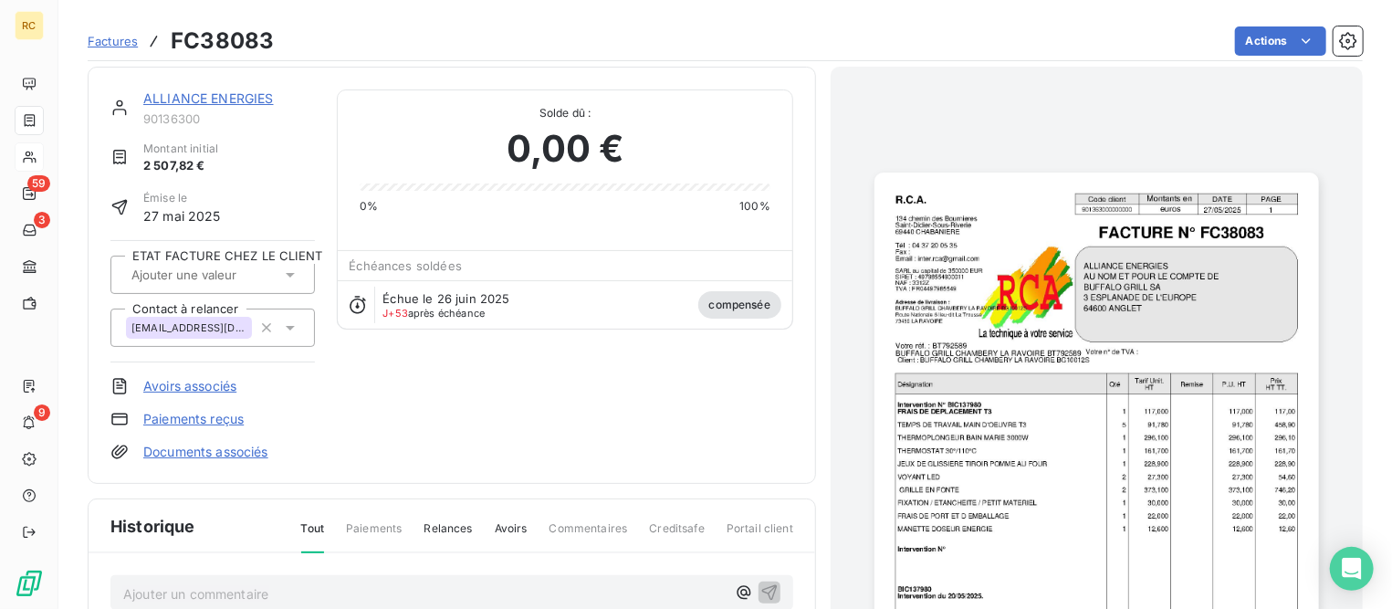
click at [219, 383] on link "Avoirs associés" at bounding box center [189, 386] width 93 height 18
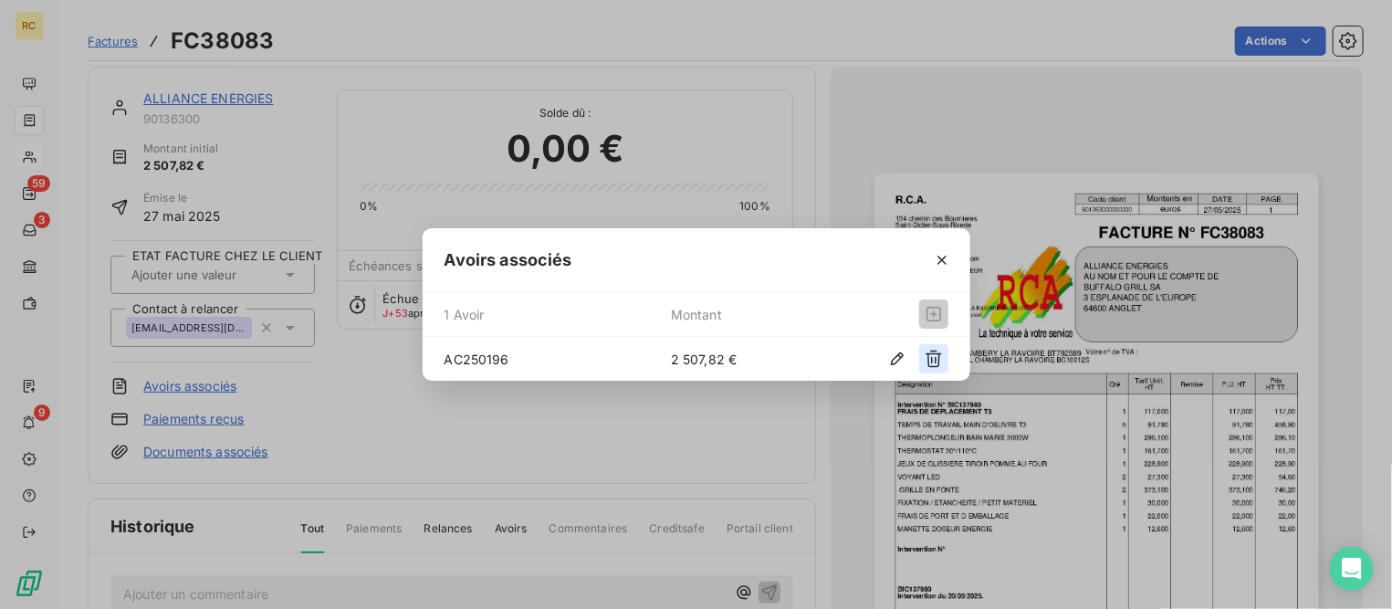
click at [937, 356] on icon "button" at bounding box center [934, 359] width 18 height 18
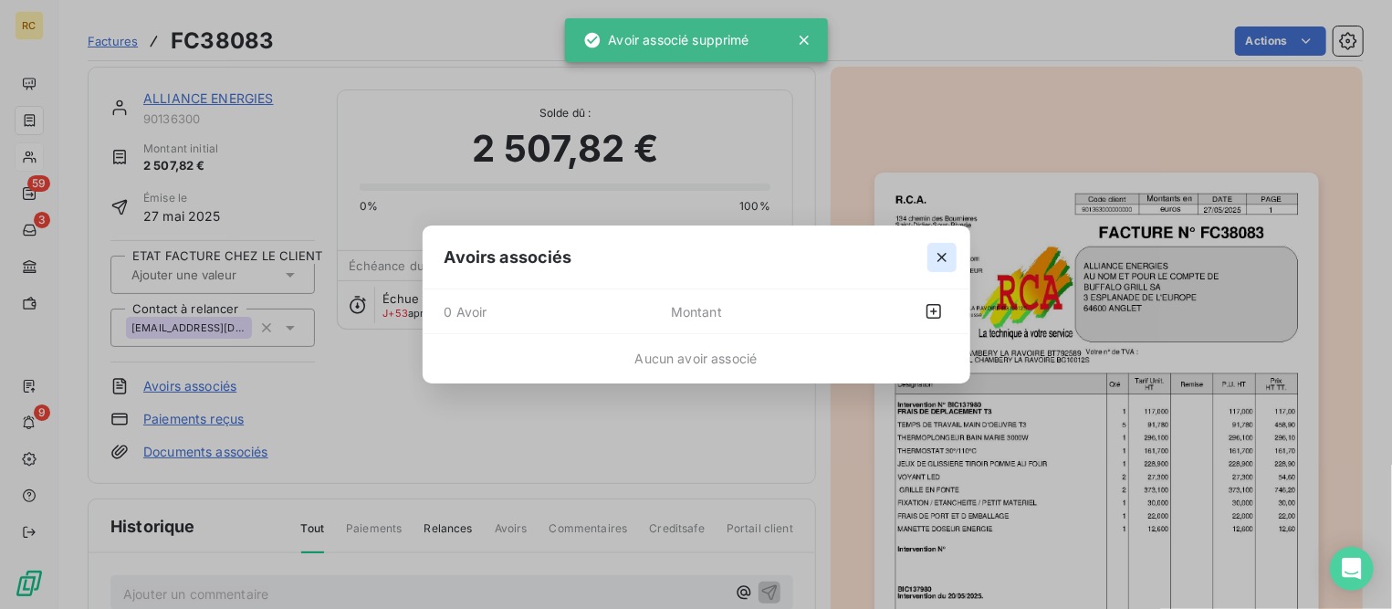
click at [940, 262] on icon "button" at bounding box center [942, 257] width 18 height 18
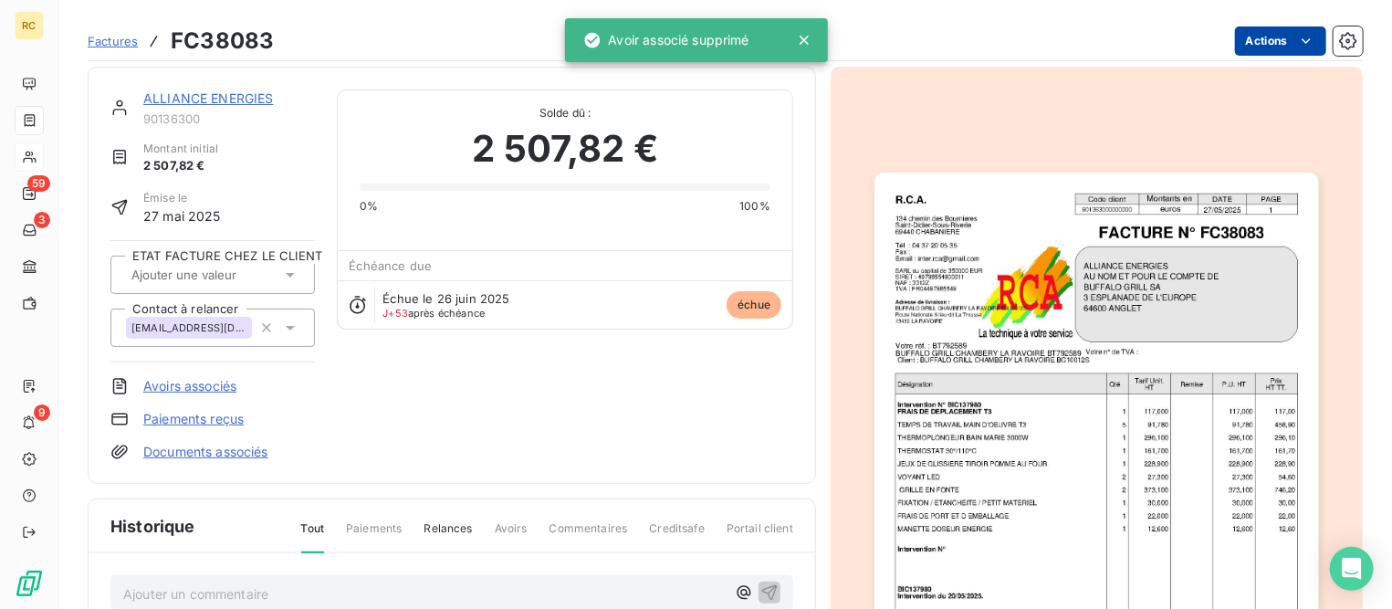
click at [1234, 38] on html "RC 59 3 9 Factures FC38083 Actions ALLIANCE ENERGIES 90136300 Montant initial 2…" at bounding box center [696, 304] width 1392 height 609
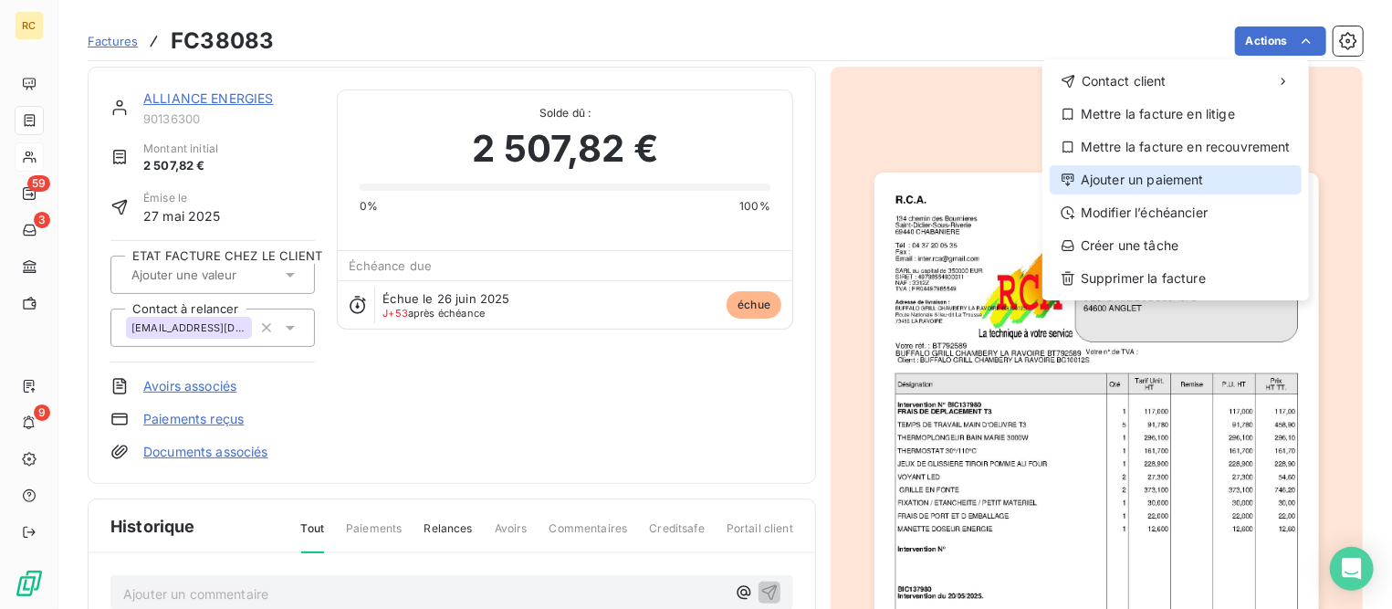
click at [1145, 183] on div "Ajouter un paiement" at bounding box center [1176, 179] width 252 height 29
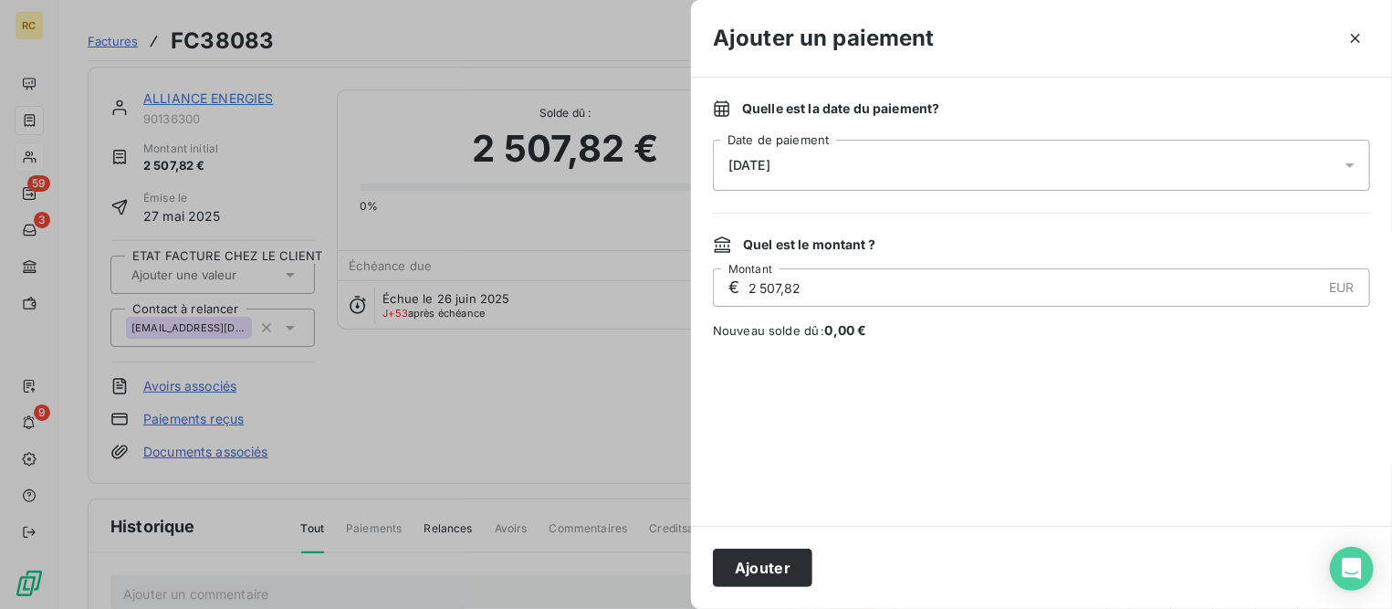
click at [881, 152] on div "[DATE]" at bounding box center [1041, 165] width 657 height 51
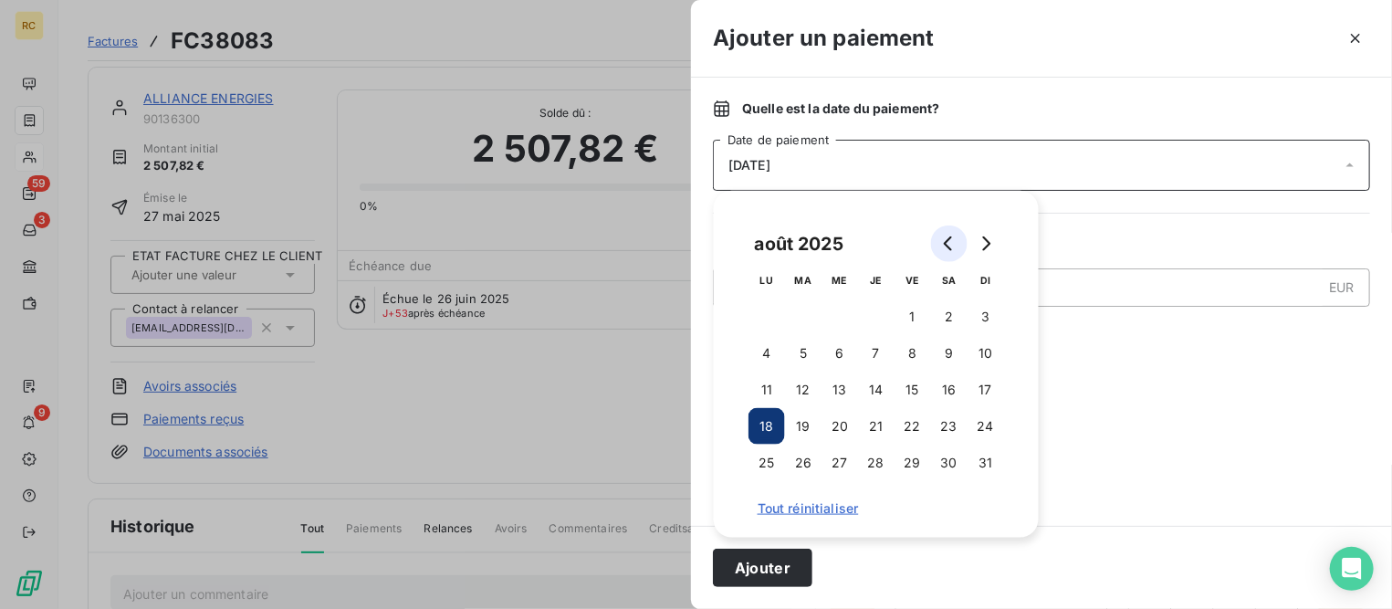
click at [941, 234] on button "Go to previous month" at bounding box center [949, 243] width 37 height 37
click at [878, 466] on button "31" at bounding box center [876, 463] width 37 height 37
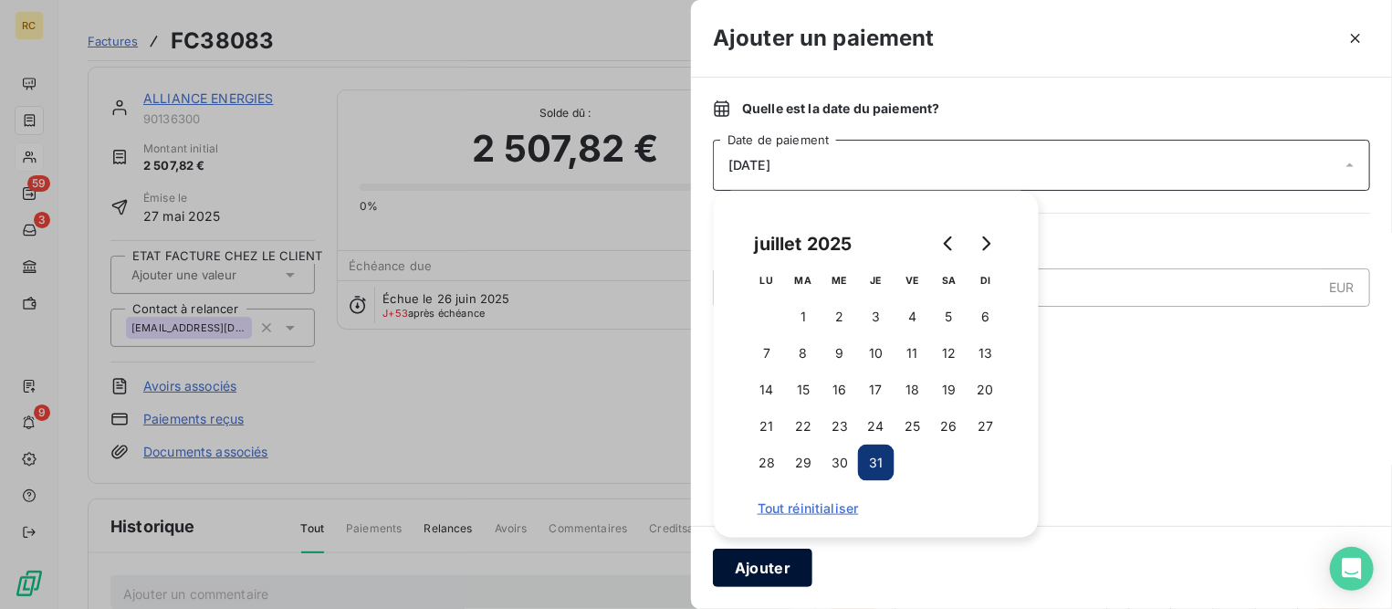
click at [782, 560] on button "Ajouter" at bounding box center [762, 568] width 99 height 38
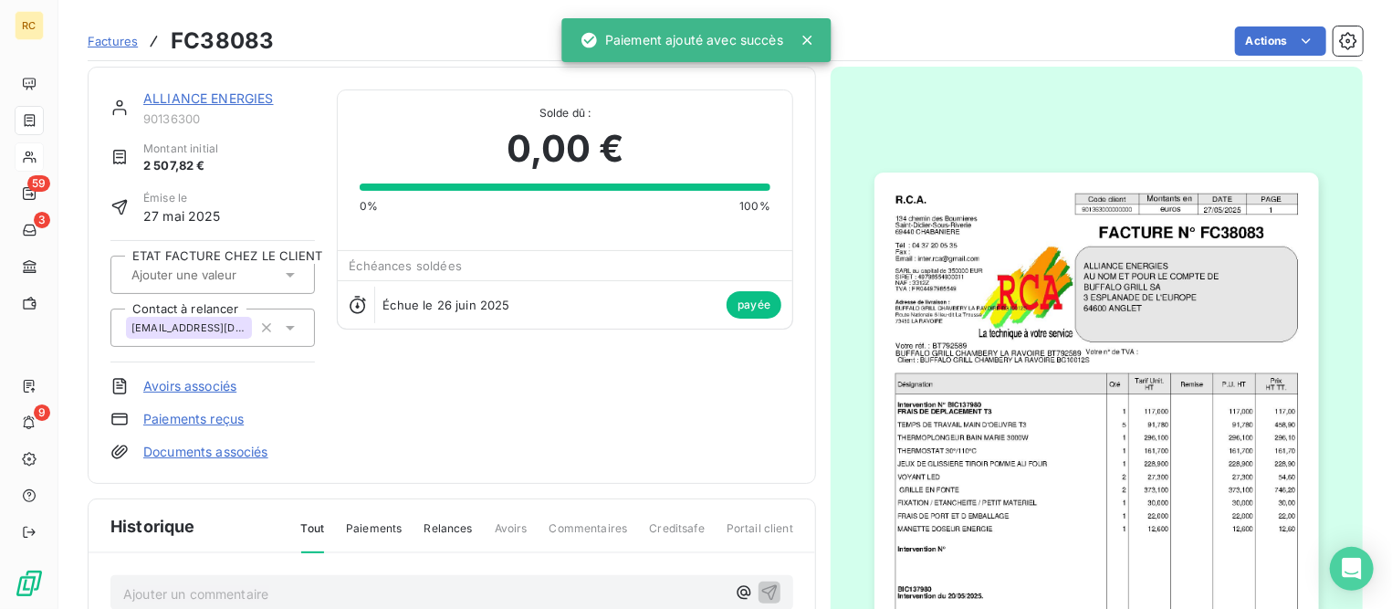
click at [111, 37] on span "Factures" at bounding box center [113, 41] width 50 height 15
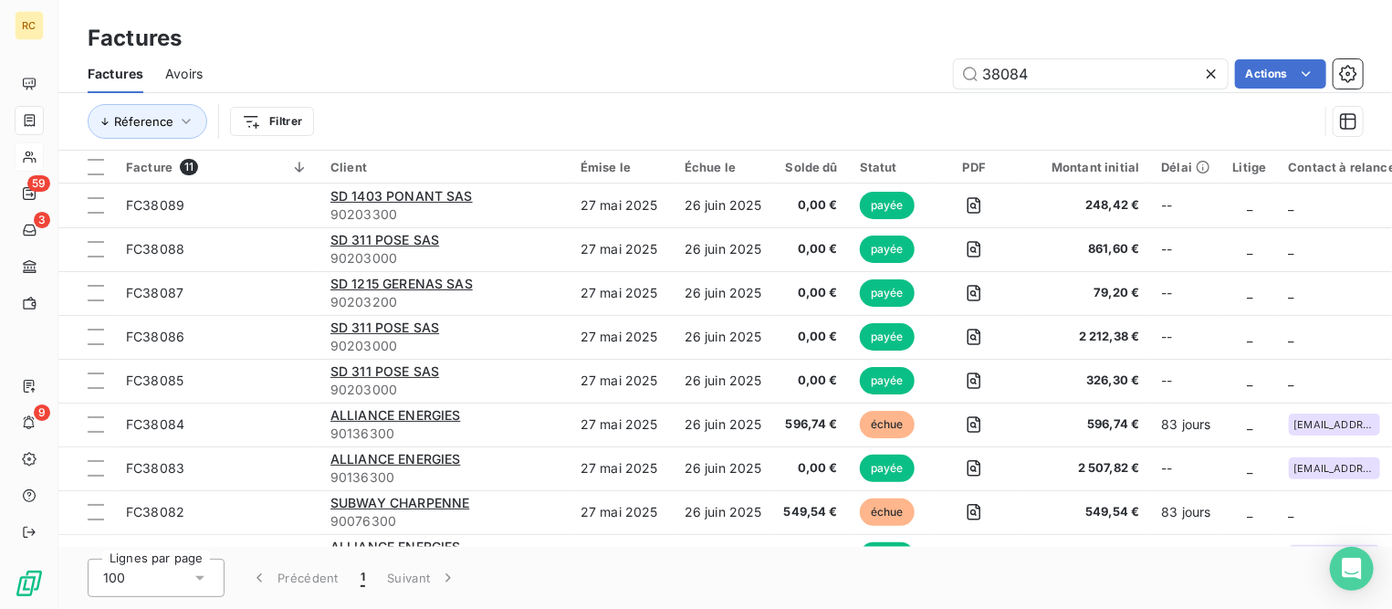
type input "38084"
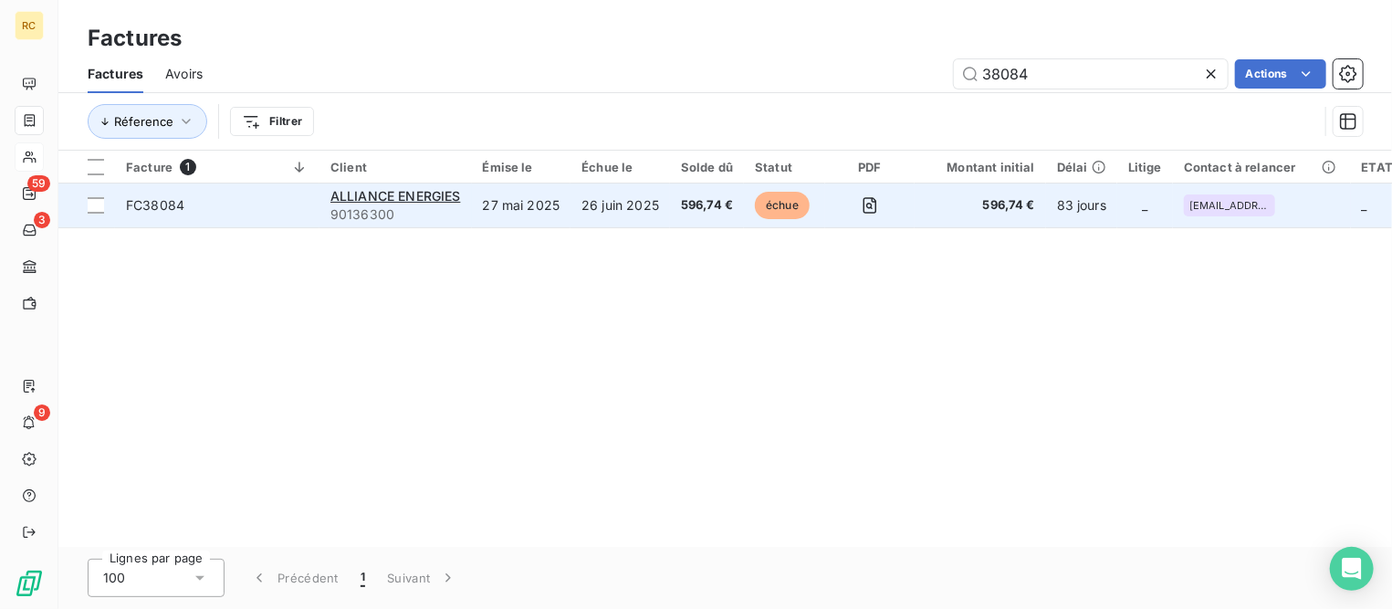
click at [234, 208] on span "FC38084" at bounding box center [217, 205] width 183 height 18
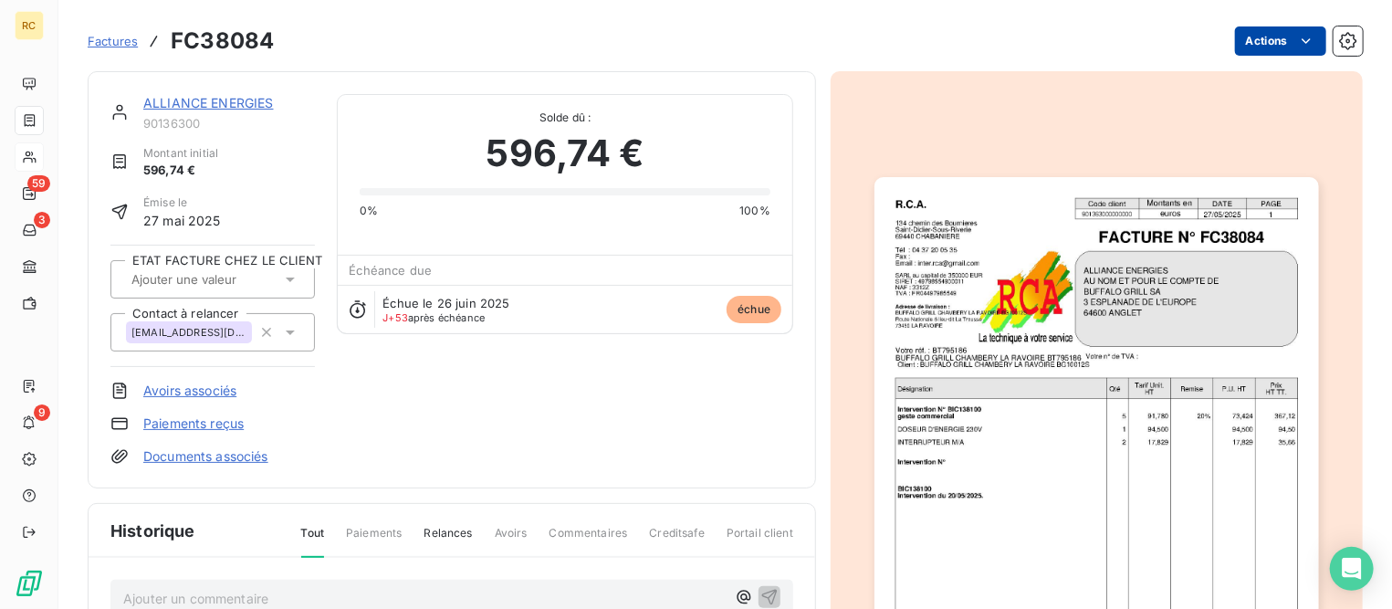
click at [1267, 39] on html "RC 59 3 9 Factures FC38084 Actions ALLIANCE ENERGIES 90136300 Montant initial 5…" at bounding box center [696, 304] width 1392 height 609
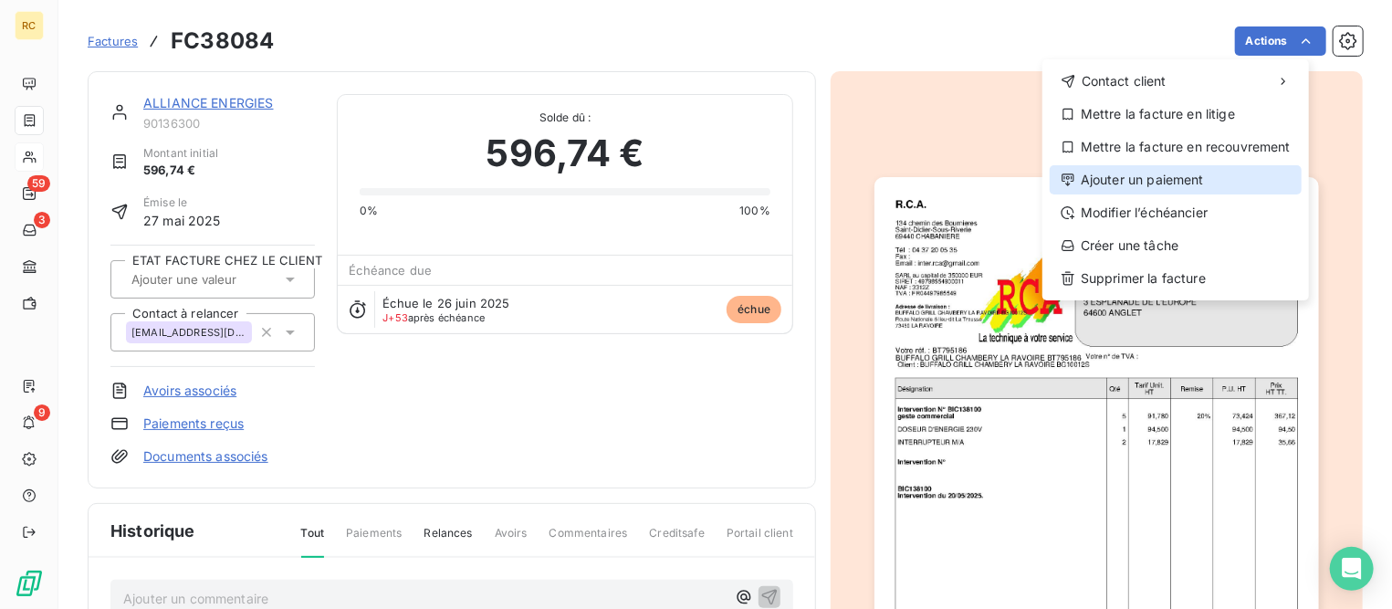
click at [1197, 174] on div "Ajouter un paiement" at bounding box center [1176, 179] width 252 height 29
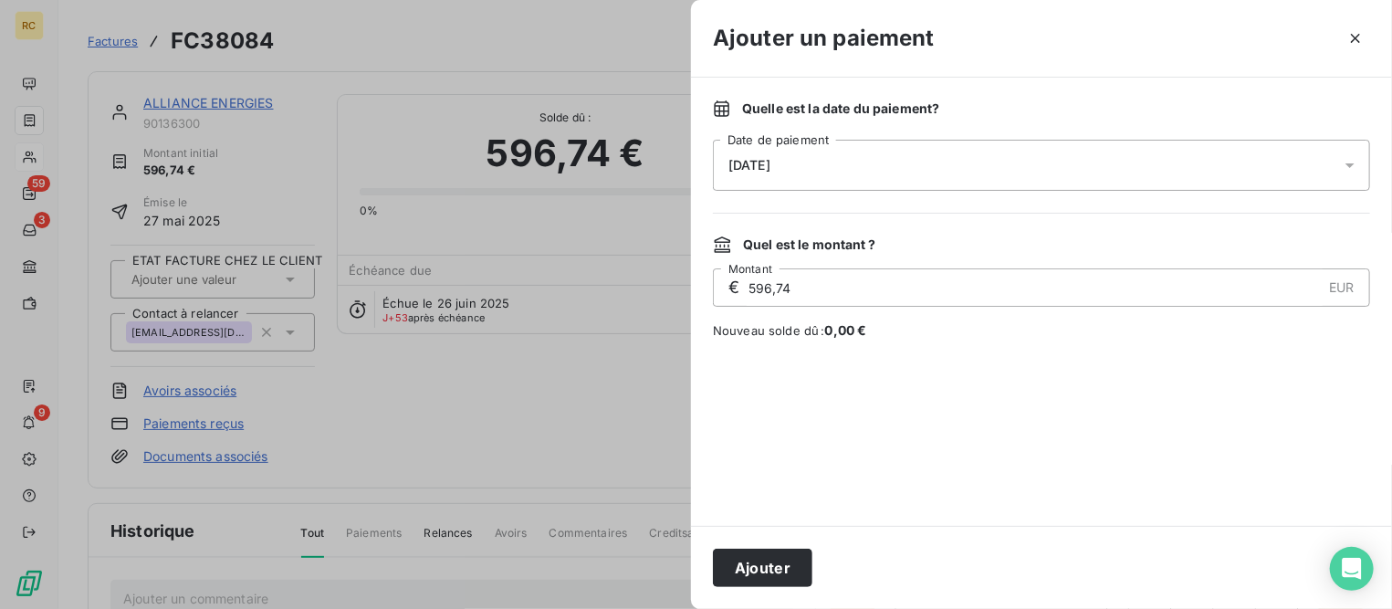
click at [884, 163] on div "[DATE]" at bounding box center [1041, 165] width 657 height 51
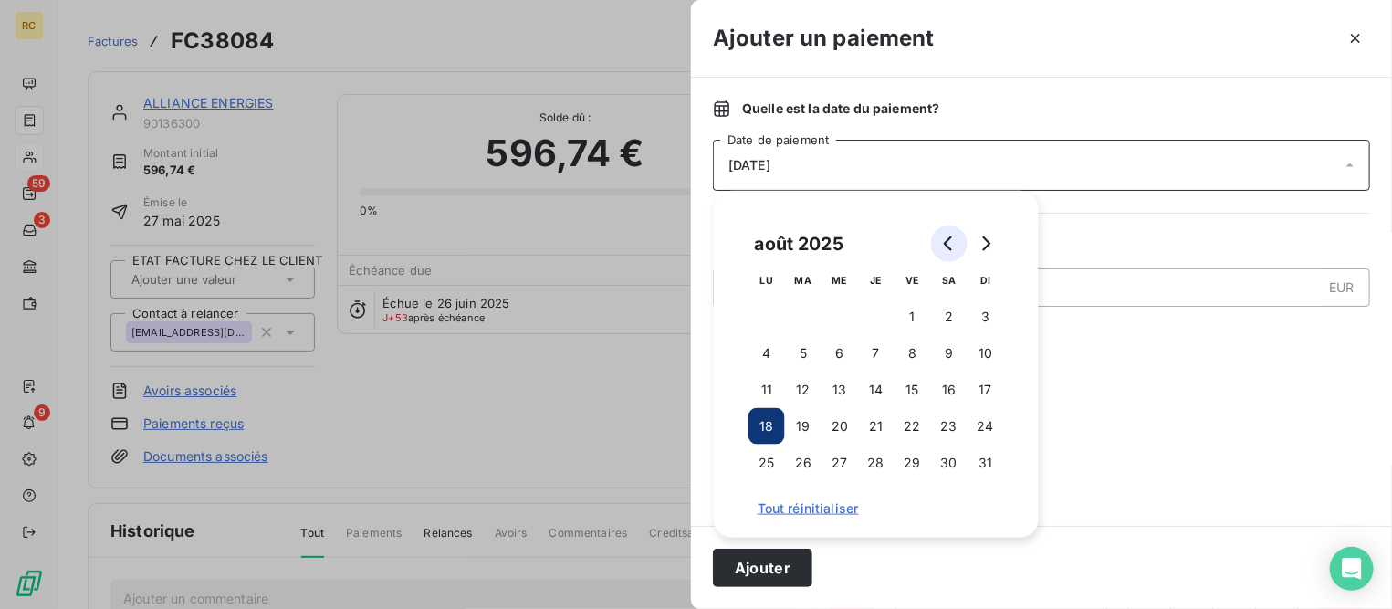
click at [951, 238] on icon "Go to previous month" at bounding box center [949, 243] width 15 height 15
click at [877, 458] on button "31" at bounding box center [876, 463] width 37 height 37
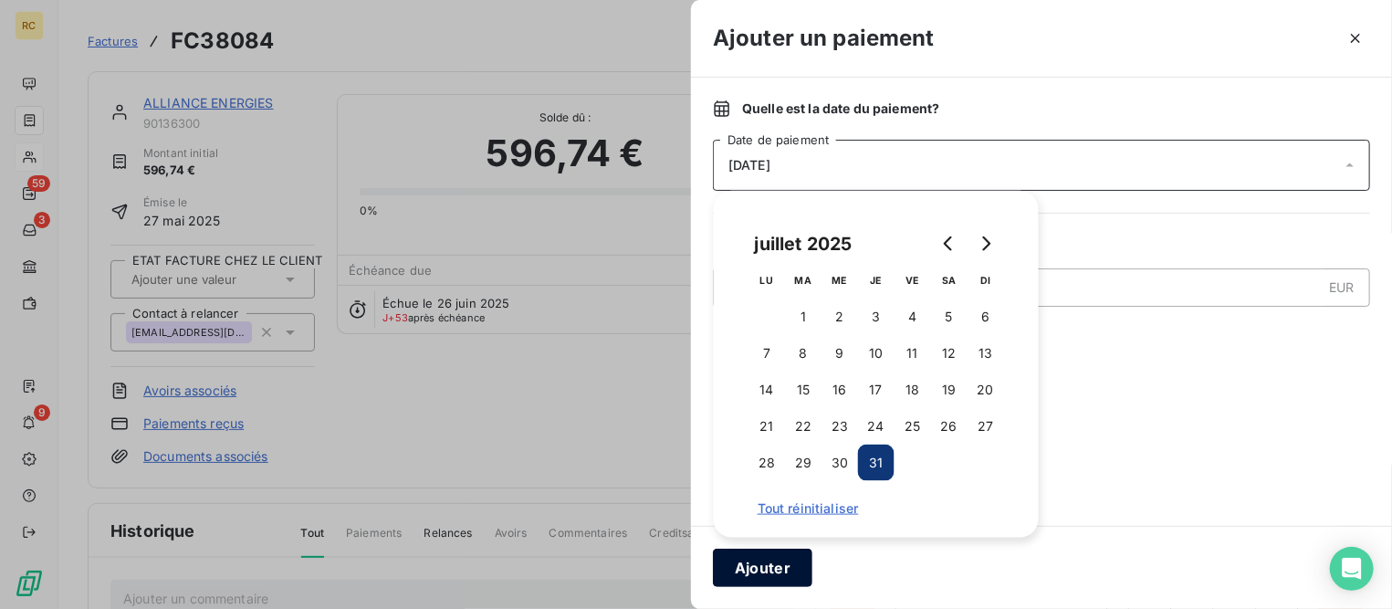
drag, startPoint x: 743, startPoint y: 566, endPoint x: 684, endPoint y: 476, distance: 107.3
click at [744, 566] on button "Ajouter" at bounding box center [762, 568] width 99 height 38
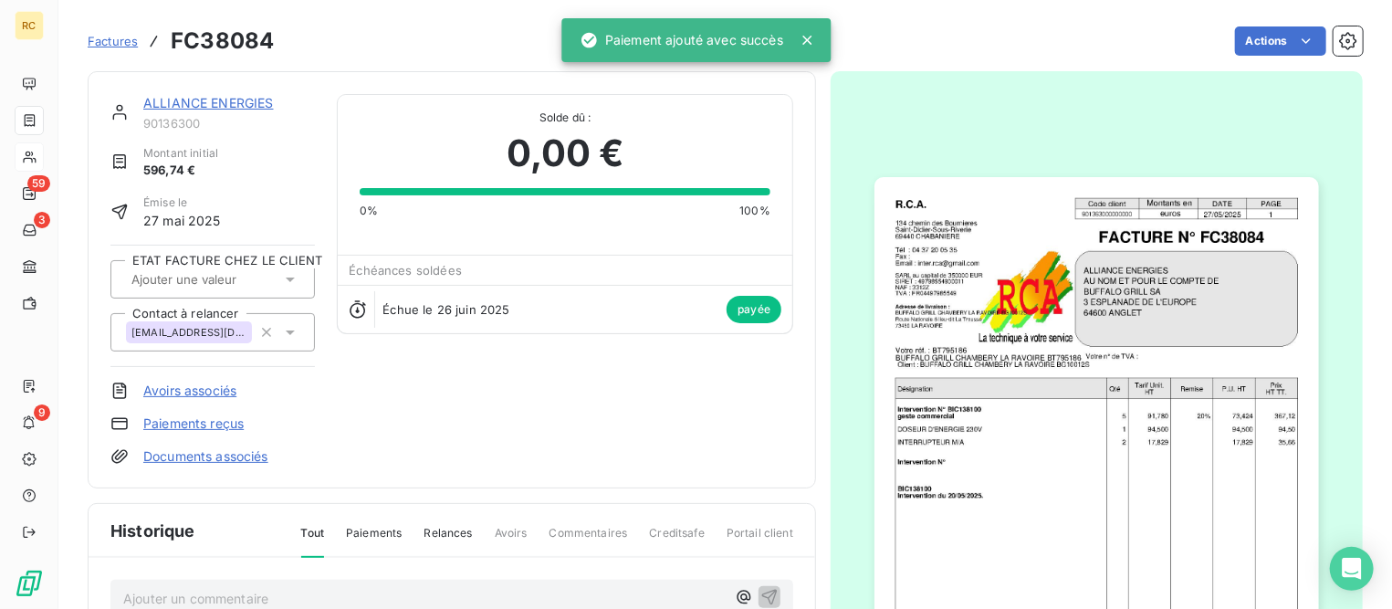
click at [119, 40] on span "Factures" at bounding box center [113, 41] width 50 height 15
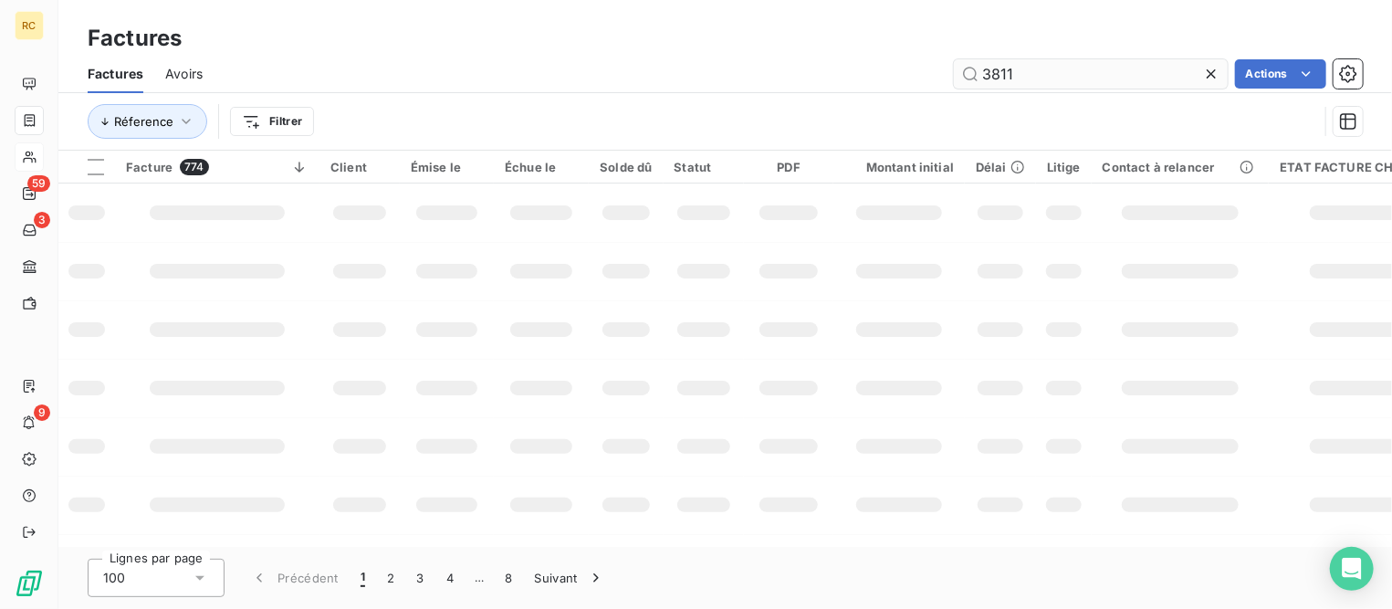
type input "38115"
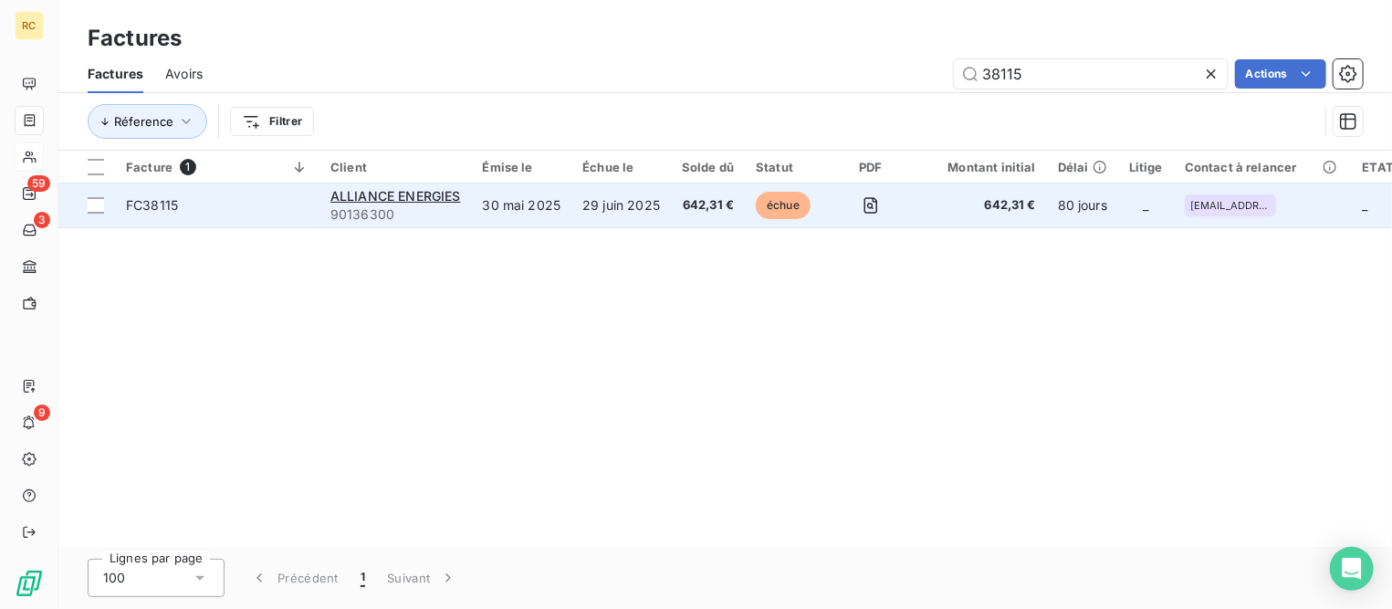
click at [230, 201] on span "FC38115" at bounding box center [217, 205] width 183 height 18
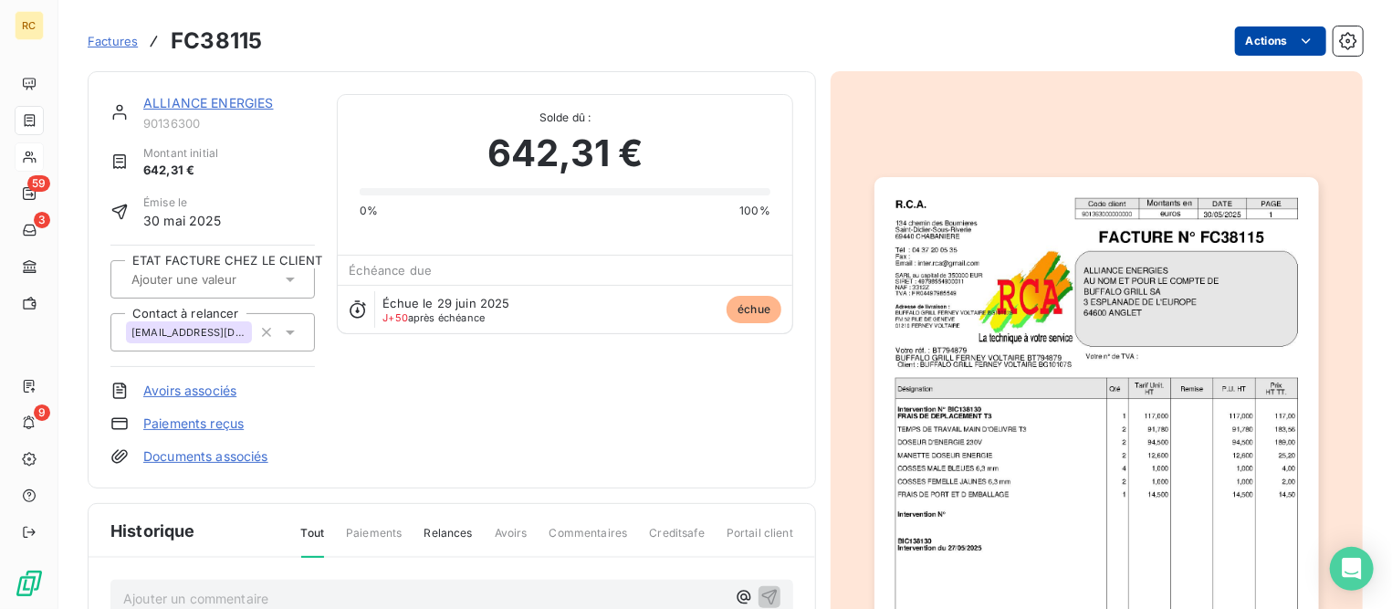
click at [1248, 41] on html "RC 59 3 9 Factures FC38115 Actions ALLIANCE ENERGIES 90136300 Montant initial 6…" at bounding box center [696, 304] width 1392 height 609
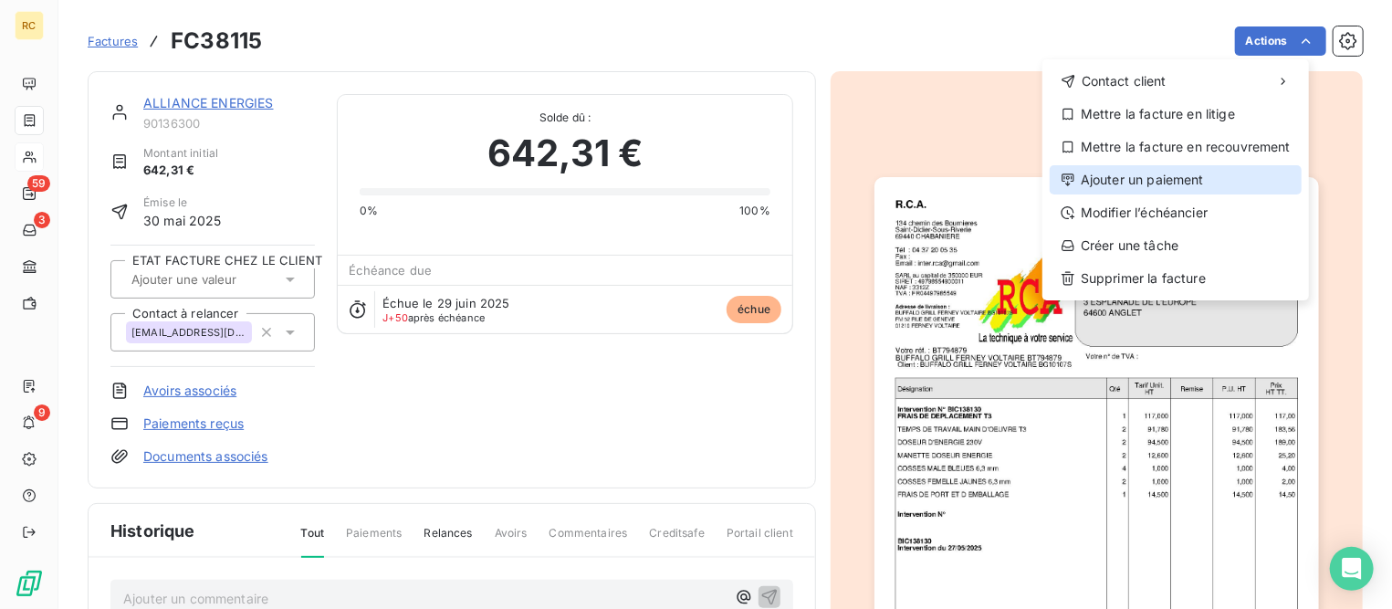
click at [1146, 186] on div "Ajouter un paiement" at bounding box center [1176, 179] width 252 height 29
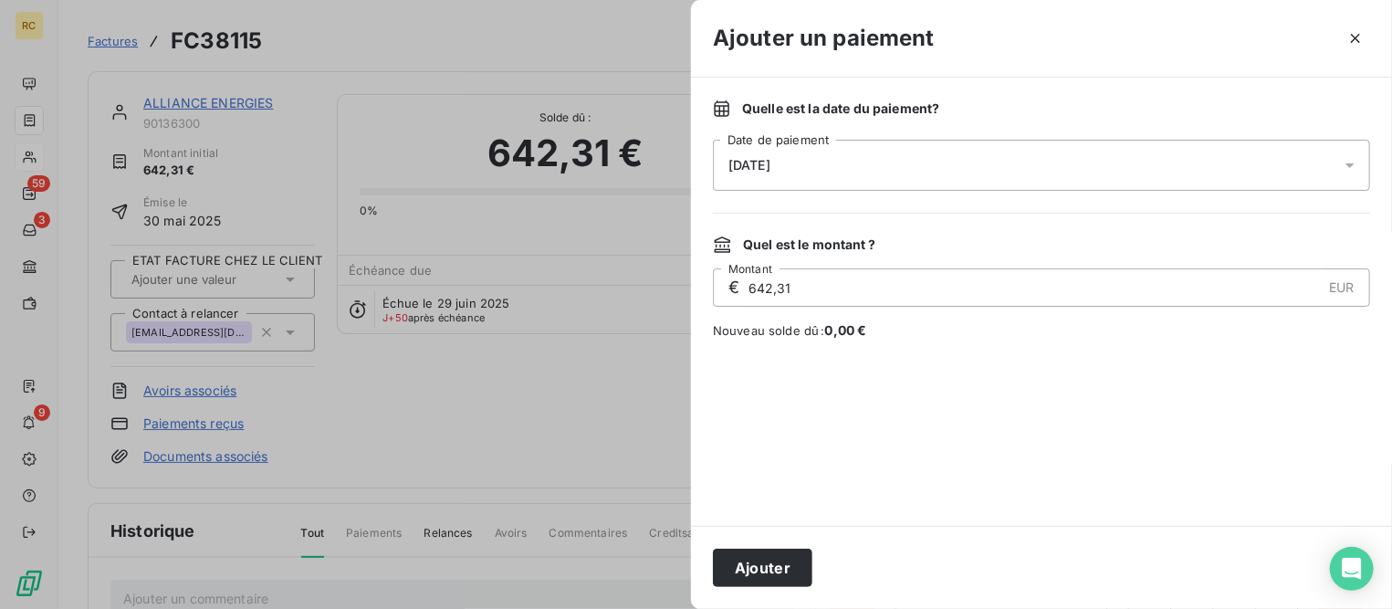
click at [1084, 162] on div "[DATE]" at bounding box center [1041, 165] width 657 height 51
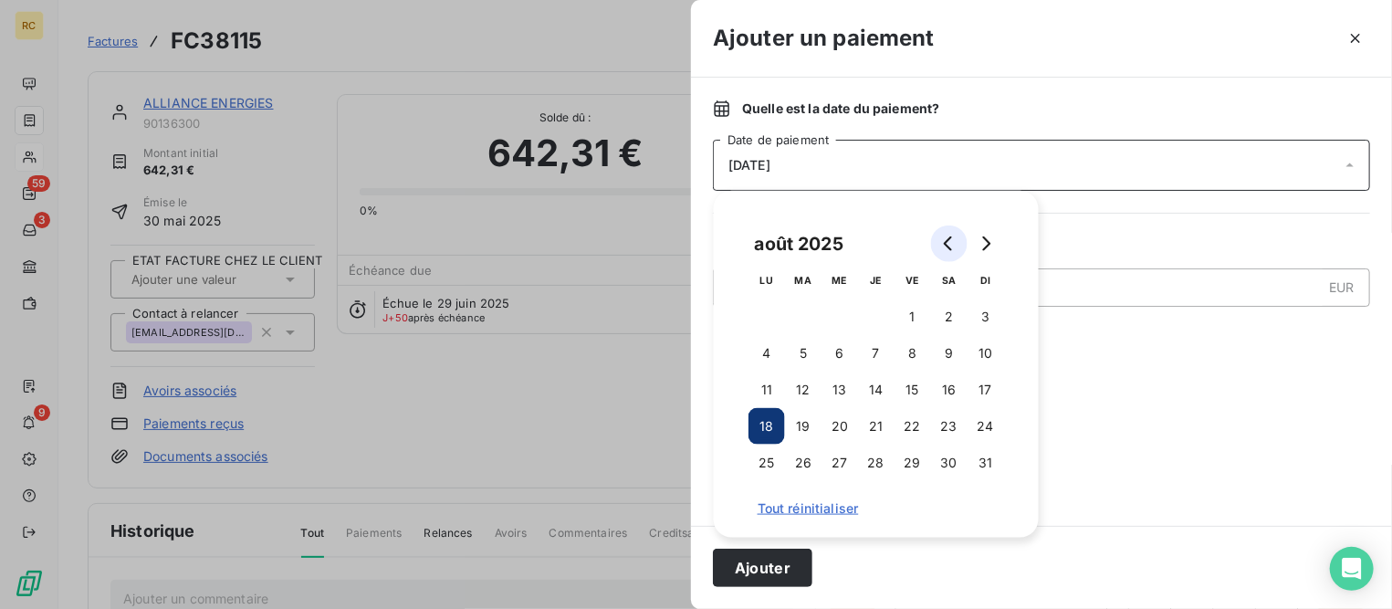
click at [949, 243] on icon "Go to previous month" at bounding box center [949, 243] width 15 height 15
click at [882, 463] on button "31" at bounding box center [876, 463] width 37 height 37
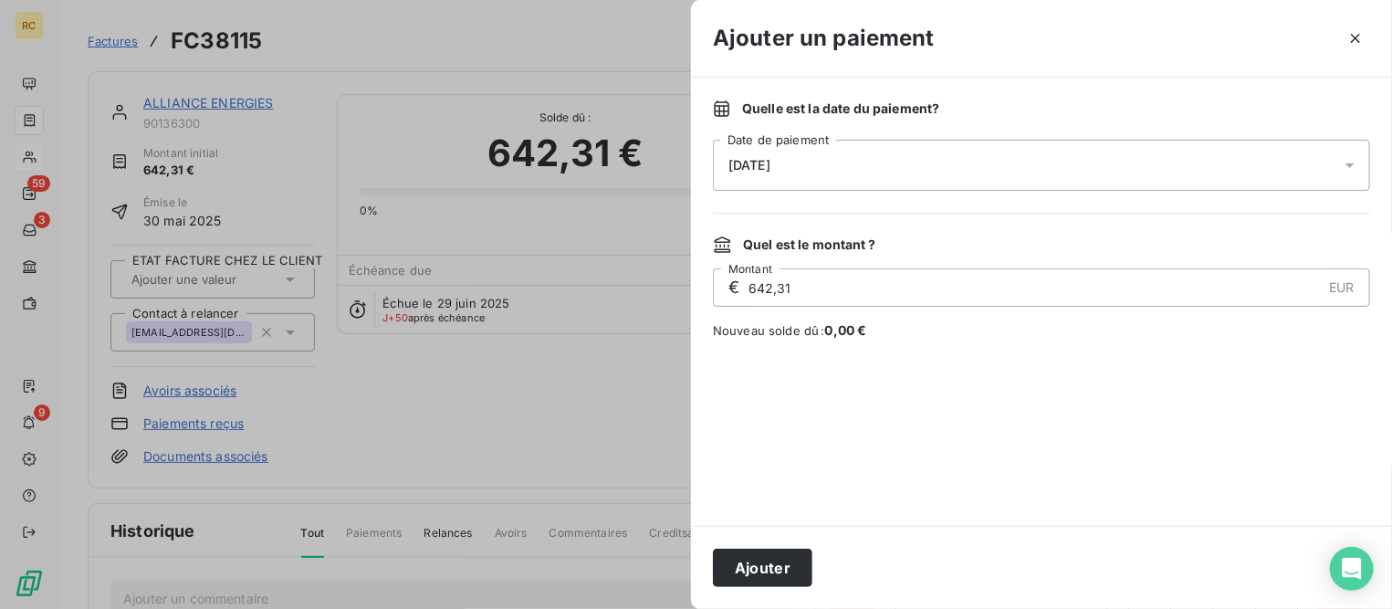
click at [781, 570] on button "Ajouter" at bounding box center [762, 568] width 99 height 38
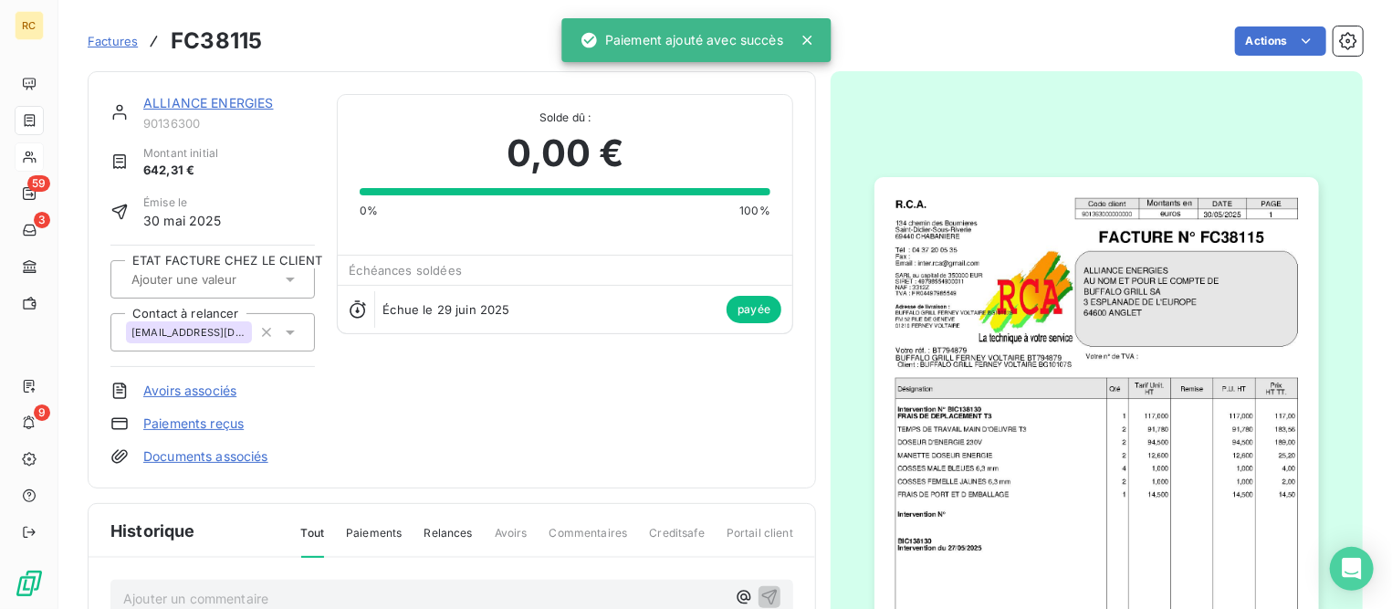
click at [131, 39] on span "Factures" at bounding box center [113, 41] width 50 height 15
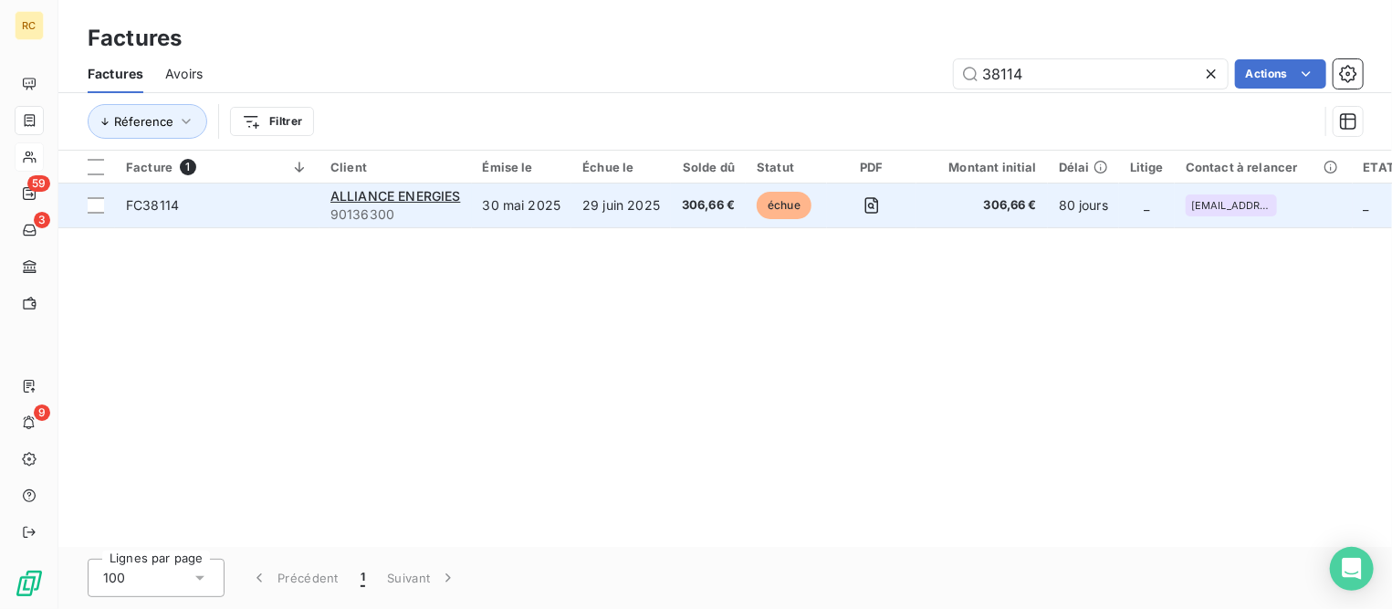
type input "38114"
click at [151, 199] on span "FC38114" at bounding box center [152, 205] width 53 height 16
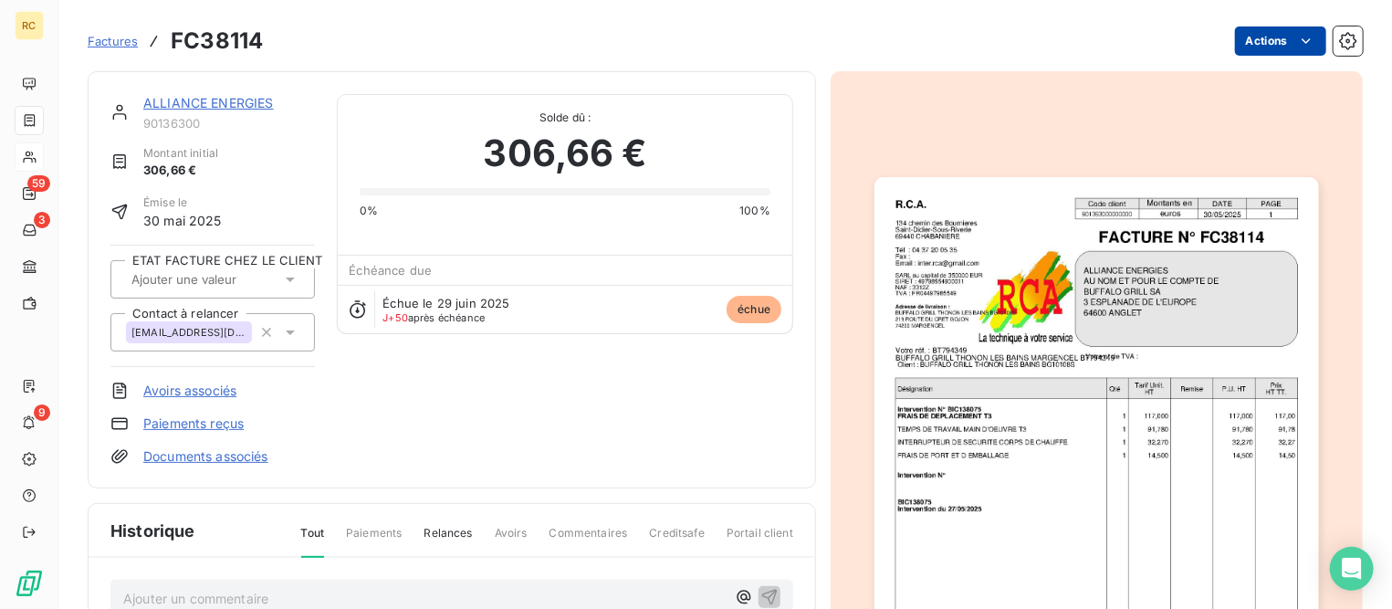
click at [1261, 46] on html "RC 59 3 9 Factures FC38114 Actions ALLIANCE ENERGIES 90136300 Montant initial 3…" at bounding box center [696, 304] width 1392 height 609
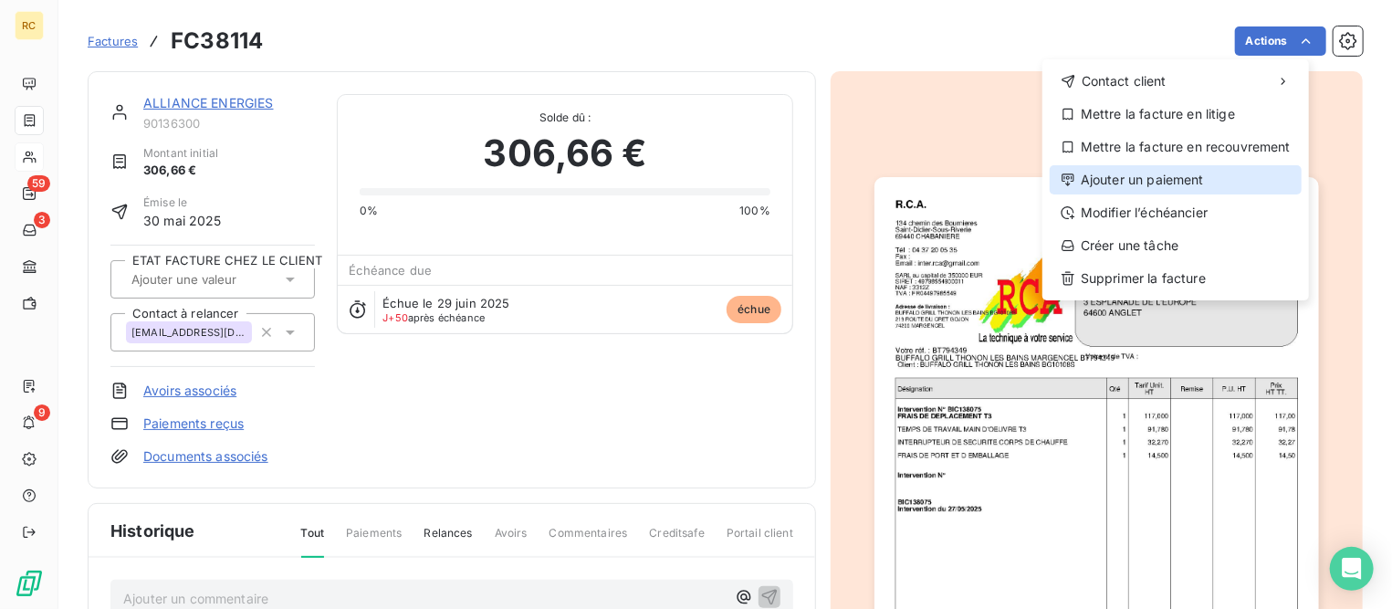
click at [1160, 178] on div "Ajouter un paiement" at bounding box center [1176, 179] width 252 height 29
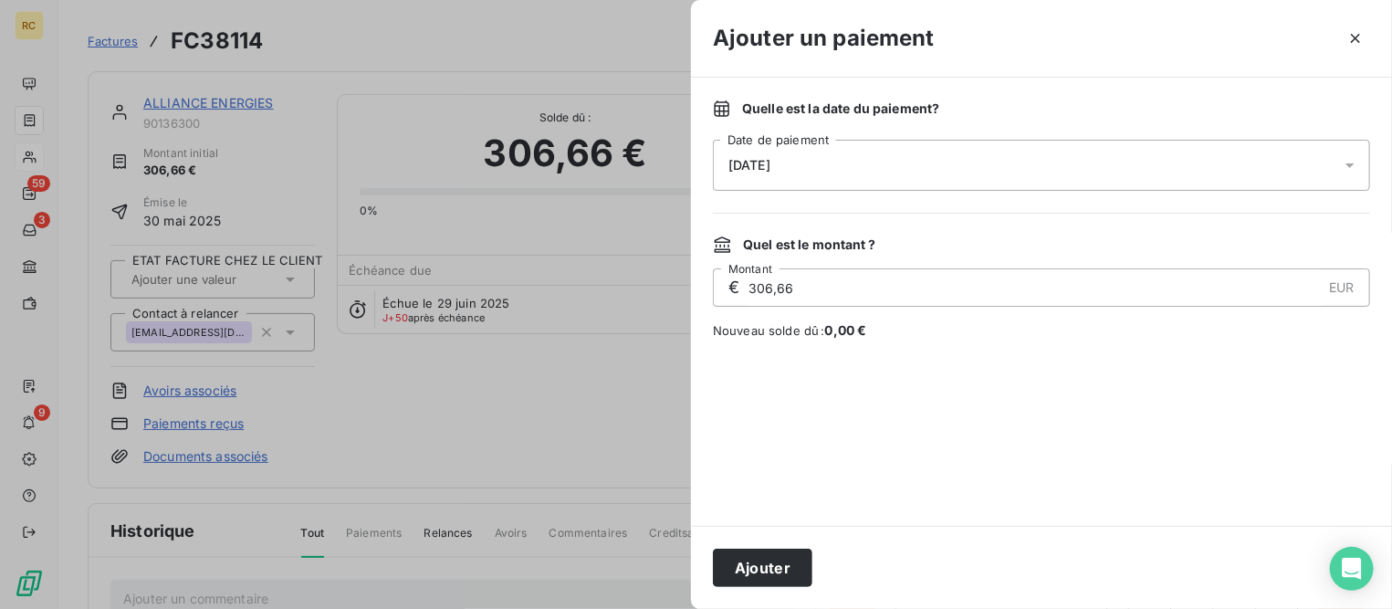
click at [1092, 173] on div "[DATE]" at bounding box center [1041, 165] width 657 height 51
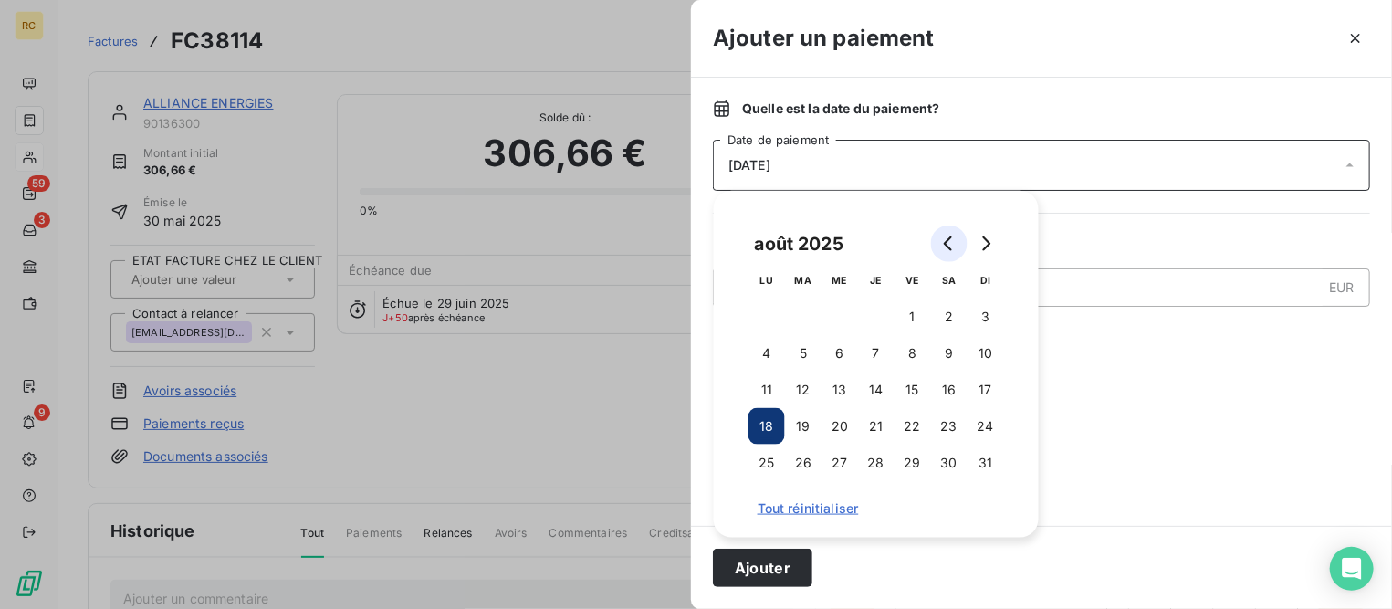
click at [950, 246] on icon "Go to previous month" at bounding box center [949, 243] width 15 height 15
drag, startPoint x: 871, startPoint y: 466, endPoint x: 832, endPoint y: 517, distance: 64.4
click at [872, 465] on button "31" at bounding box center [876, 463] width 37 height 37
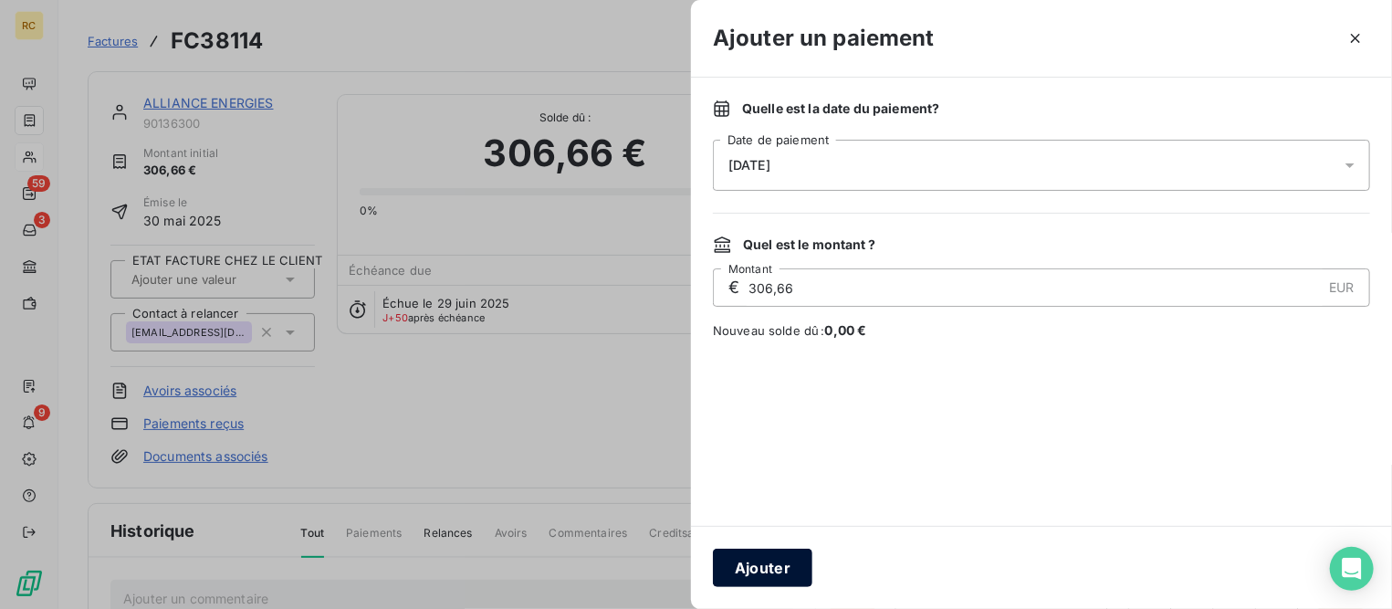
drag, startPoint x: 786, startPoint y: 560, endPoint x: 644, endPoint y: 374, distance: 233.7
click at [787, 560] on button "Ajouter" at bounding box center [762, 568] width 99 height 38
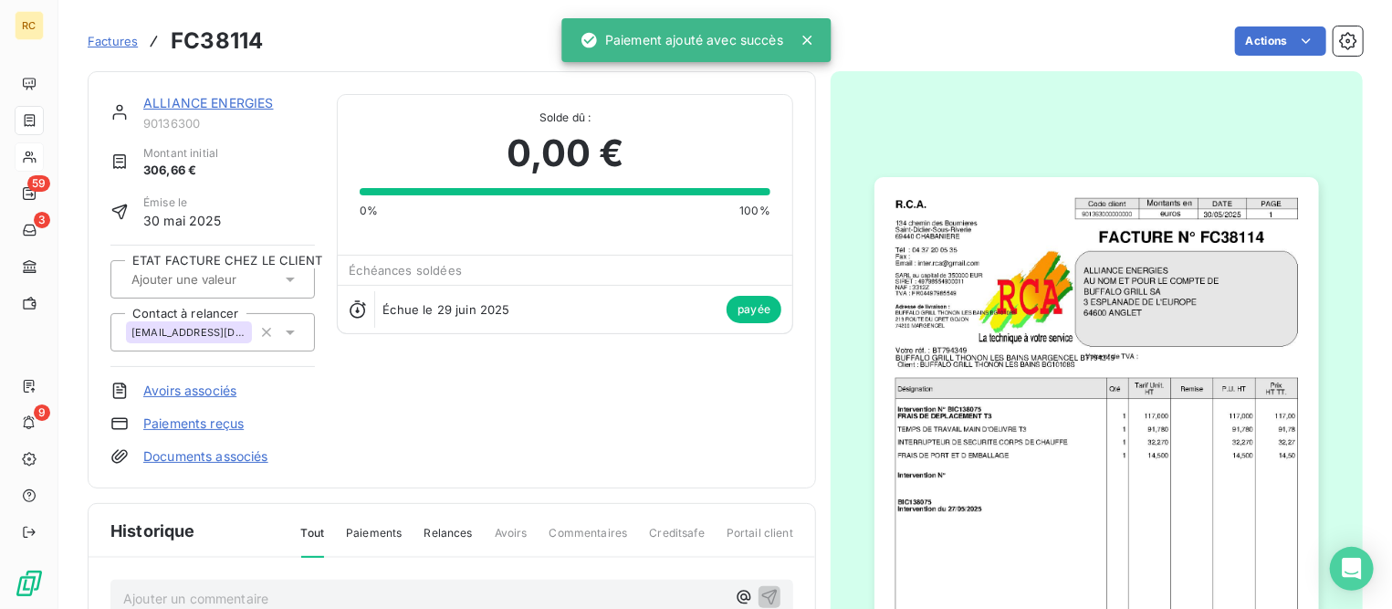
click at [105, 42] on span "Factures" at bounding box center [113, 41] width 50 height 15
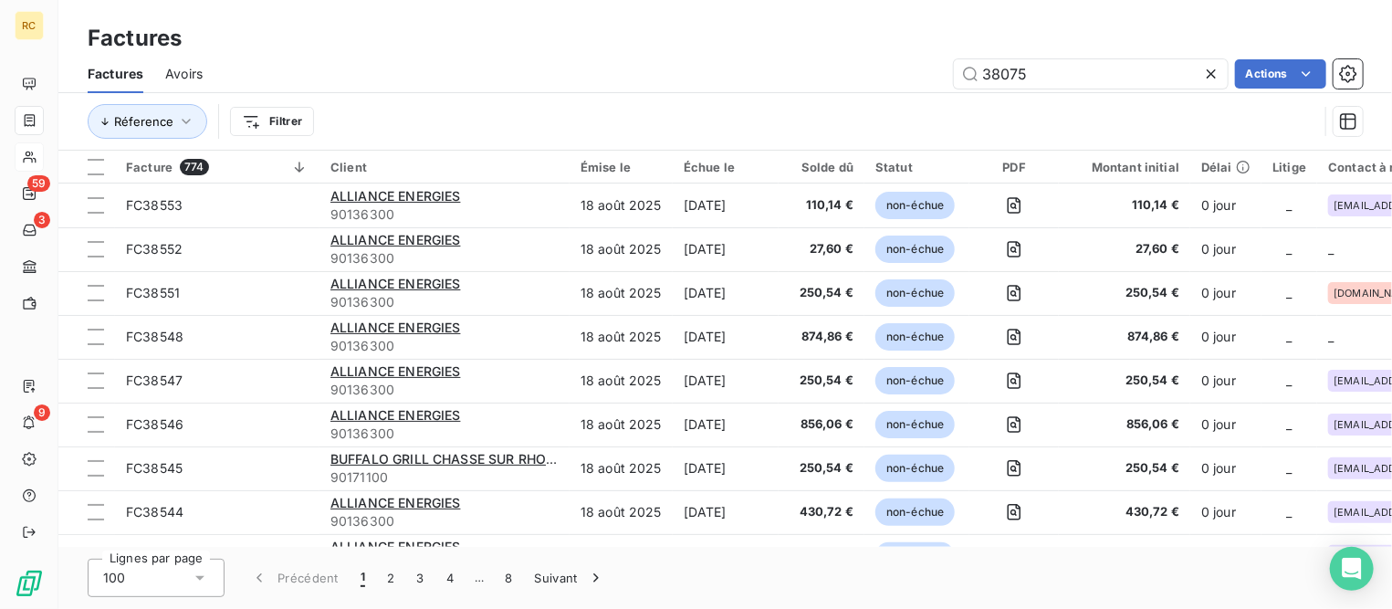
type input "38075"
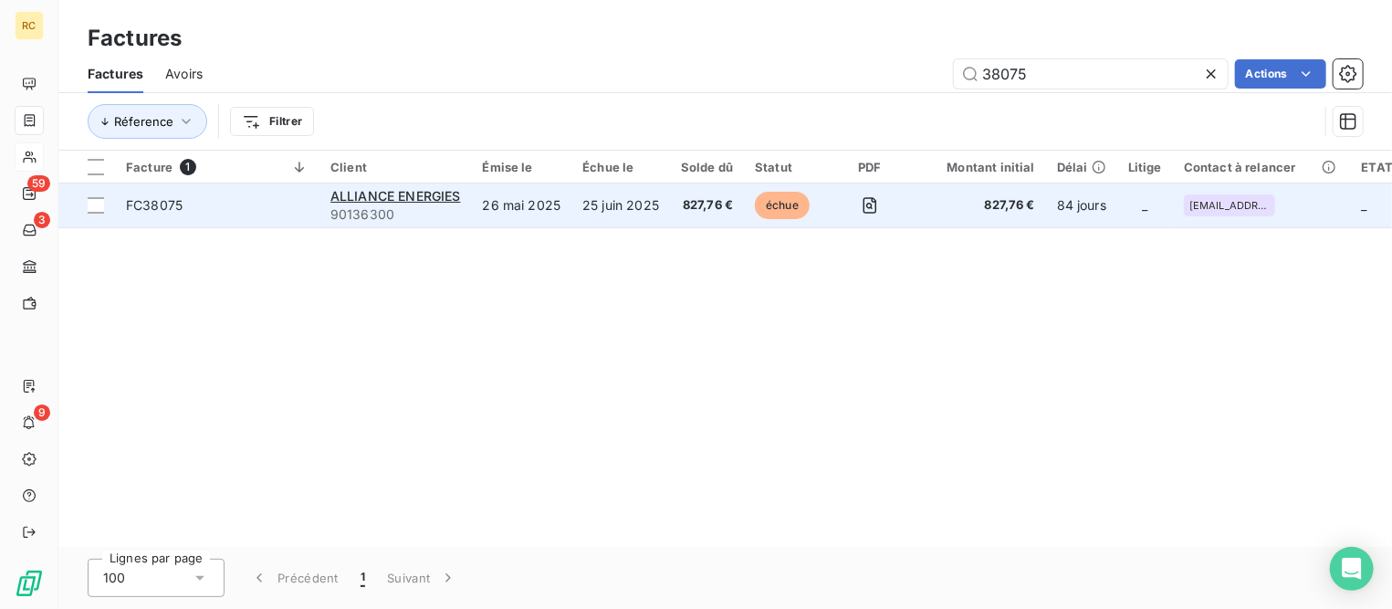
click at [212, 215] on td "FC38075" at bounding box center [217, 205] width 204 height 44
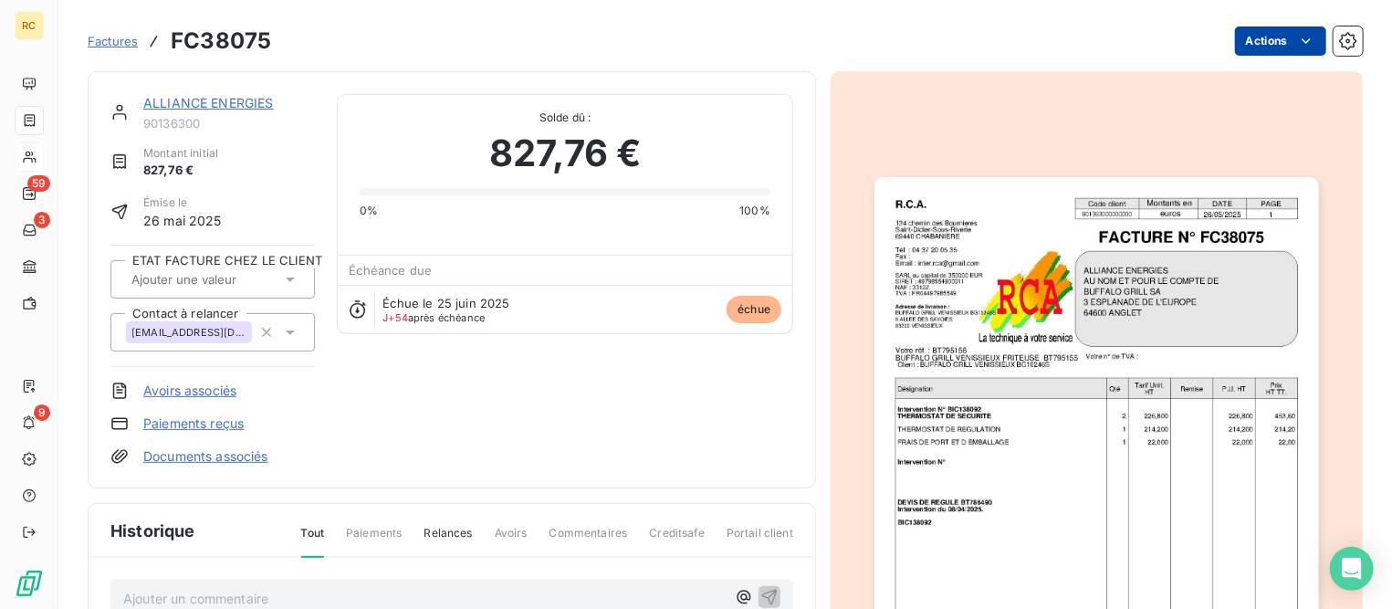
click at [1233, 45] on html "RC 59 3 9 Factures FC38075 Actions ALLIANCE ENERGIES 90136300 Montant initial 8…" at bounding box center [696, 304] width 1392 height 609
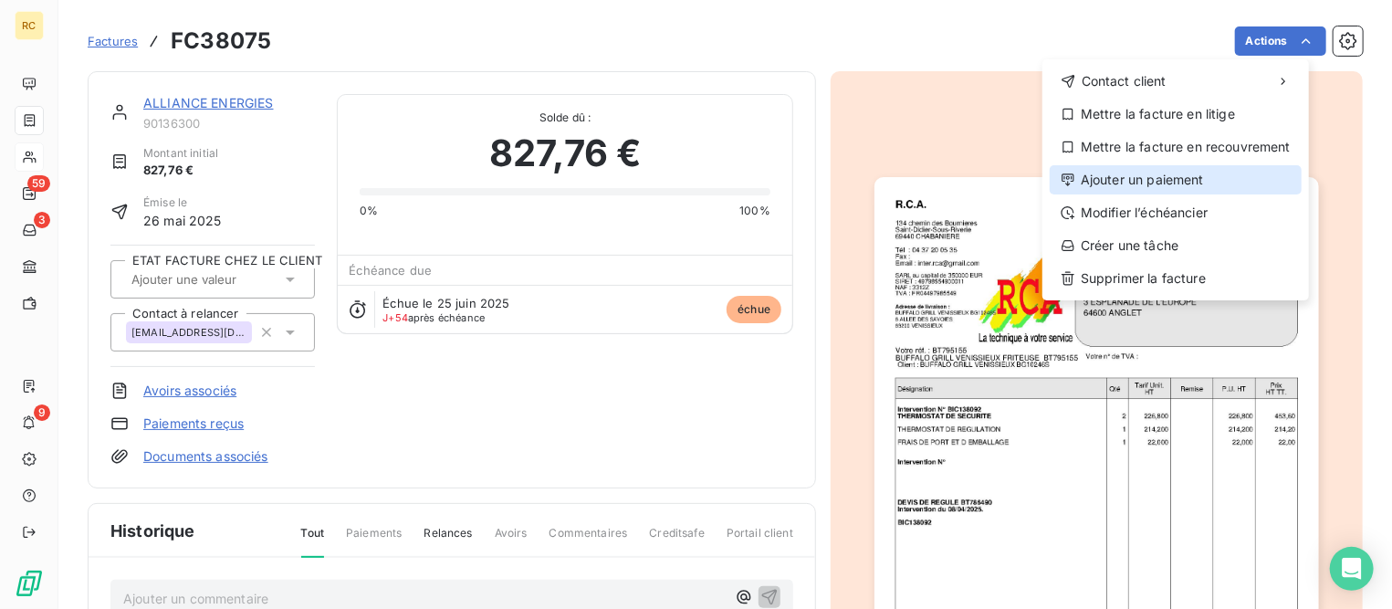
click at [1157, 179] on div "Ajouter un paiement" at bounding box center [1176, 179] width 252 height 29
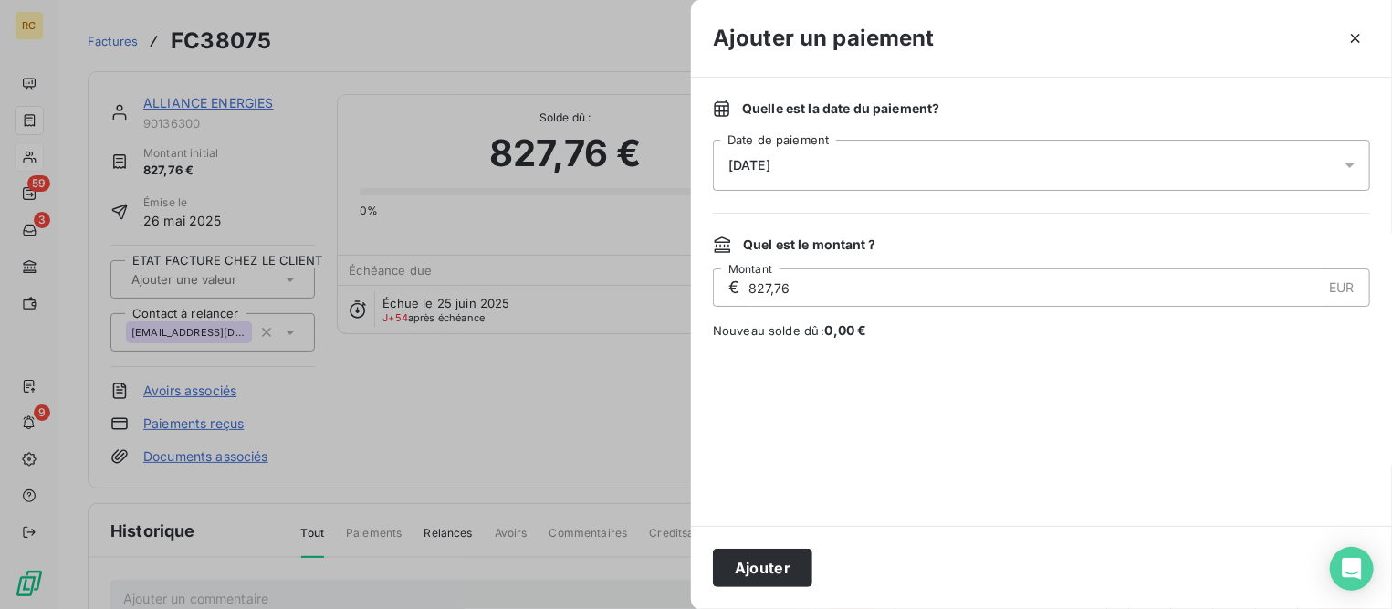
click at [1048, 159] on div "[DATE]" at bounding box center [1041, 165] width 657 height 51
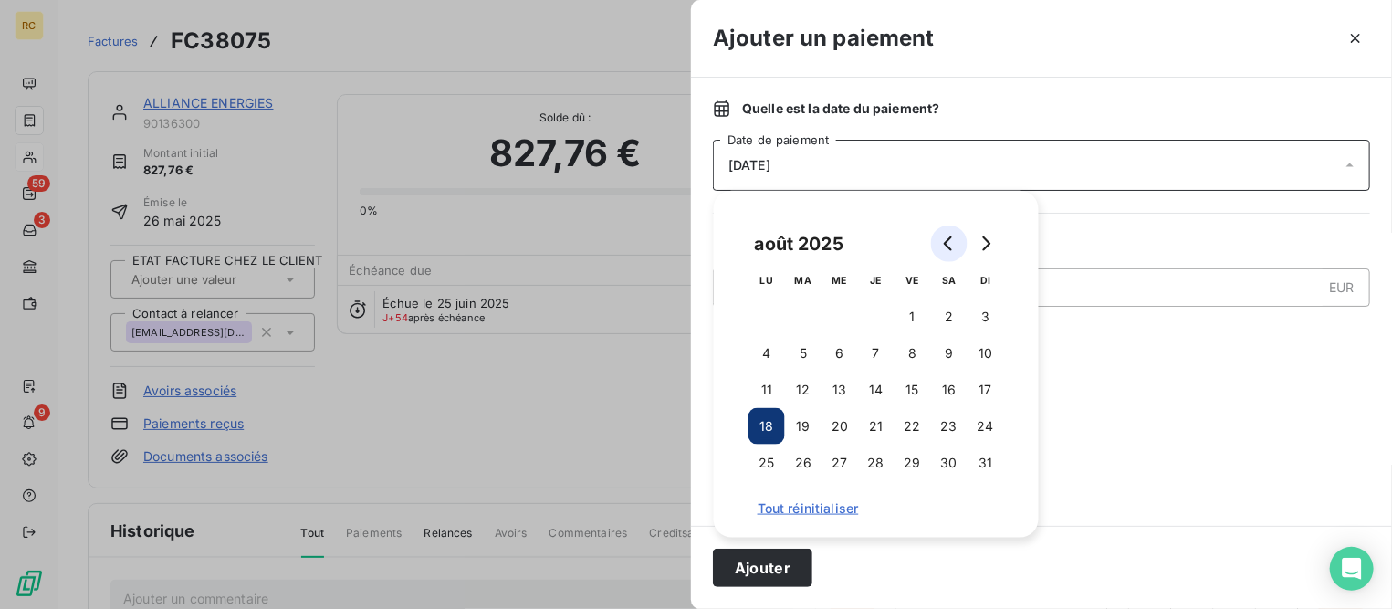
click at [935, 241] on button "Go to previous month" at bounding box center [949, 243] width 37 height 37
click at [958, 237] on button "Go to previous month" at bounding box center [949, 243] width 37 height 37
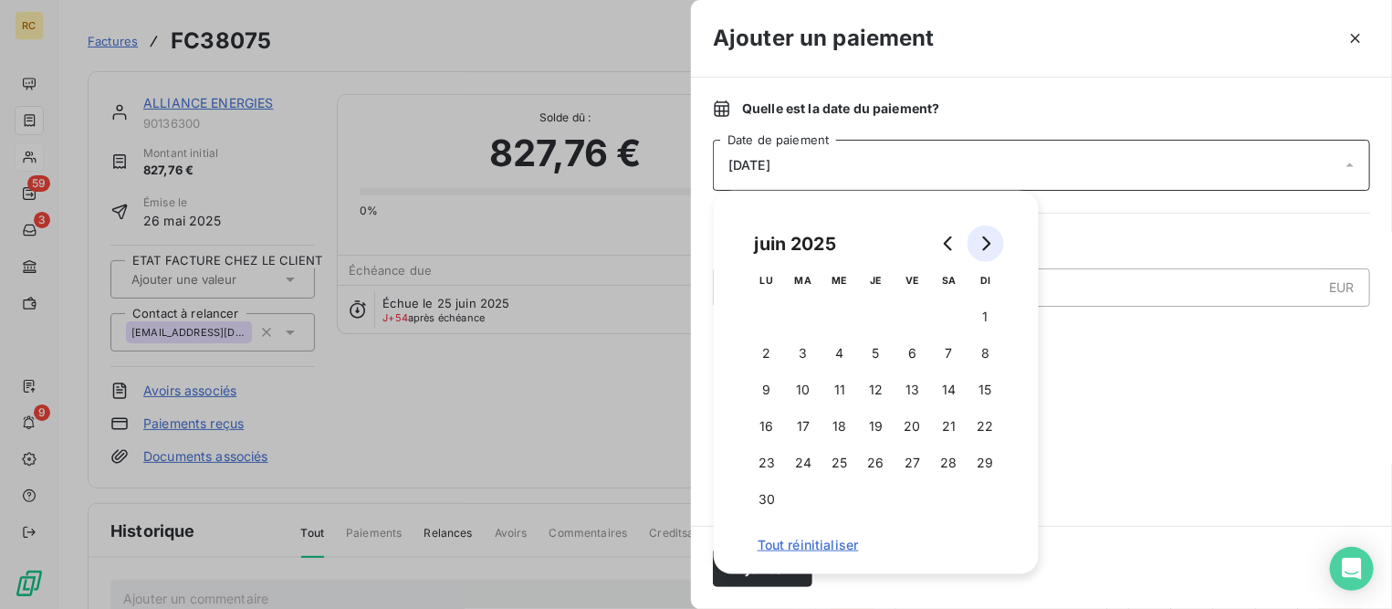
click at [986, 238] on icon "Go to next month" at bounding box center [986, 243] width 15 height 15
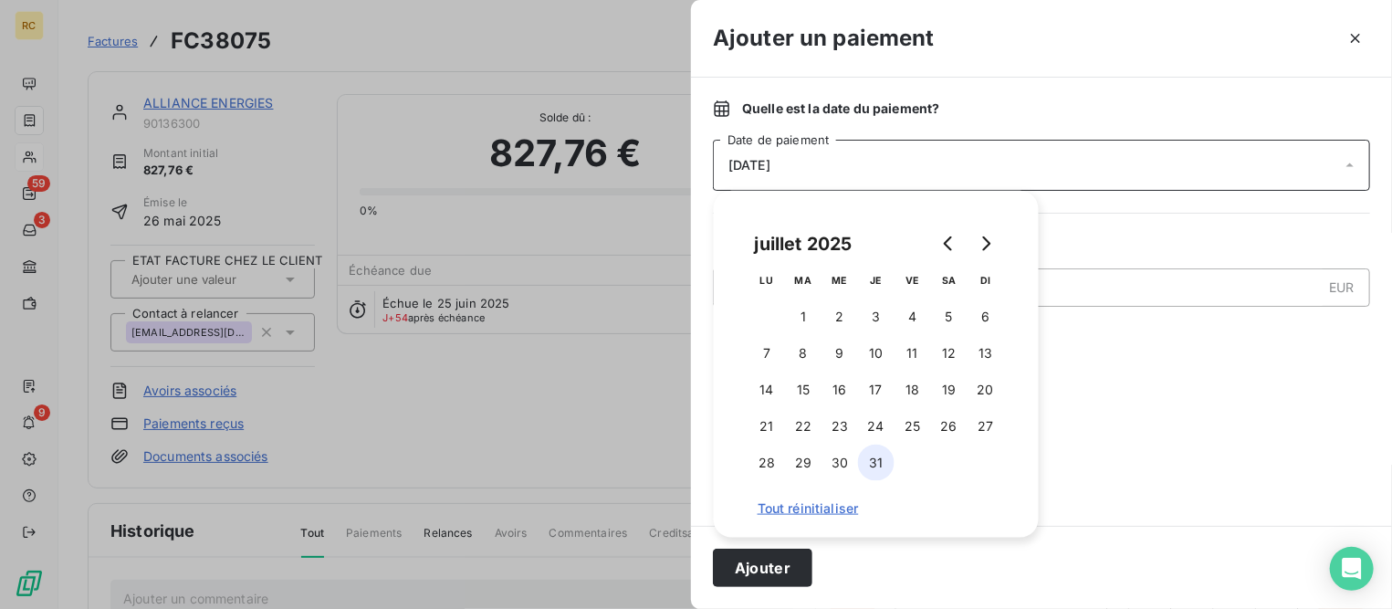
click at [881, 459] on button "31" at bounding box center [876, 463] width 37 height 37
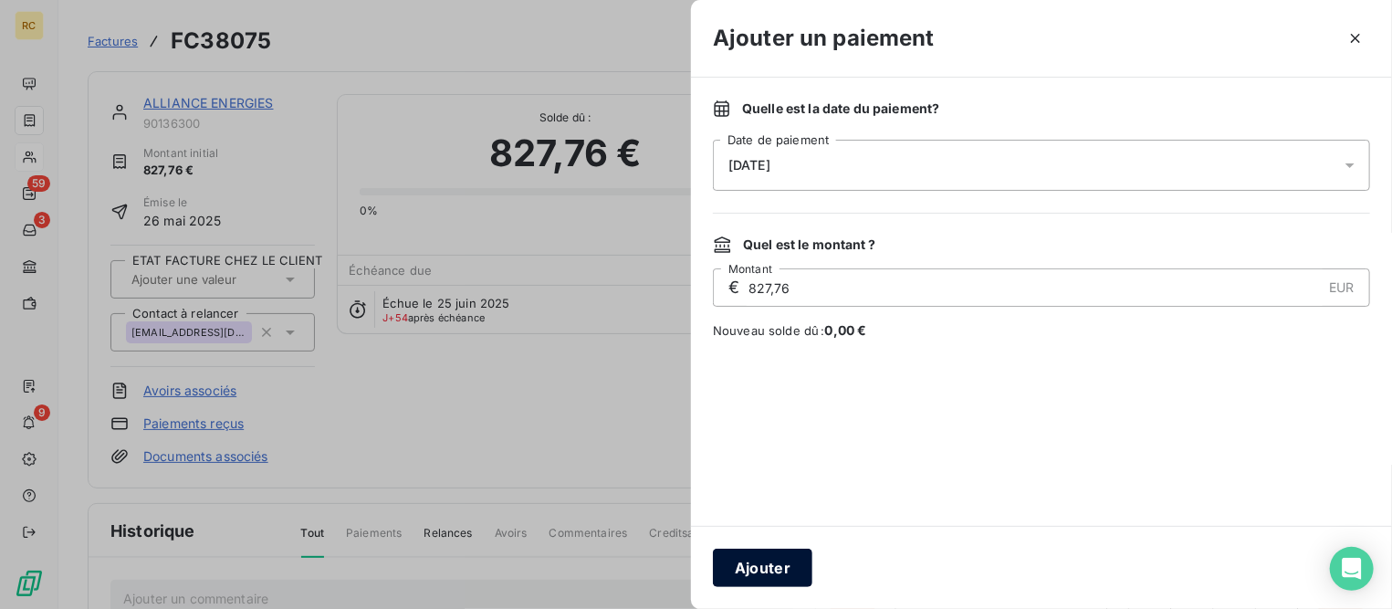
click at [811, 564] on div "Ajouter" at bounding box center [1041, 567] width 701 height 83
click at [754, 560] on button "Ajouter" at bounding box center [762, 568] width 99 height 38
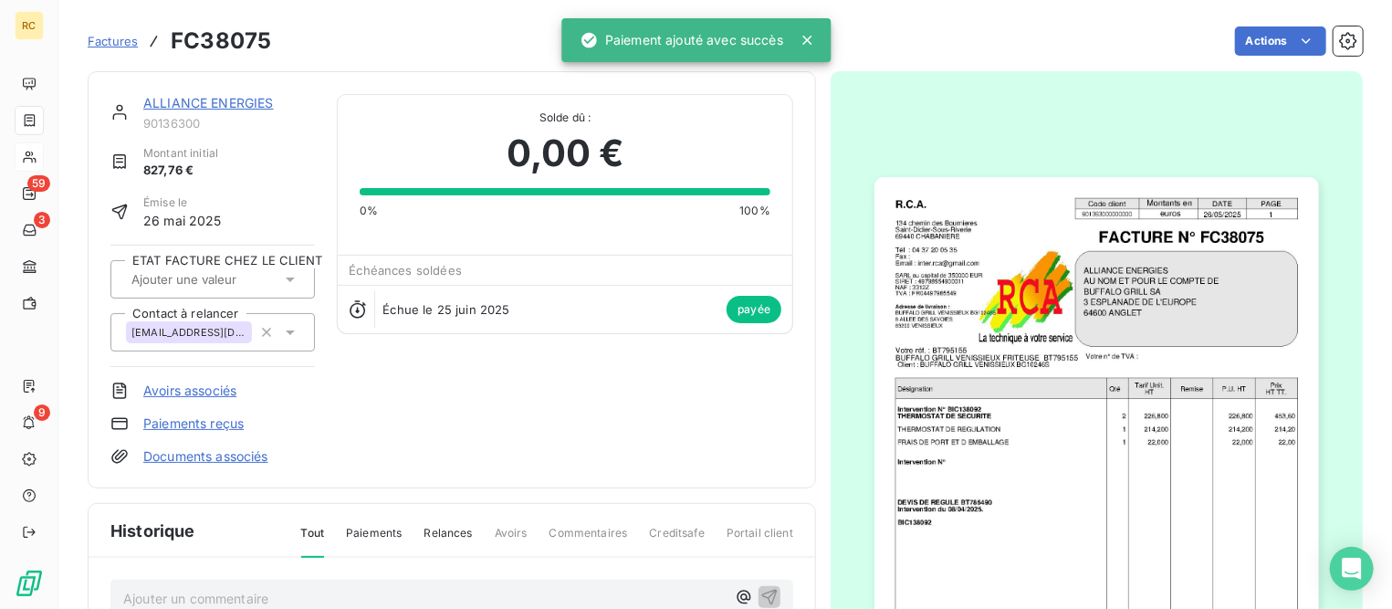
click at [200, 99] on link "ALLIANCE ENERGIES" at bounding box center [208, 103] width 131 height 16
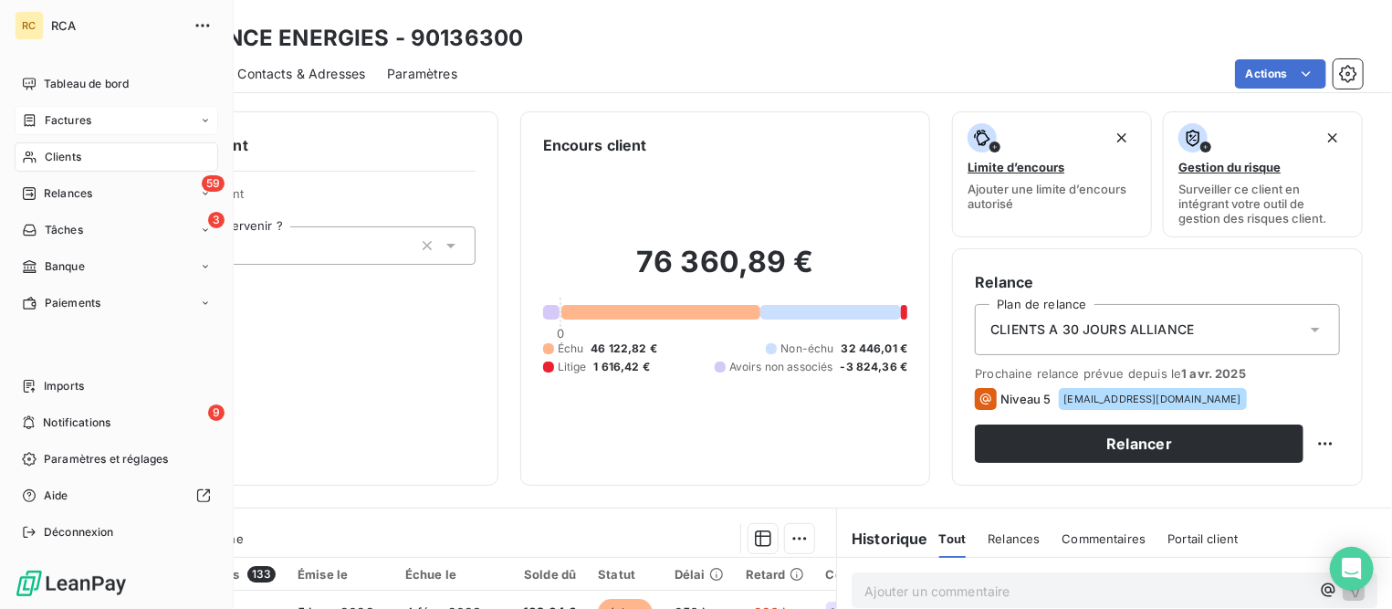
click at [65, 118] on span "Factures" at bounding box center [68, 120] width 47 height 16
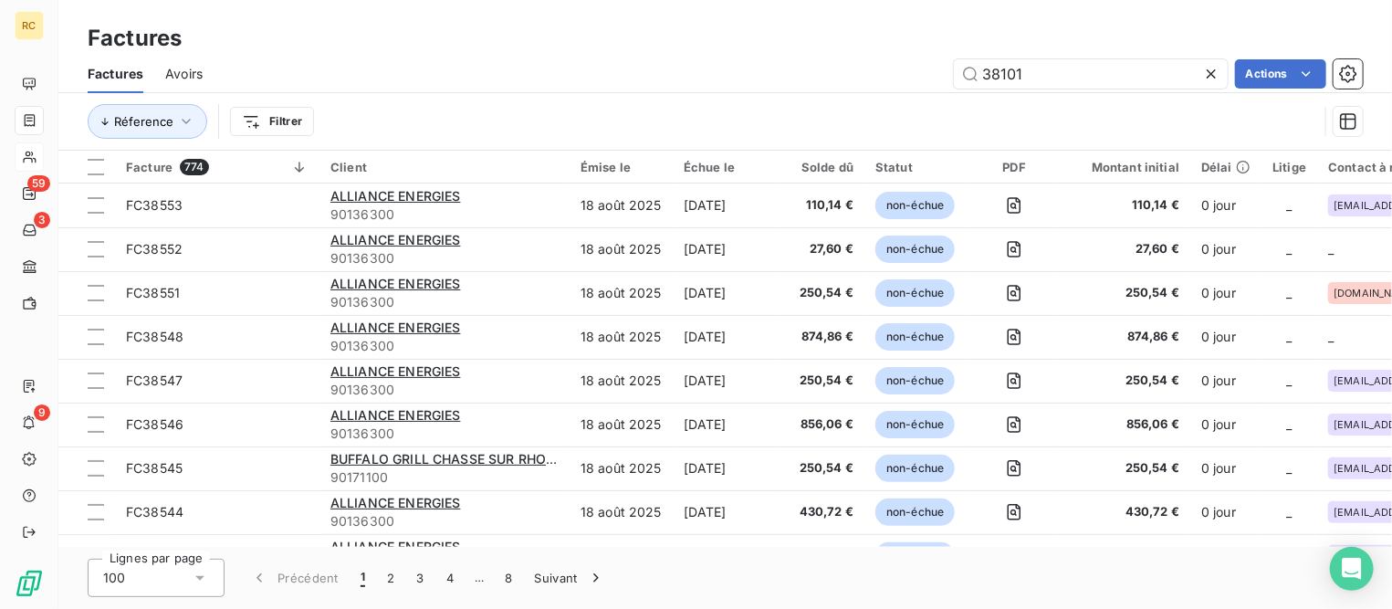
type input "38101"
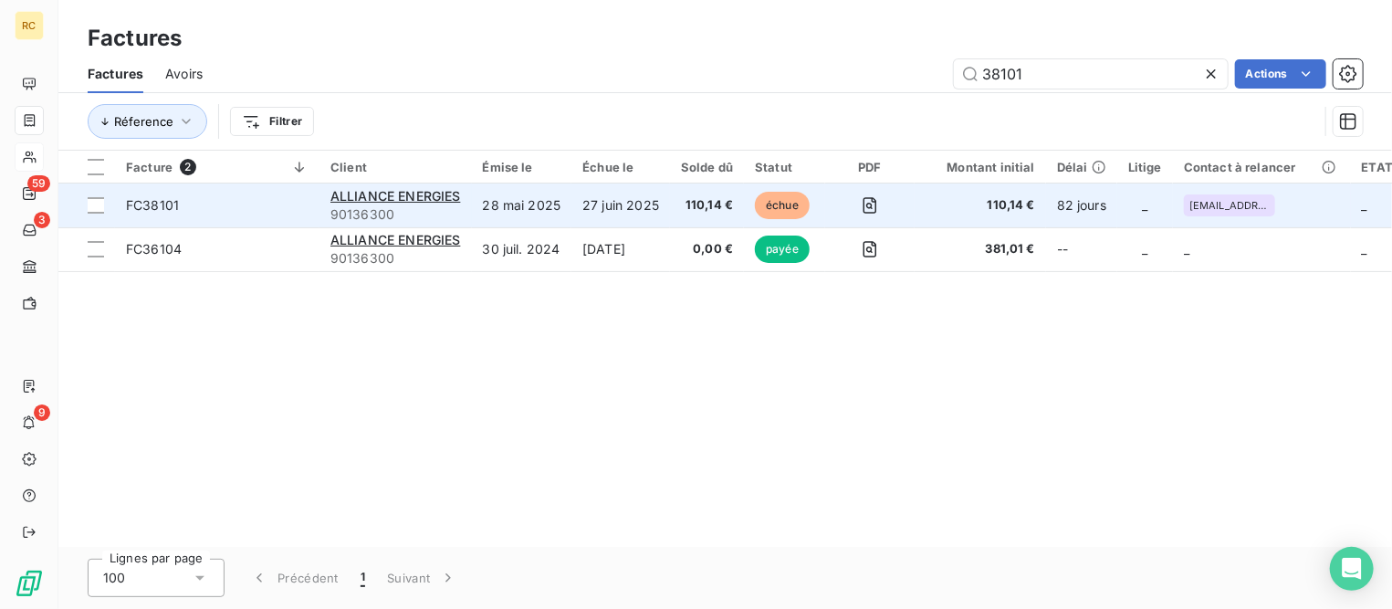
click at [158, 208] on span "FC38101" at bounding box center [152, 205] width 53 height 16
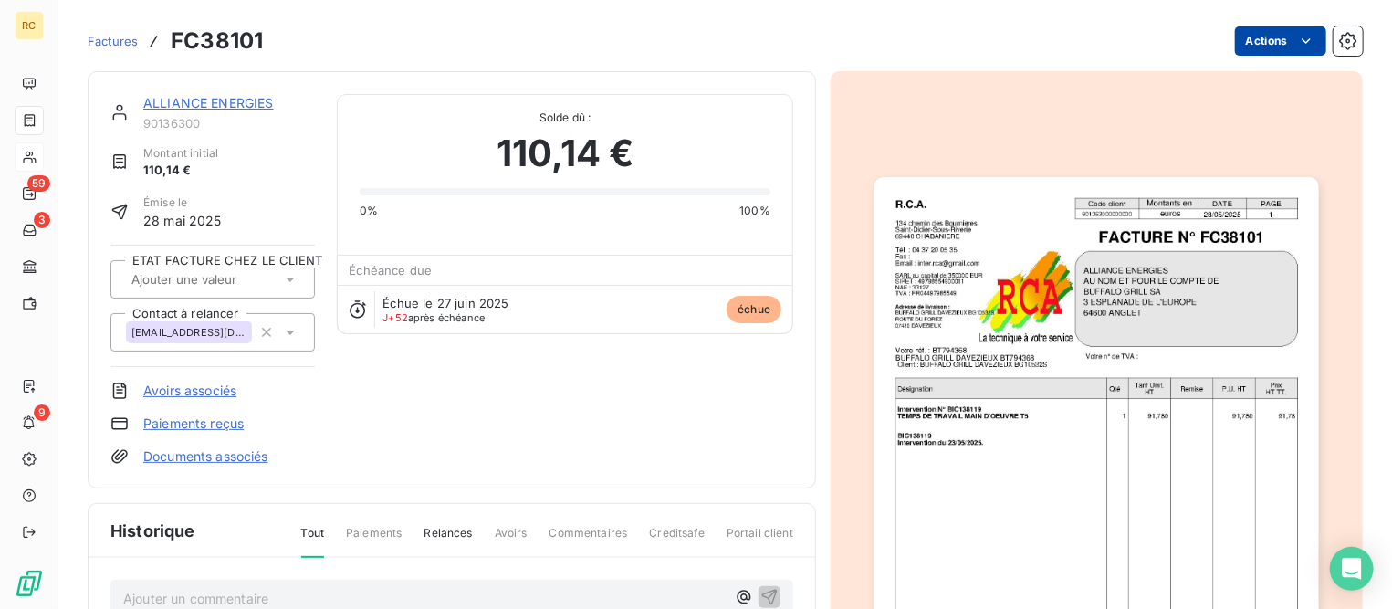
click at [1260, 42] on html "RC 59 3 9 Factures FC38101 Actions ALLIANCE ENERGIES 90136300 Montant initial 1…" at bounding box center [696, 304] width 1392 height 609
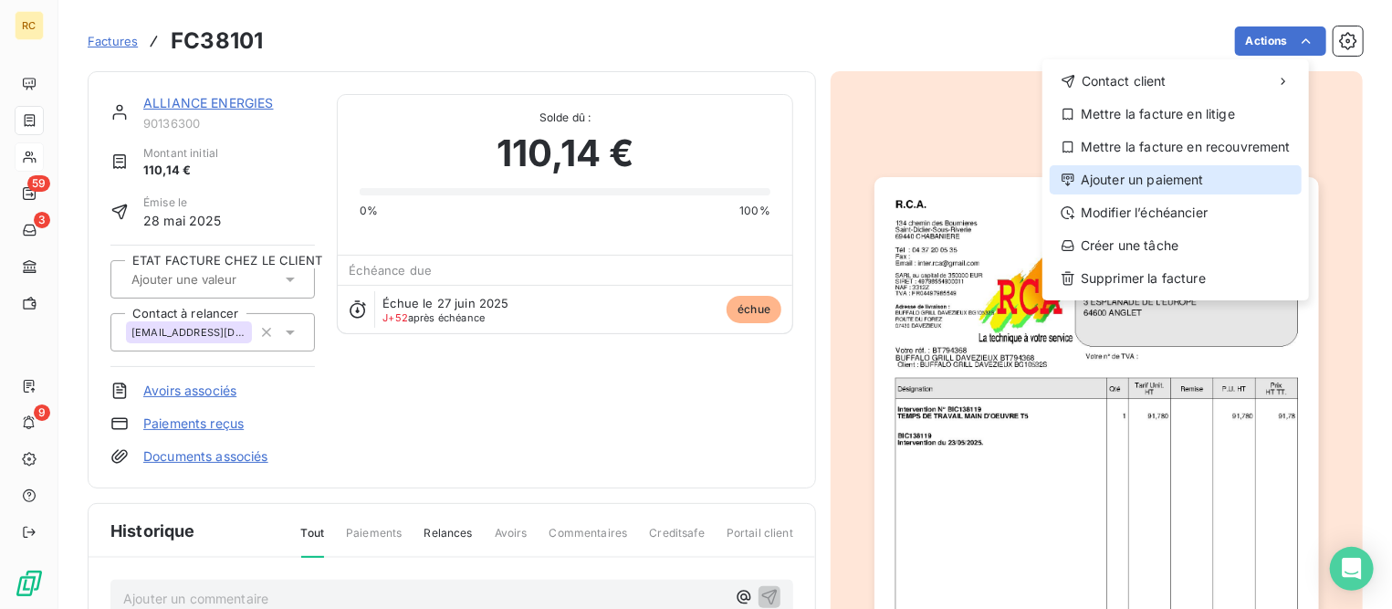
click at [1143, 191] on div "Ajouter un paiement" at bounding box center [1176, 179] width 252 height 29
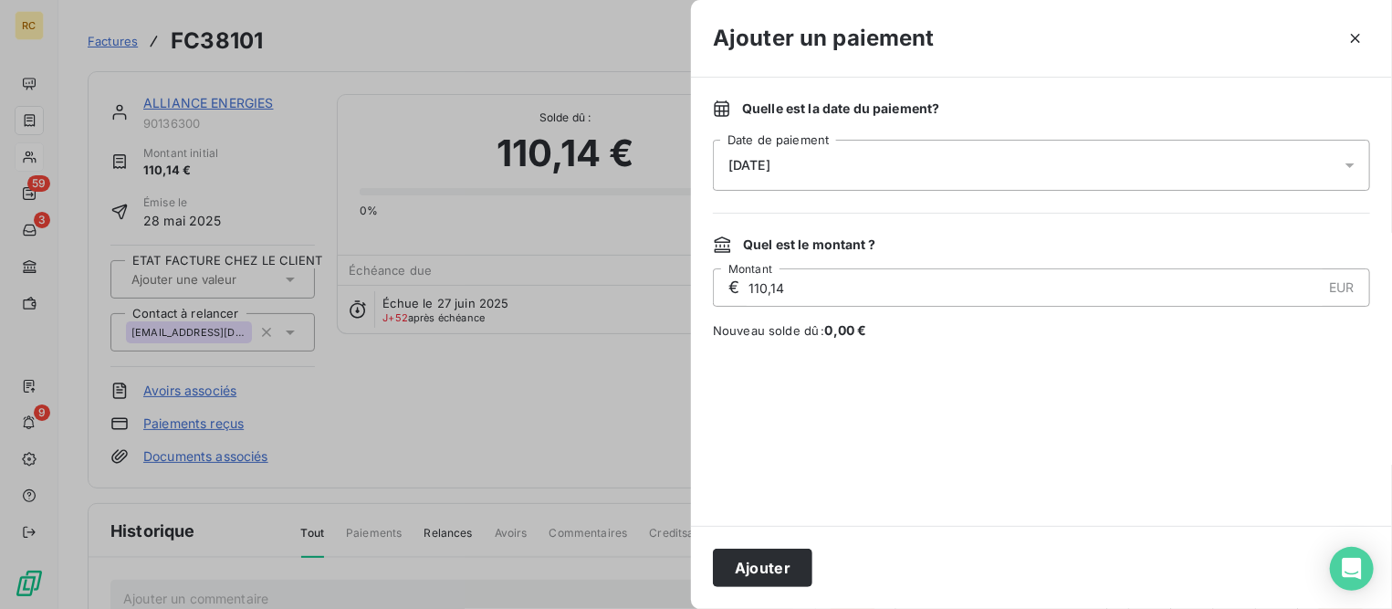
drag, startPoint x: 883, startPoint y: 160, endPoint x: 875, endPoint y: 182, distance: 23.1
click at [883, 159] on div "[DATE]" at bounding box center [1041, 165] width 657 height 51
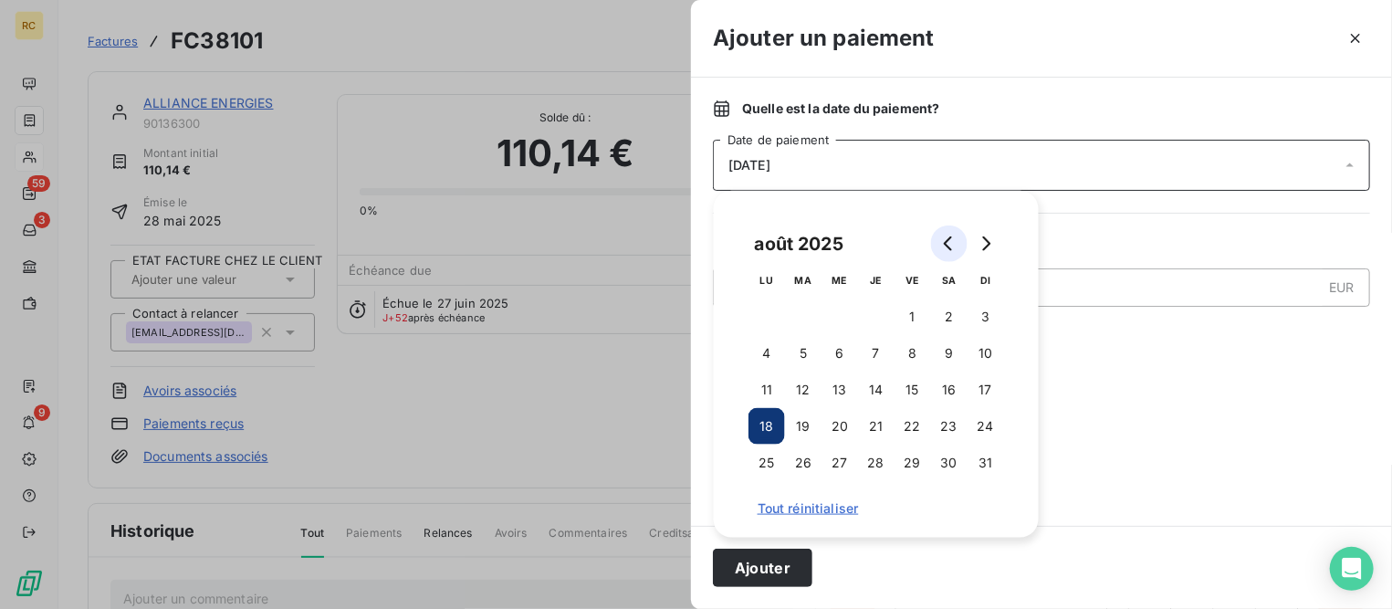
click at [947, 246] on icon "Go to previous month" at bounding box center [948, 243] width 8 height 15
click at [881, 465] on button "31" at bounding box center [876, 463] width 37 height 37
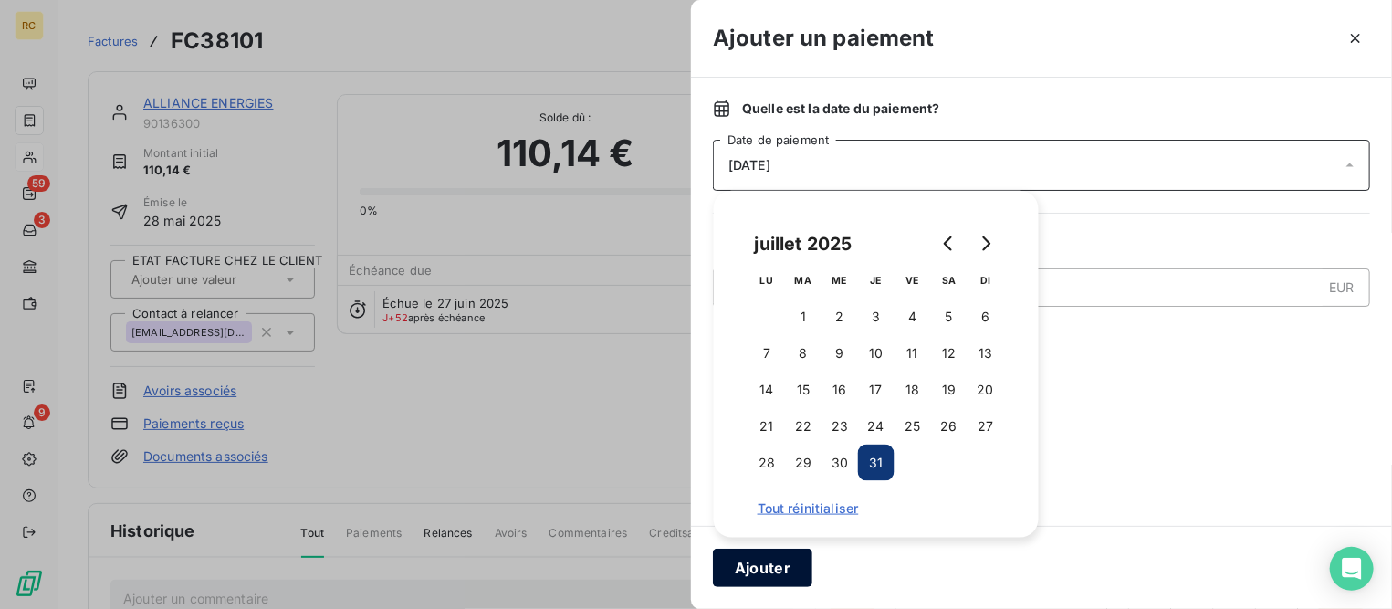
click at [750, 571] on button "Ajouter" at bounding box center [762, 568] width 99 height 38
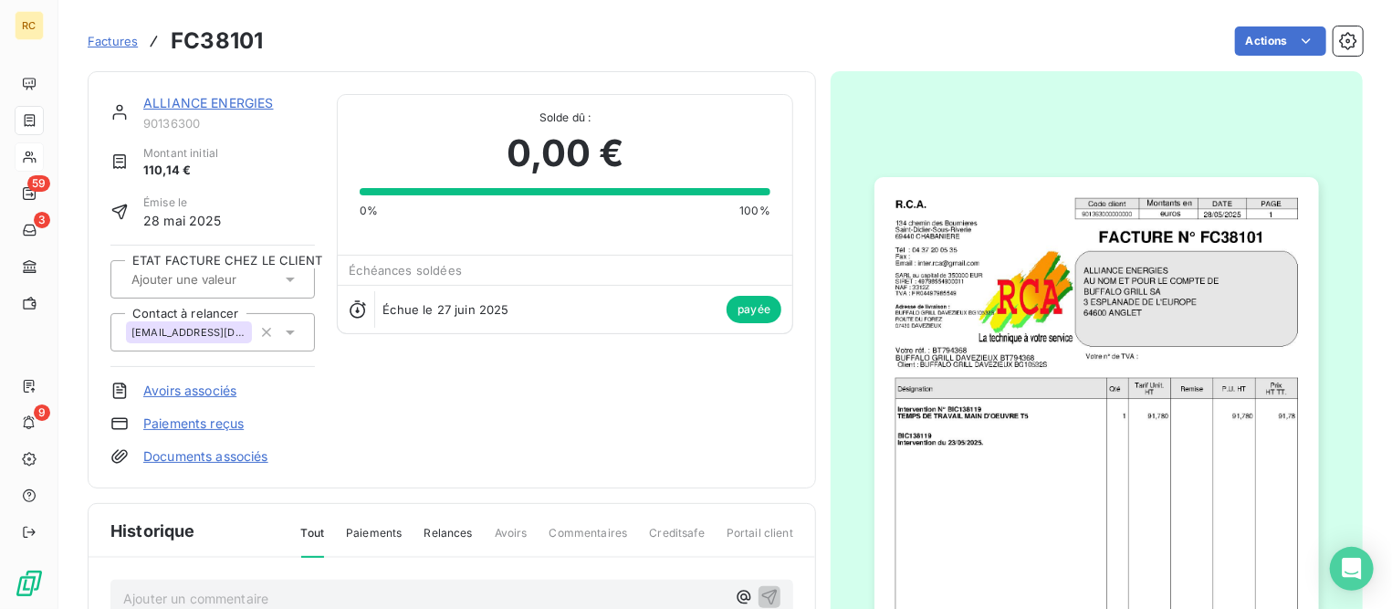
click at [120, 40] on span "Factures" at bounding box center [113, 41] width 50 height 15
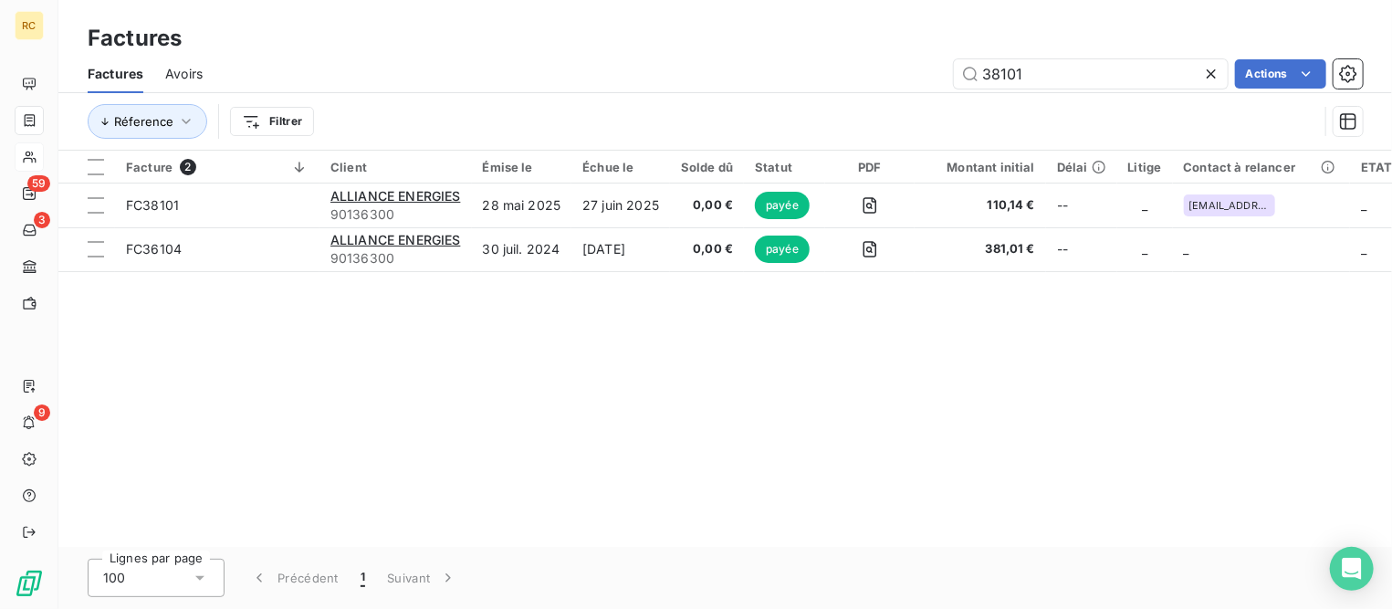
drag, startPoint x: 1080, startPoint y: 71, endPoint x: 761, endPoint y: 64, distance: 318.7
click at [761, 64] on div "38101 Actions" at bounding box center [794, 73] width 1138 height 29
type input "1688"
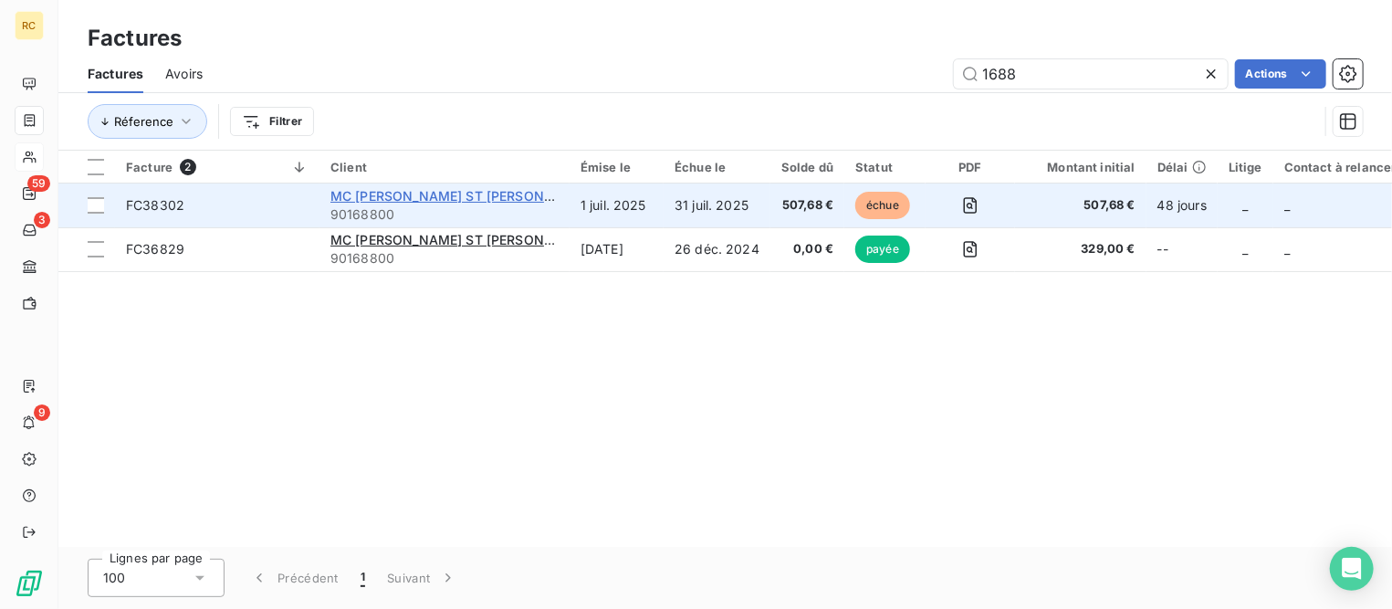
click at [380, 194] on span "MC [PERSON_NAME] ST [PERSON_NAME]" at bounding box center [461, 196] width 263 height 16
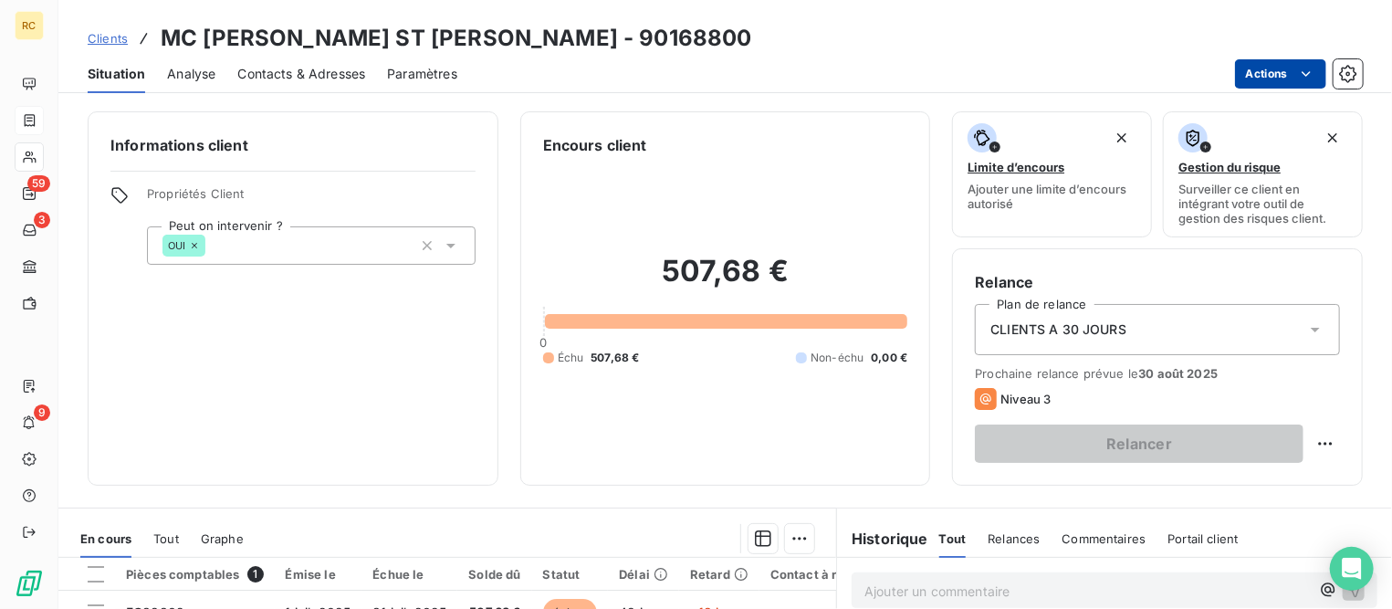
click at [1254, 73] on html "RC 59 3 9 Clients MC [PERSON_NAME] ST [PERSON_NAME] - 90168800 Situation Analys…" at bounding box center [696, 304] width 1392 height 609
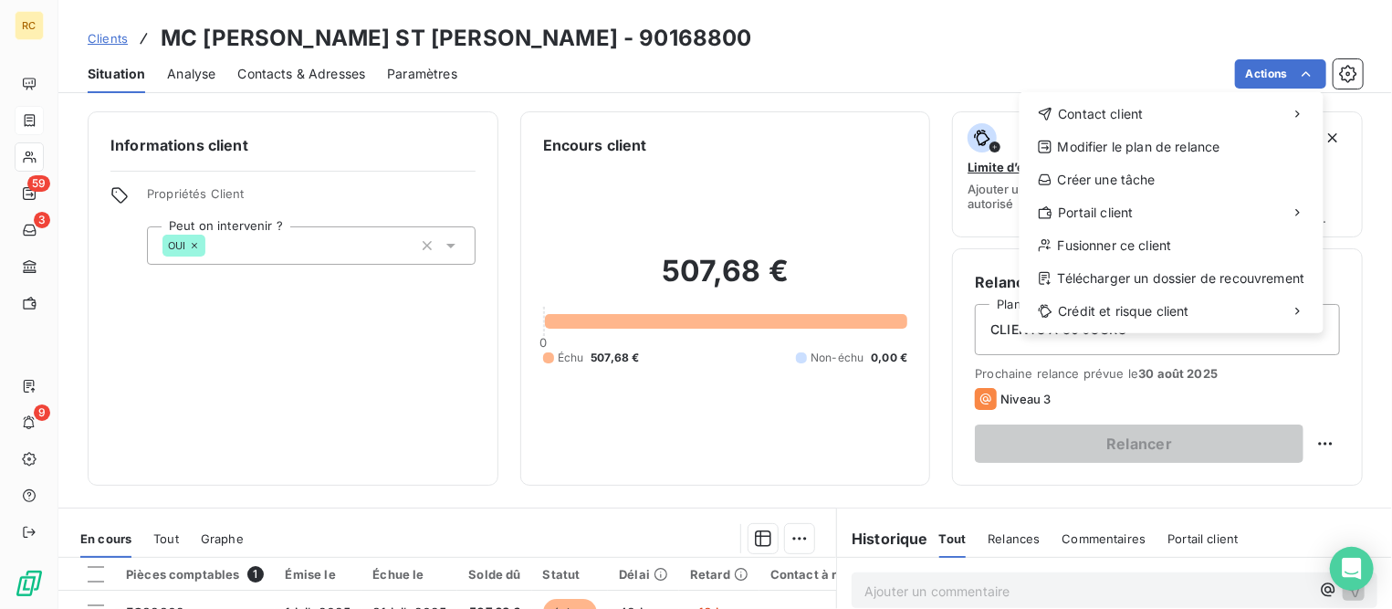
click at [706, 408] on html "RC 59 3 9 Clients MC [PERSON_NAME] ST [PERSON_NAME] - 90168800 Situation Analys…" at bounding box center [696, 304] width 1392 height 609
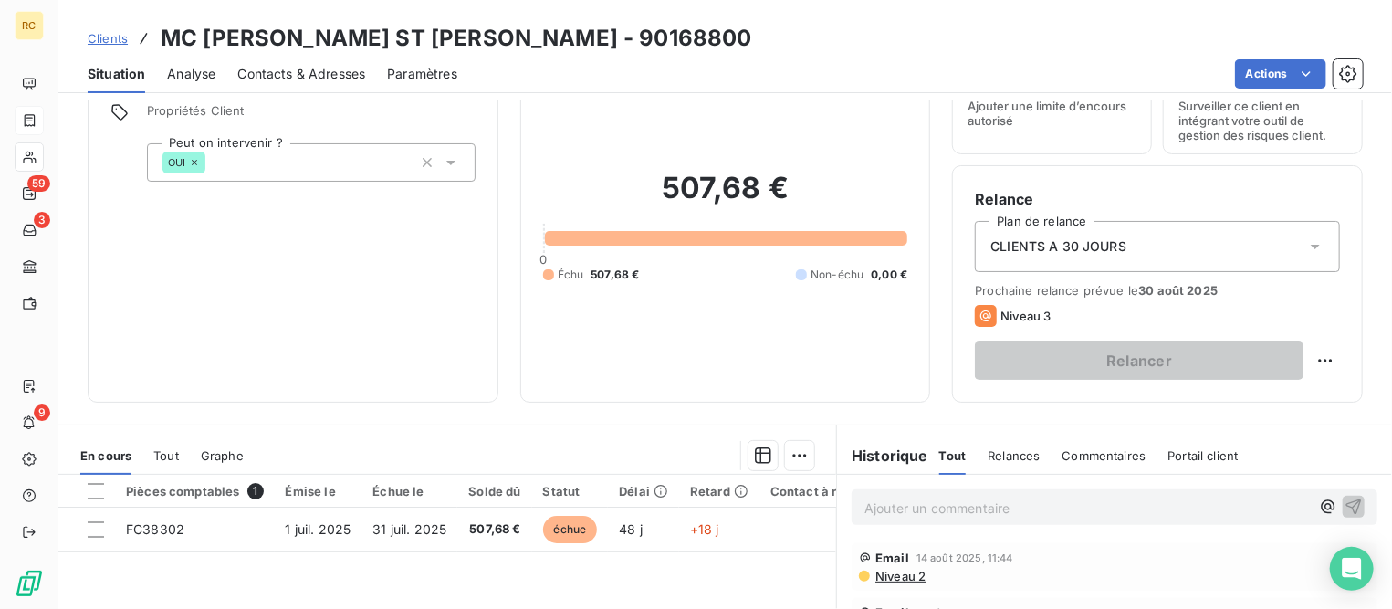
scroll to position [114, 0]
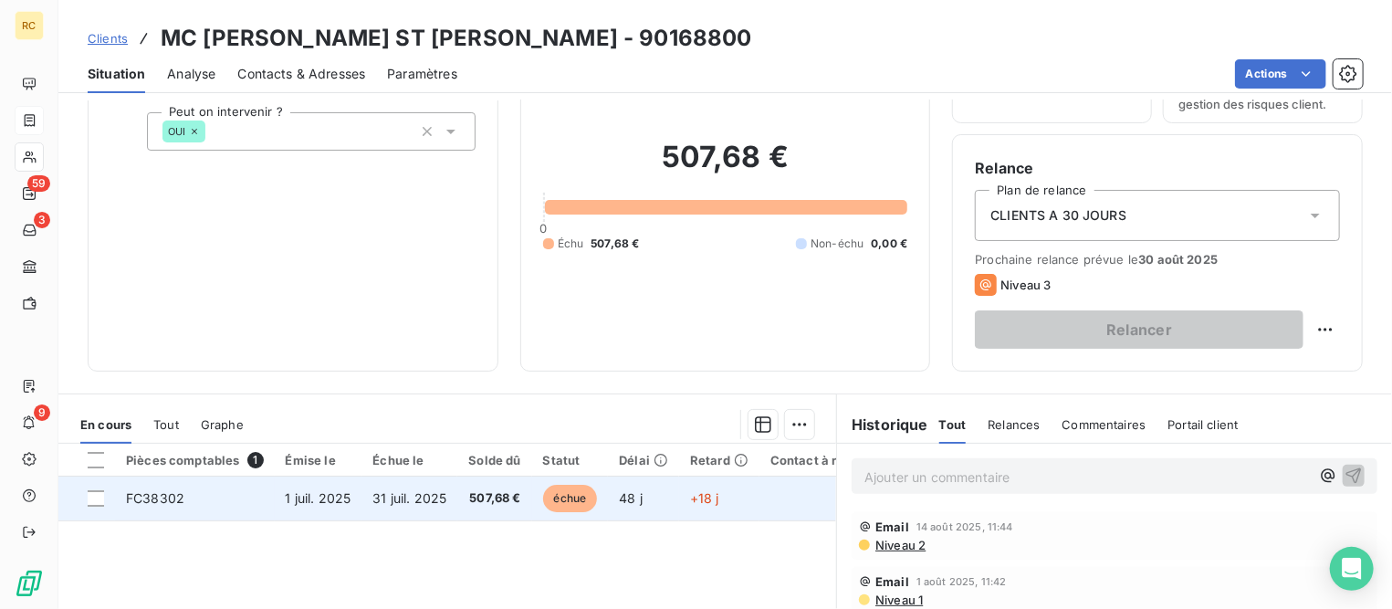
click at [190, 488] on td "FC38302" at bounding box center [195, 498] width 160 height 44
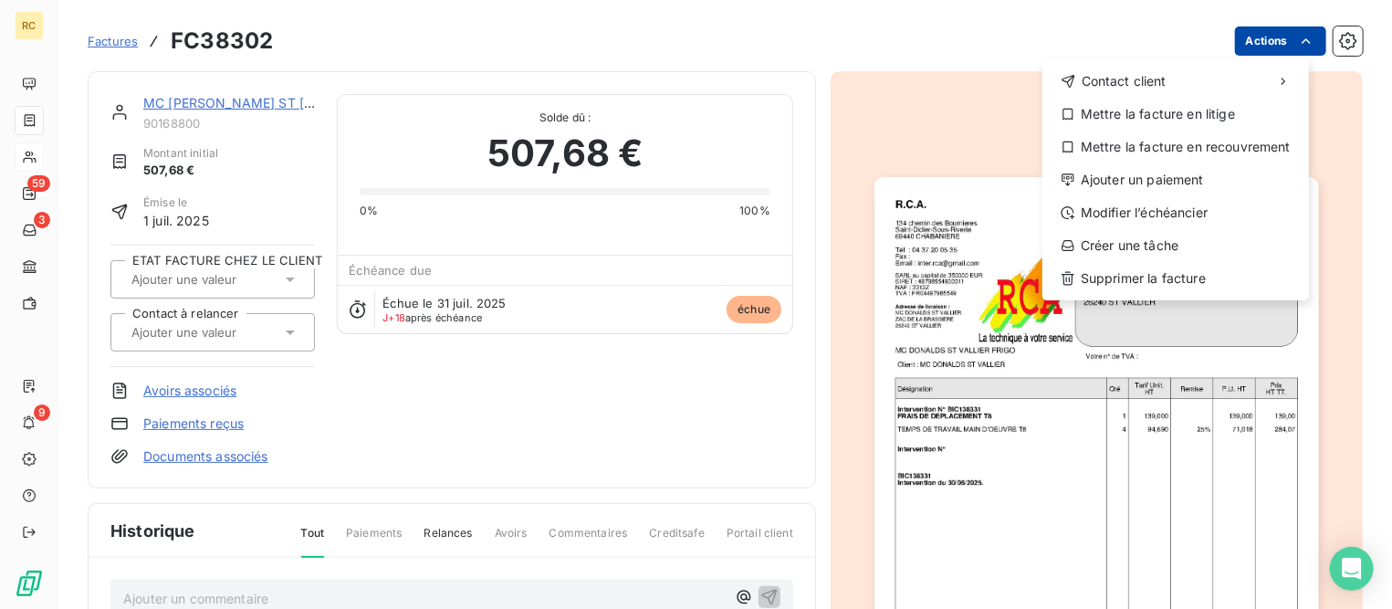
click at [1265, 39] on html "RC 59 3 9 Factures FC38302 Actions Contact client Mettre la facture en litige M…" at bounding box center [696, 304] width 1392 height 609
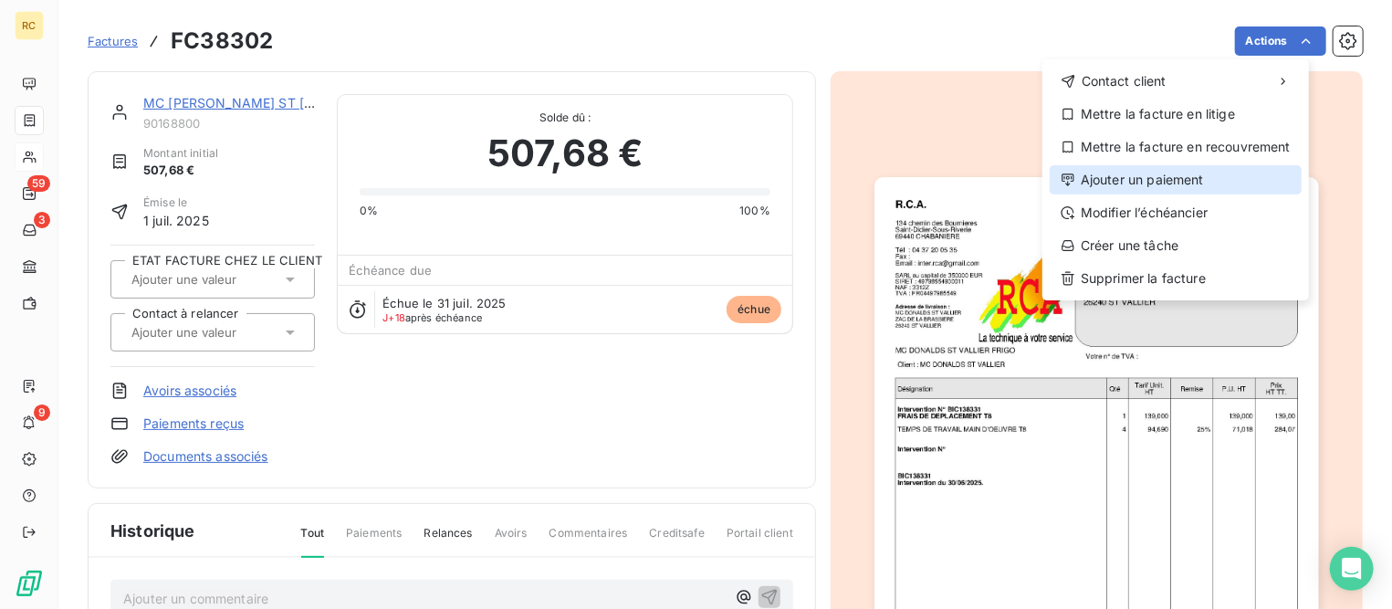
click at [1170, 183] on div "Ajouter un paiement" at bounding box center [1176, 179] width 252 height 29
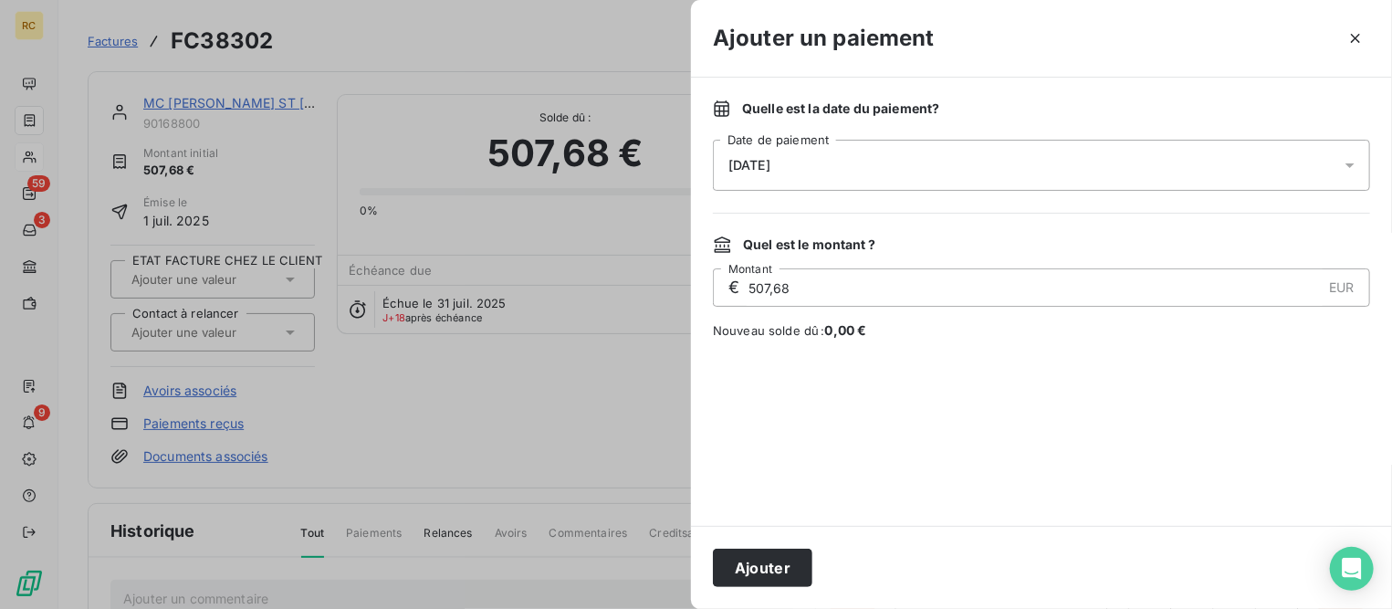
click at [864, 162] on div "[DATE]" at bounding box center [1041, 165] width 657 height 51
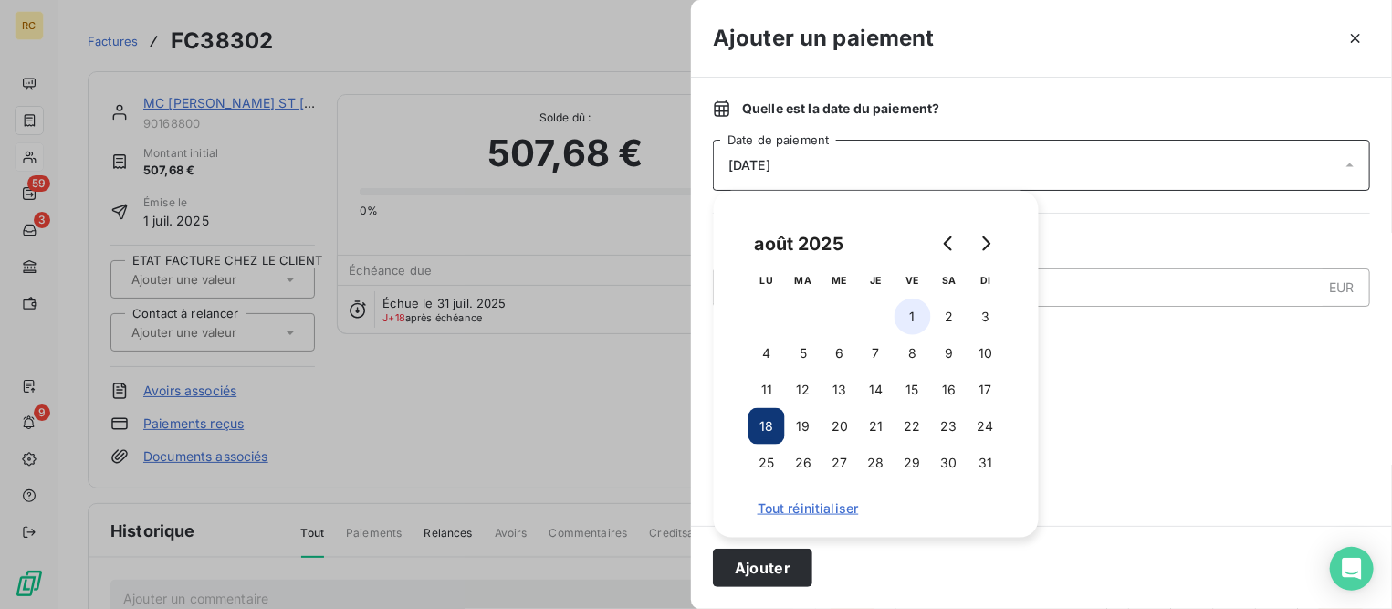
click at [919, 317] on button "1" at bounding box center [913, 316] width 37 height 37
click at [769, 570] on button "Ajouter" at bounding box center [762, 568] width 99 height 38
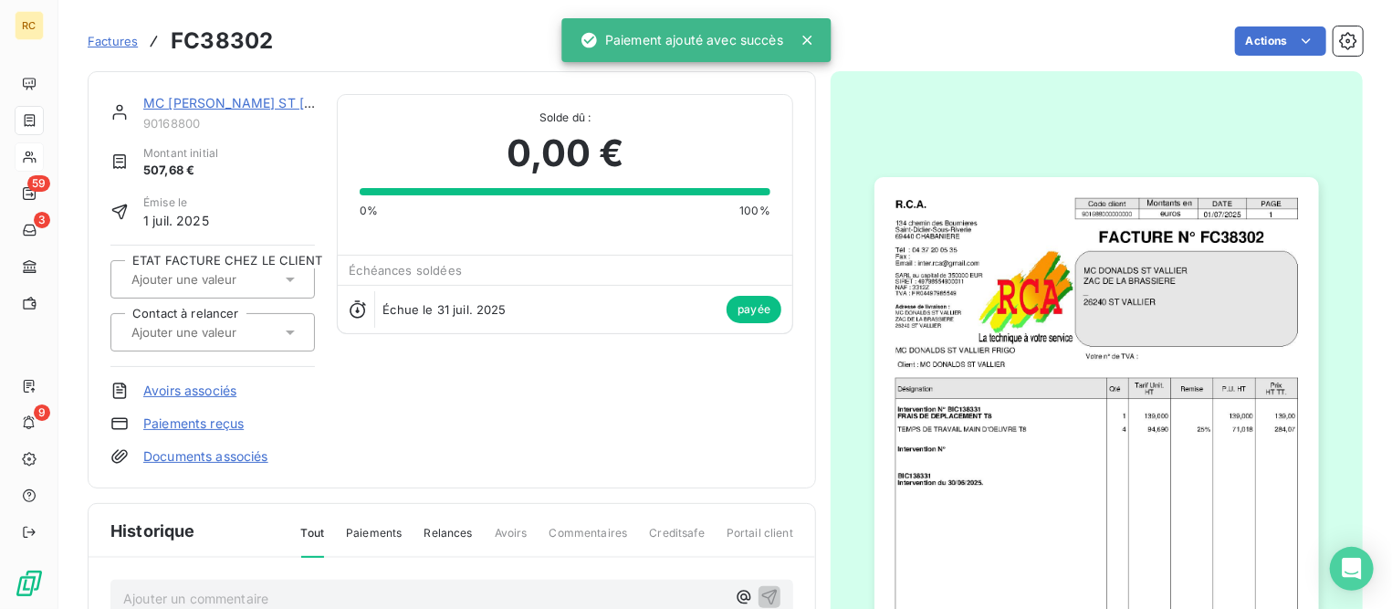
click at [109, 37] on span "Factures" at bounding box center [113, 41] width 50 height 15
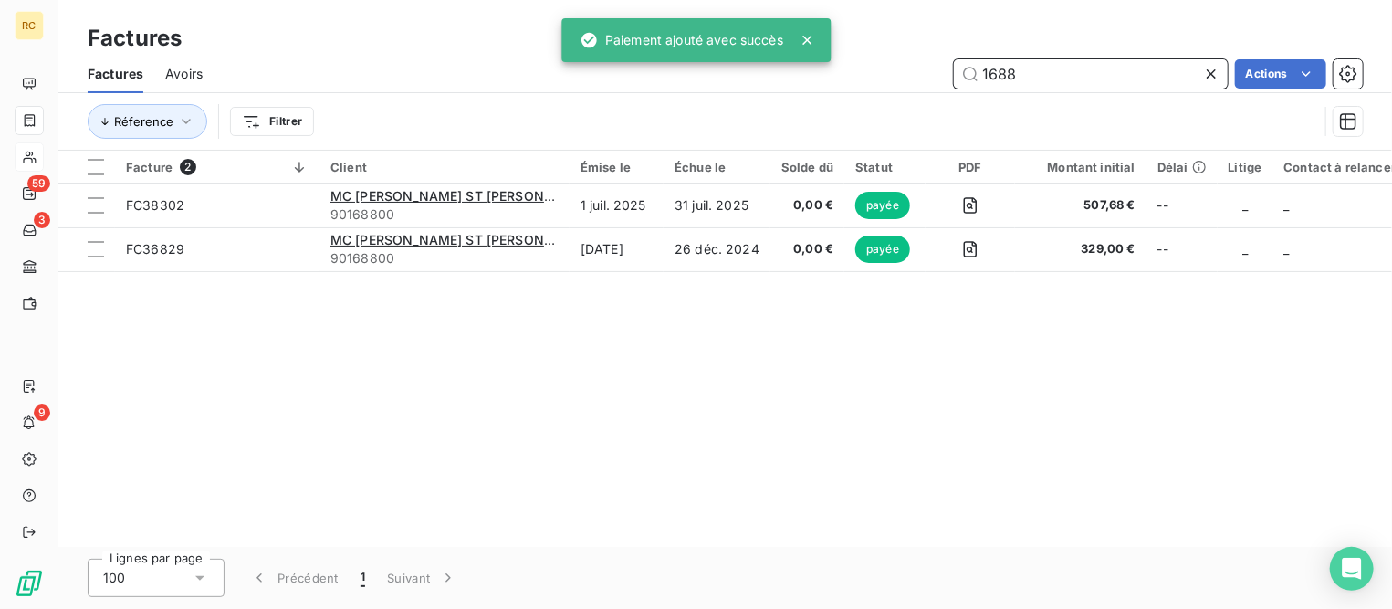
drag, startPoint x: 1021, startPoint y: 81, endPoint x: 807, endPoint y: 79, distance: 213.6
click at [807, 79] on div "1688 Actions" at bounding box center [794, 73] width 1138 height 29
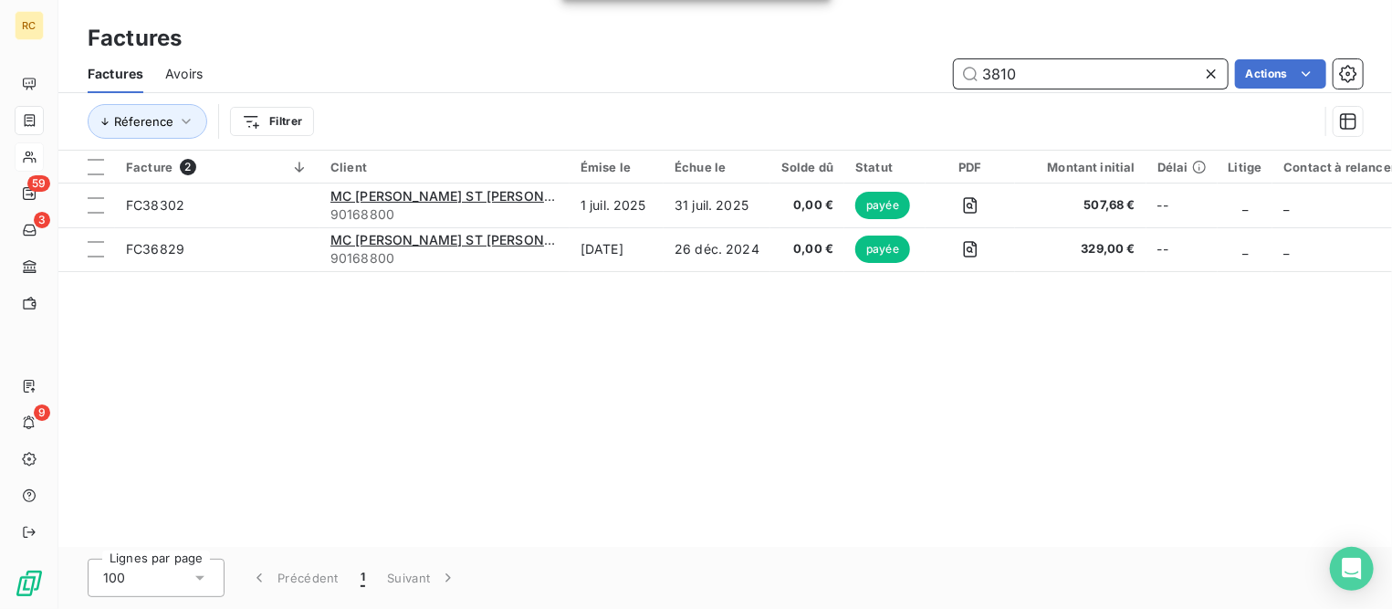
type input "38104"
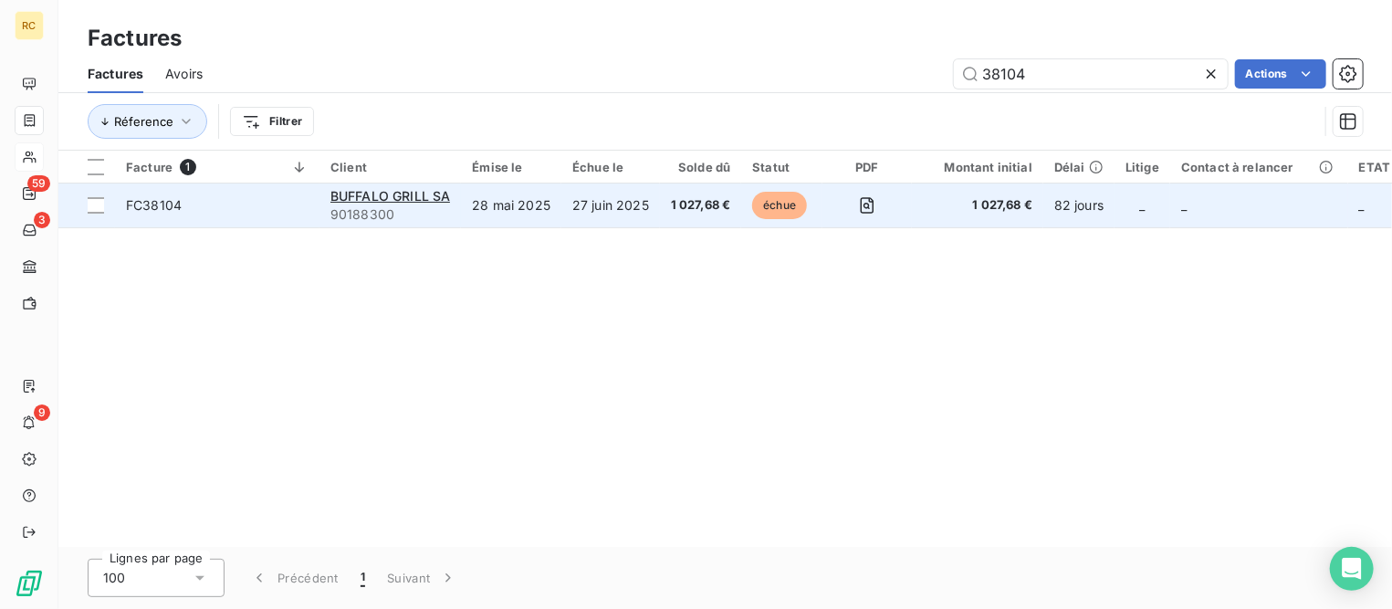
click at [182, 202] on span "FC38104" at bounding box center [217, 205] width 183 height 18
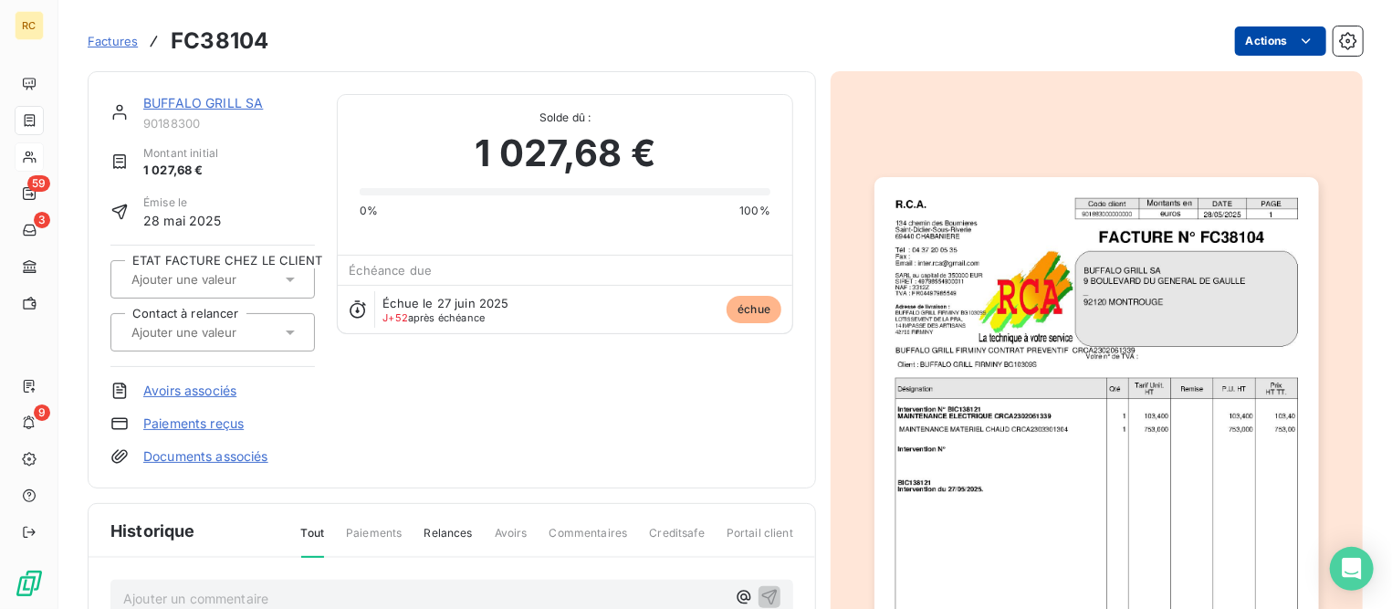
click at [1256, 50] on html "RC 59 3 9 Factures FC38104 Actions BUFFALO GRILL SA 90188300 Montant initial 1 …" at bounding box center [696, 304] width 1392 height 609
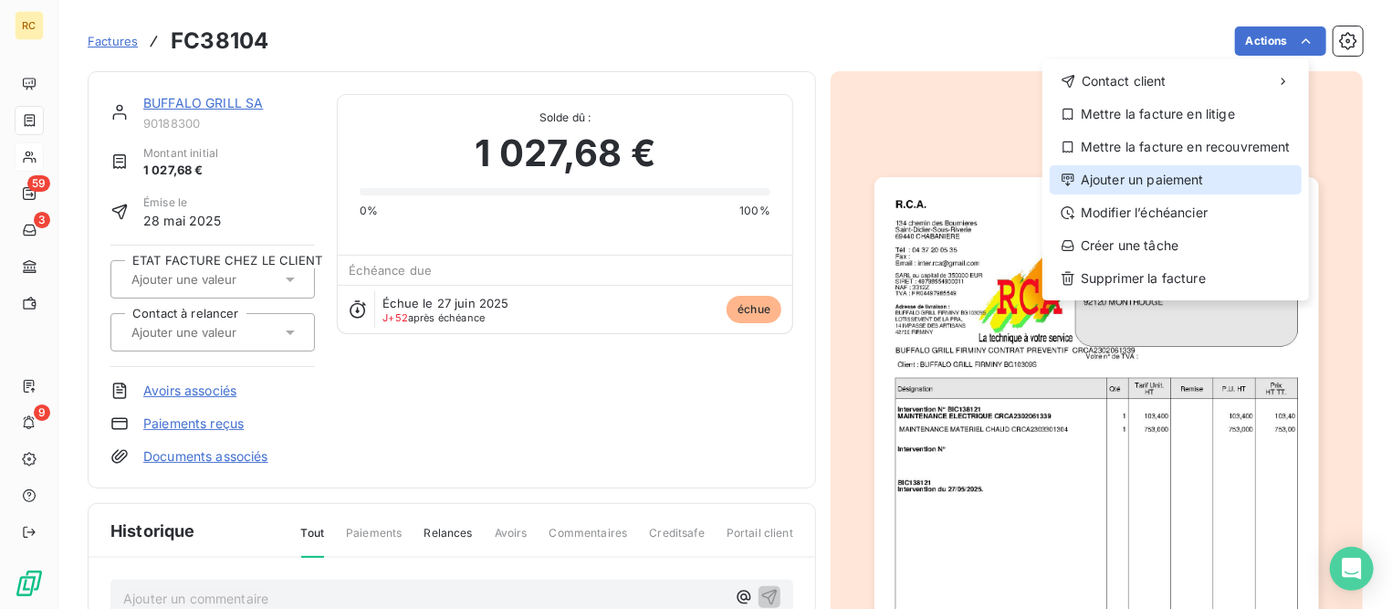
click at [1144, 177] on div "Ajouter un paiement" at bounding box center [1176, 179] width 252 height 29
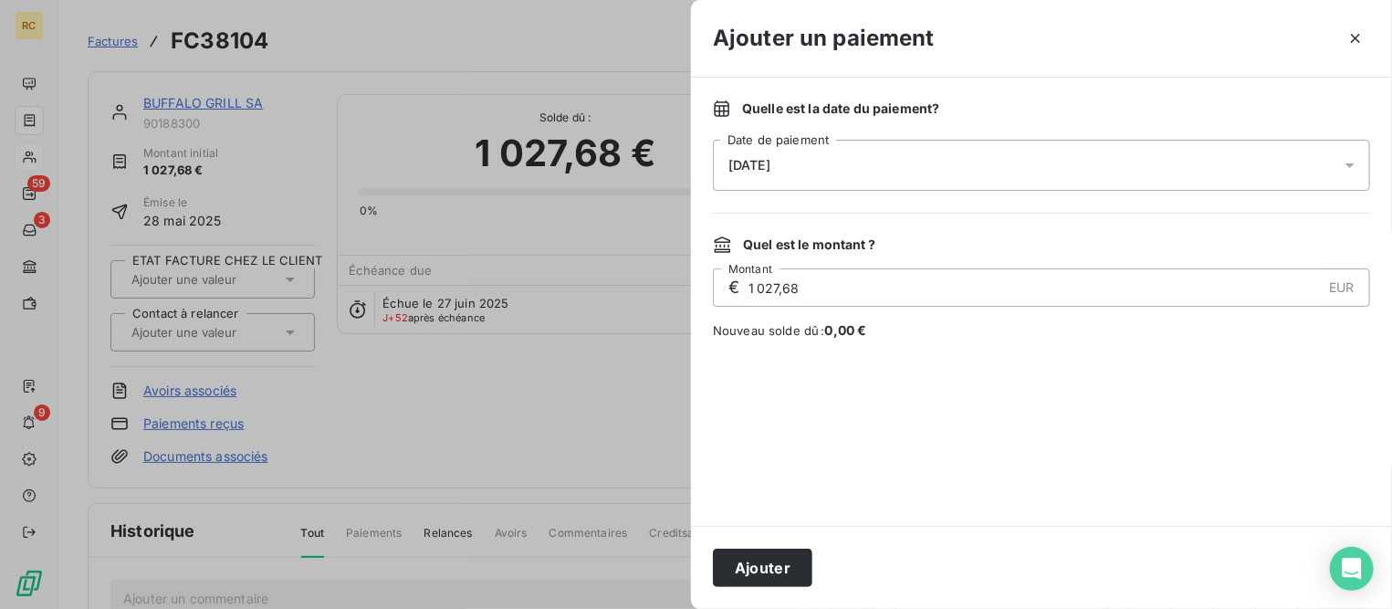
click at [968, 170] on div "[DATE]" at bounding box center [1041, 165] width 657 height 51
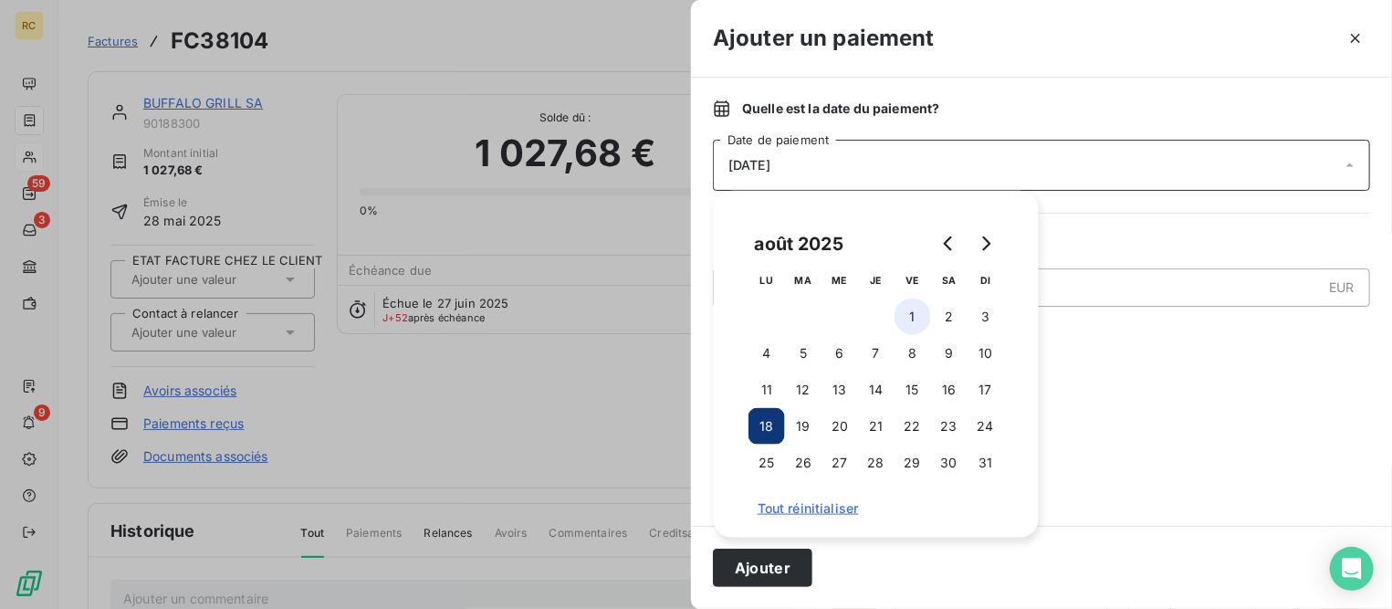
click at [916, 317] on button "1" at bounding box center [913, 316] width 37 height 37
click at [749, 572] on button "Ajouter" at bounding box center [762, 568] width 99 height 38
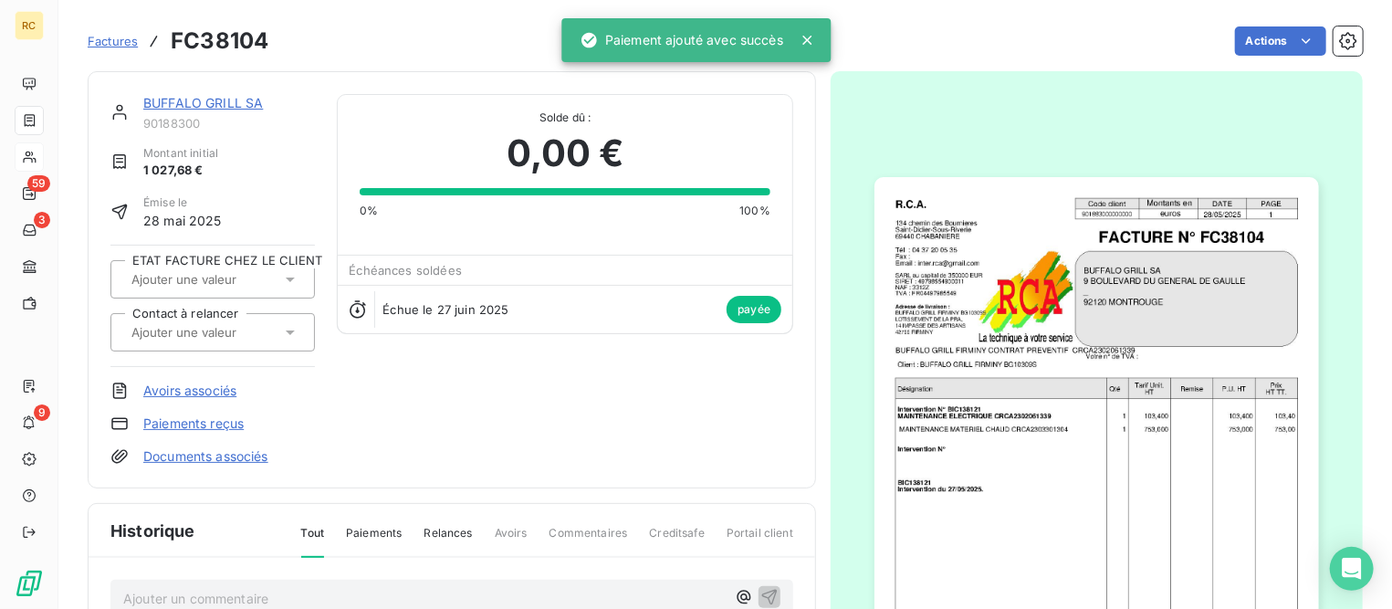
click at [226, 103] on link "BUFFALO GRILL SA" at bounding box center [203, 103] width 120 height 16
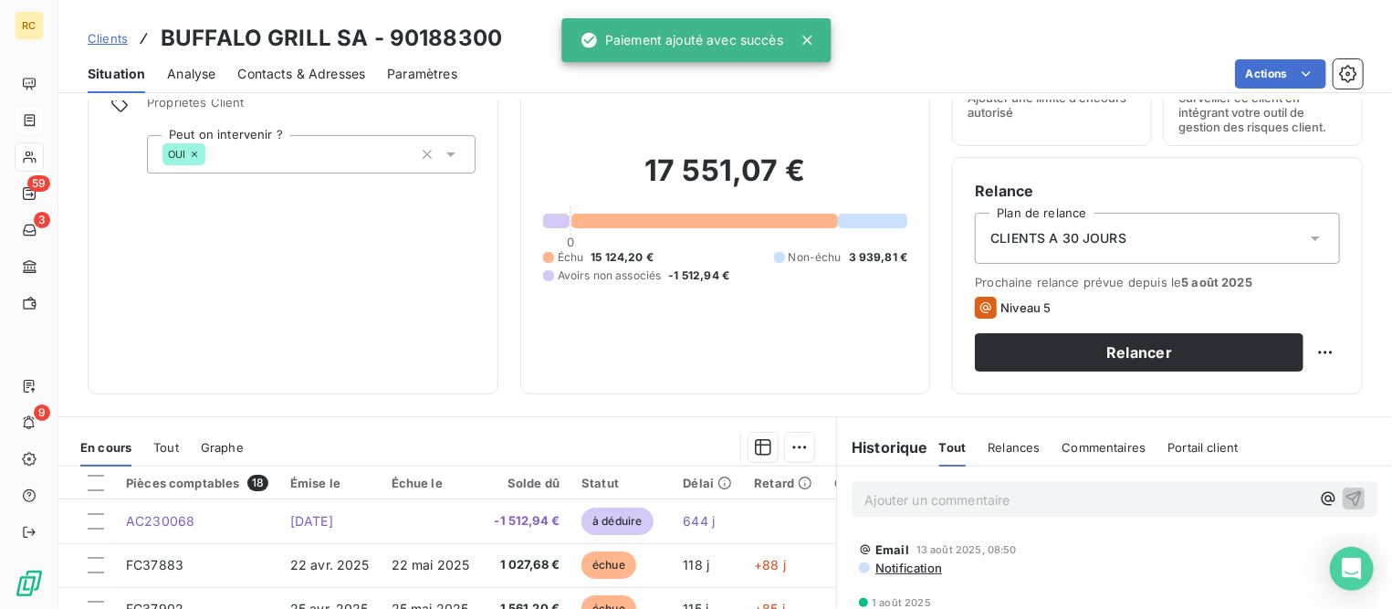
scroll to position [342, 0]
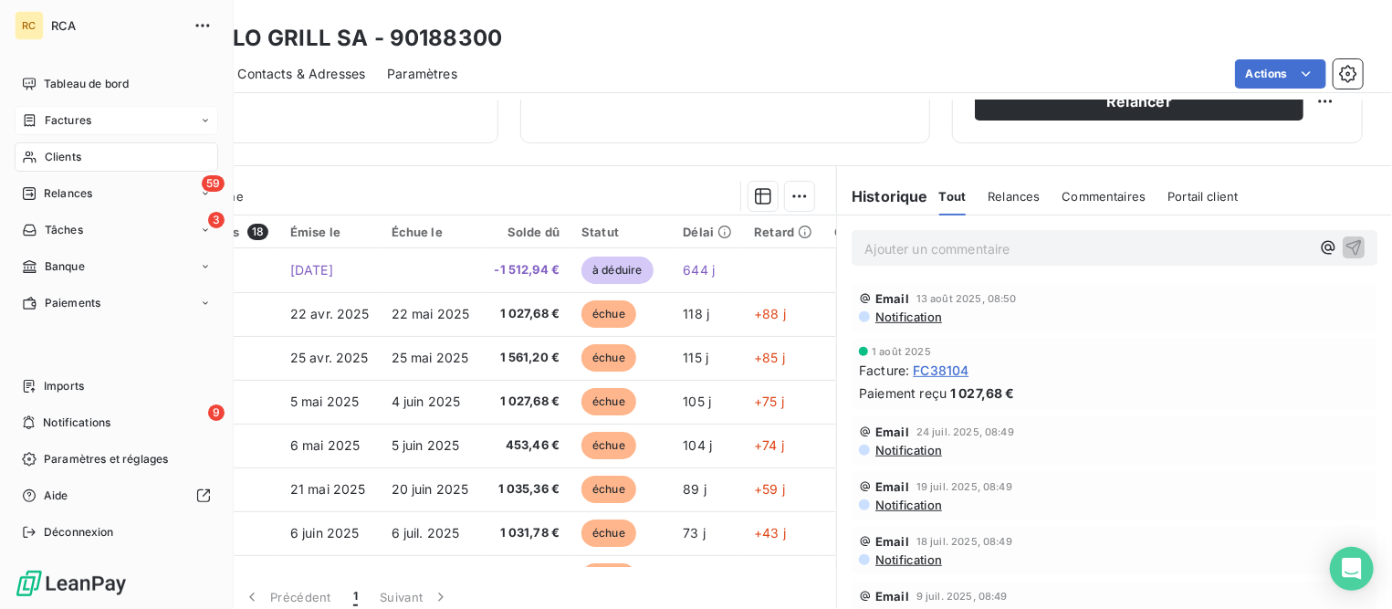
click at [52, 120] on span "Factures" at bounding box center [68, 120] width 47 height 16
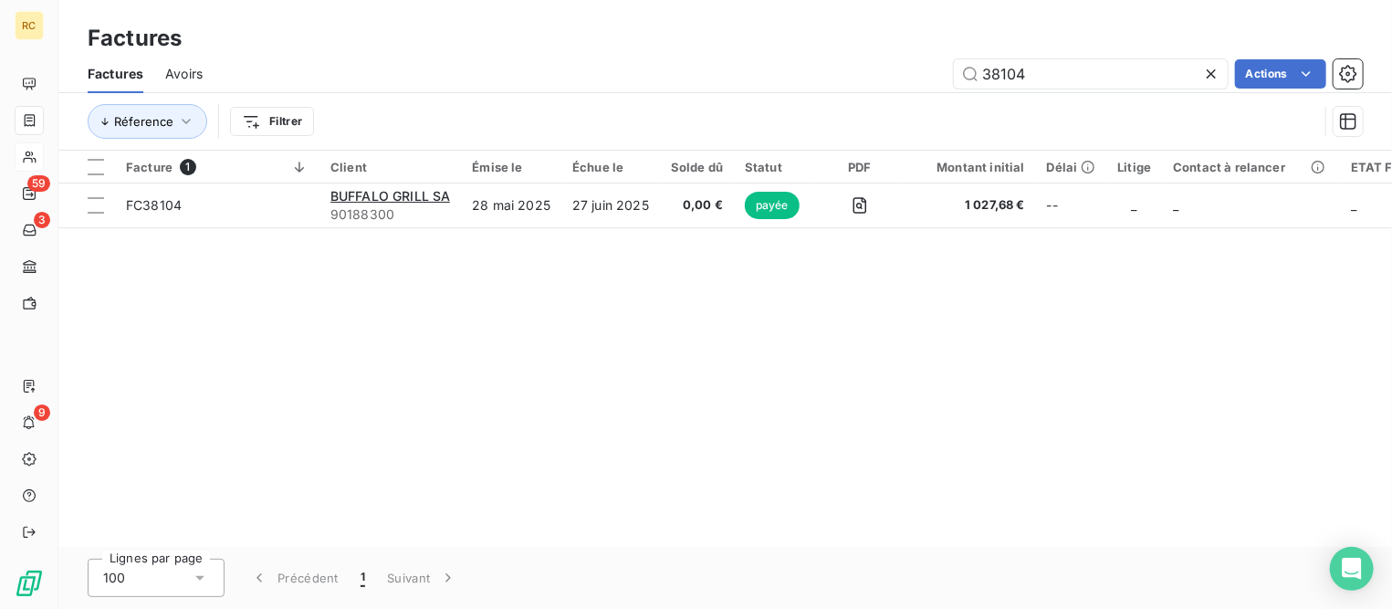
click at [550, 37] on div "Factures Factures Avoirs 38104 Actions Réference Filtrer" at bounding box center [725, 75] width 1334 height 151
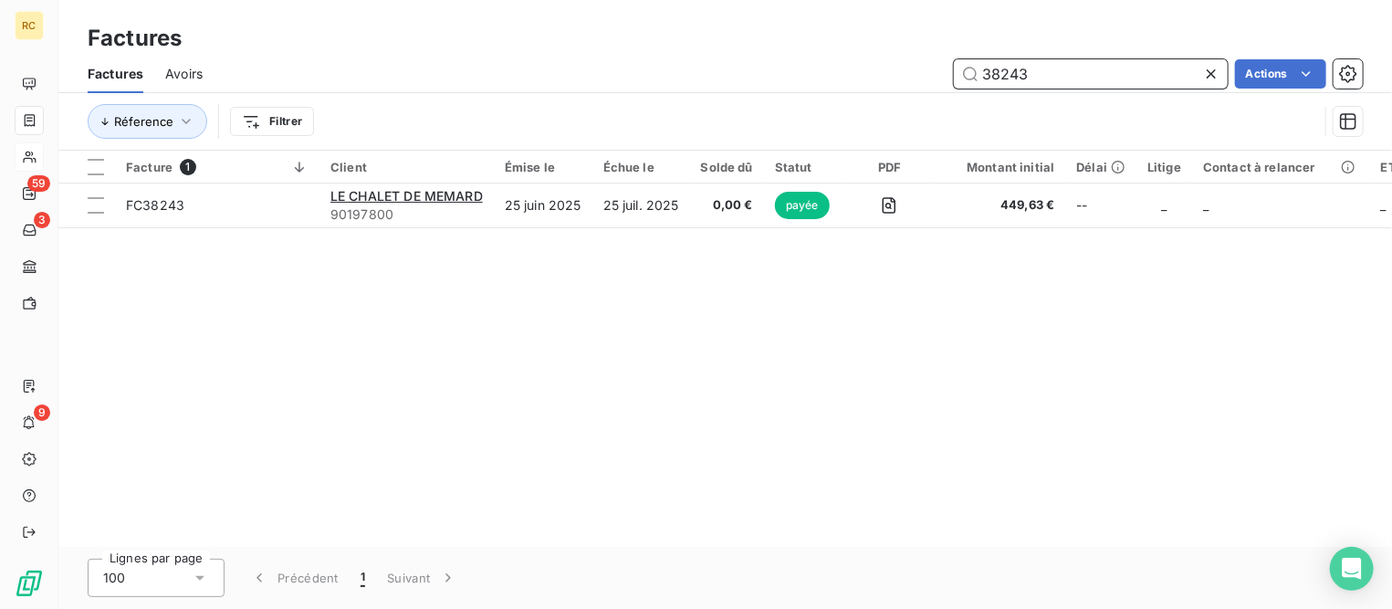
drag, startPoint x: 1056, startPoint y: 70, endPoint x: 632, endPoint y: 70, distance: 424.5
click at [632, 70] on div "38243 Actions" at bounding box center [794, 73] width 1138 height 29
type input "38438"
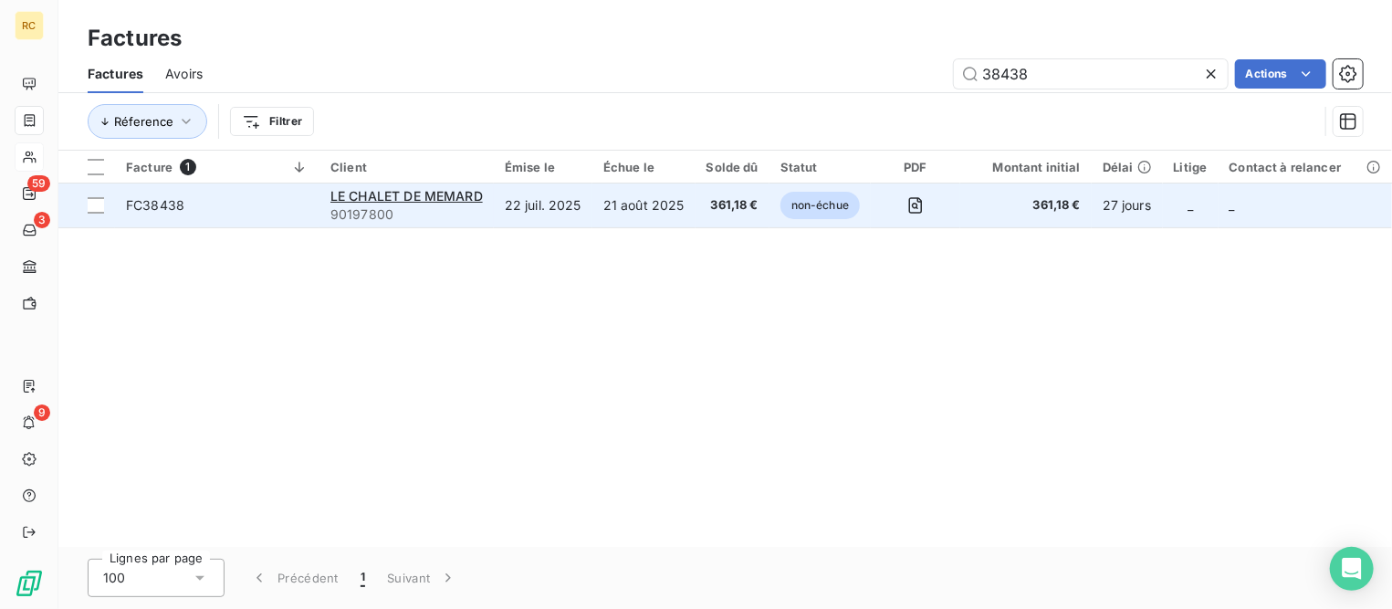
click at [175, 210] on span "FC38438" at bounding box center [155, 205] width 58 height 16
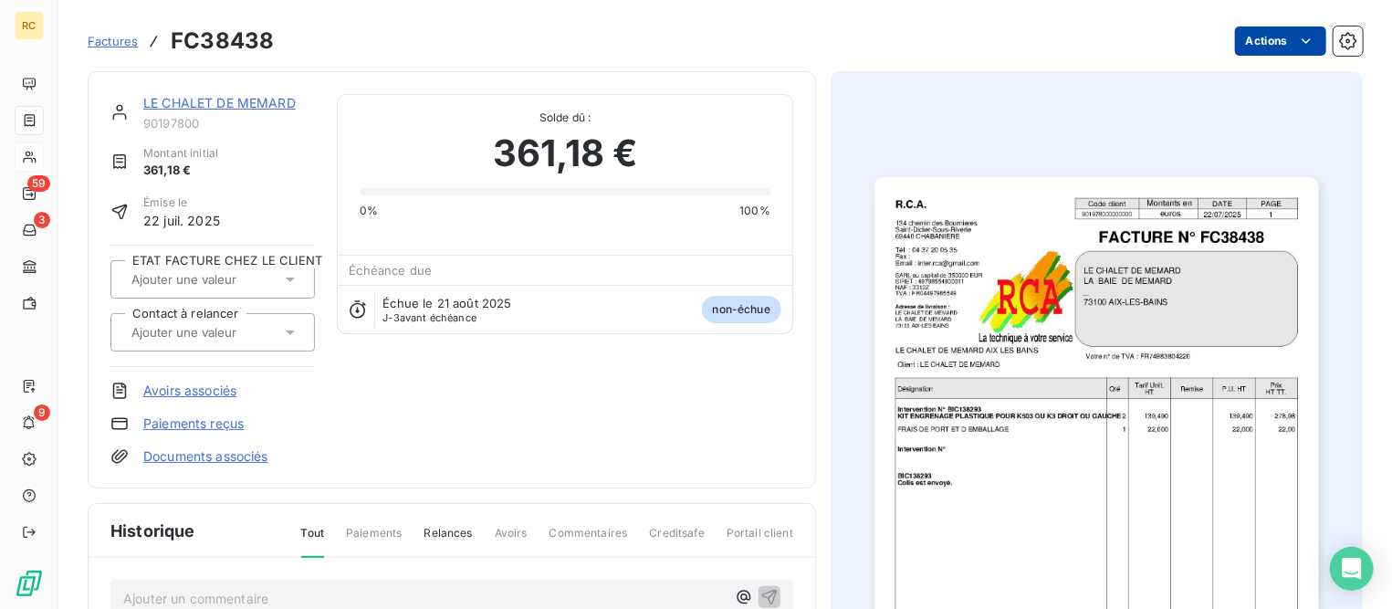
click at [1263, 47] on html "RC 59 3 9 Factures FC38438 Actions LE CHALET DE MEMARD 90197800 Montant initial…" at bounding box center [696, 304] width 1392 height 609
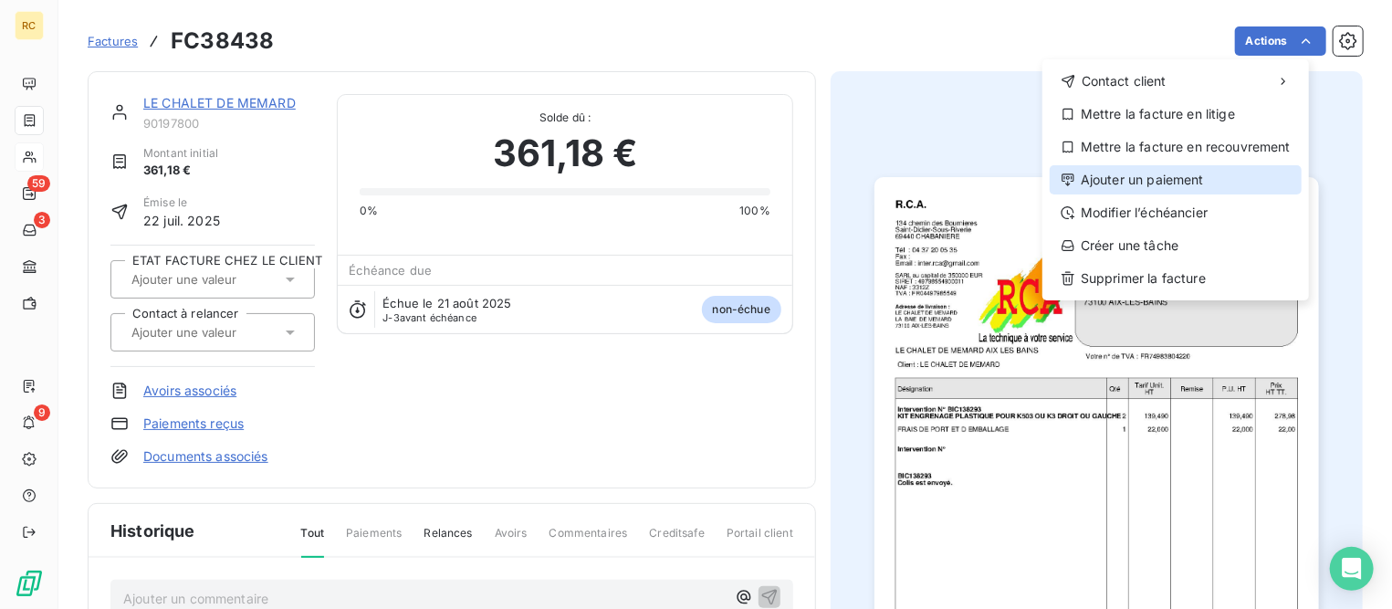
click at [1163, 178] on div "Ajouter un paiement" at bounding box center [1176, 179] width 252 height 29
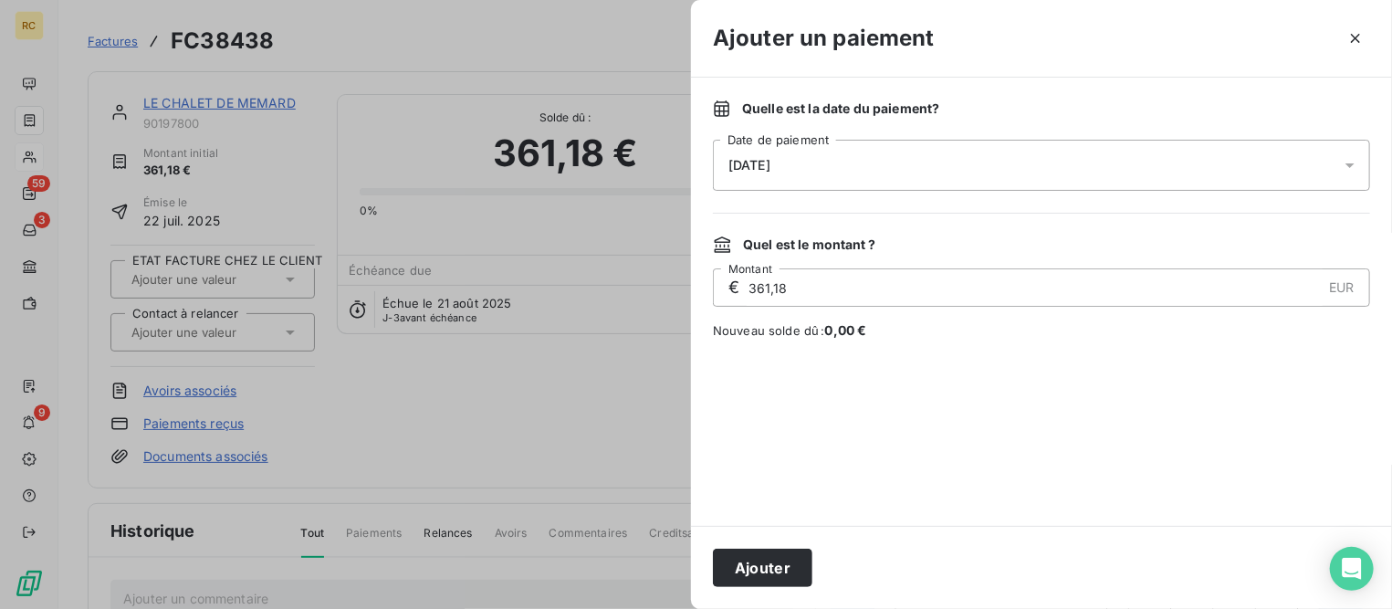
click at [770, 162] on span "[DATE]" at bounding box center [749, 165] width 42 height 15
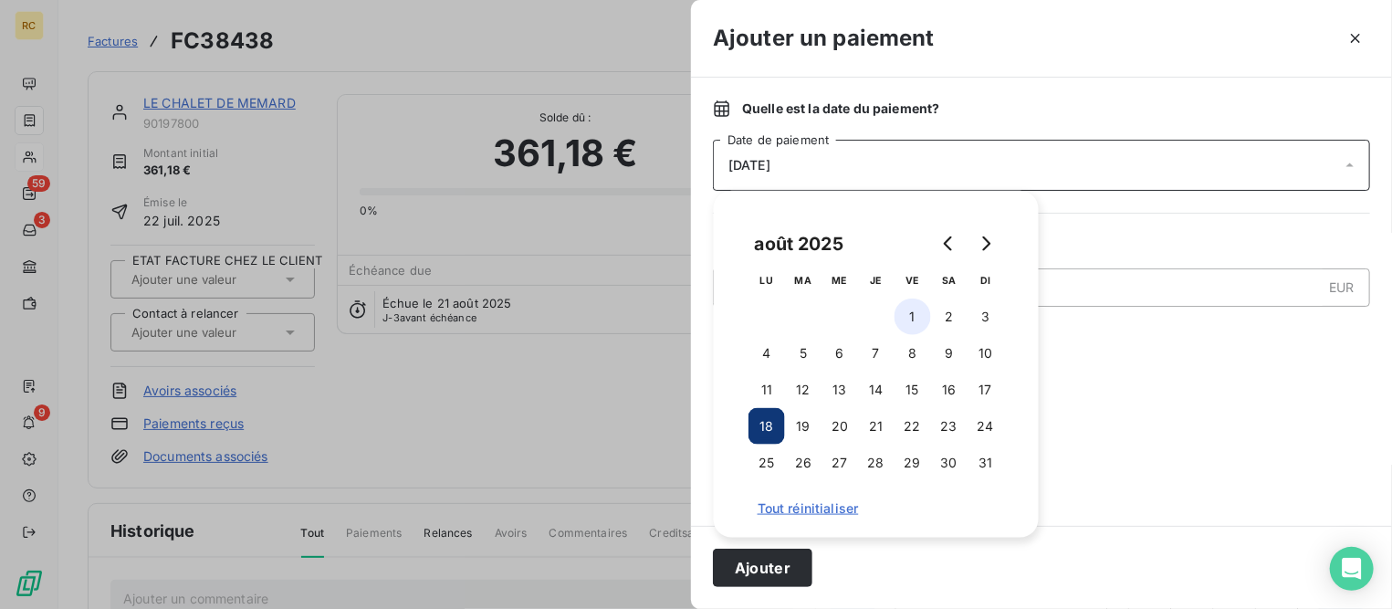
click at [906, 313] on button "1" at bounding box center [913, 316] width 37 height 37
click at [751, 562] on button "Ajouter" at bounding box center [762, 568] width 99 height 38
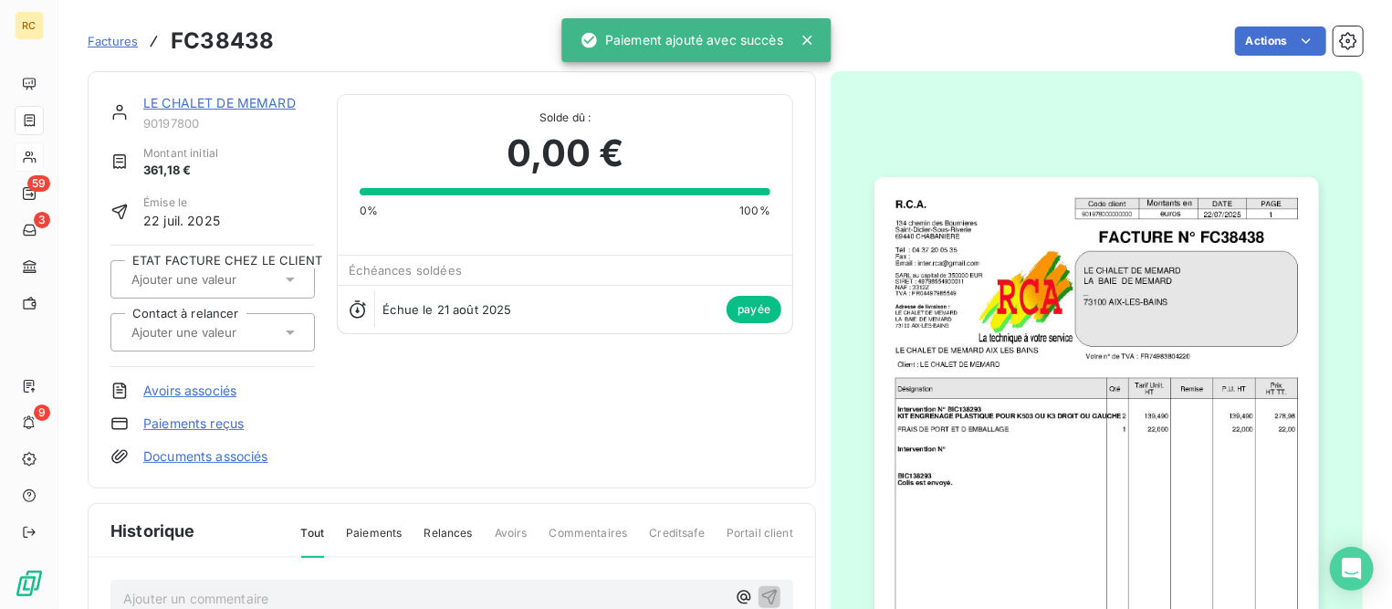
click at [261, 103] on link "LE CHALET DE MEMARD" at bounding box center [219, 103] width 152 height 16
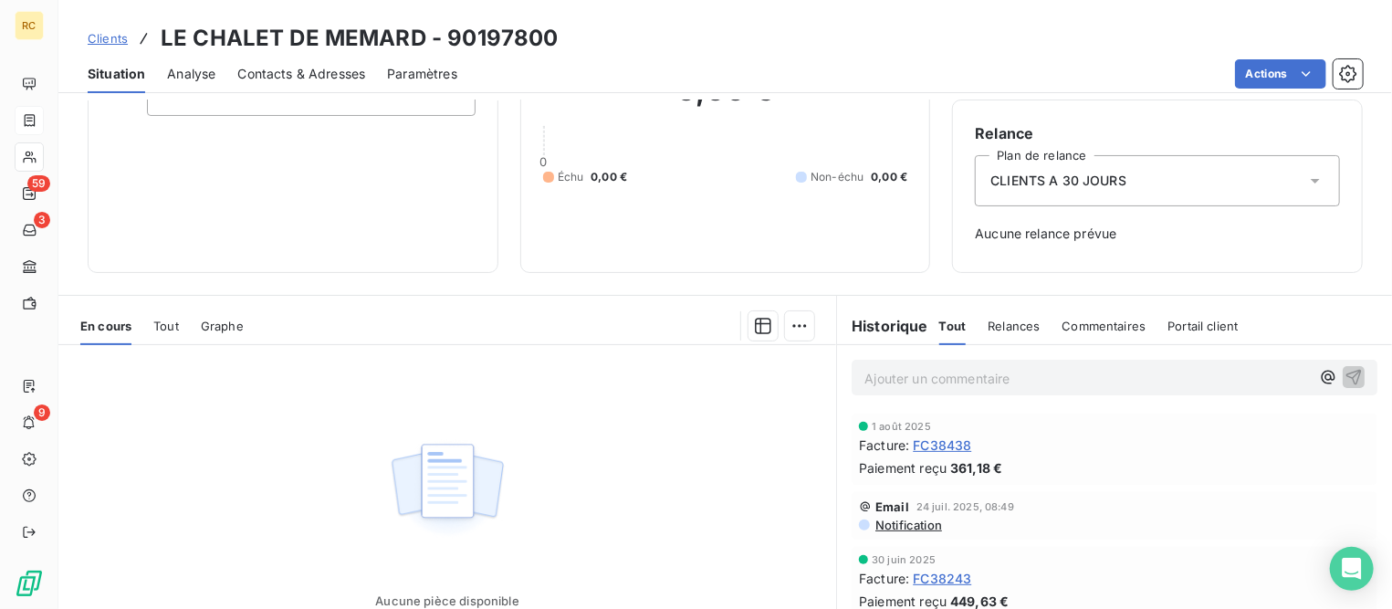
scroll to position [114, 0]
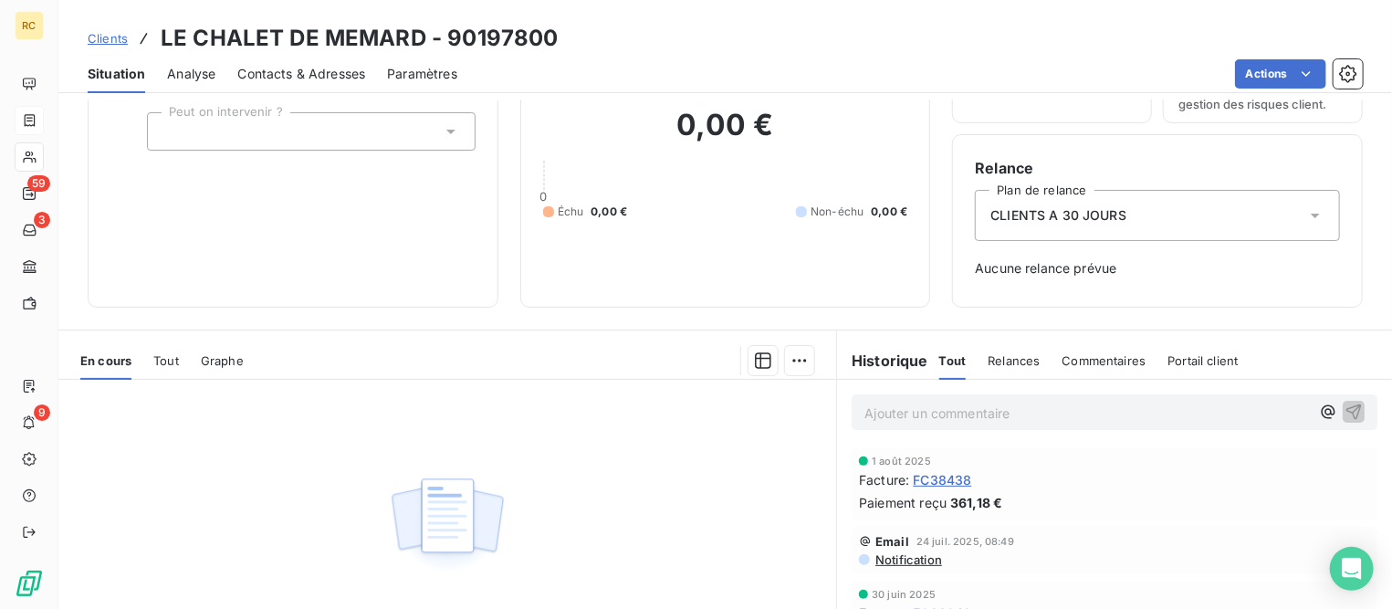
click at [101, 35] on span "Clients" at bounding box center [108, 38] width 40 height 15
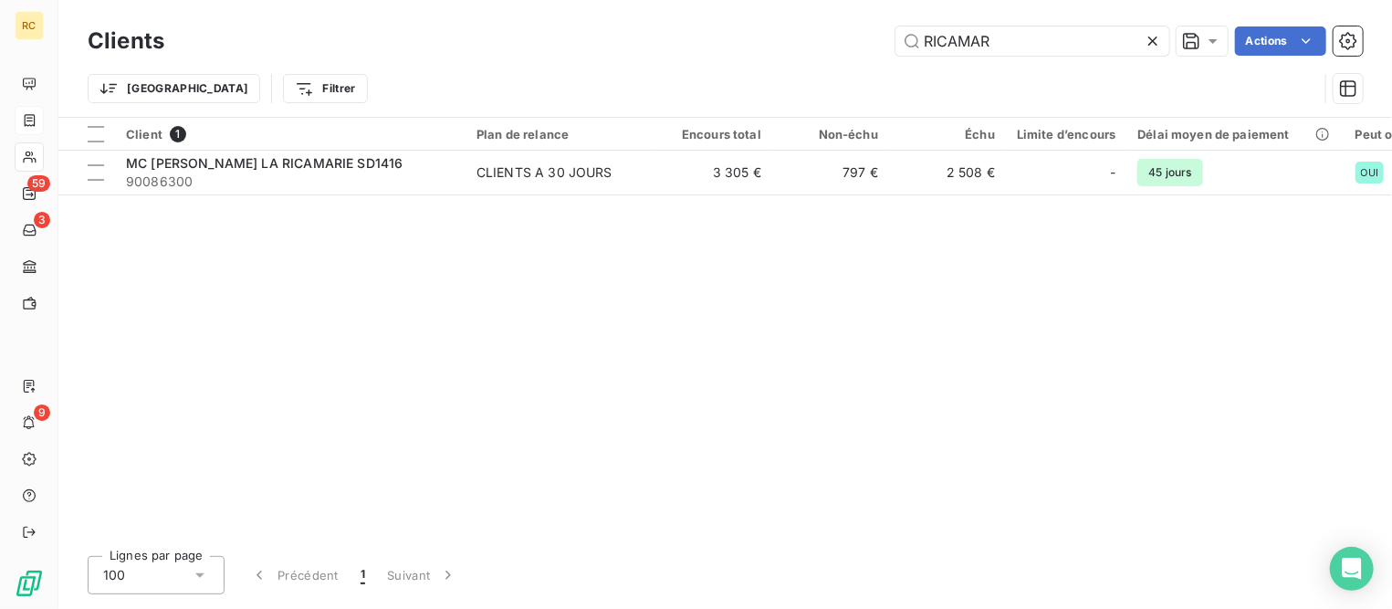
drag, startPoint x: 1035, startPoint y: 38, endPoint x: 772, endPoint y: 37, distance: 262.9
click at [772, 37] on div "RICAMAR Actions" at bounding box center [774, 40] width 1177 height 29
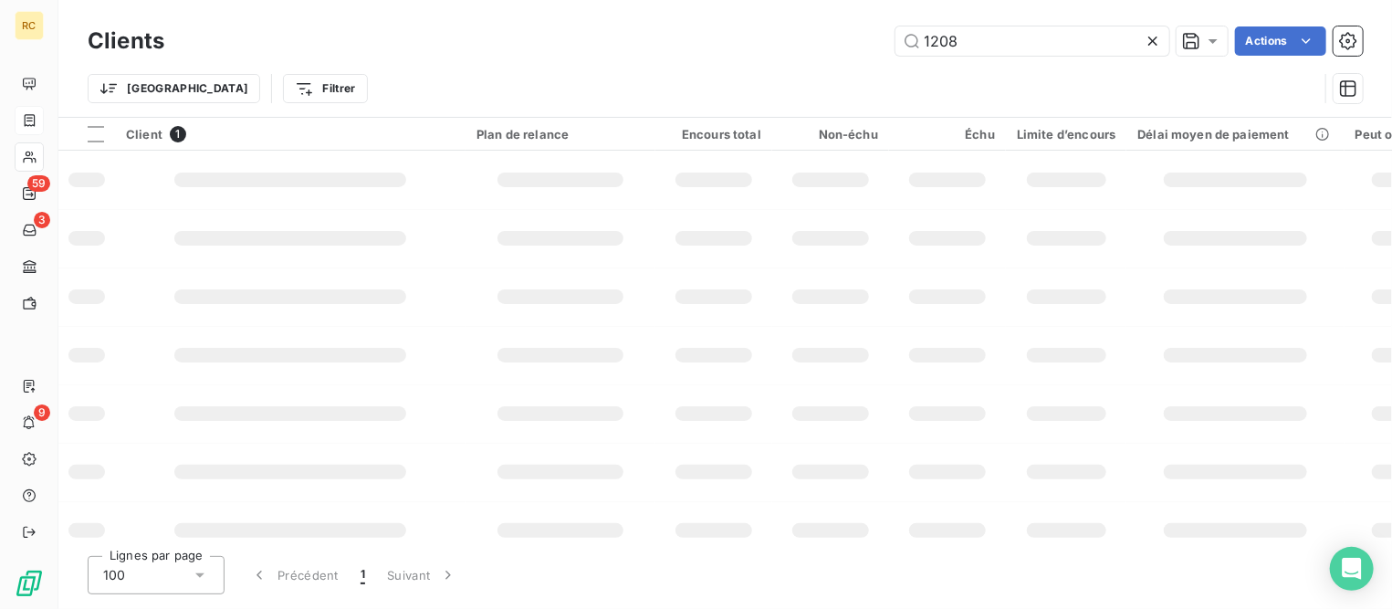
type input "1208"
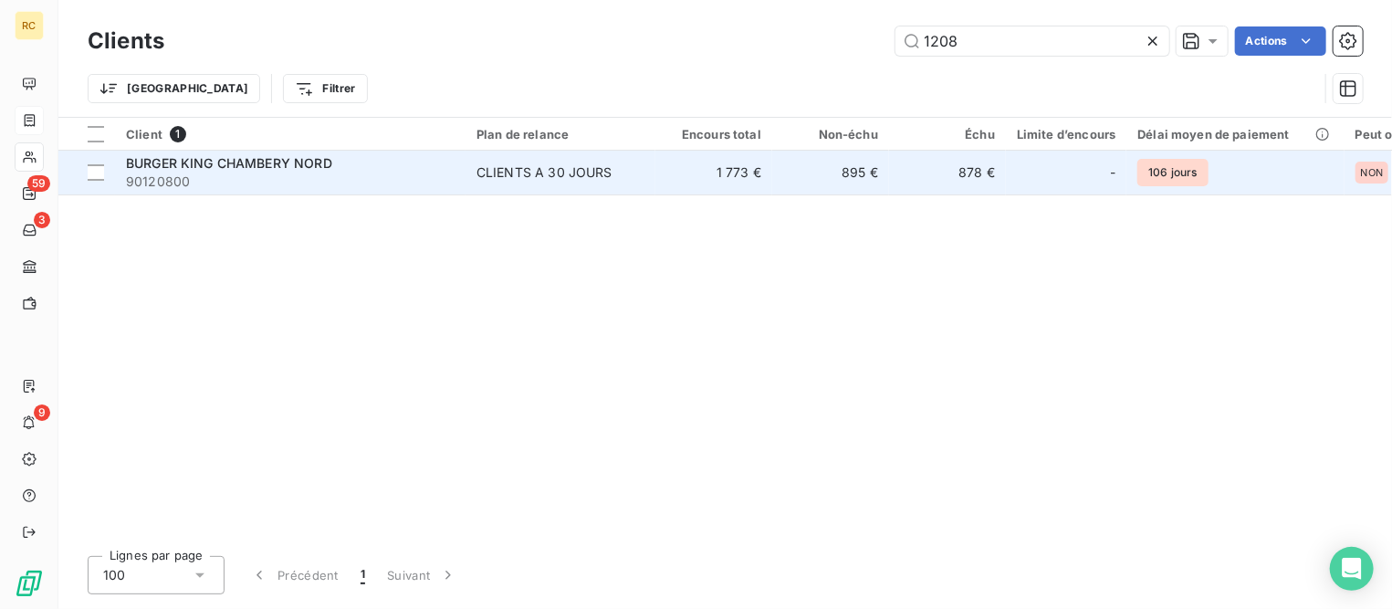
click at [361, 160] on div "BURGER KING CHAMBERY NORD" at bounding box center [290, 163] width 329 height 18
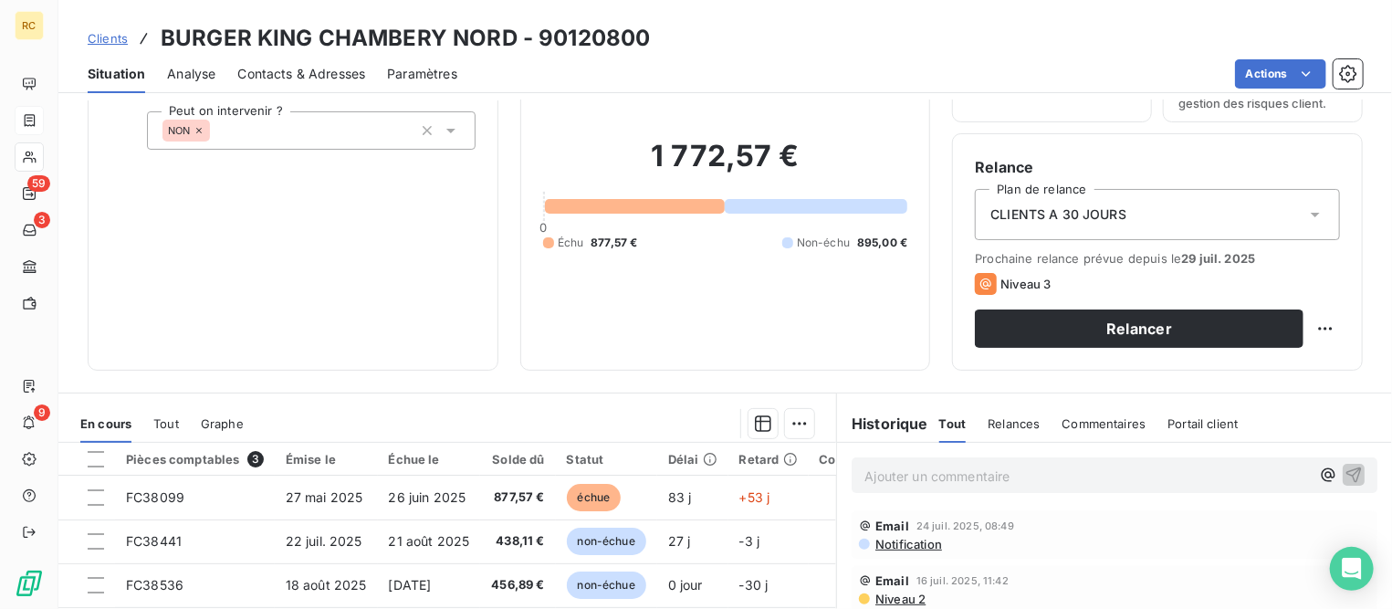
scroll to position [227, 0]
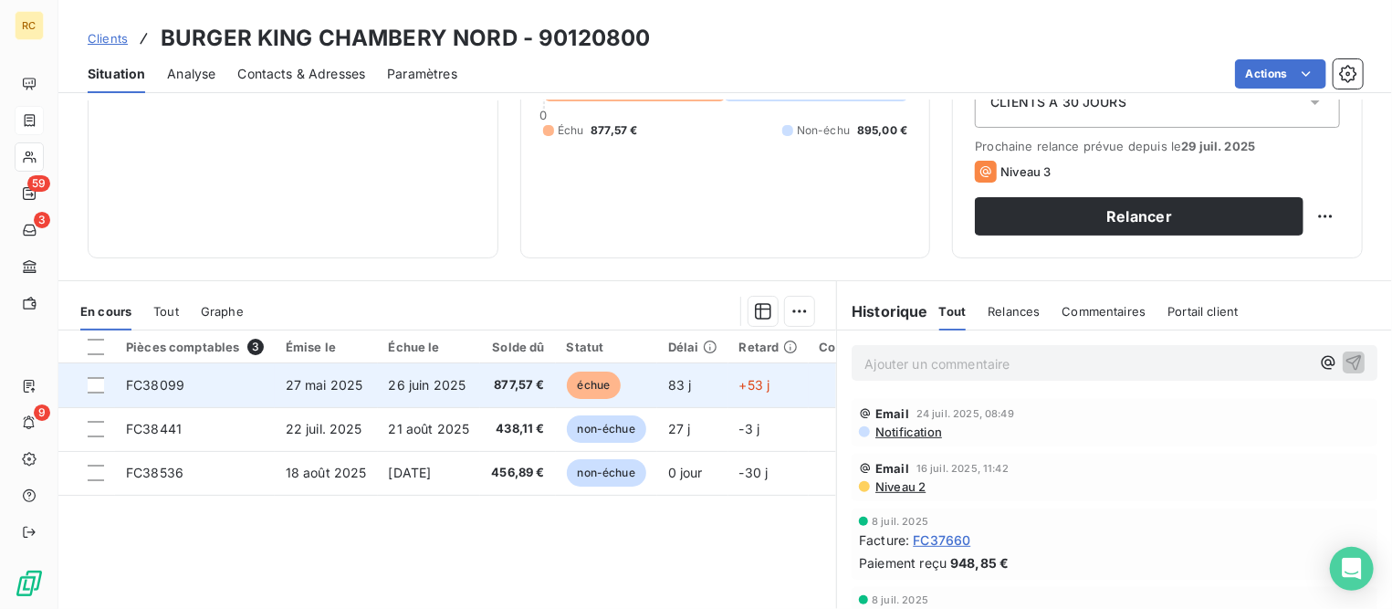
click at [309, 378] on span "27 mai 2025" at bounding box center [325, 385] width 78 height 16
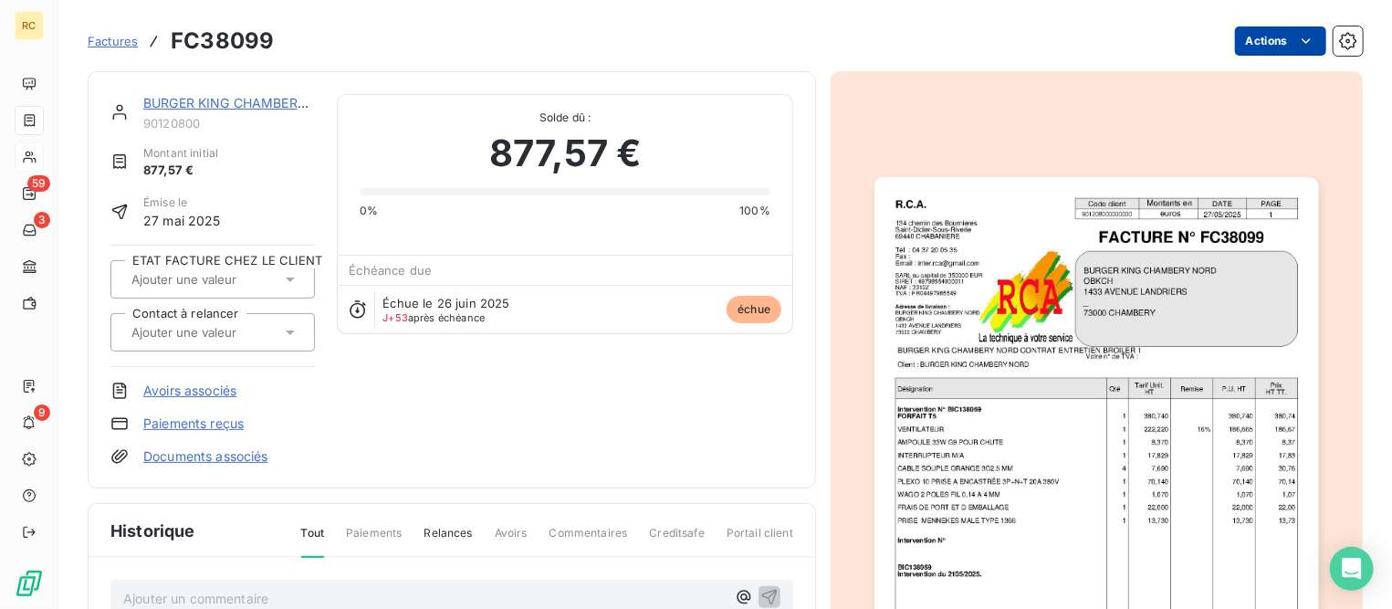
click at [1257, 40] on html "RC 59 3 9 Factures FC38099 Actions BURGER KING CHAMBERY NORD 90120800 Montant i…" at bounding box center [696, 304] width 1392 height 609
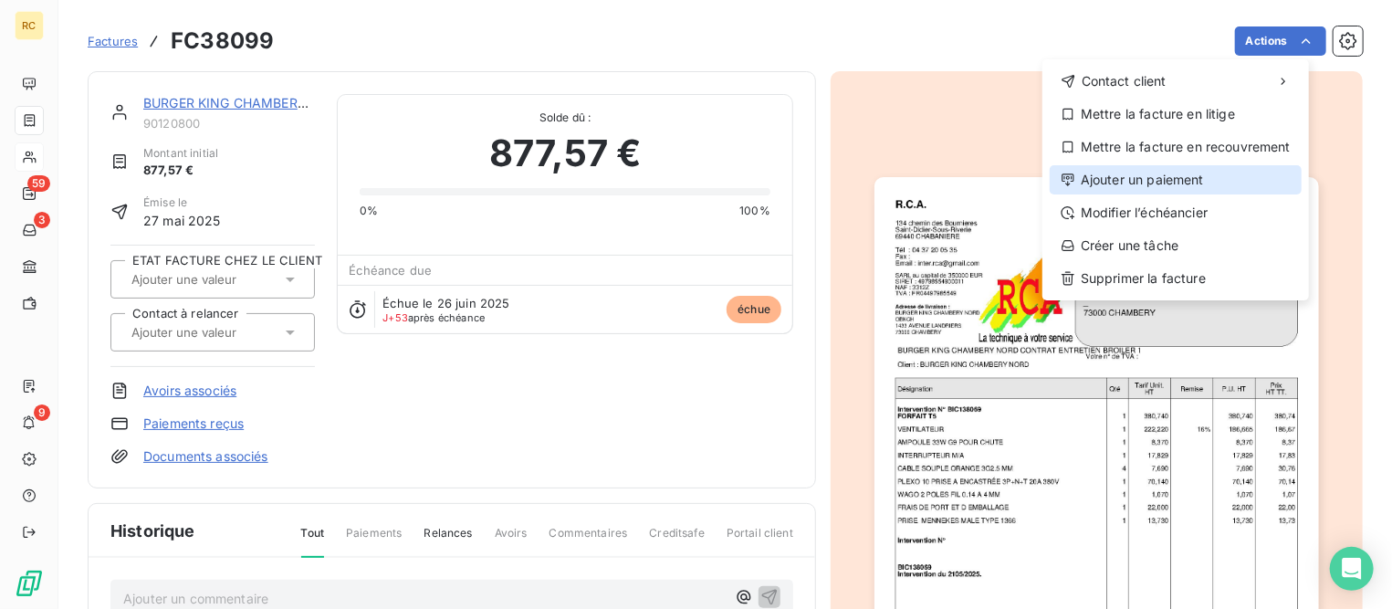
click at [1144, 182] on div "Ajouter un paiement" at bounding box center [1176, 179] width 252 height 29
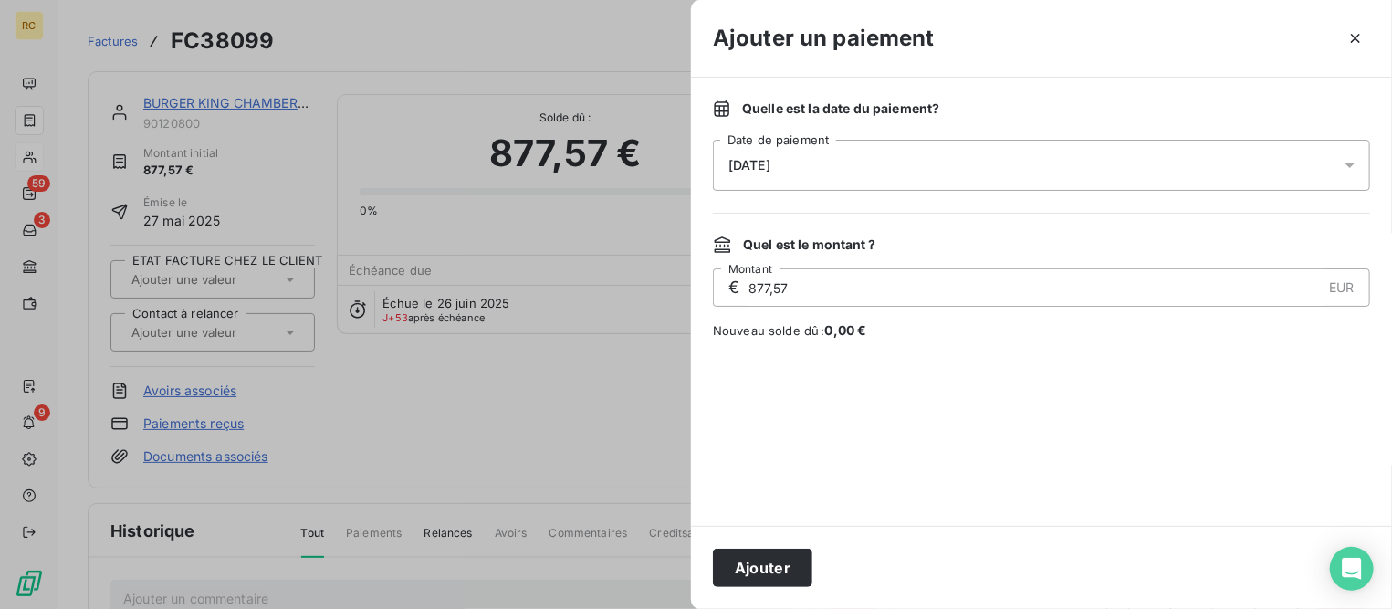
click at [1035, 170] on div "[DATE]" at bounding box center [1041, 165] width 657 height 51
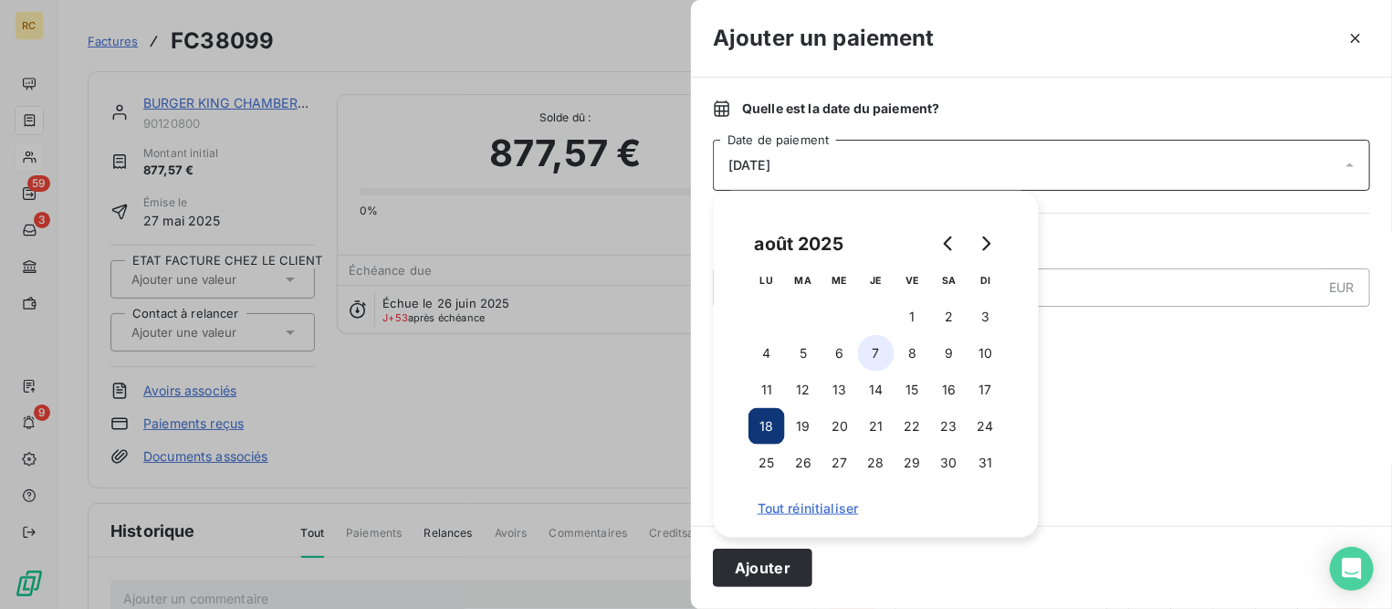
drag, startPoint x: 918, startPoint y: 313, endPoint x: 870, endPoint y: 341, distance: 56.0
click at [919, 313] on button "1" at bounding box center [913, 316] width 37 height 37
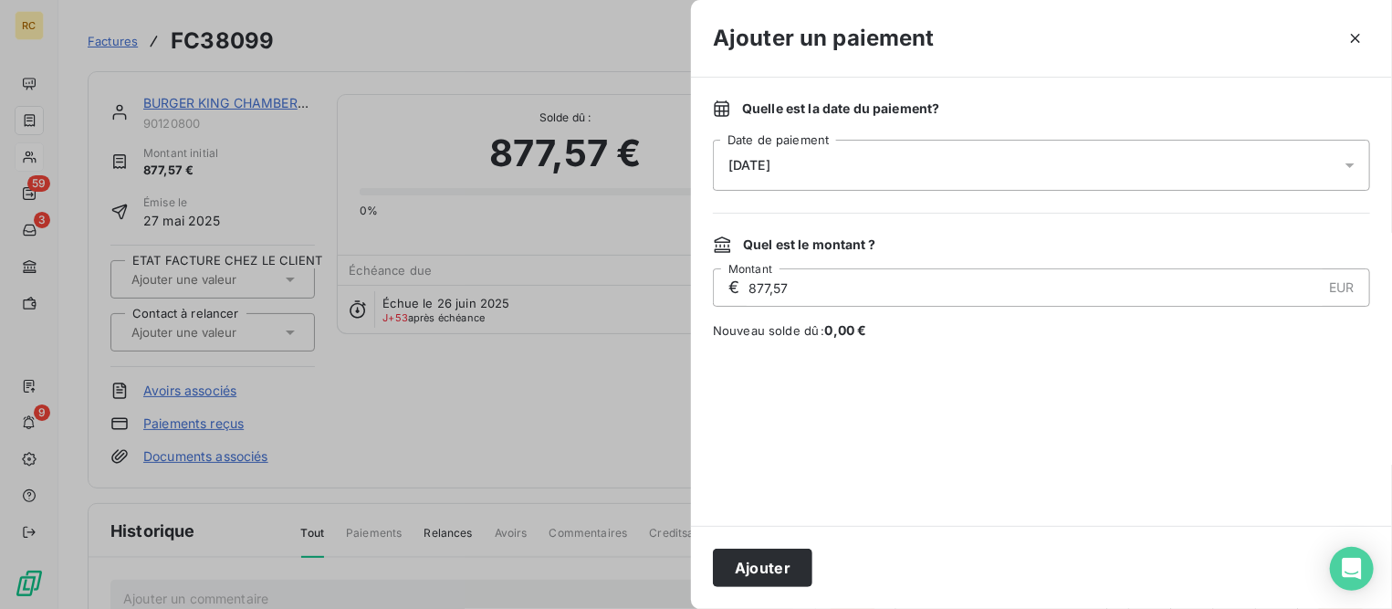
click at [764, 569] on button "Ajouter" at bounding box center [762, 568] width 99 height 38
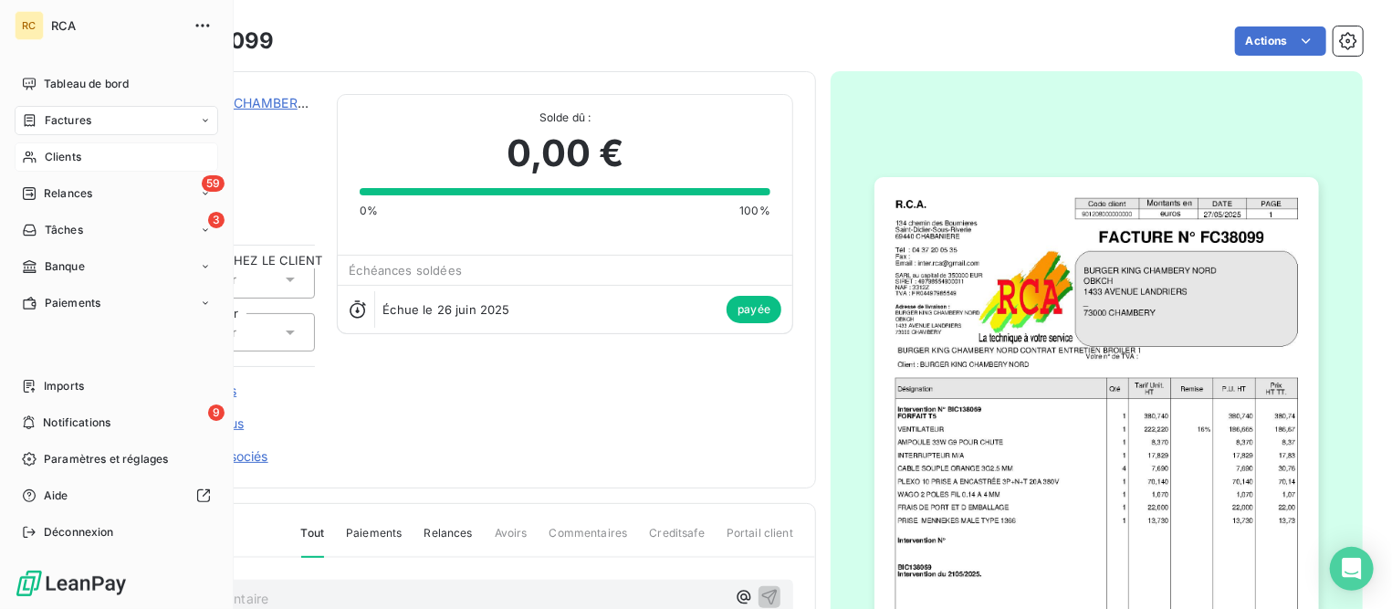
click at [76, 146] on div "Clients" at bounding box center [117, 156] width 204 height 29
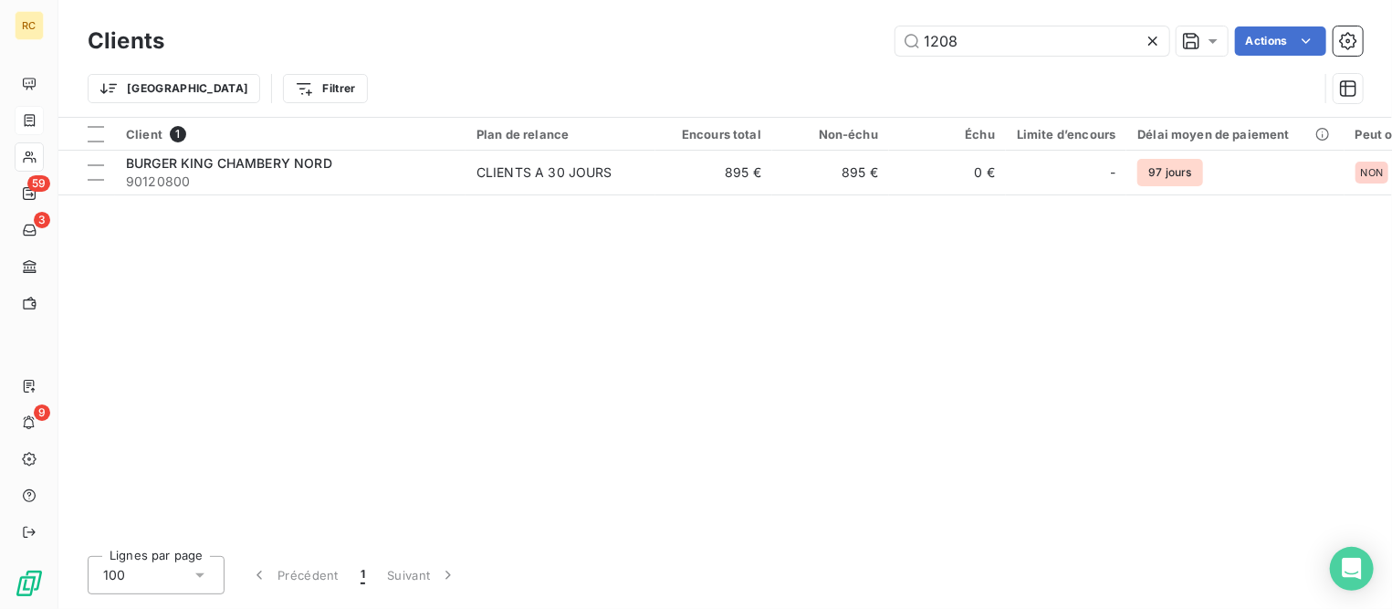
drag, startPoint x: 989, startPoint y: 44, endPoint x: 624, endPoint y: 21, distance: 364.9
click at [624, 22] on div "Clients 1208 Actions" at bounding box center [725, 41] width 1275 height 38
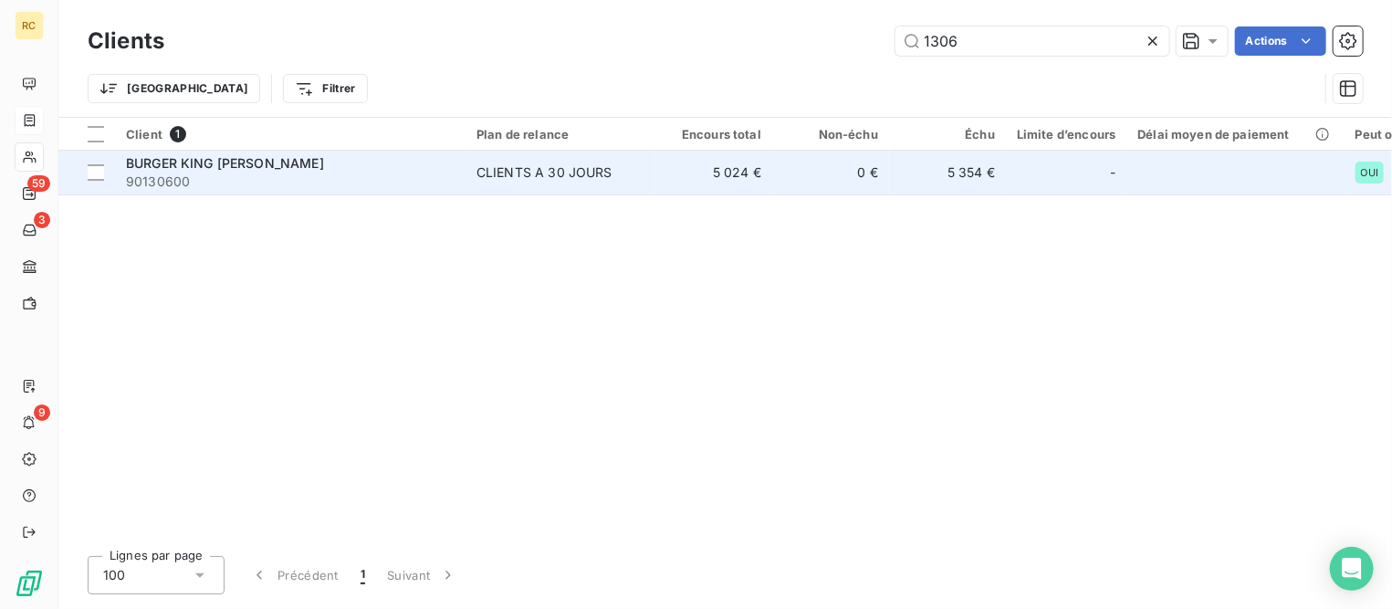
type input "1306"
click at [225, 173] on span "90130600" at bounding box center [290, 182] width 329 height 18
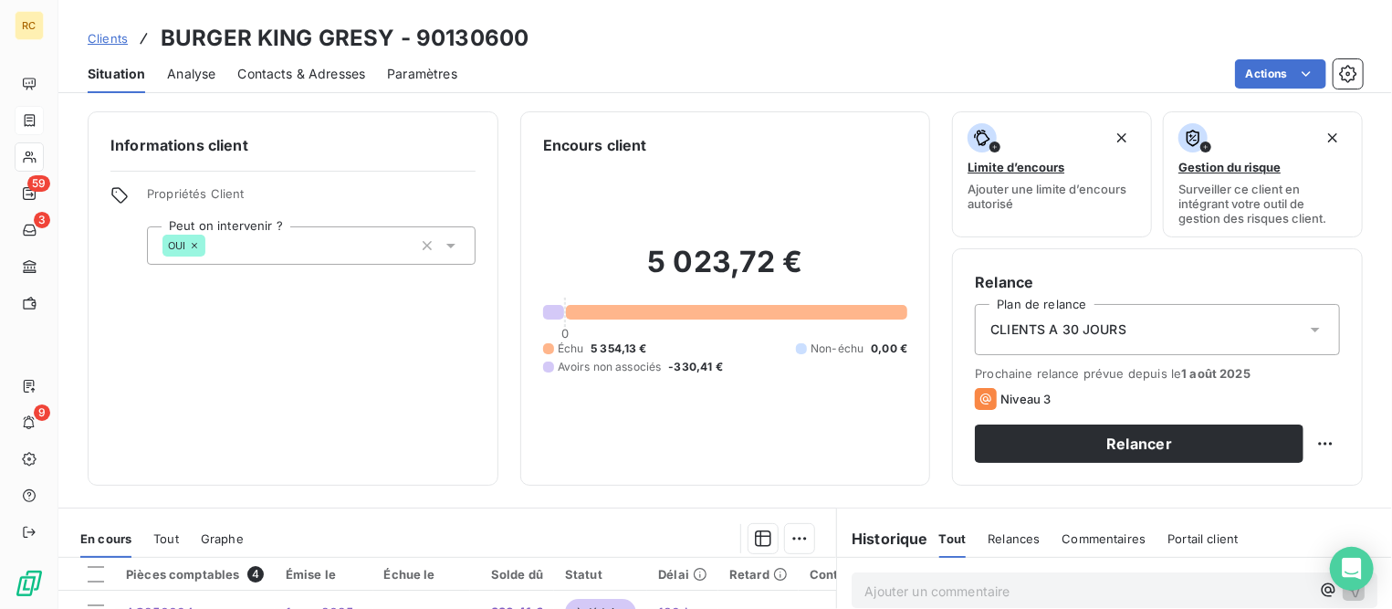
scroll to position [342, 0]
